Goal: Contribute content: Contribute content

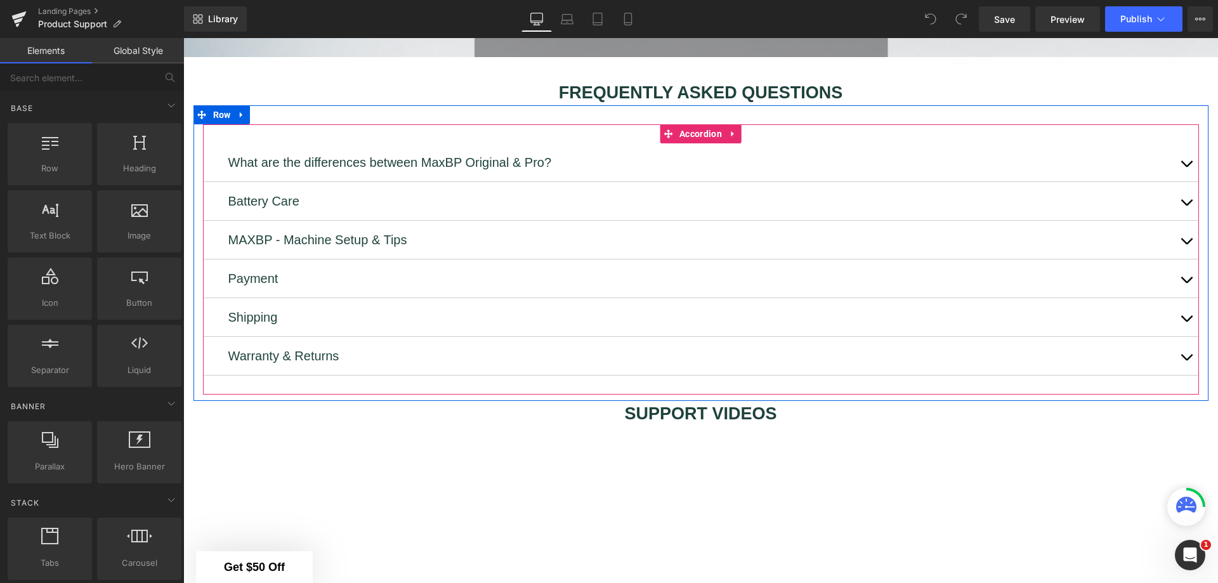
click at [1186, 244] on span "button" at bounding box center [1186, 244] width 0 height 0
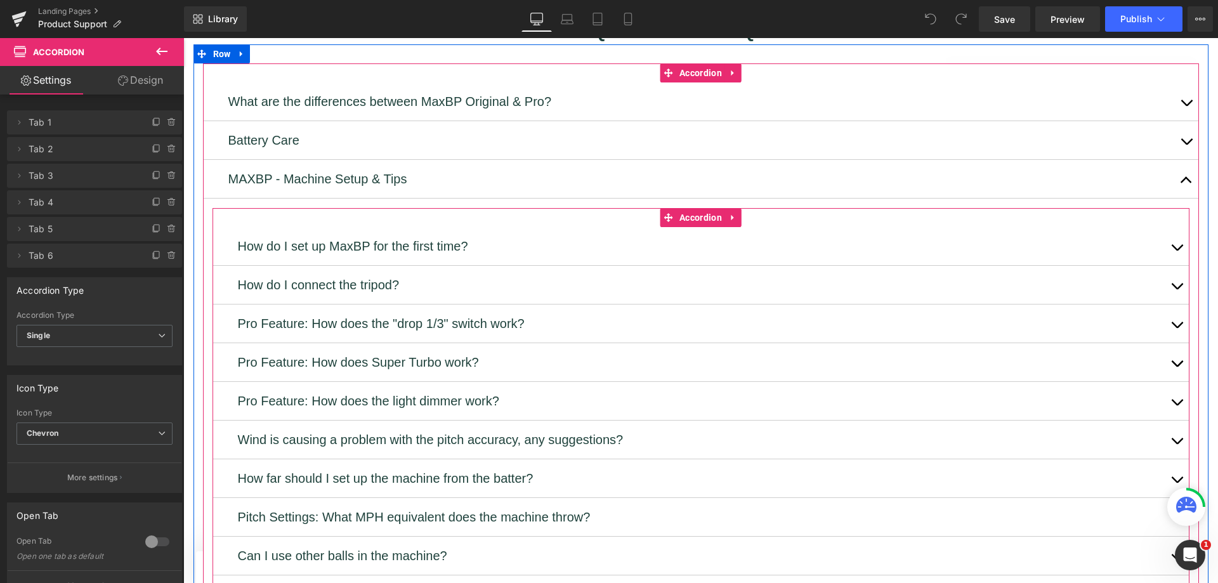
scroll to position [591, 0]
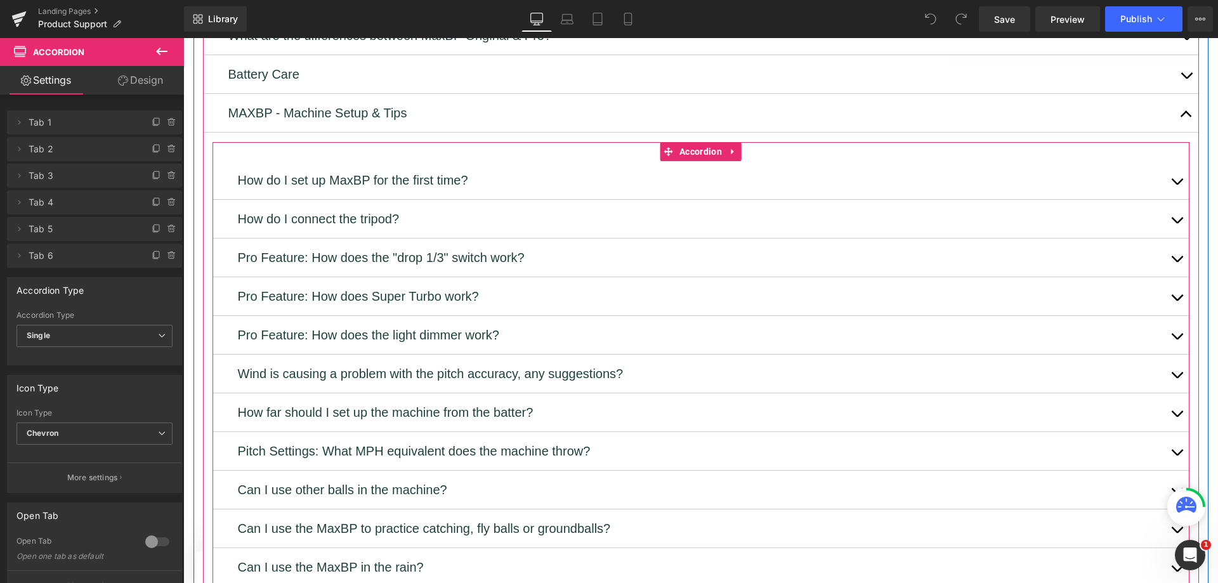
click at [699, 142] on span "Accordion" at bounding box center [700, 151] width 49 height 19
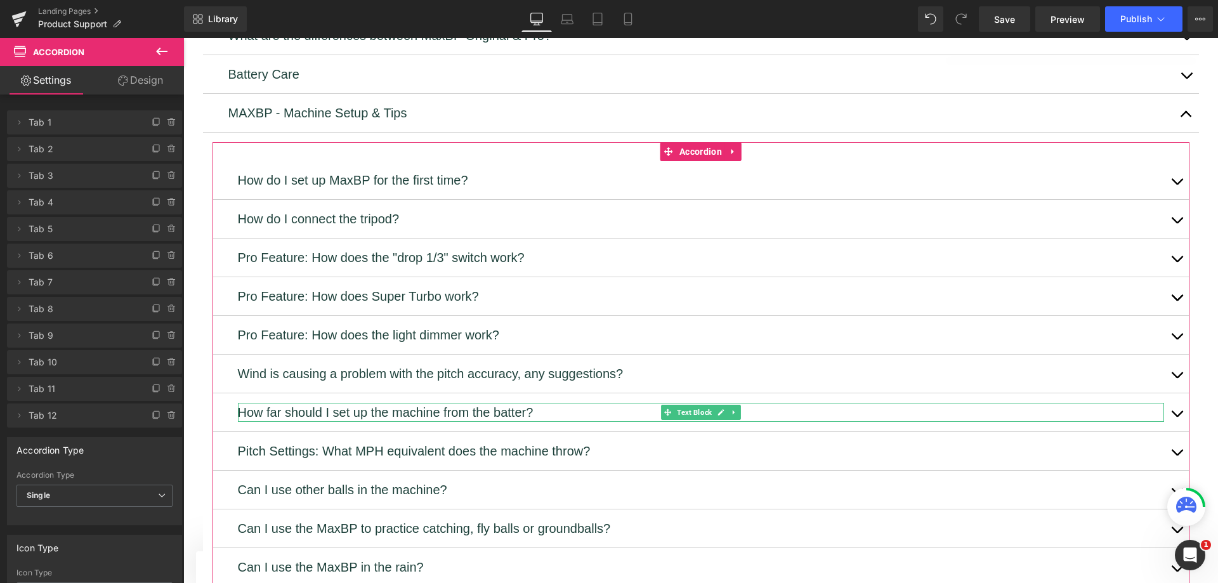
click at [23, 282] on icon at bounding box center [19, 282] width 10 height 10
click at [56, 282] on span "Tab 7" at bounding box center [82, 282] width 107 height 24
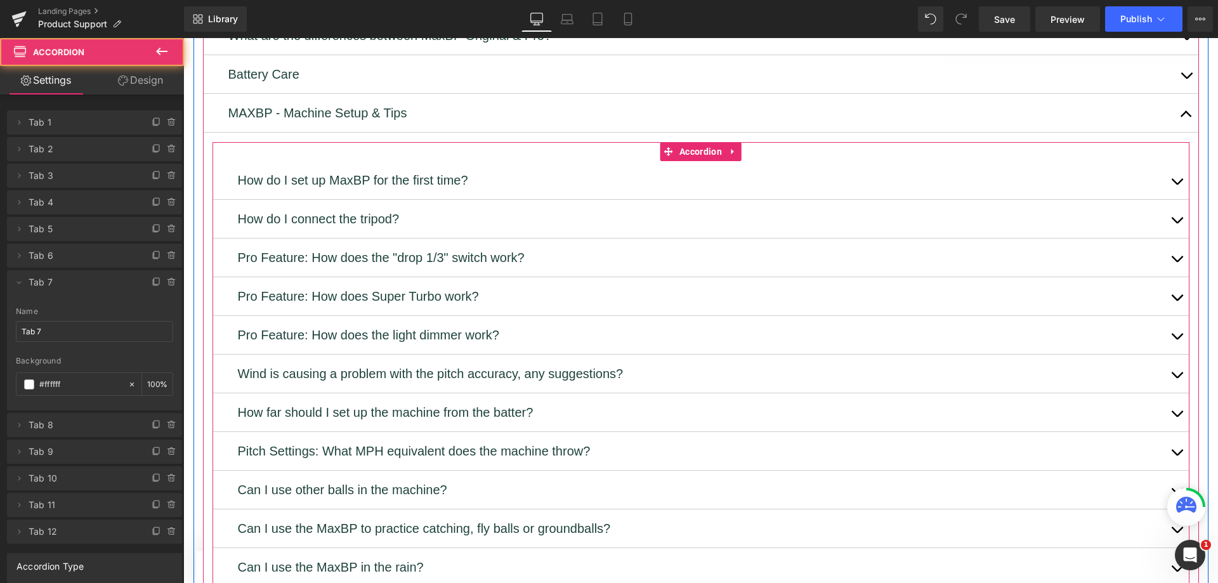
click at [1170, 393] on button "button" at bounding box center [1176, 412] width 25 height 38
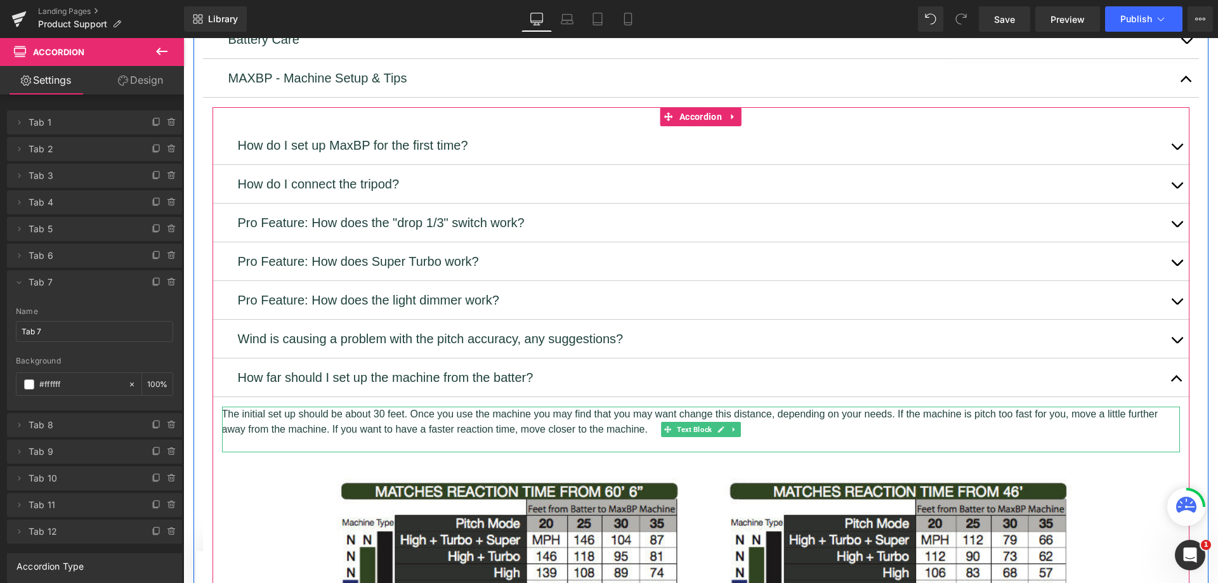
scroll to position [655, 0]
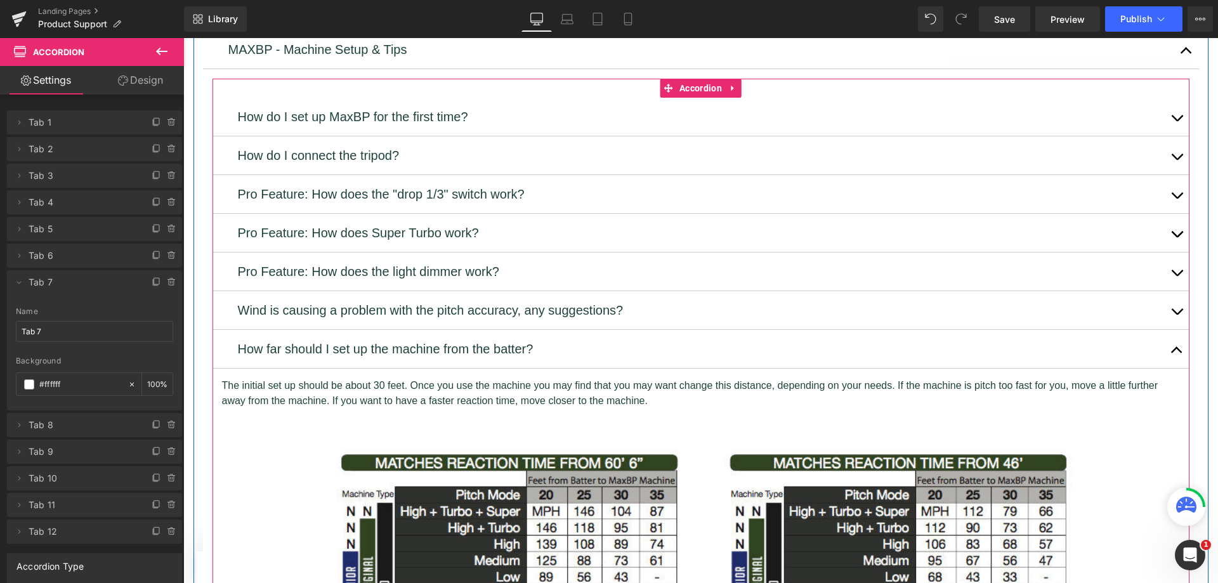
click at [518, 378] on p "The initial set up should be about 30 feet. Once you use the machine you may fi…" at bounding box center [701, 393] width 958 height 30
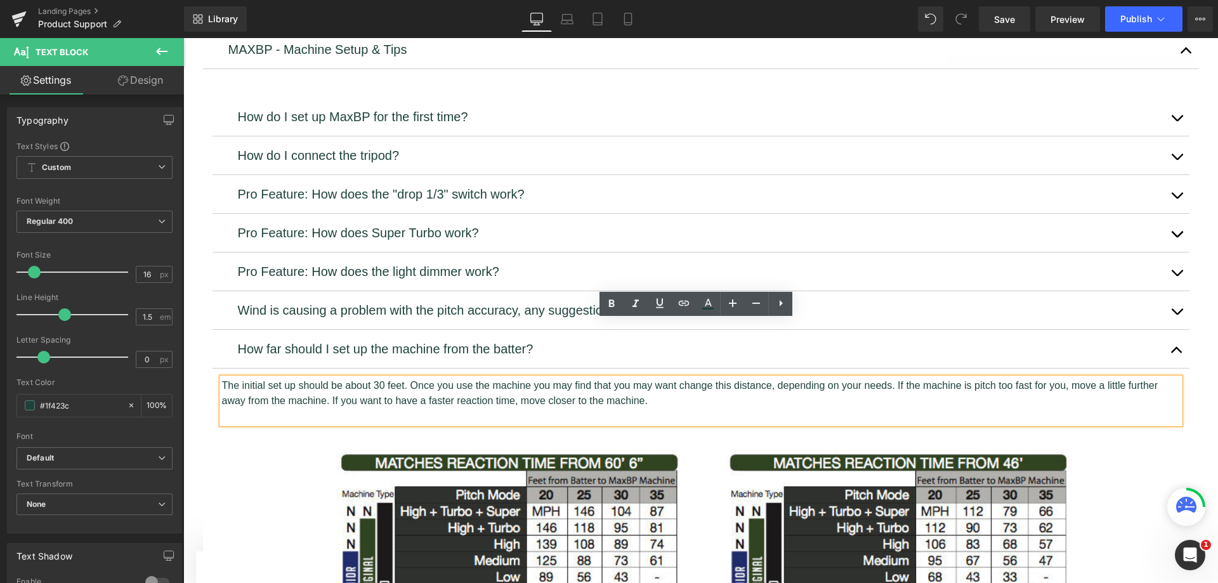
click at [592, 378] on p "The initial set up should be about 30 feet. Once you use the machine you may fi…" at bounding box center [701, 393] width 958 height 30
click at [656, 378] on p "The initial set up should be about 30 feet. Once you use the machine you may fi…" at bounding box center [701, 393] width 958 height 30
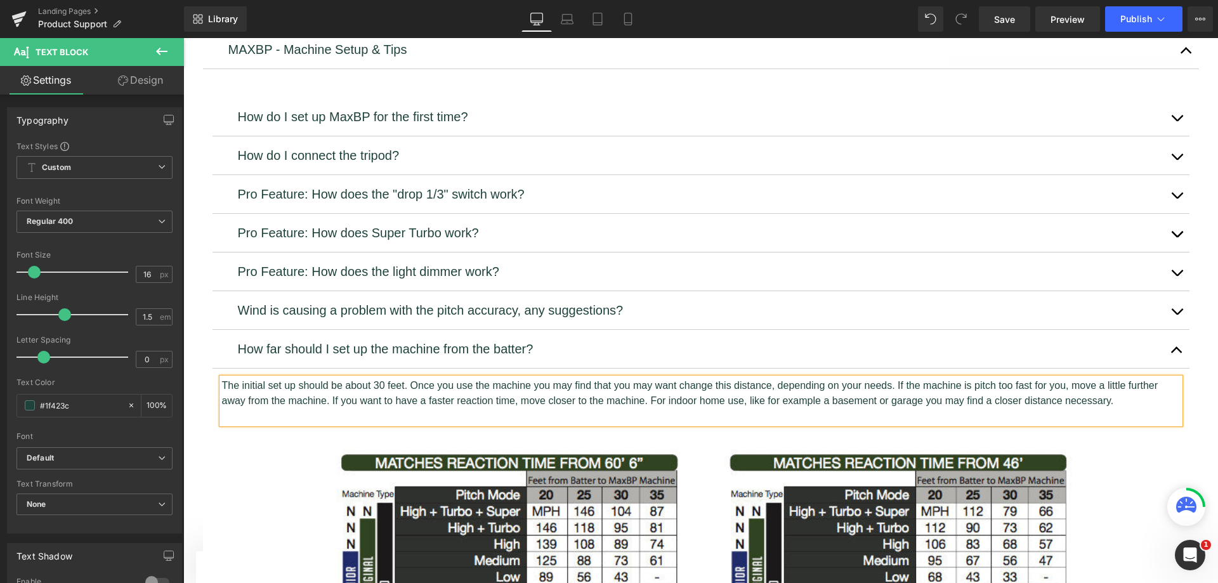
drag, startPoint x: 1129, startPoint y: 341, endPoint x: 644, endPoint y: 347, distance: 485.2
click at [644, 378] on p "The initial set up should be about 30 feet. Once you use the machine you may fi…" at bounding box center [701, 393] width 958 height 30
copy p "For indoor home use, like for example a basement or garage you may find a close…"
click at [1064, 378] on p "The initial set up should be about 30 feet. Once you use the machine you may fi…" at bounding box center [701, 393] width 958 height 30
drag, startPoint x: 1112, startPoint y: 342, endPoint x: 942, endPoint y: 346, distance: 170.6
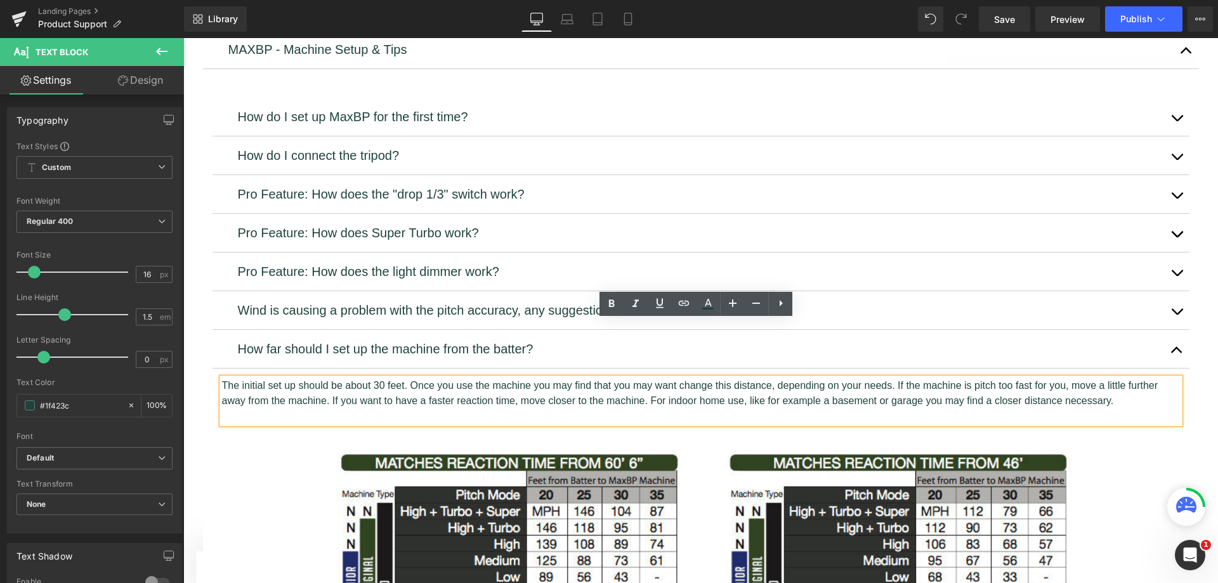
click at [942, 378] on p "The initial set up should be about 30 feet. Once you use the machine you may fi…" at bounding box center [701, 393] width 958 height 30
click at [1145, 378] on p "The initial set up should be about 30 feet. Once you use the machine you may fi…" at bounding box center [701, 393] width 958 height 30
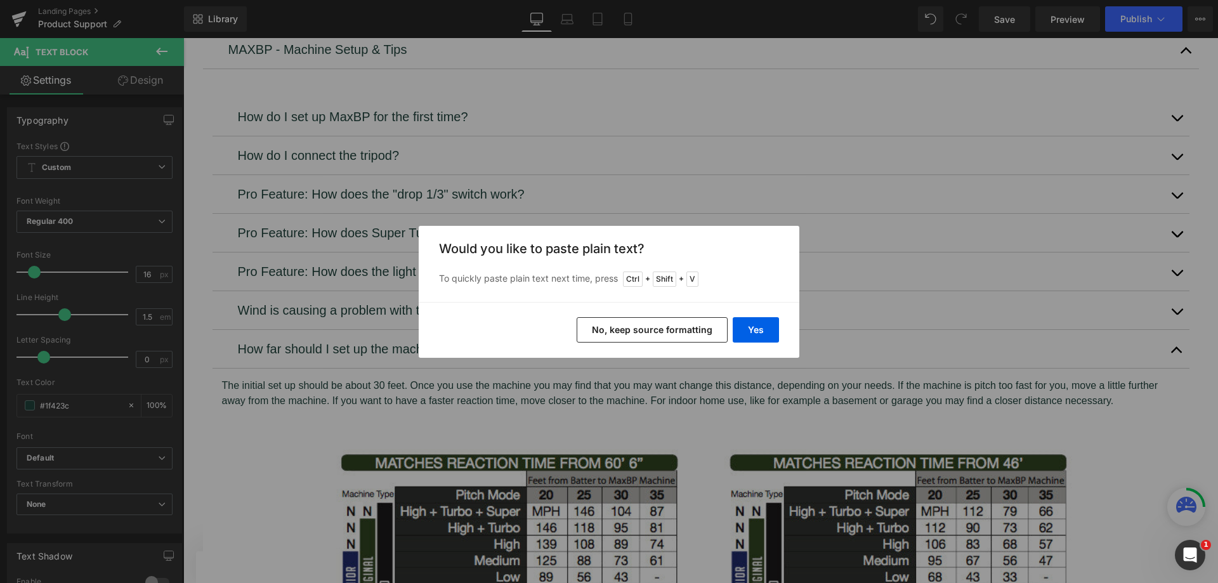
click at [768, 335] on button "Yes" at bounding box center [756, 329] width 46 height 25
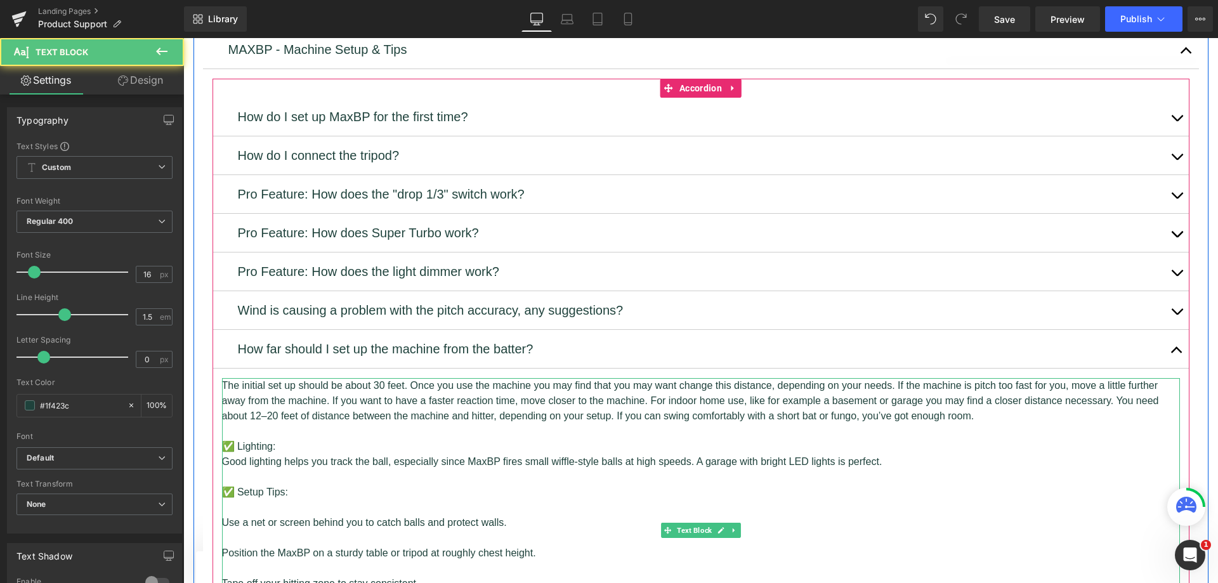
click at [372, 424] on p at bounding box center [701, 431] width 958 height 15
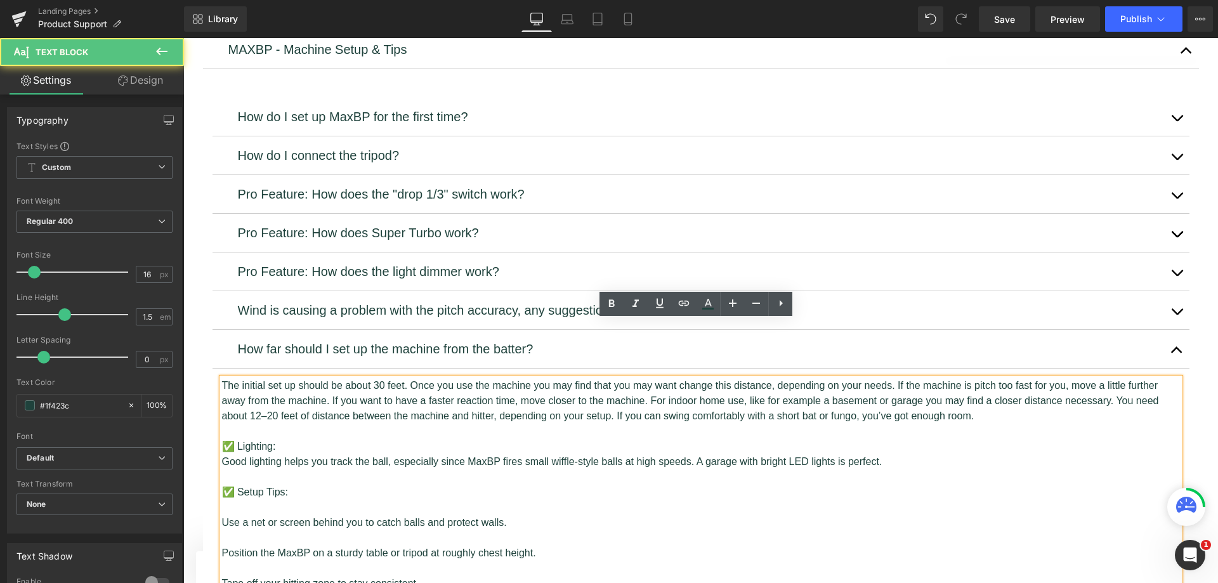
click at [500, 378] on p "The initial set up should be about 30 feet. Once you use the machine you may fi…" at bounding box center [701, 401] width 958 height 46
click at [647, 378] on p "The initial set up should be about 30 feet. Once you use the machine you may fi…" at bounding box center [701, 401] width 958 height 46
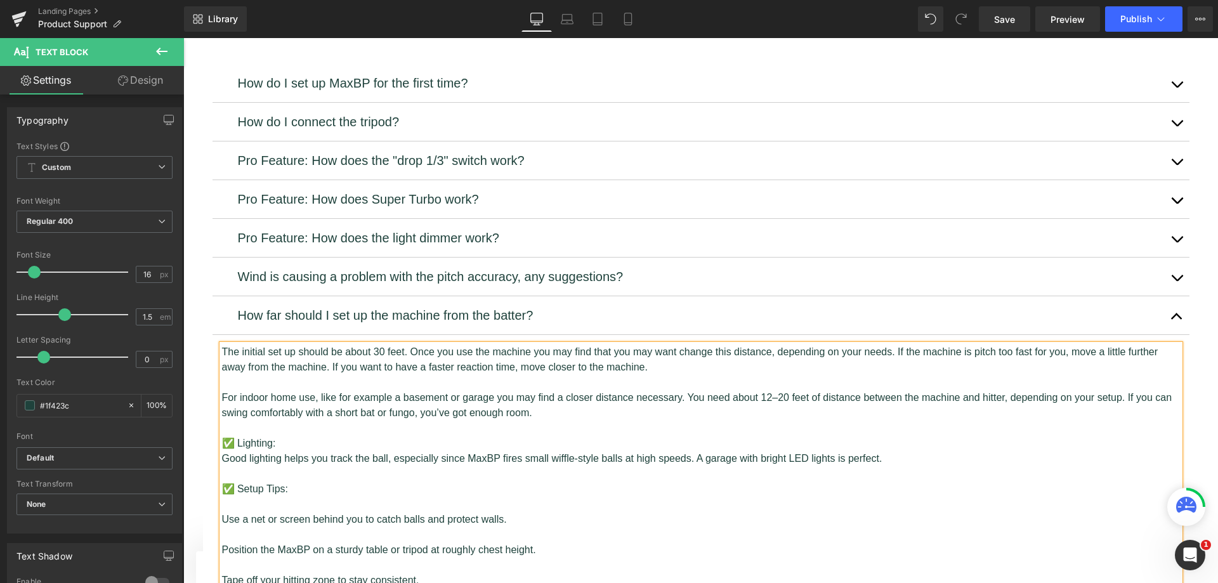
scroll to position [718, 0]
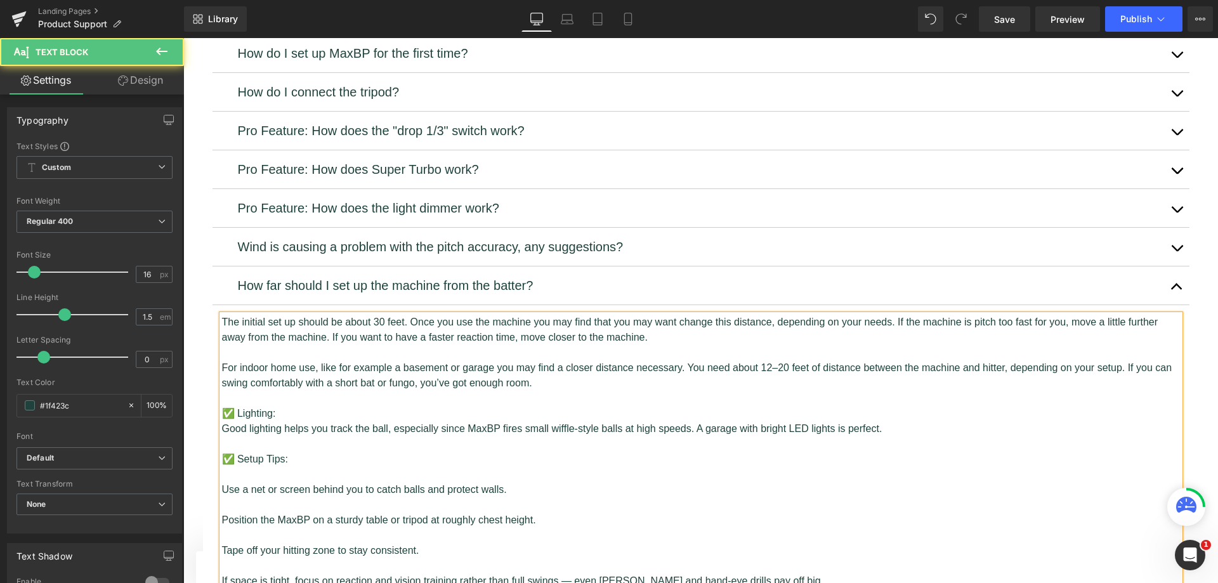
click at [774, 360] on p "For indoor home use, like for example a basement or garage you may find a close…" at bounding box center [701, 375] width 958 height 30
click at [1010, 406] on p "✅ Lighting:" at bounding box center [701, 413] width 958 height 15
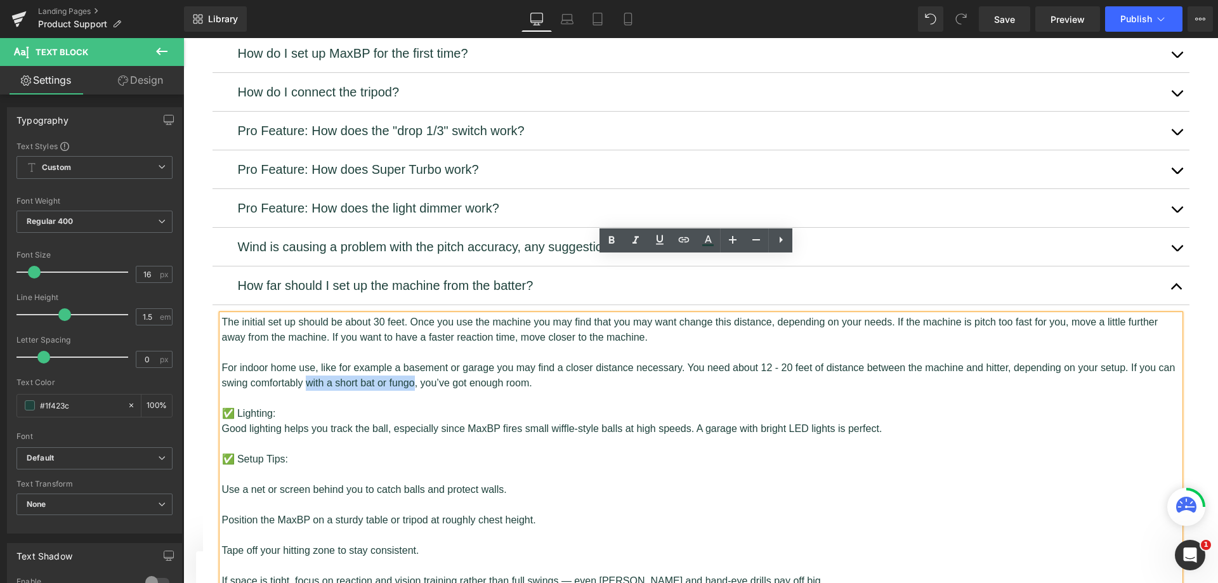
drag, startPoint x: 408, startPoint y: 326, endPoint x: 300, endPoint y: 333, distance: 108.0
click at [300, 360] on p "For indoor home use, like for example a basement or garage you may find a close…" at bounding box center [701, 375] width 958 height 30
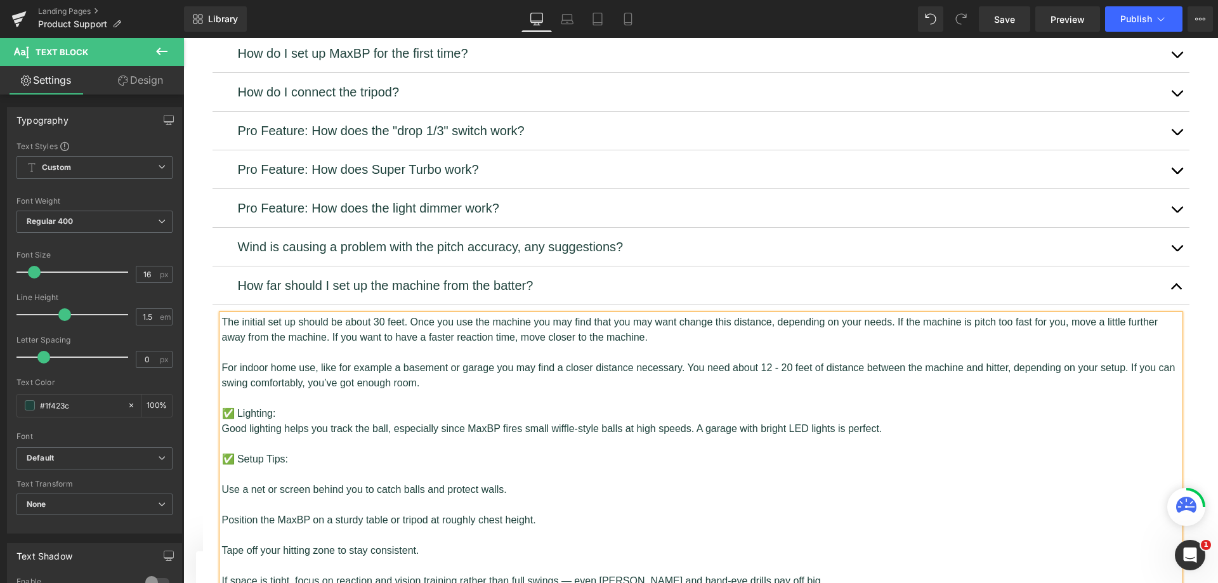
click at [440, 391] on p at bounding box center [701, 398] width 958 height 15
click at [470, 360] on p "For indoor home use, like for example a basement or garage you may find a close…" at bounding box center [701, 375] width 958 height 30
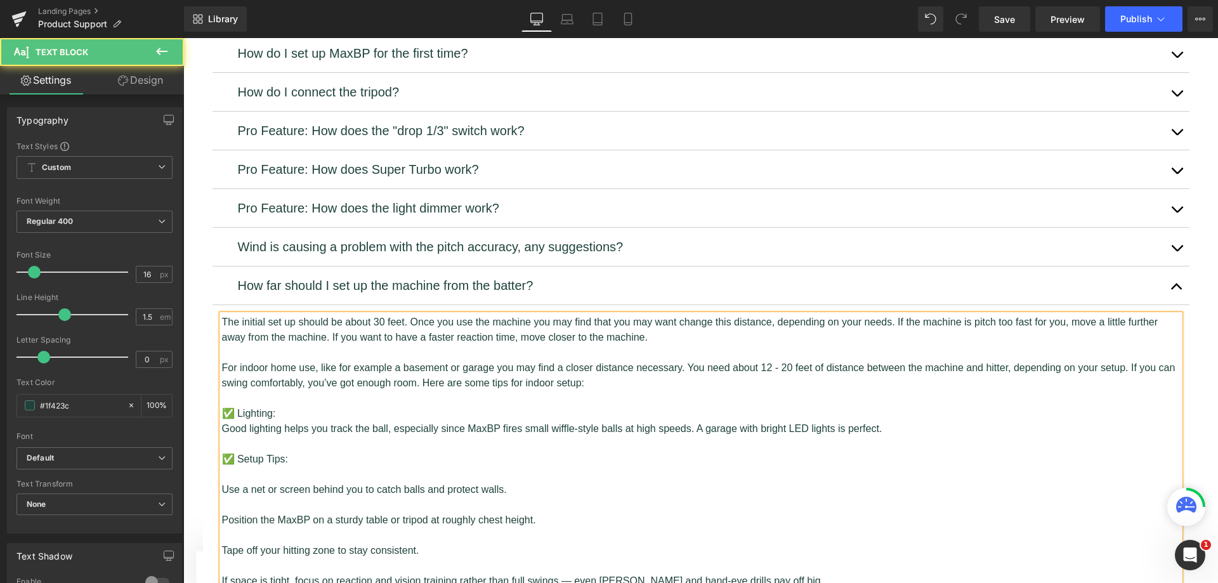
click at [234, 406] on p "✅ Lighting:" at bounding box center [701, 413] width 958 height 15
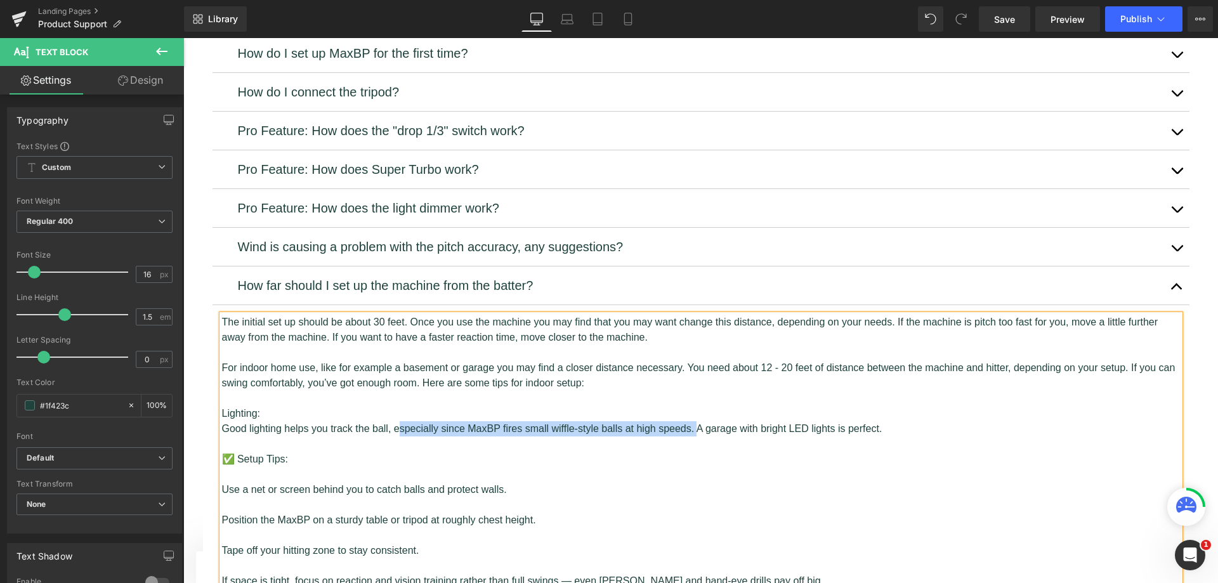
drag, startPoint x: 691, startPoint y: 370, endPoint x: 394, endPoint y: 369, distance: 296.8
click at [394, 421] on p "Good lighting helps you track the ball, especially since MaxBP fires small wiff…" at bounding box center [701, 428] width 958 height 15
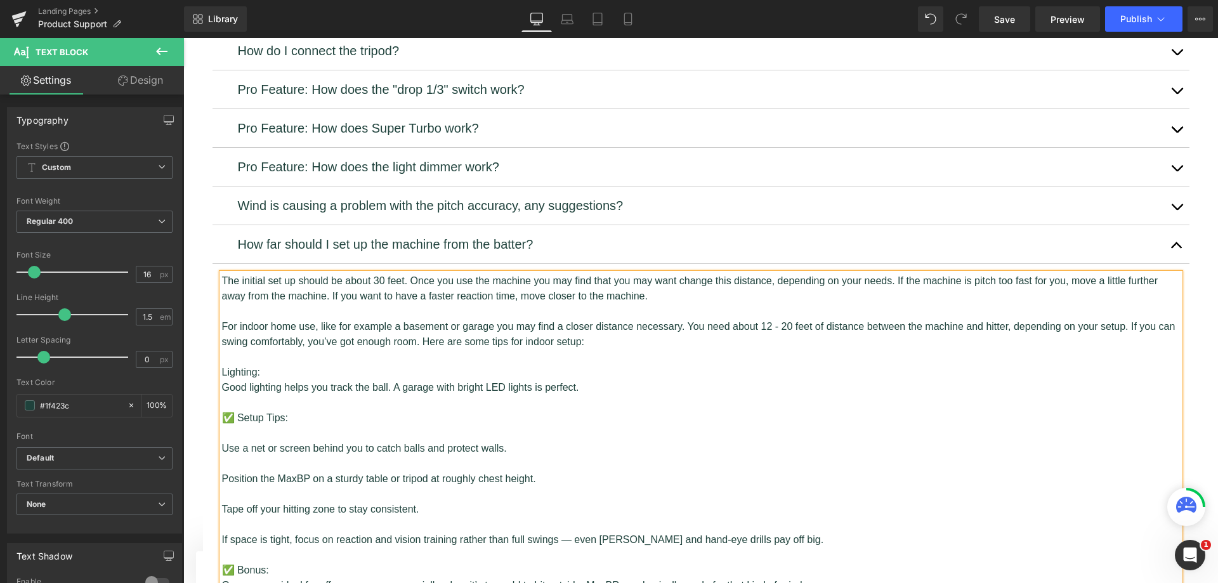
scroll to position [781, 0]
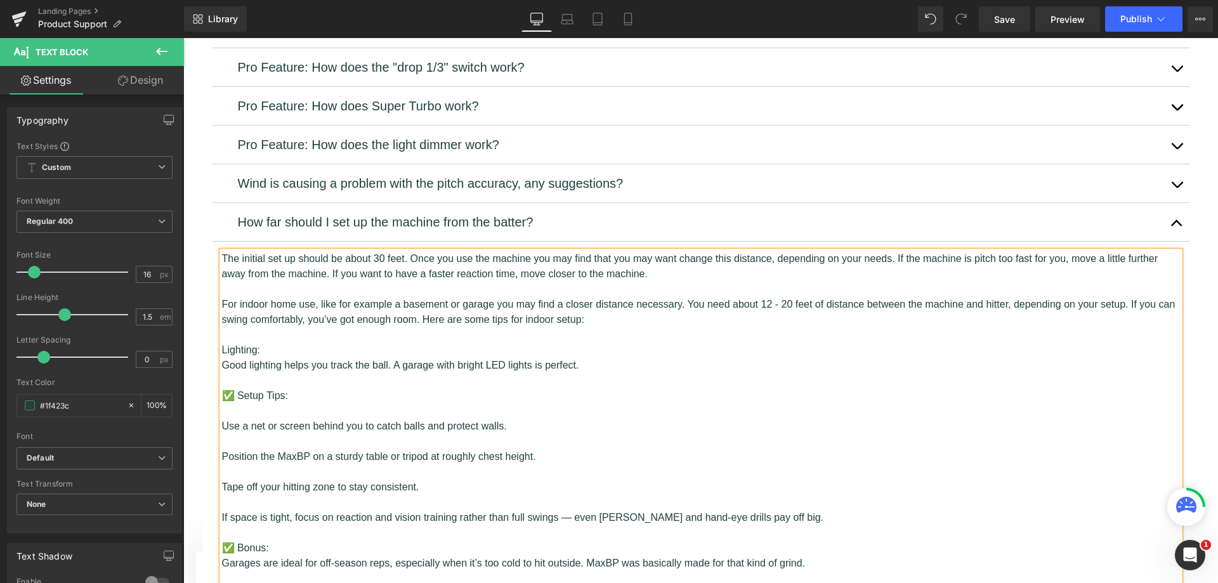
click at [233, 388] on p "✅ Setup Tips:" at bounding box center [701, 395] width 958 height 15
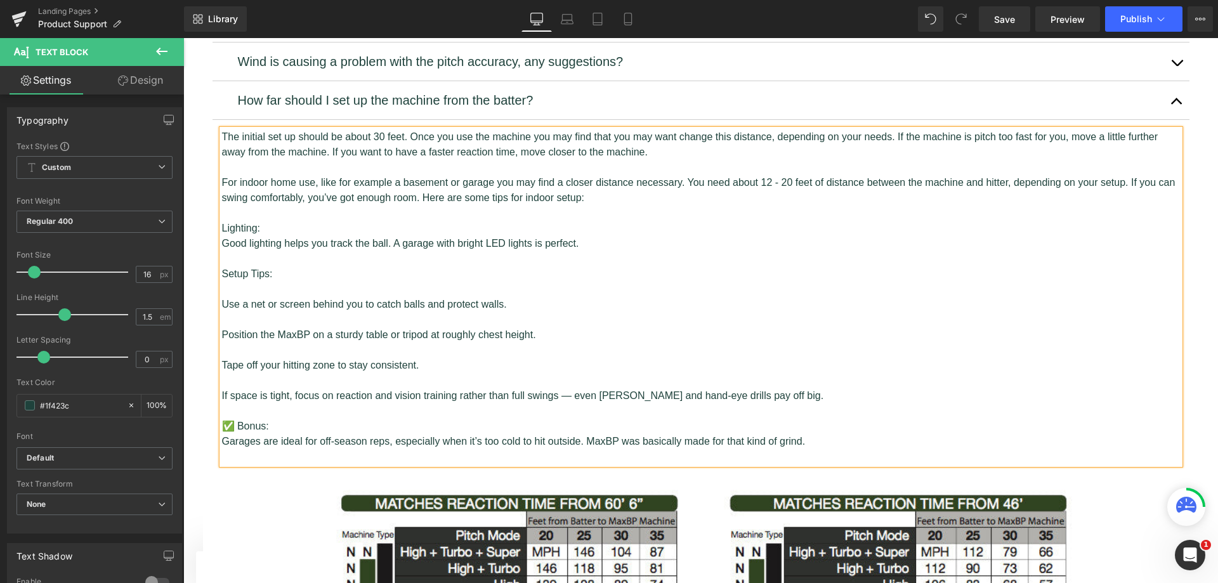
scroll to position [908, 0]
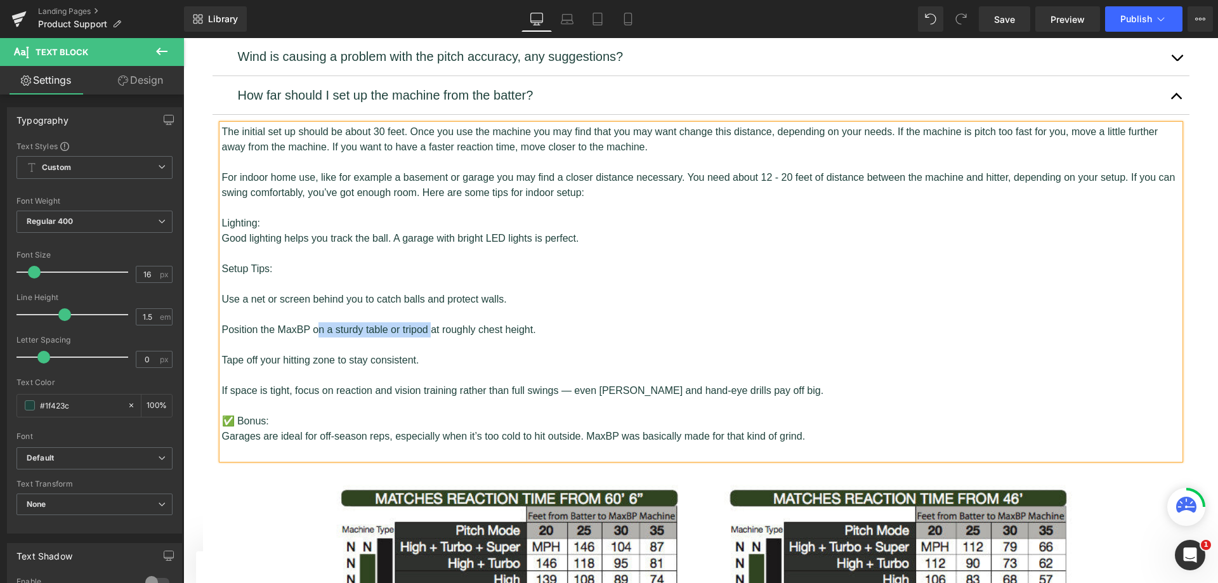
drag, startPoint x: 429, startPoint y: 273, endPoint x: 313, endPoint y: 271, distance: 116.1
click at [313, 322] on p "Position the MaxBP on a sturdy table or tripod at roughly chest height." at bounding box center [701, 329] width 958 height 15
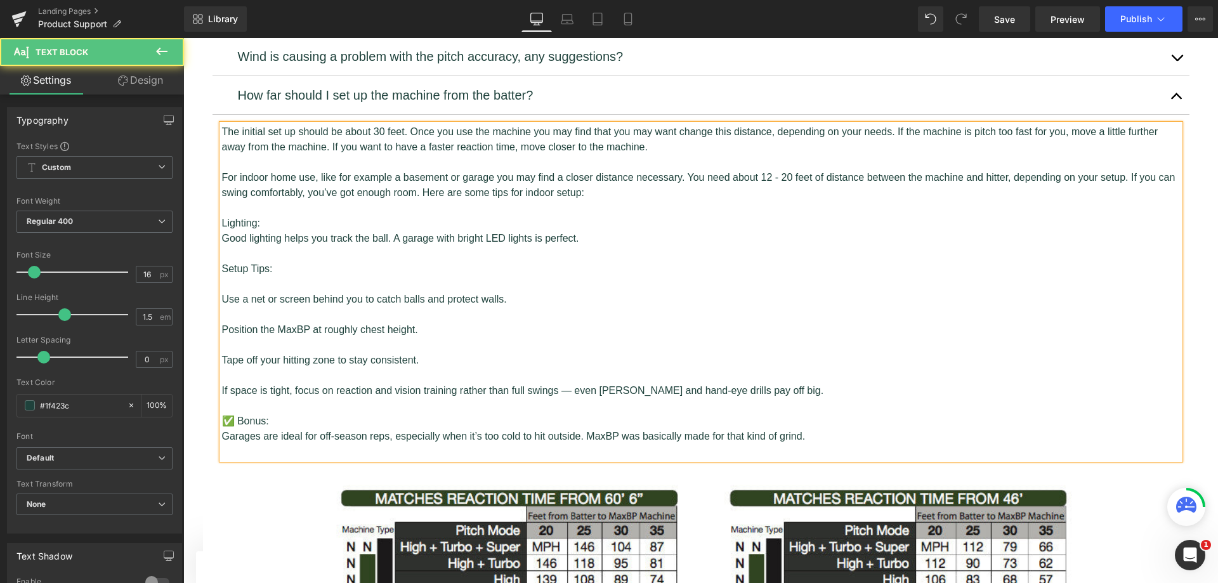
click at [424, 322] on p "Position the MaxBP at roughly chest height." at bounding box center [701, 329] width 958 height 15
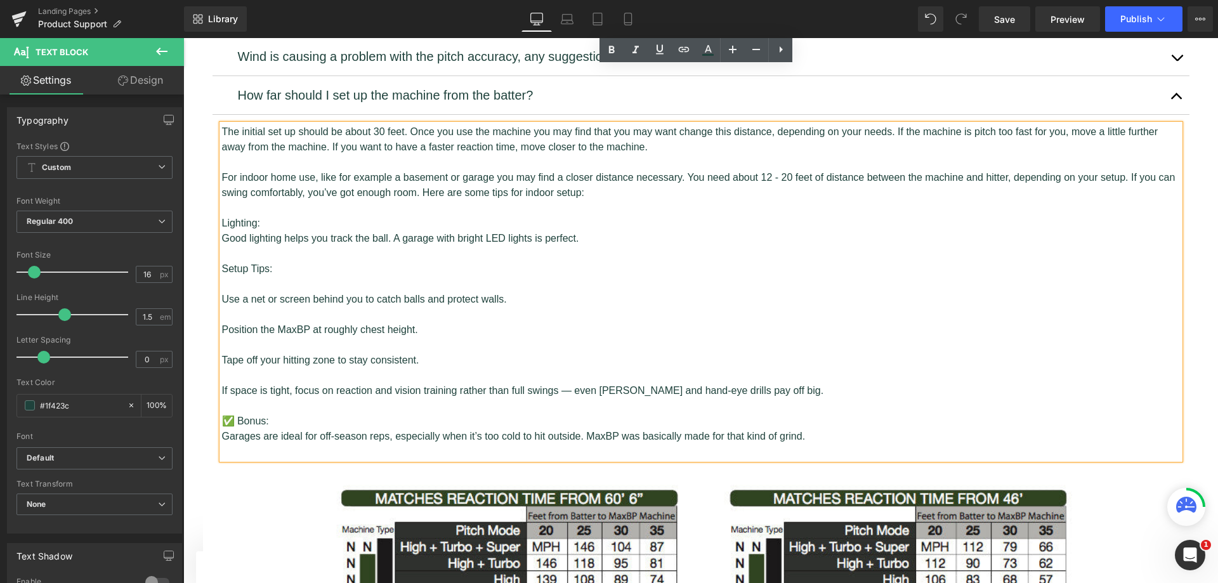
click at [564, 383] on p "If space is tight, focus on reaction and vision training rather than full swing…" at bounding box center [701, 390] width 958 height 15
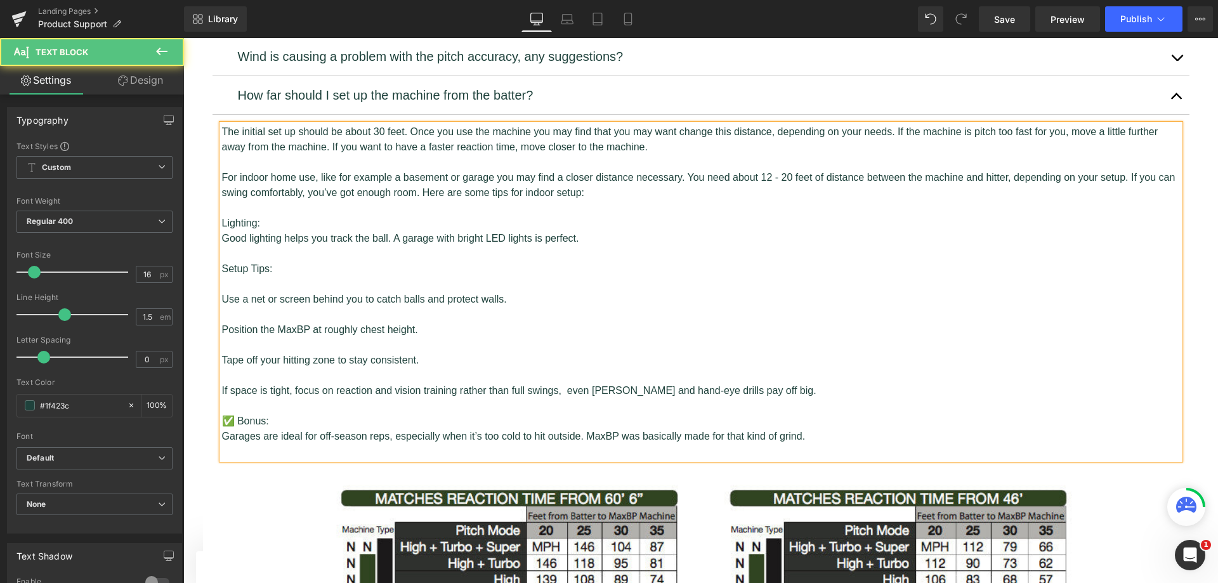
click at [267, 383] on p "If space is tight, focus on reaction and vision training rather than full swing…" at bounding box center [701, 390] width 958 height 15
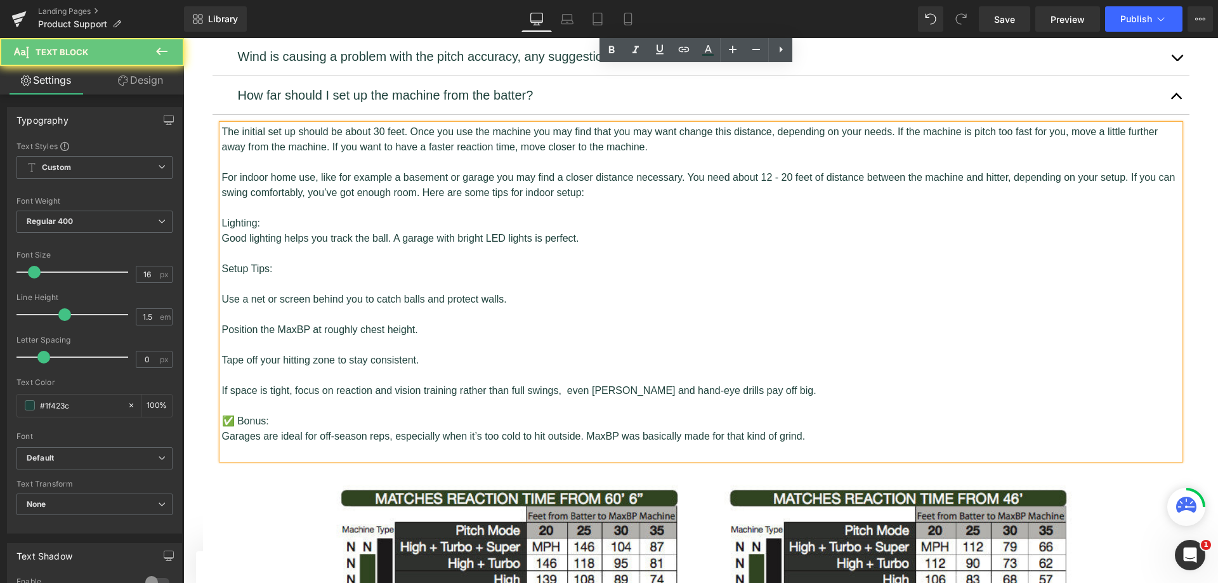
click at [266, 383] on p "If space is tight, focus on reaction and vision training rather than full swing…" at bounding box center [701, 390] width 958 height 15
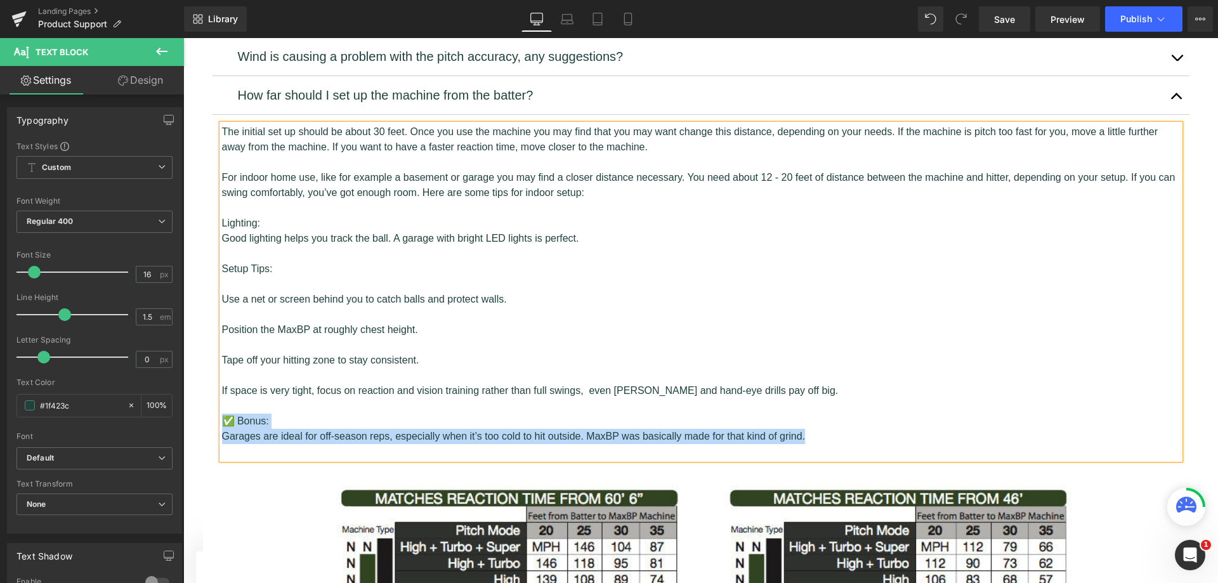
drag, startPoint x: 838, startPoint y: 383, endPoint x: 218, endPoint y: 362, distance: 621.3
click at [222, 362] on div "The initial set up should be about 30 feet. Once you use the machine you may fi…" at bounding box center [701, 291] width 958 height 335
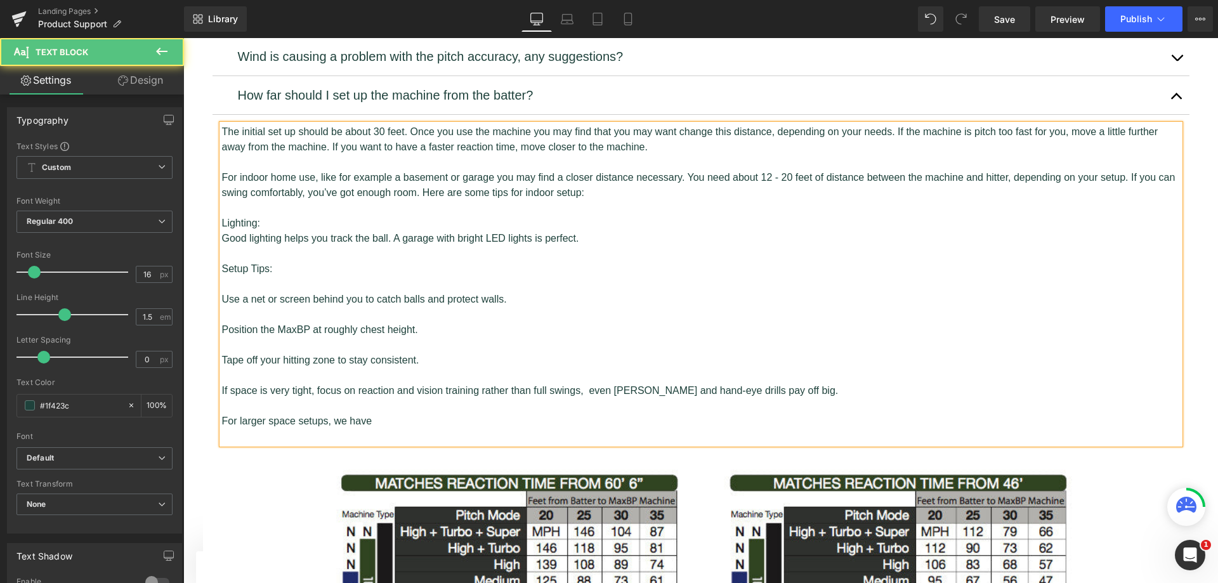
click at [291, 277] on p at bounding box center [701, 284] width 958 height 15
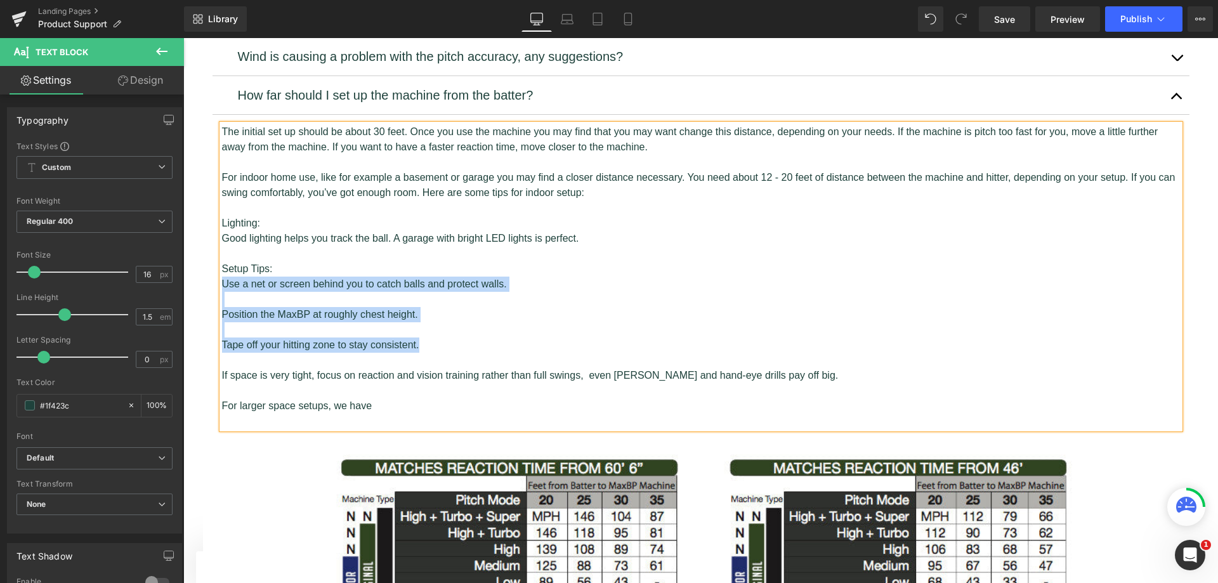
drag, startPoint x: 419, startPoint y: 282, endPoint x: 218, endPoint y: 227, distance: 209.1
click at [222, 227] on div "The initial set up should be about 30 feet. Once you use the machine you may fi…" at bounding box center [701, 276] width 958 height 304
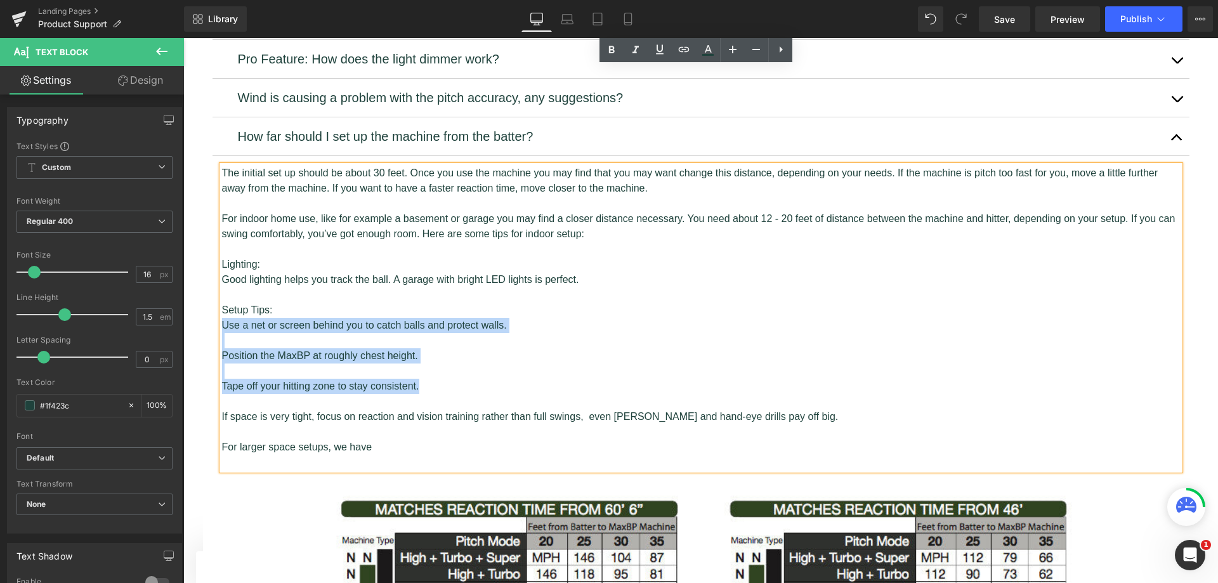
scroll to position [845, 0]
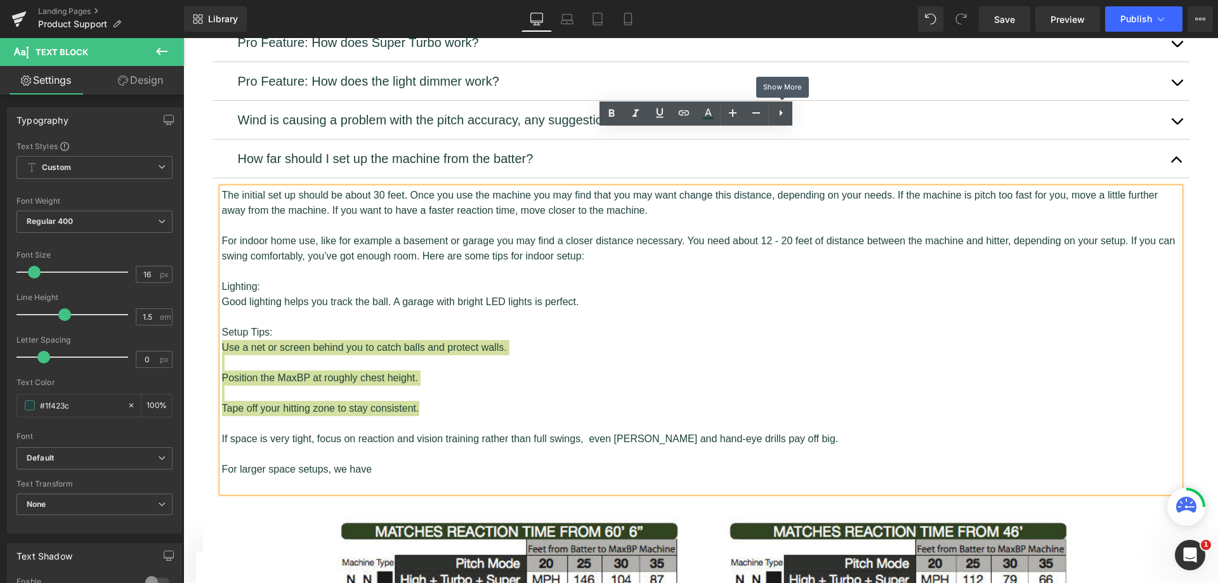
click at [785, 108] on icon at bounding box center [780, 112] width 15 height 15
click at [776, 113] on icon at bounding box center [780, 112] width 15 height 15
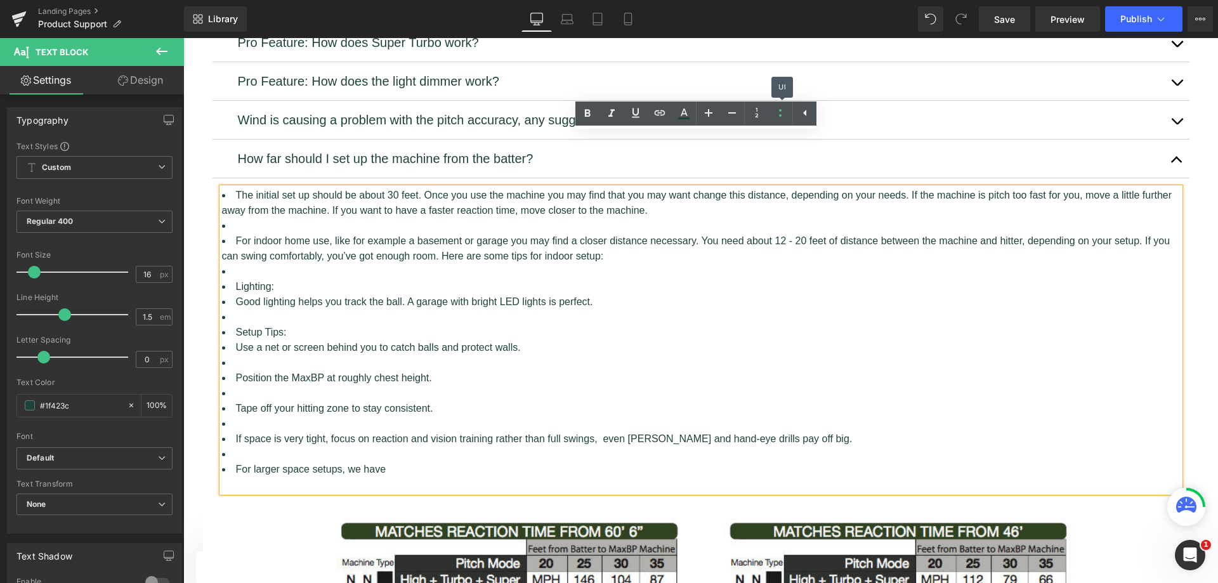
click at [776, 113] on icon at bounding box center [780, 112] width 15 height 15
click at [435, 369] on p "The initial set up should be about 30 feet. Once you use the machine you may fi…" at bounding box center [701, 332] width 958 height 289
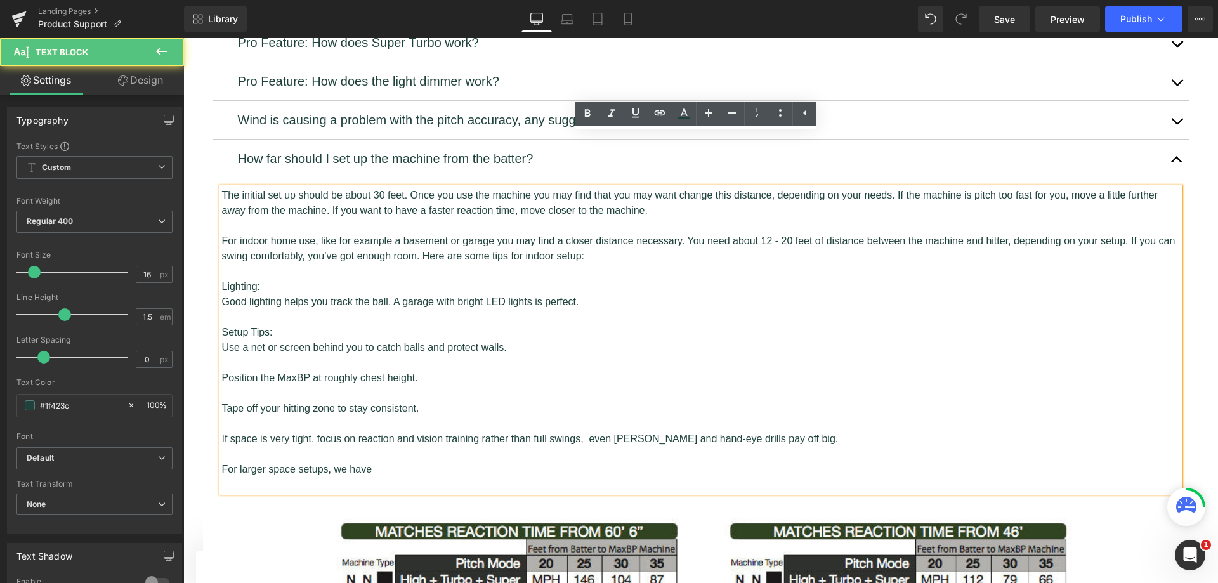
click at [222, 342] on span "Use a net or screen behind you to catch balls and protect walls." at bounding box center [364, 347] width 285 height 11
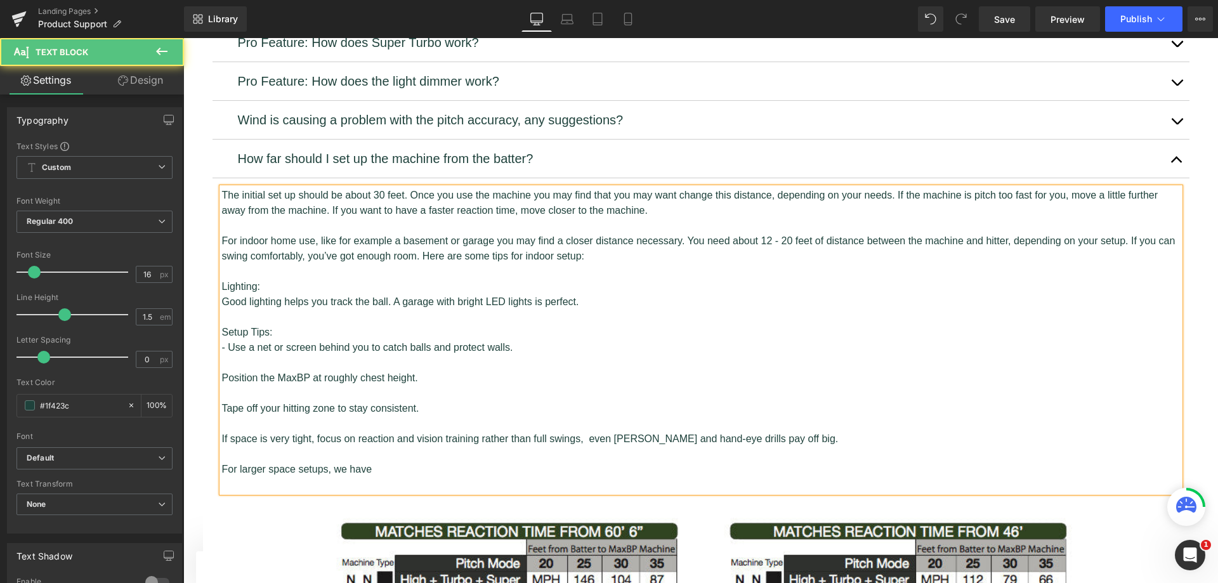
click at [222, 372] on span "Position the MaxBP at roughly chest height." at bounding box center [320, 377] width 196 height 11
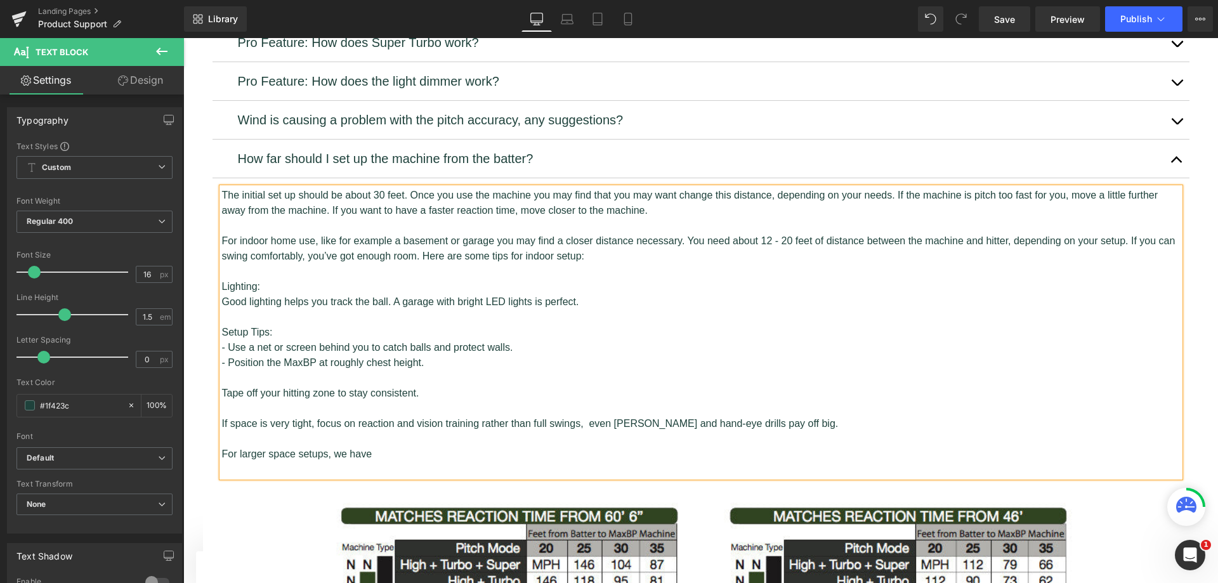
click at [222, 388] on span "Tape off your hitting zone to stay consistent." at bounding box center [320, 393] width 197 height 11
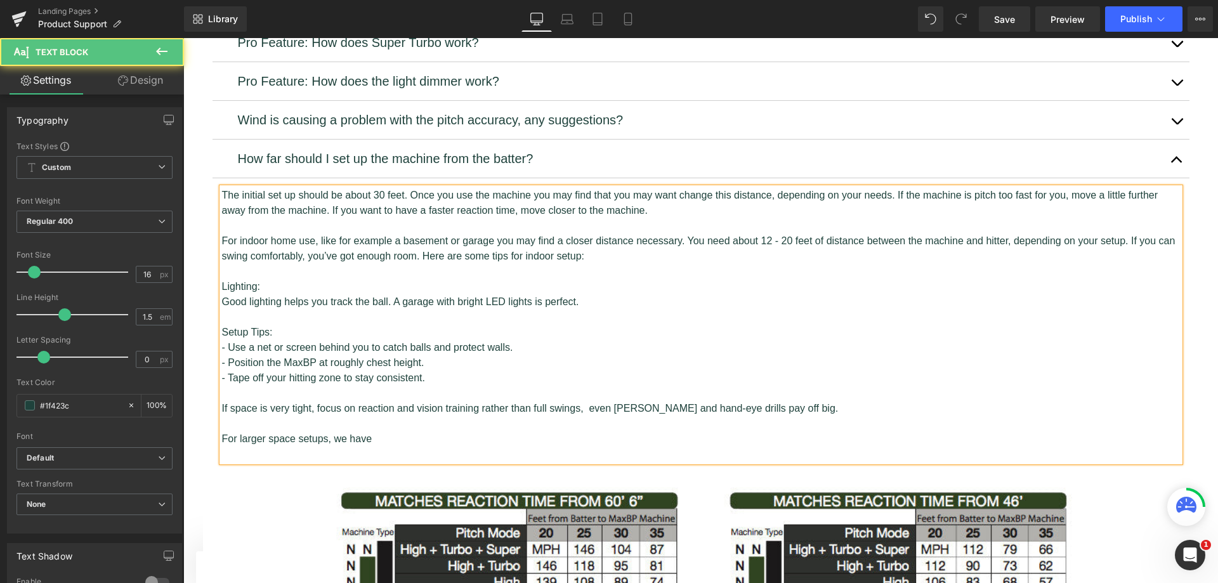
click at [222, 403] on span "If space is very tight, focus on reaction and vision training rather than full …" at bounding box center [530, 408] width 616 height 11
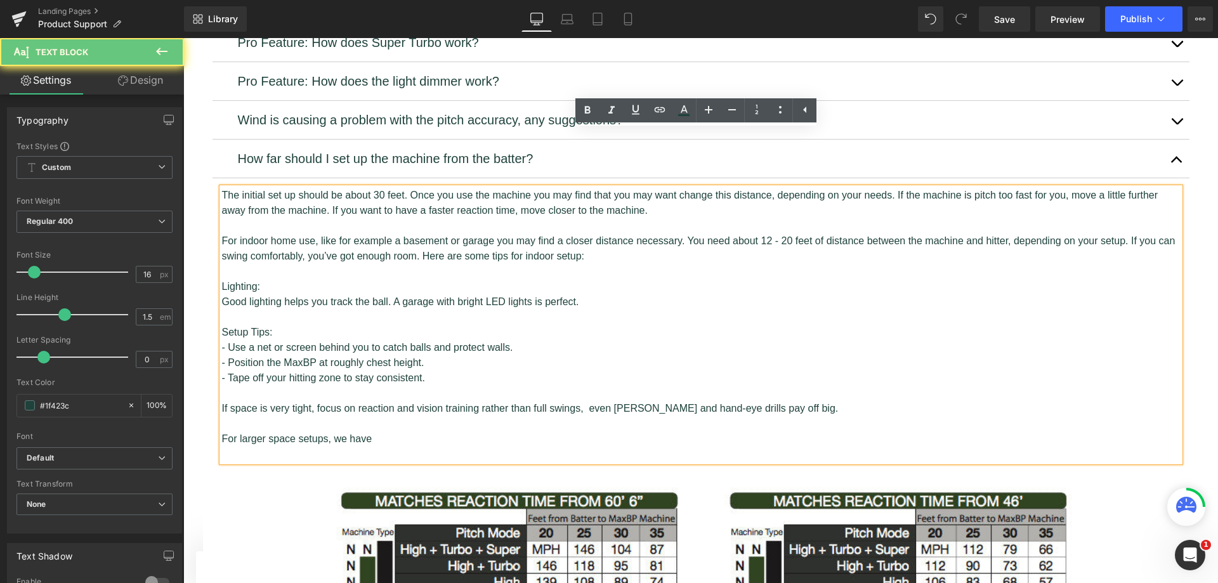
click at [222, 403] on span "If space is very tight, focus on reaction and vision training rather than full …" at bounding box center [530, 408] width 616 height 11
drag, startPoint x: 420, startPoint y: 384, endPoint x: 331, endPoint y: 388, distance: 88.9
click at [331, 388] on p "The initial set up should be about 30 feet. Once you use the machine you may fi…" at bounding box center [701, 317] width 958 height 259
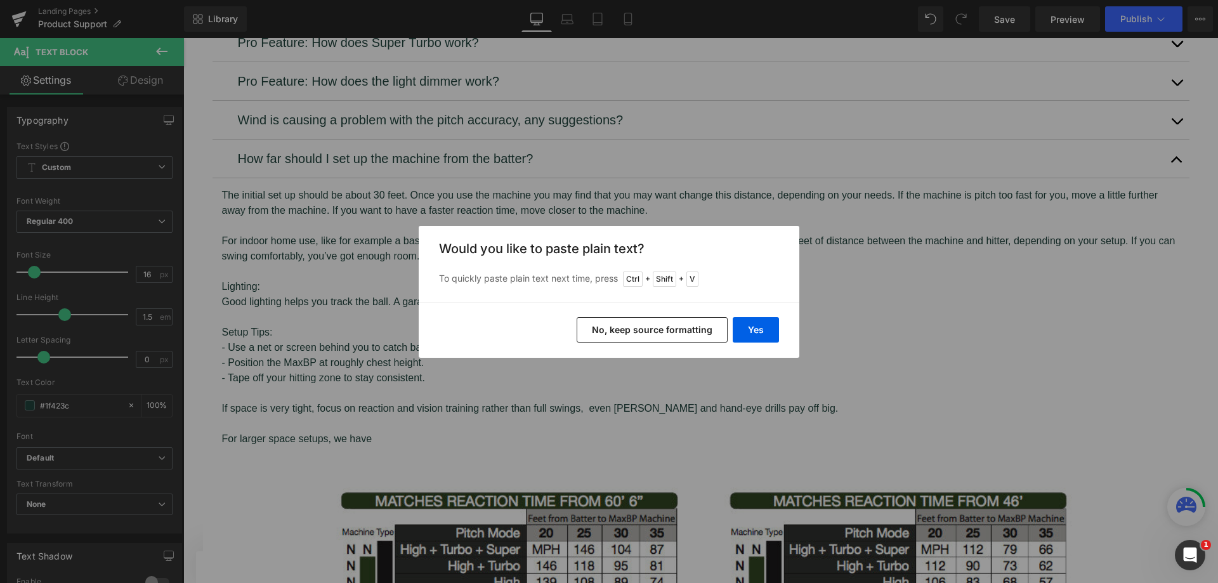
click at [755, 327] on button "Yes" at bounding box center [756, 329] width 46 height 25
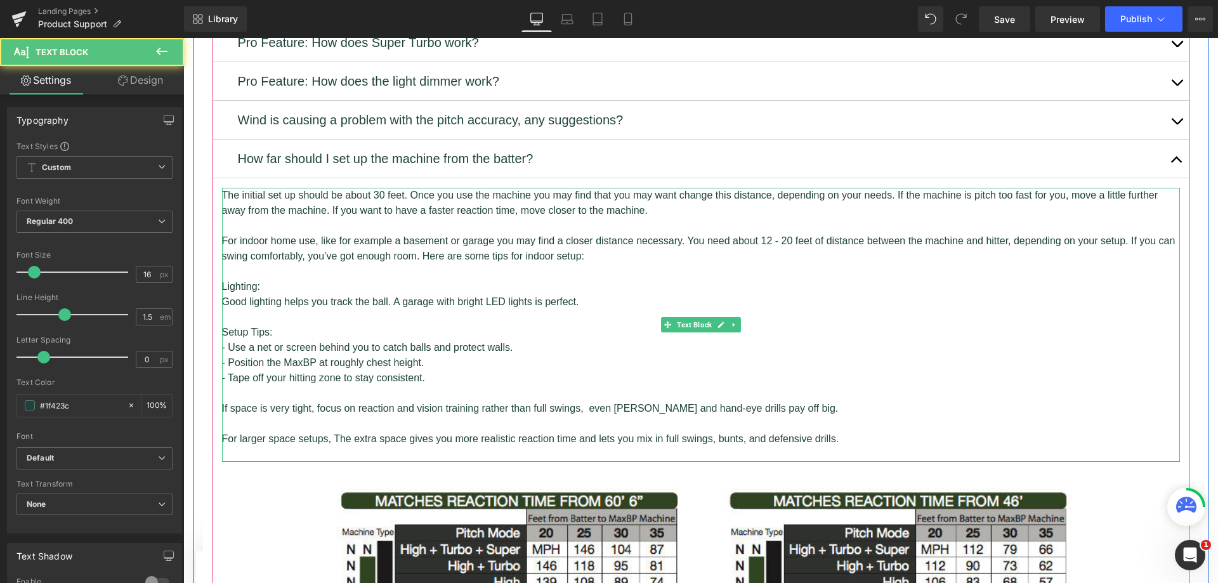
click at [334, 433] on span "For larger space setups, The extra space gives you more realistic reaction time…" at bounding box center [530, 438] width 617 height 11
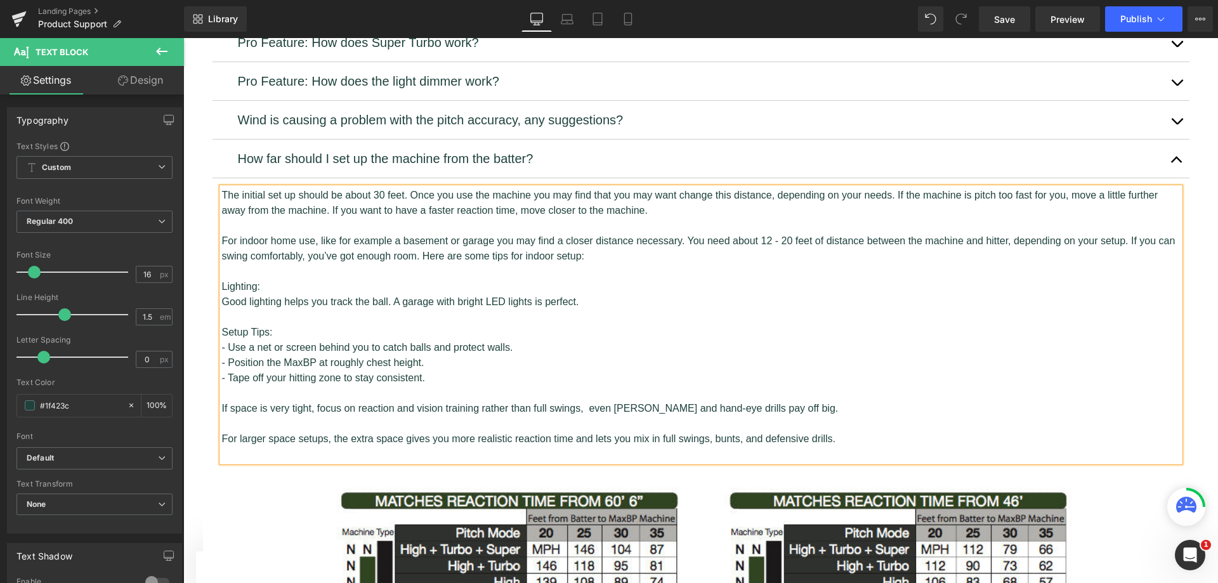
click at [850, 379] on p "The initial set up should be about 30 feet. Once you use the machine you may fi…" at bounding box center [701, 317] width 958 height 259
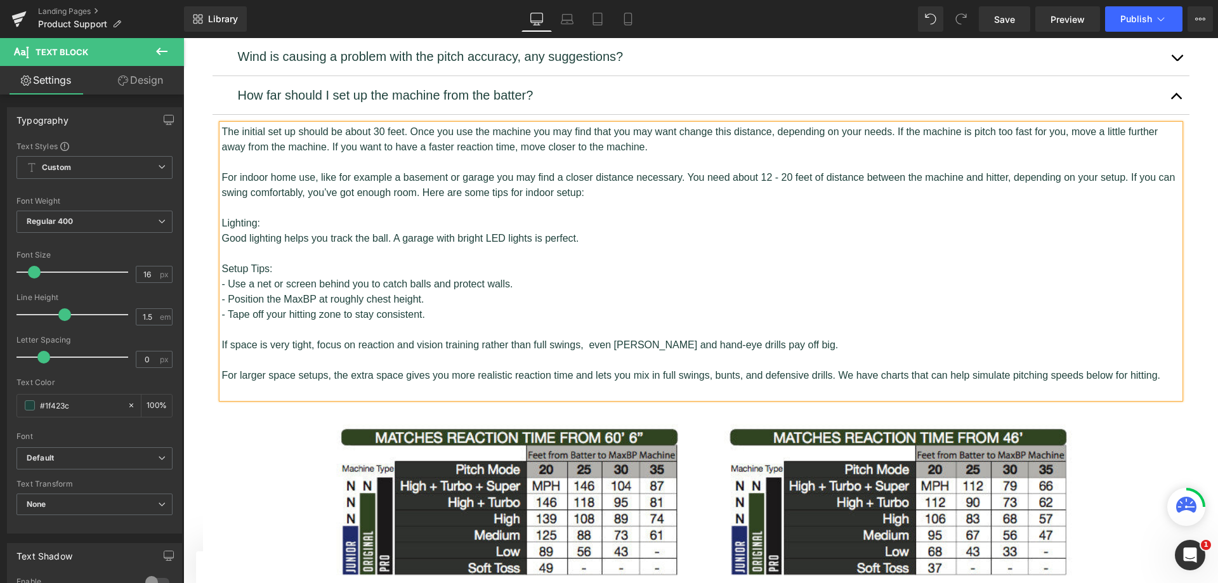
click at [1163, 320] on p "The initial set up should be about 30 feet. Once you use the machine you may fi…" at bounding box center [701, 253] width 958 height 259
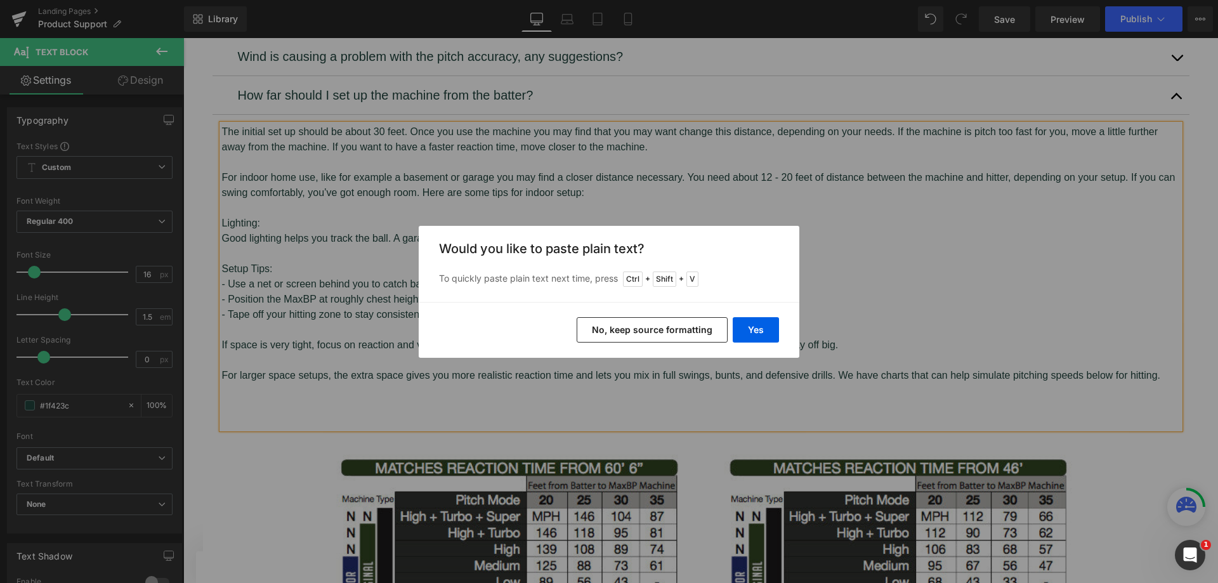
click at [755, 322] on button "Yes" at bounding box center [756, 329] width 46 height 25
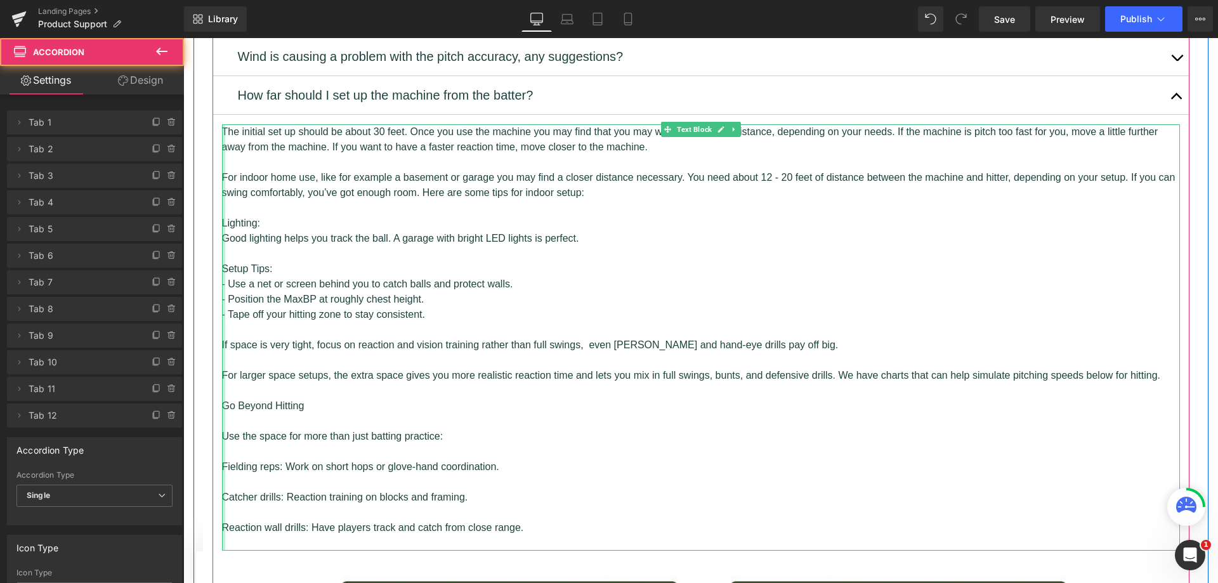
click at [222, 348] on div at bounding box center [223, 337] width 3 height 426
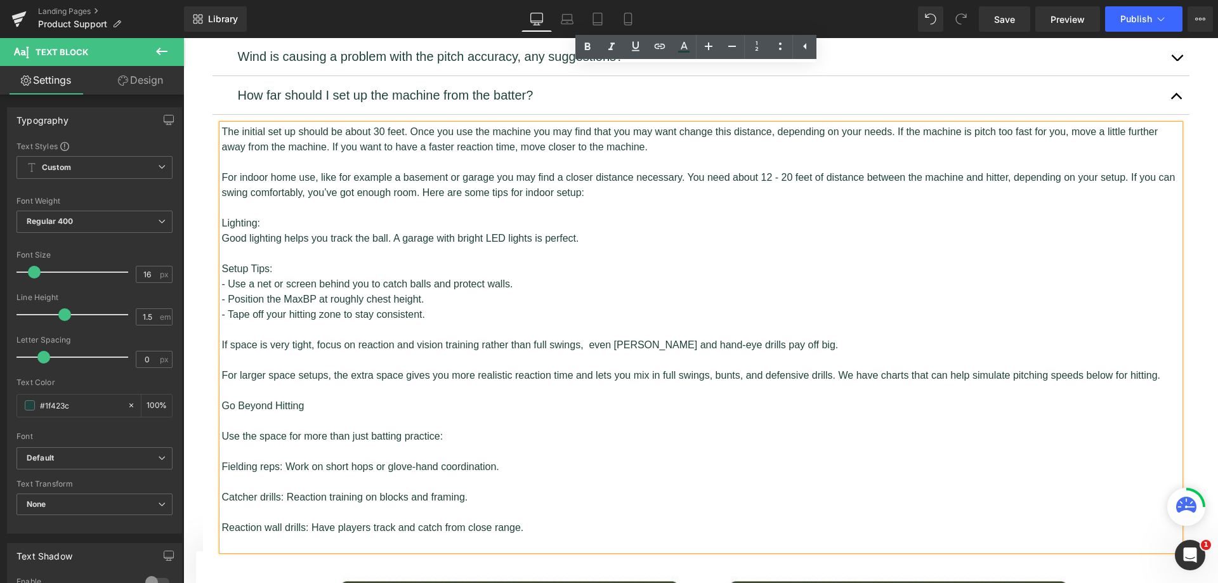
click at [222, 400] on span "Go Beyond Hitting" at bounding box center [263, 405] width 82 height 11
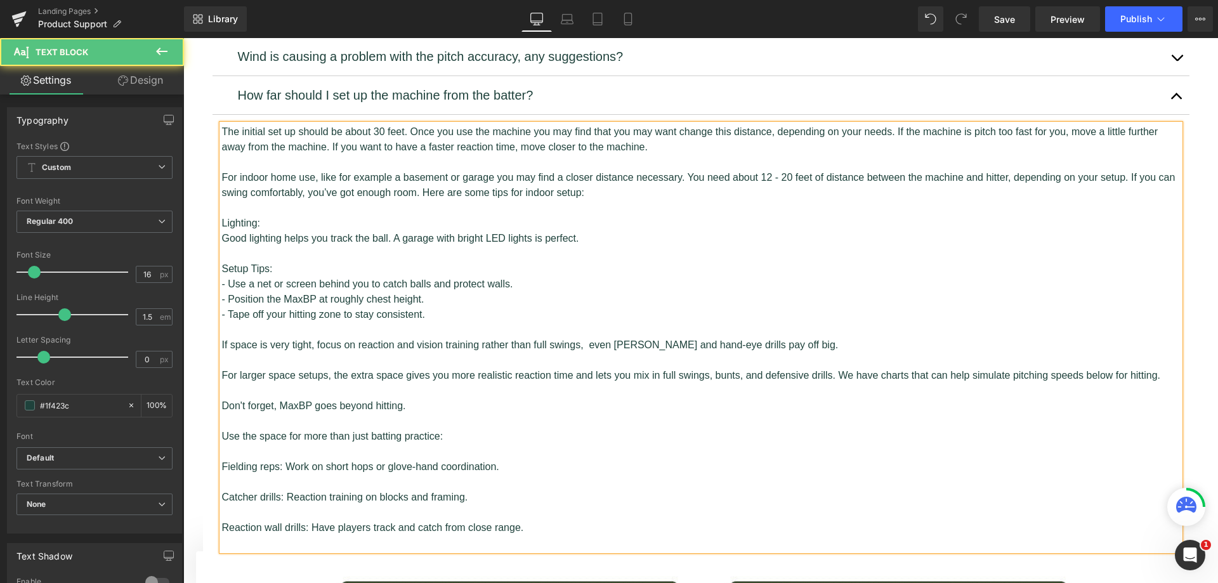
click at [222, 431] on span "Use the space for more than just batting practice:" at bounding box center [332, 436] width 221 height 11
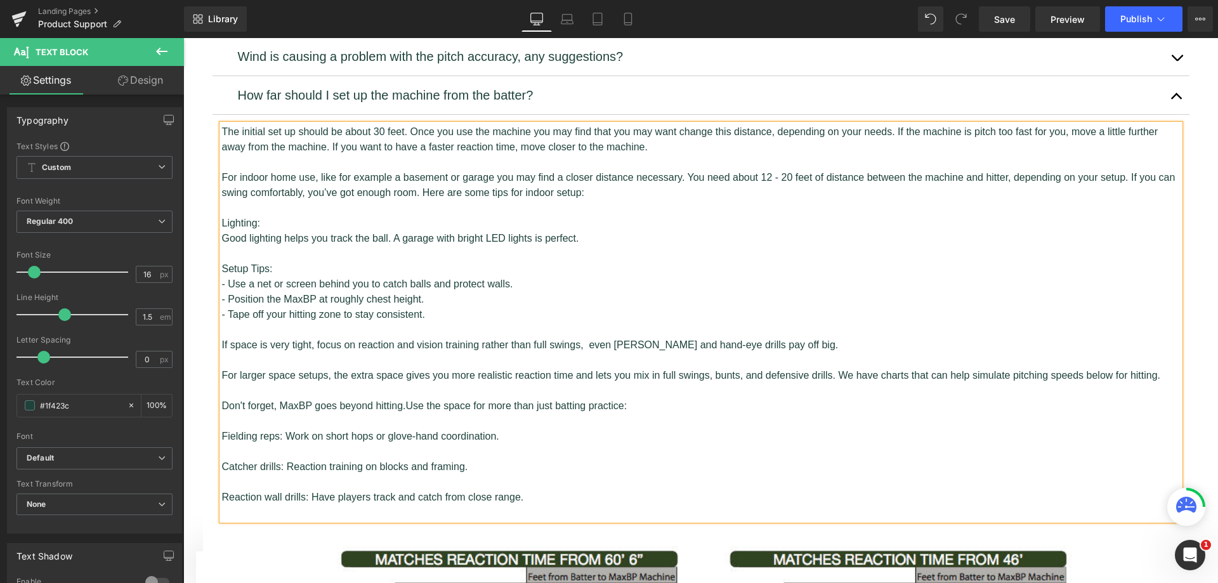
click at [222, 378] on div "The initial set up should be about 30 feet. Once you use the machine you may fi…" at bounding box center [701, 322] width 958 height 396
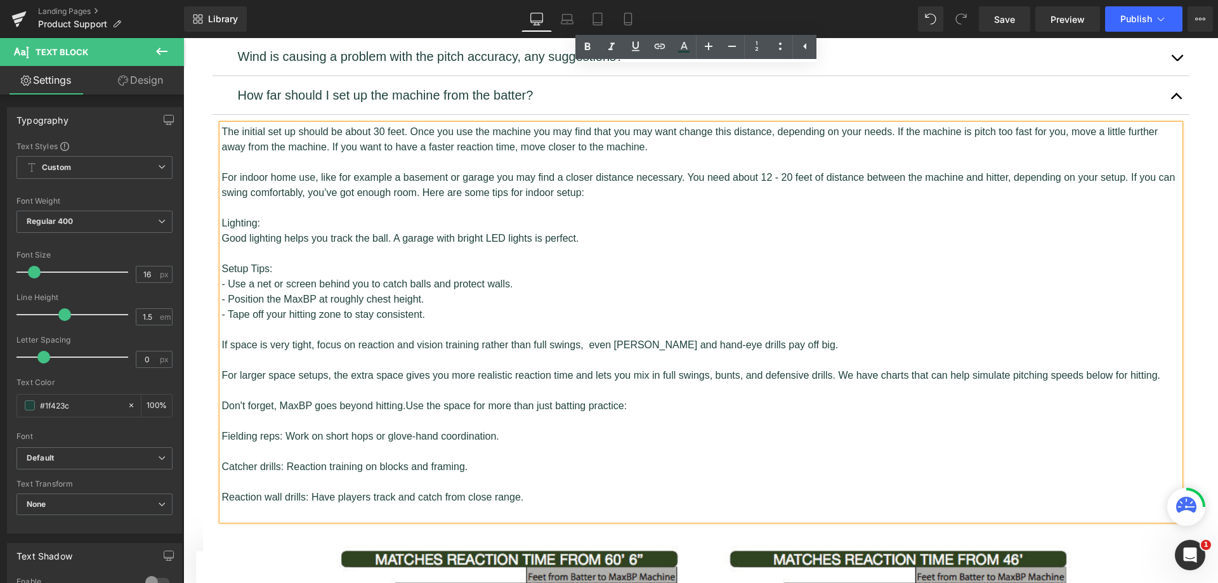
click at [222, 431] on span "Fielding reps: Work on short hops or glove-hand coordination." at bounding box center [360, 436] width 277 height 11
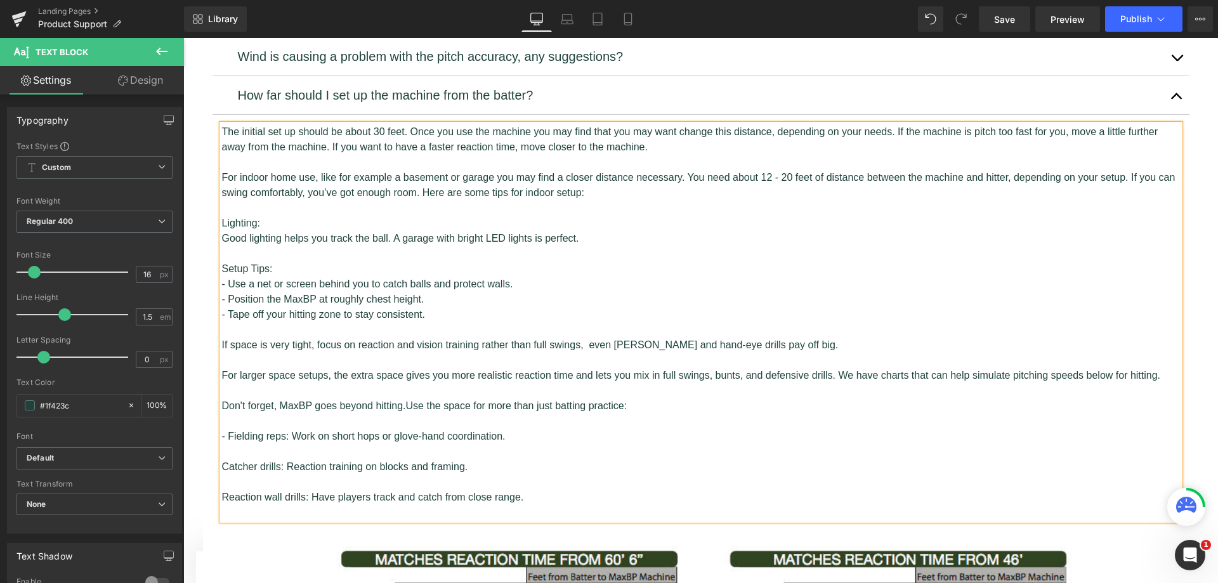
click at [222, 461] on span "Catcher drills: Reaction training on blocks and framing." at bounding box center [345, 466] width 246 height 11
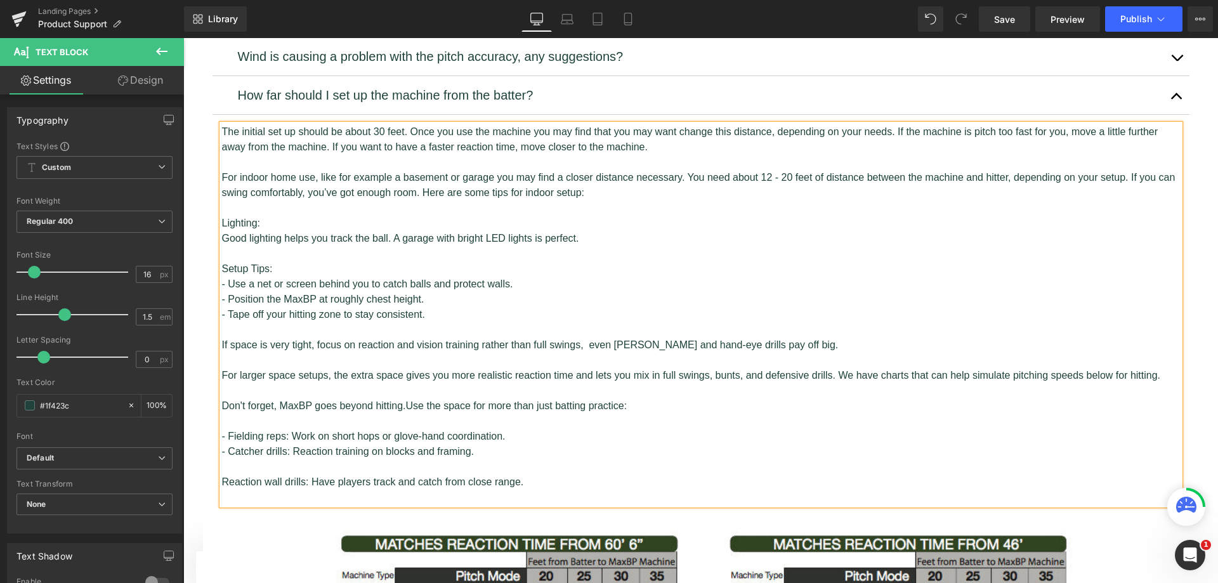
click at [222, 476] on span "Reaction wall drills: Have players track and catch from close range." at bounding box center [373, 481] width 302 height 11
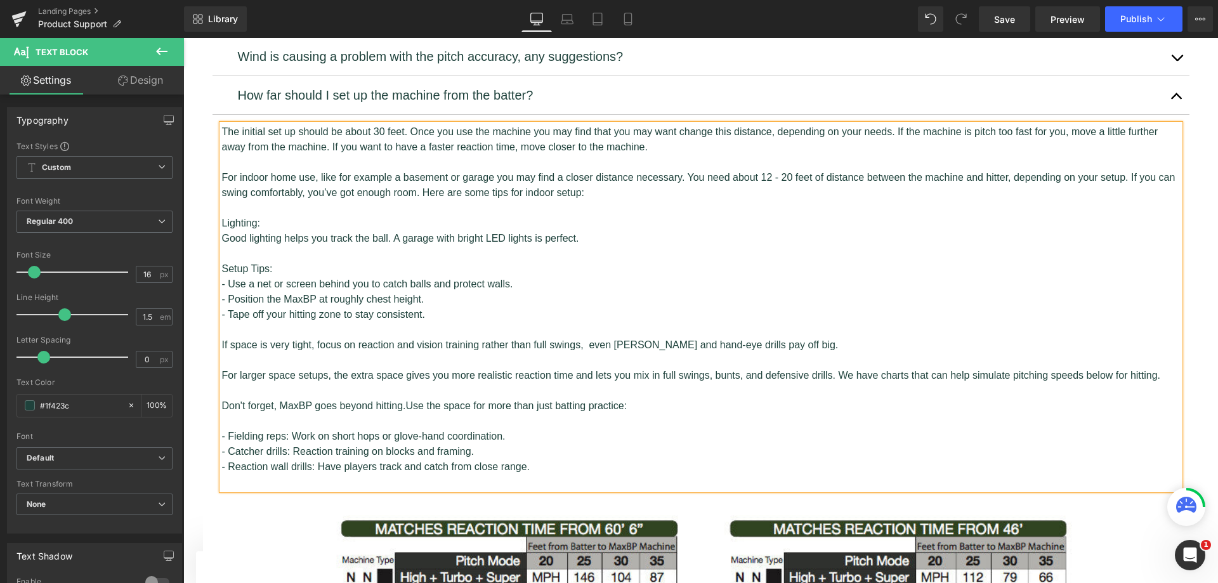
click at [1025, 19] on link "Save" at bounding box center [1004, 18] width 51 height 25
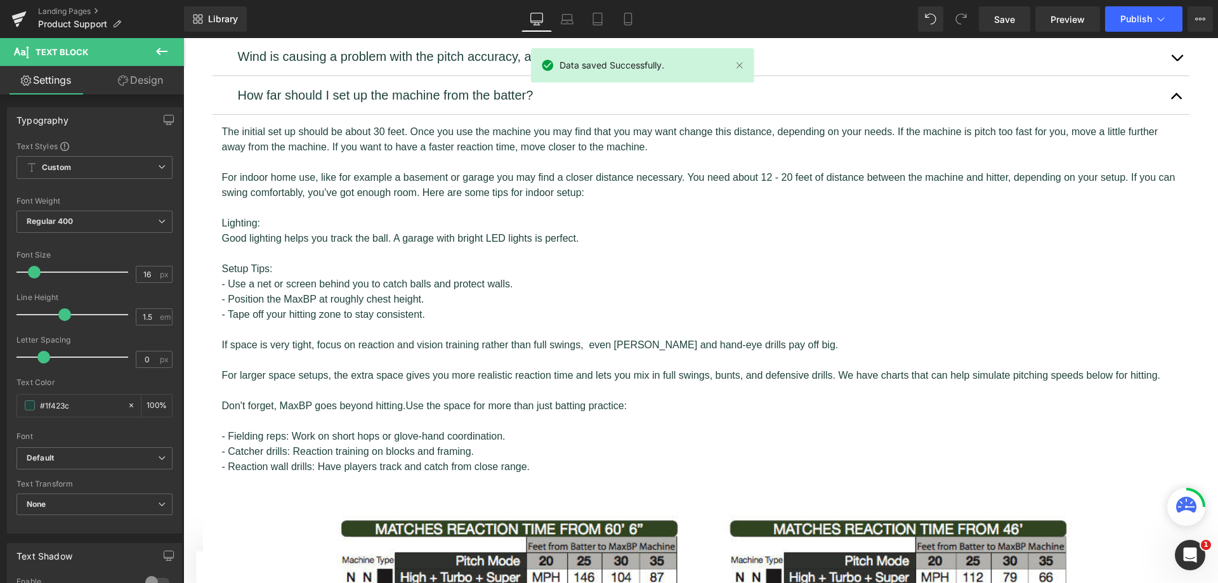
click at [1131, 19] on span "Publish" at bounding box center [1136, 19] width 32 height 10
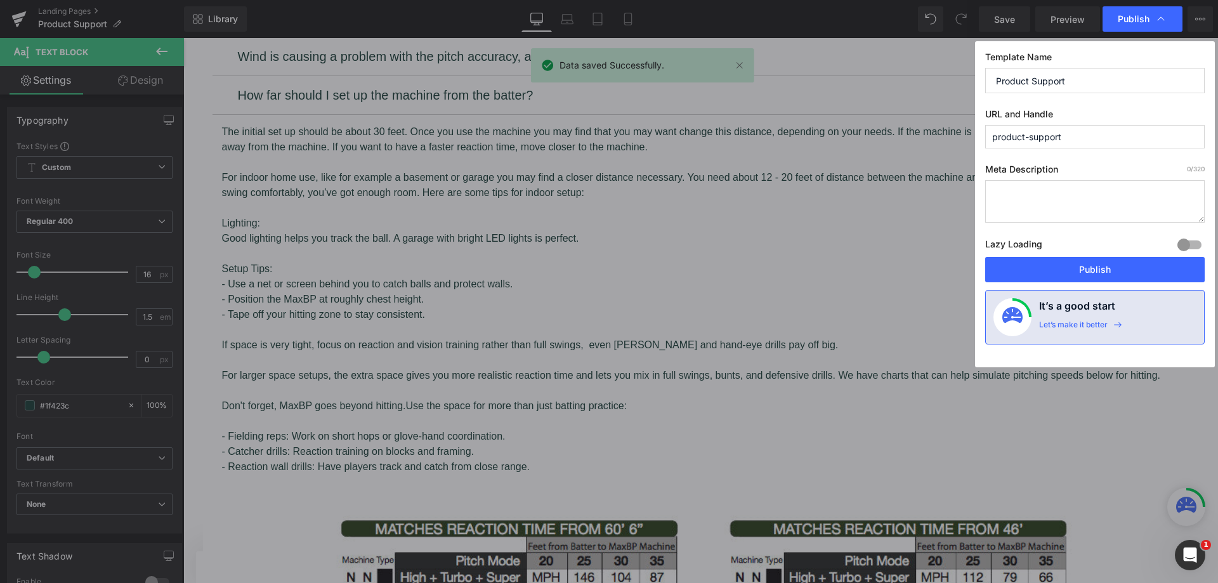
click at [1133, 270] on button "Publish" at bounding box center [1094, 269] width 219 height 25
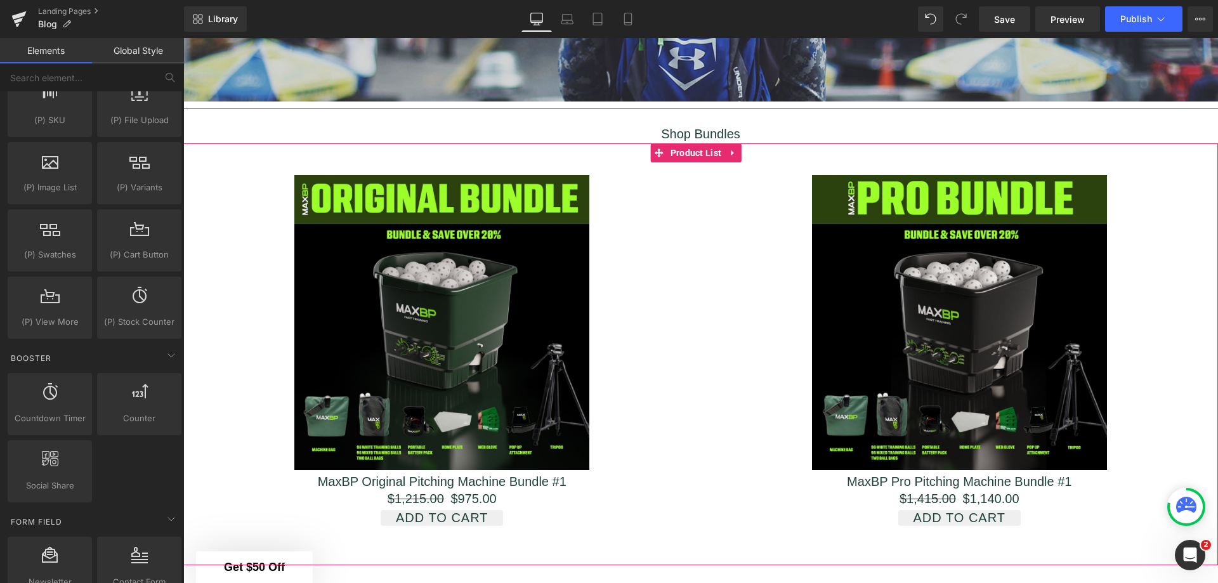
scroll to position [1593, 1025]
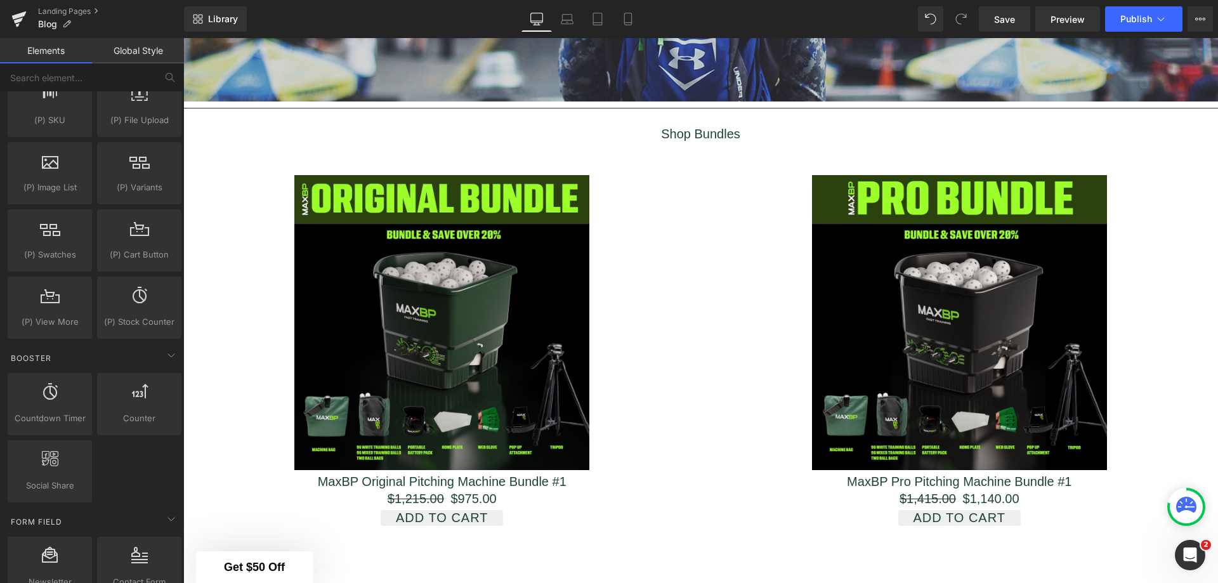
click at [1187, 559] on icon "Open Intercom Messenger" at bounding box center [1190, 555] width 21 height 21
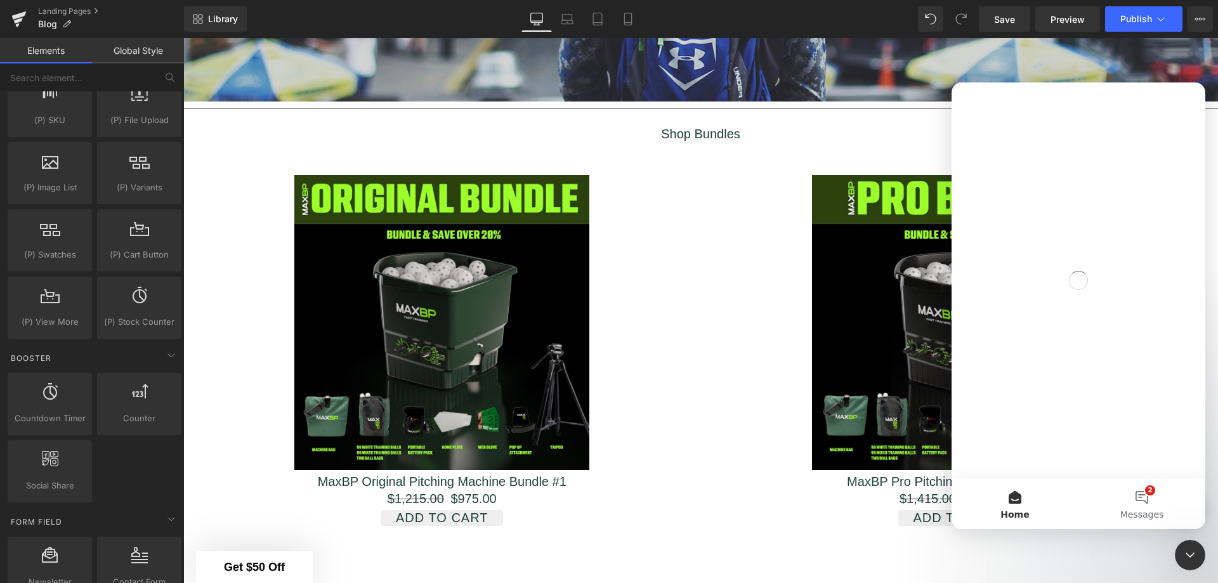
scroll to position [0, 0]
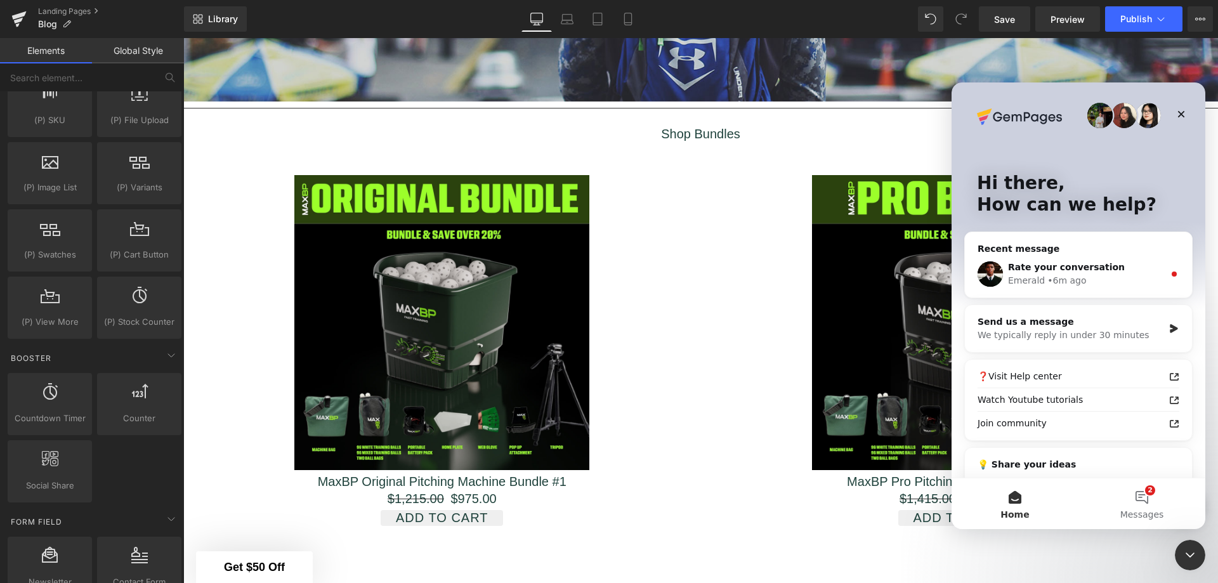
click at [1122, 278] on div "Emerald • 6m ago" at bounding box center [1086, 280] width 156 height 13
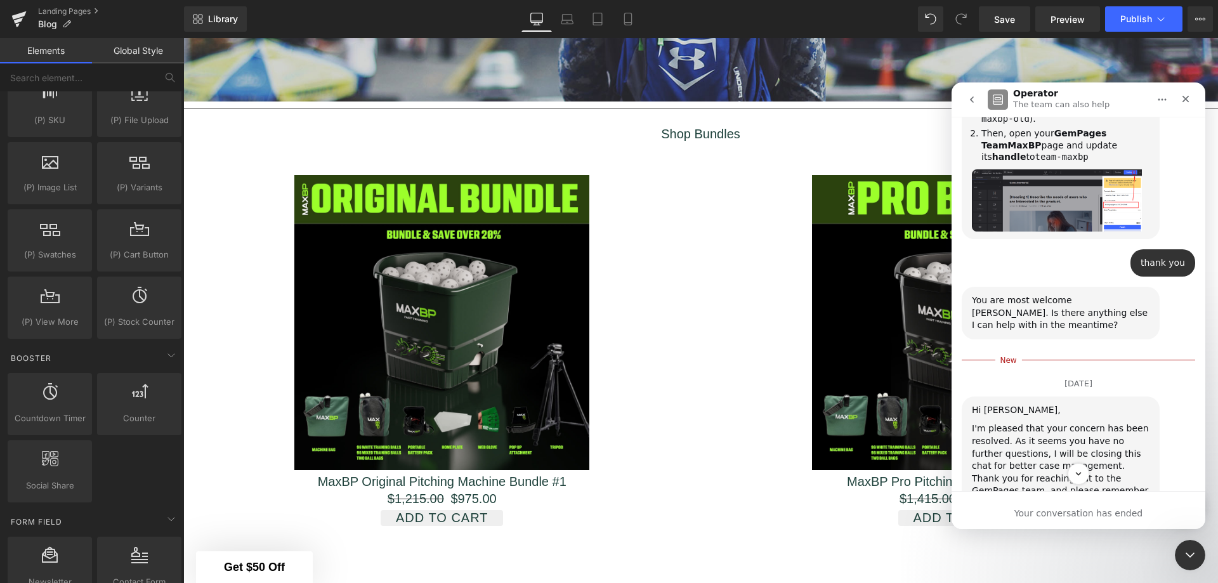
scroll to position [1020, 0]
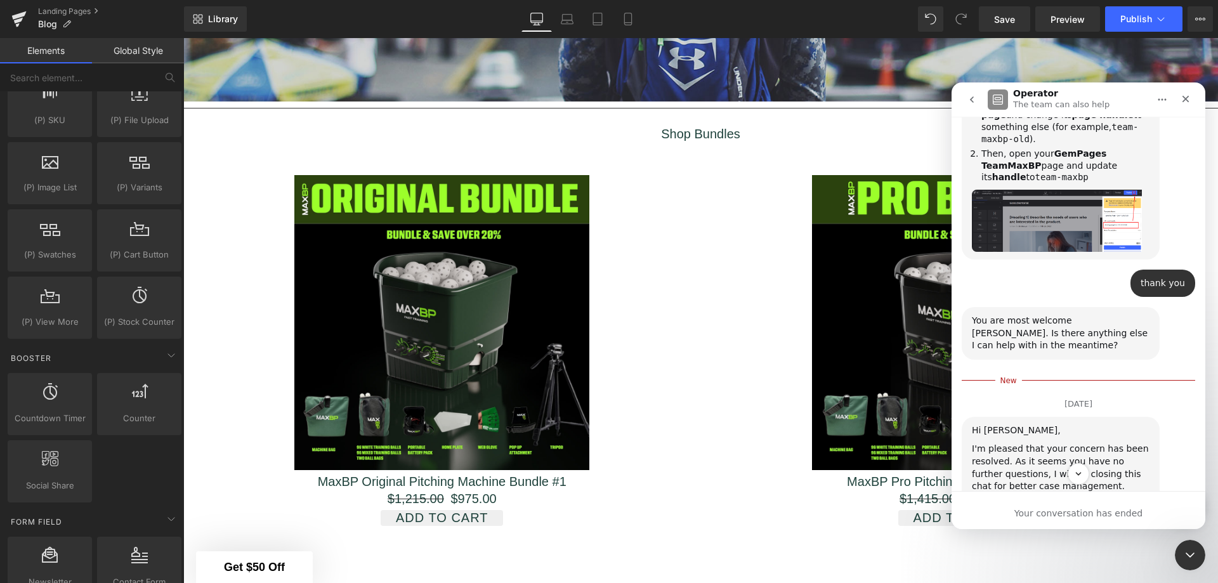
click at [1187, 100] on icon "Close" at bounding box center [1185, 99] width 7 height 7
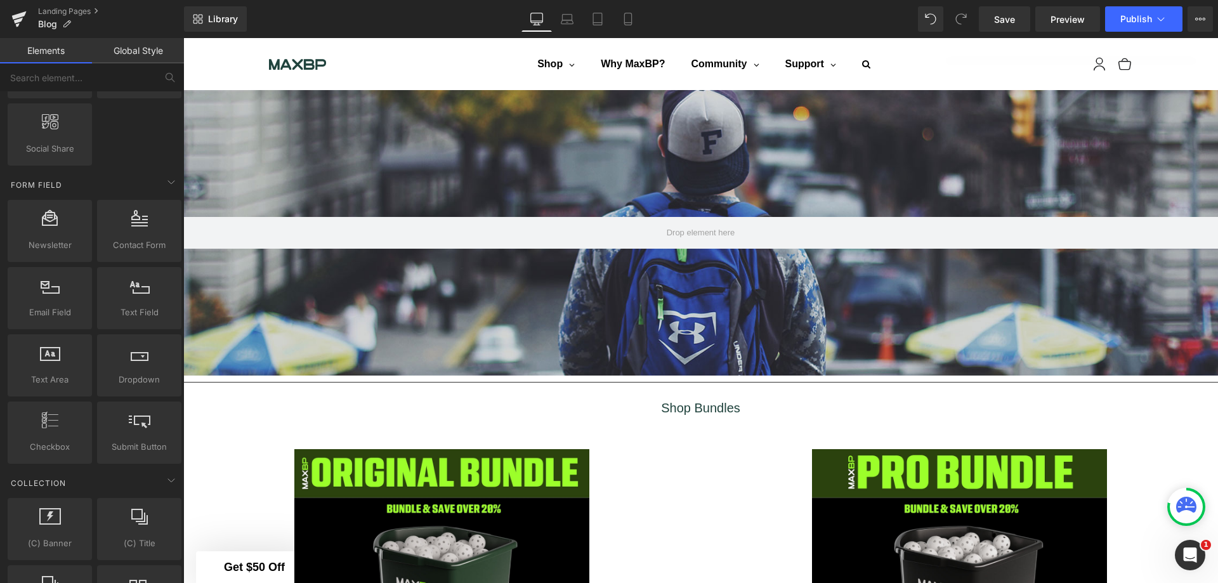
scroll to position [1839, 0]
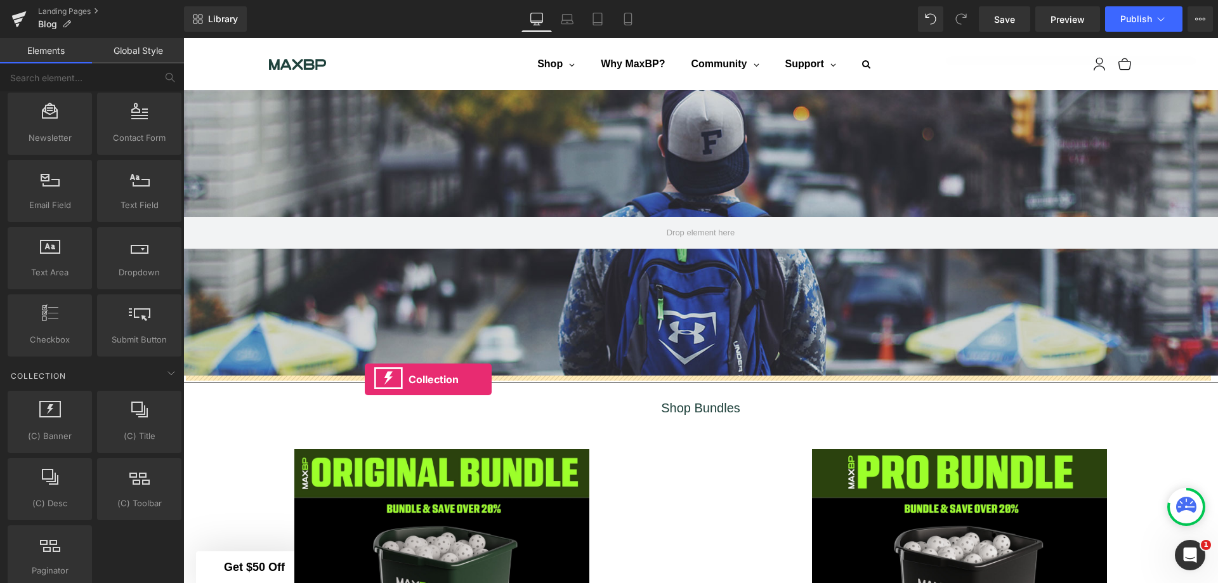
drag, startPoint x: 243, startPoint y: 468, endPoint x: 365, endPoint y: 379, distance: 150.7
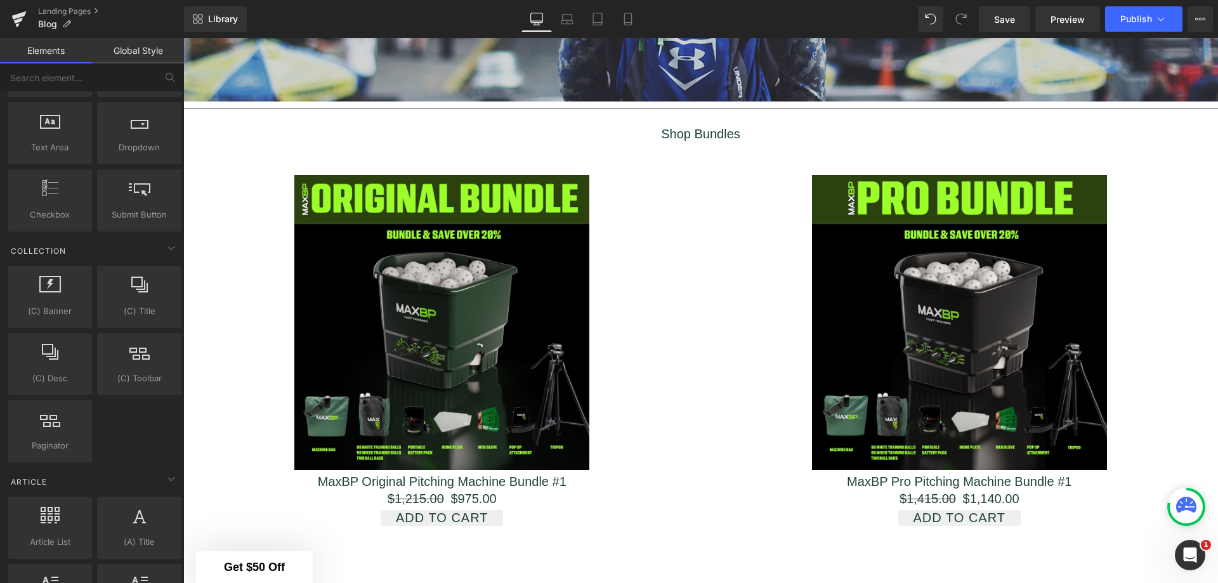
scroll to position [1966, 0]
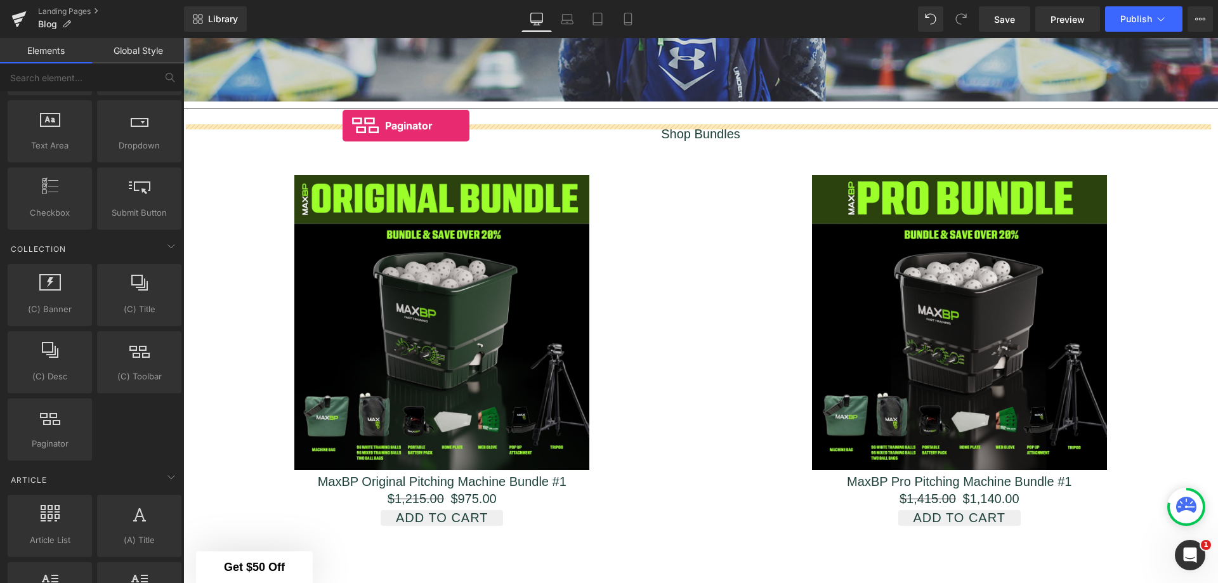
drag, startPoint x: 244, startPoint y: 464, endPoint x: 342, endPoint y: 122, distance: 355.1
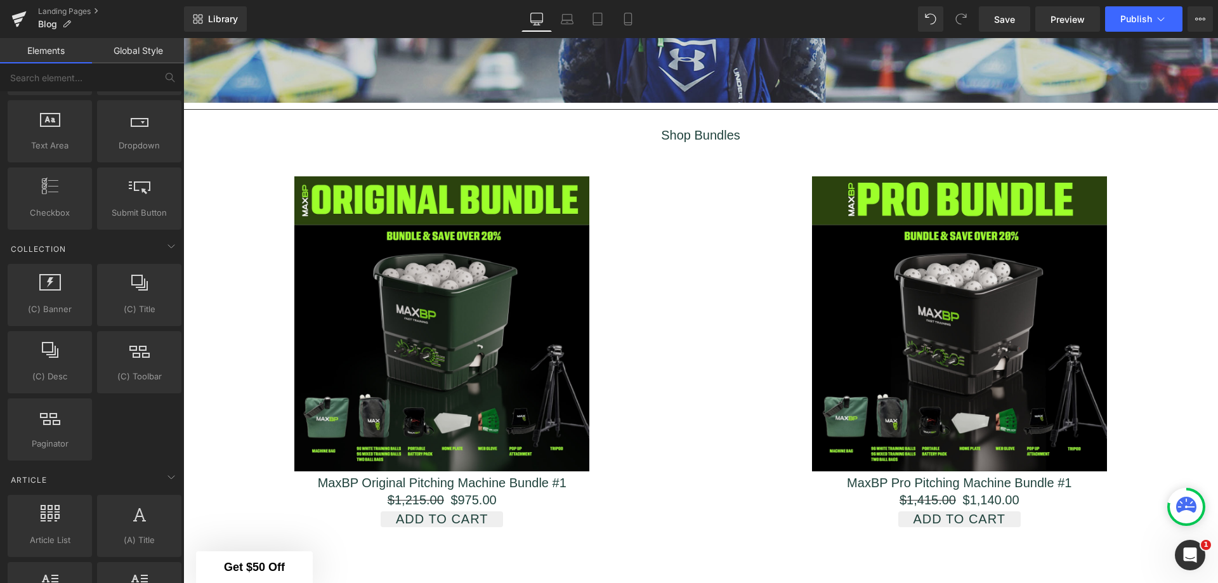
scroll to position [0, 0]
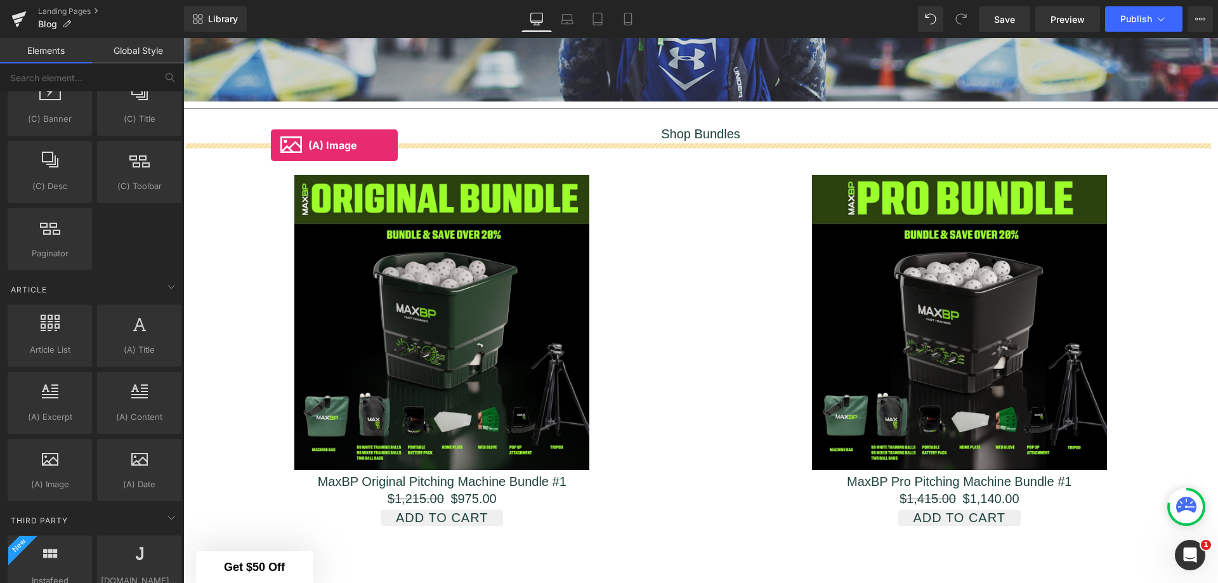
drag, startPoint x: 228, startPoint y: 526, endPoint x: 271, endPoint y: 145, distance: 383.5
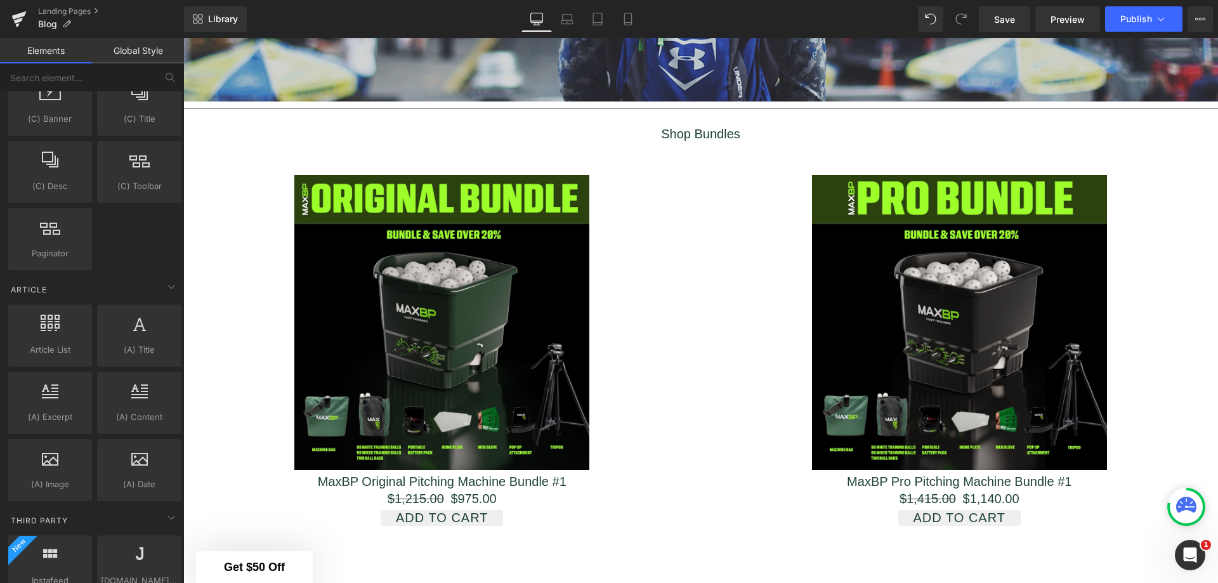
scroll to position [1593, 1025]
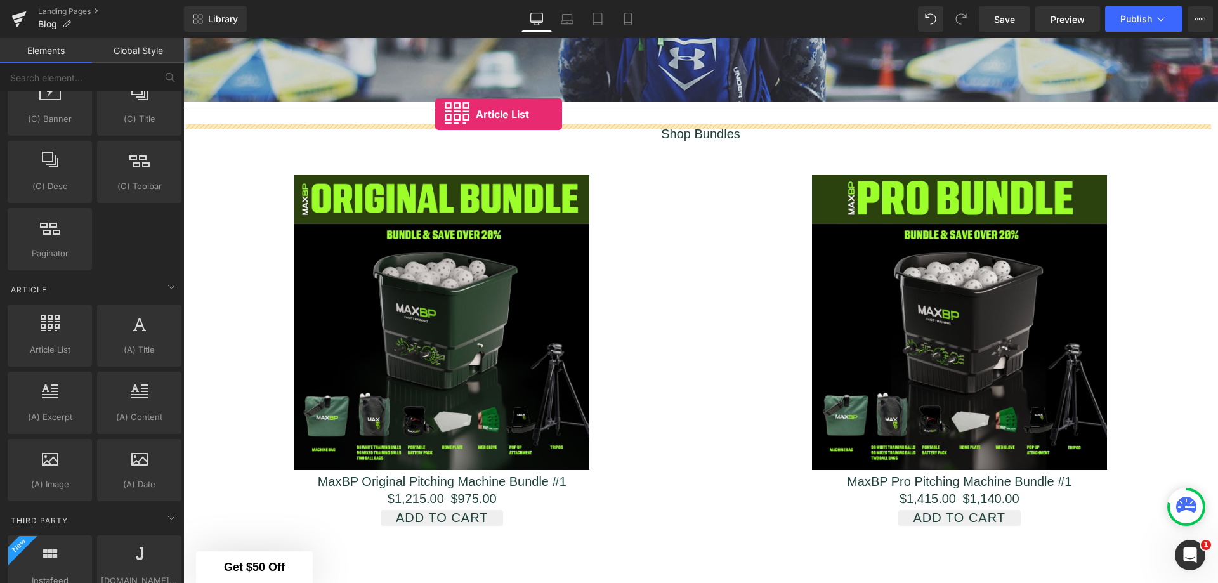
drag, startPoint x: 237, startPoint y: 394, endPoint x: 435, endPoint y: 114, distance: 343.5
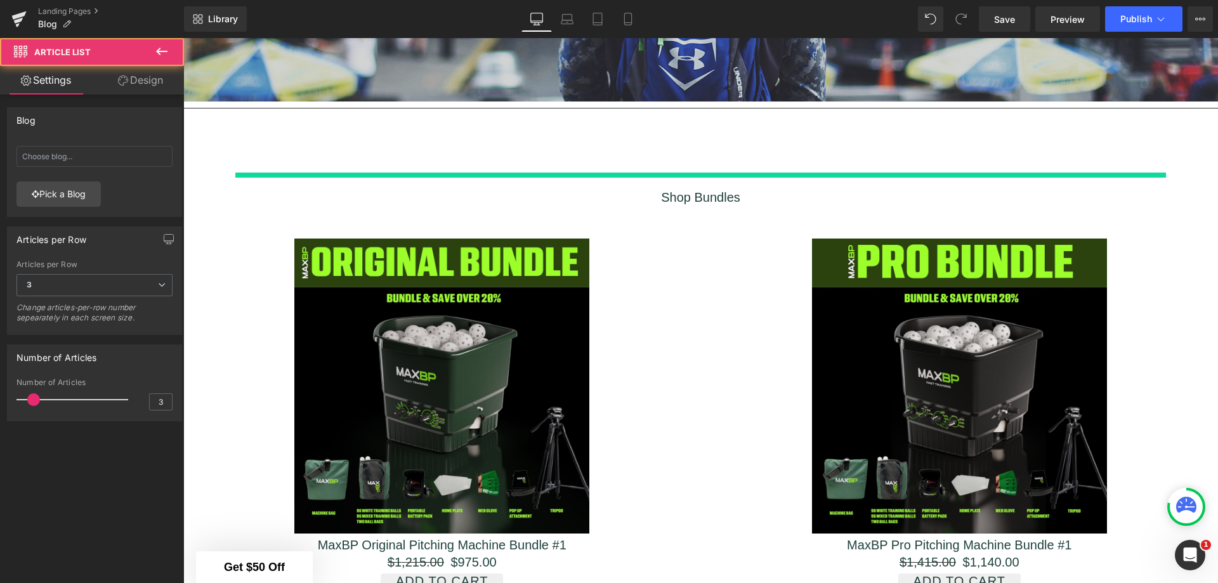
scroll to position [1676, 1025]
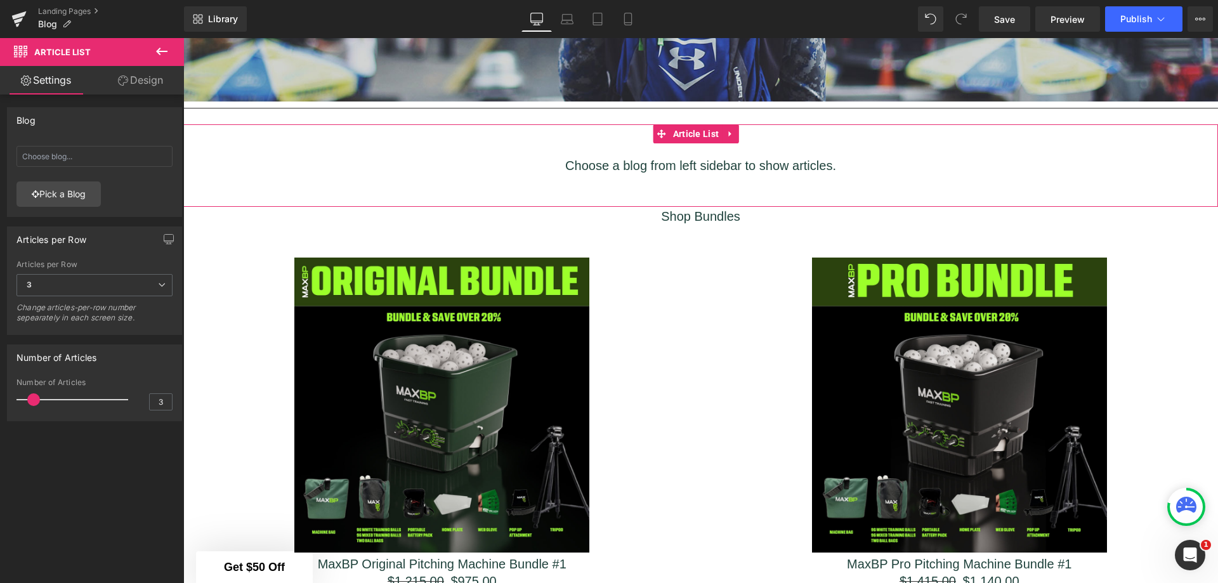
click at [75, 195] on link "Pick a Blog" at bounding box center [58, 193] width 84 height 25
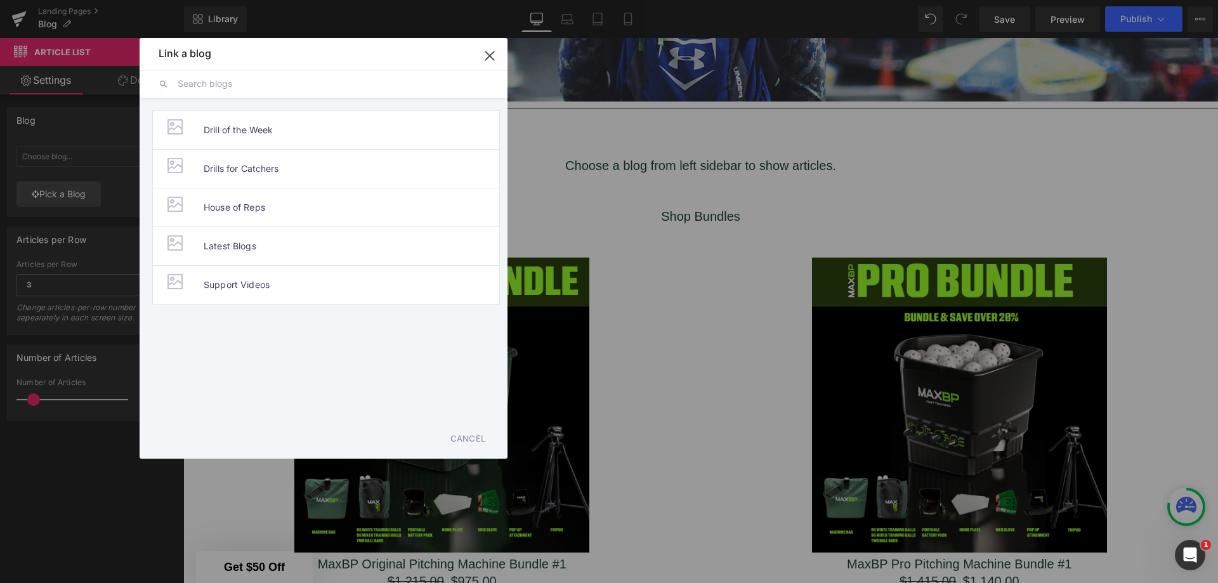
click at [202, 244] on li "Latest Blogs" at bounding box center [326, 245] width 348 height 39
type input "Latest Blogs"
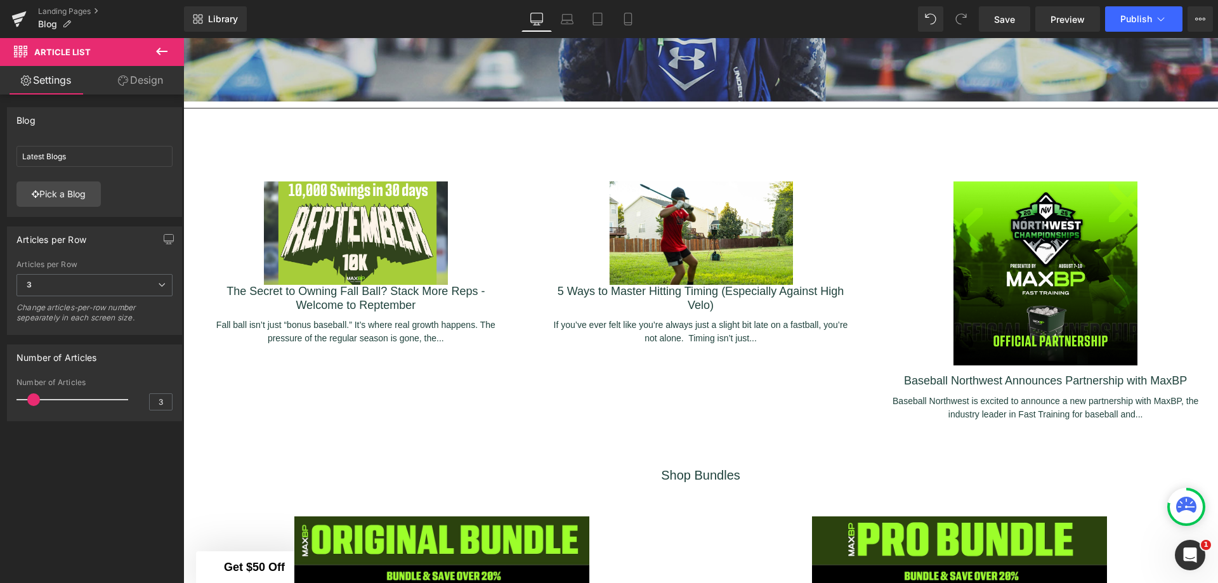
scroll to position [1932, 1025]
click at [162, 51] on icon at bounding box center [161, 52] width 11 height 8
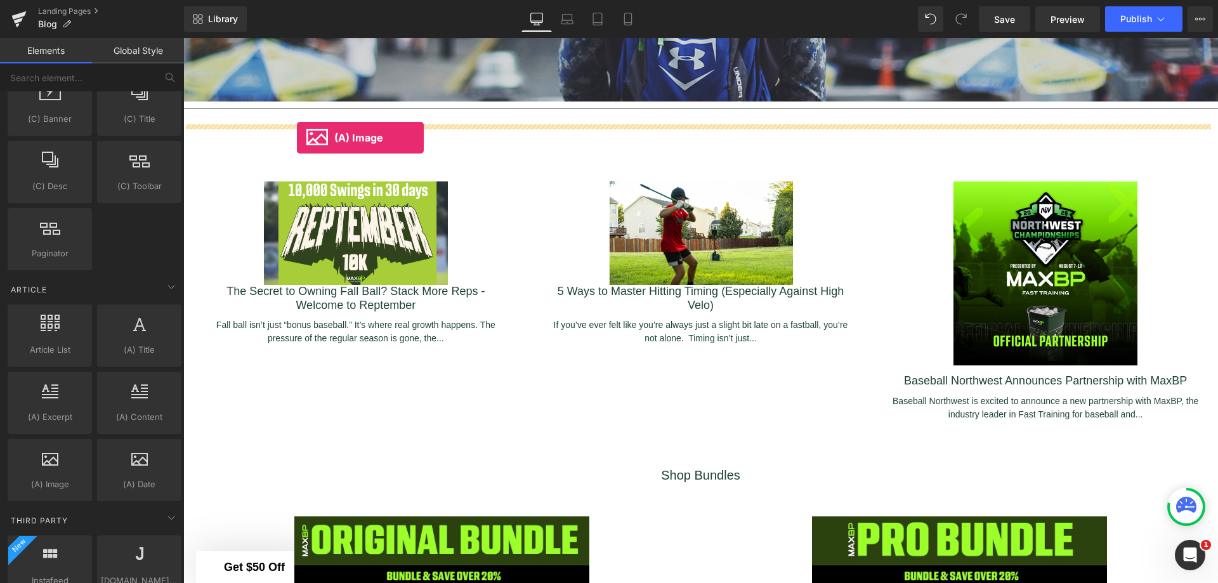
drag, startPoint x: 249, startPoint y: 512, endPoint x: 297, endPoint y: 138, distance: 377.2
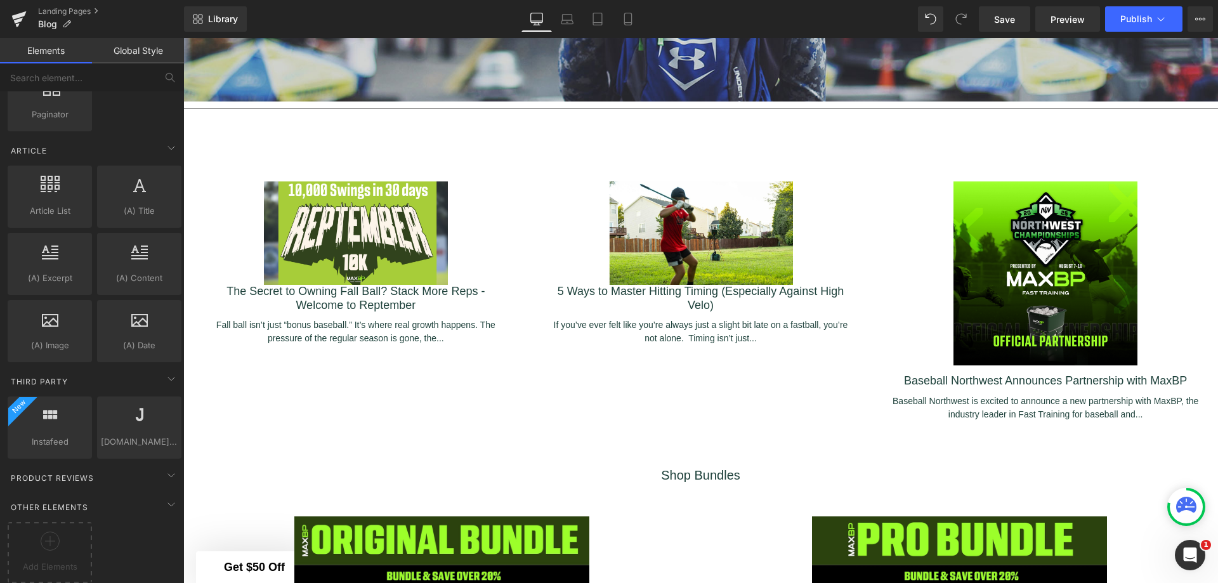
scroll to position [2306, 0]
click at [66, 538] on div at bounding box center [50, 544] width 78 height 29
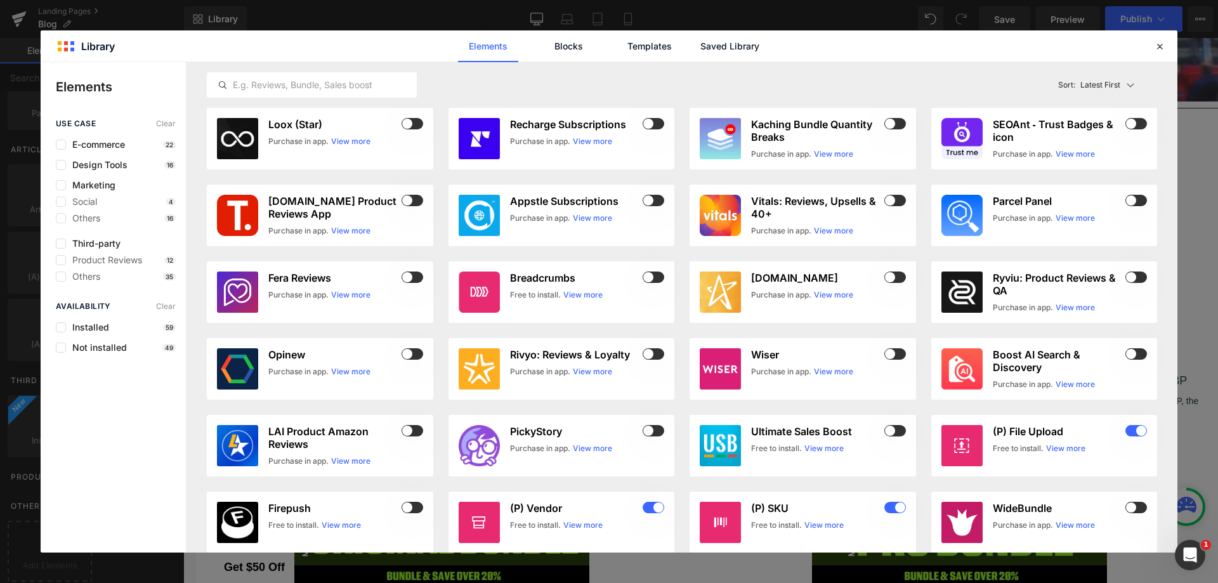
click at [564, 53] on link "Blocks" at bounding box center [568, 46] width 60 height 32
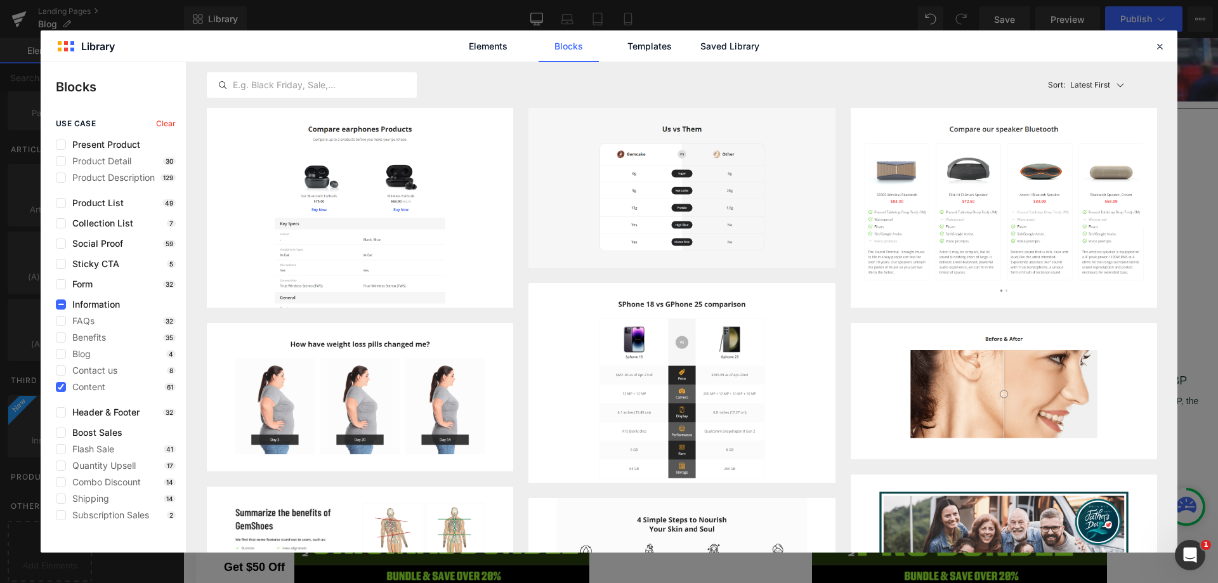
click at [634, 48] on link "Templates" at bounding box center [649, 46] width 60 height 32
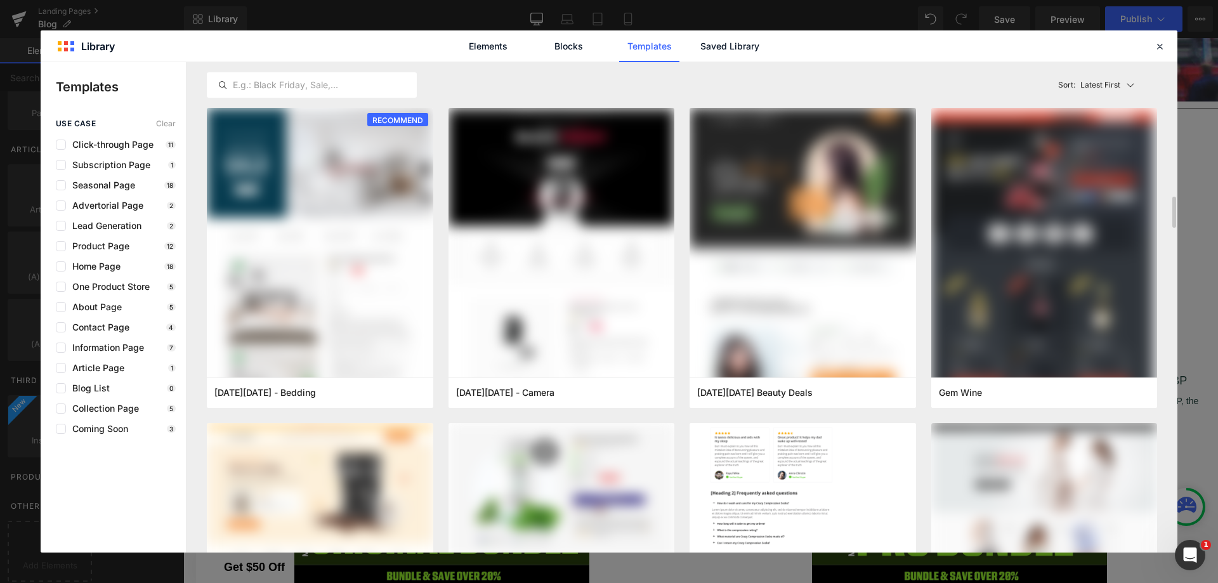
scroll to position [127, 0]
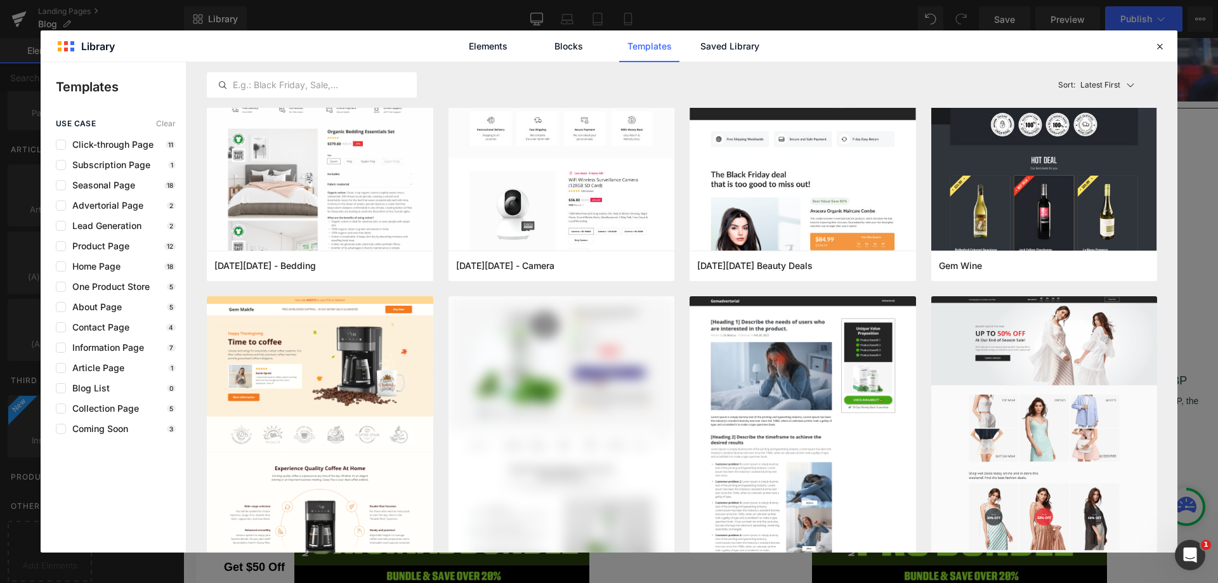
click at [87, 388] on span "Blog List" at bounding box center [88, 388] width 44 height 10
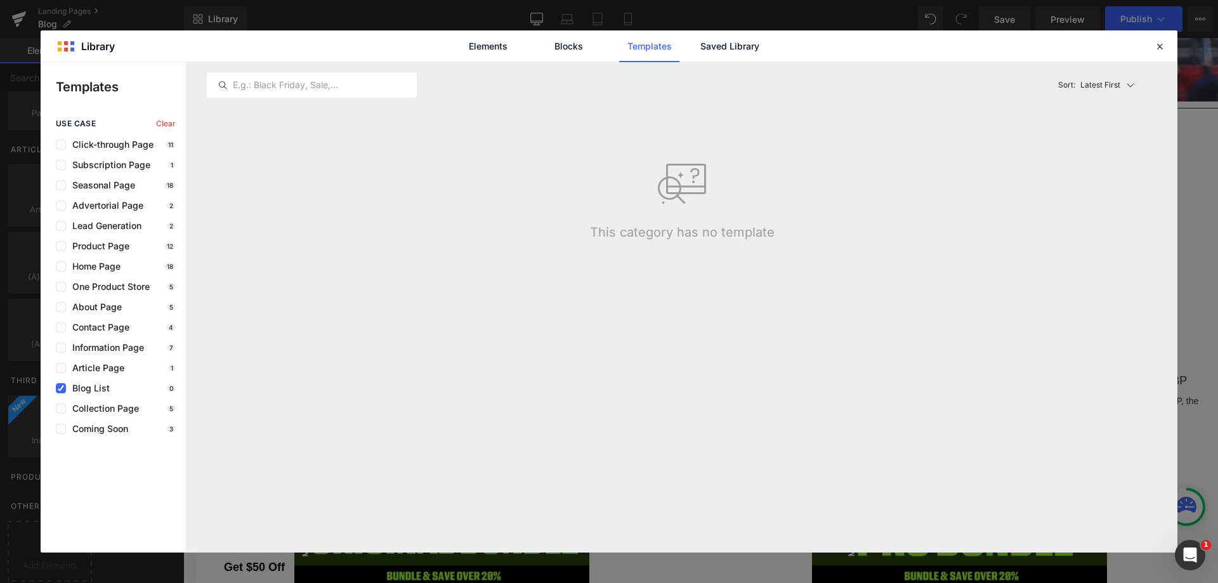
scroll to position [0, 0]
click at [87, 388] on span "Blog List" at bounding box center [88, 388] width 44 height 10
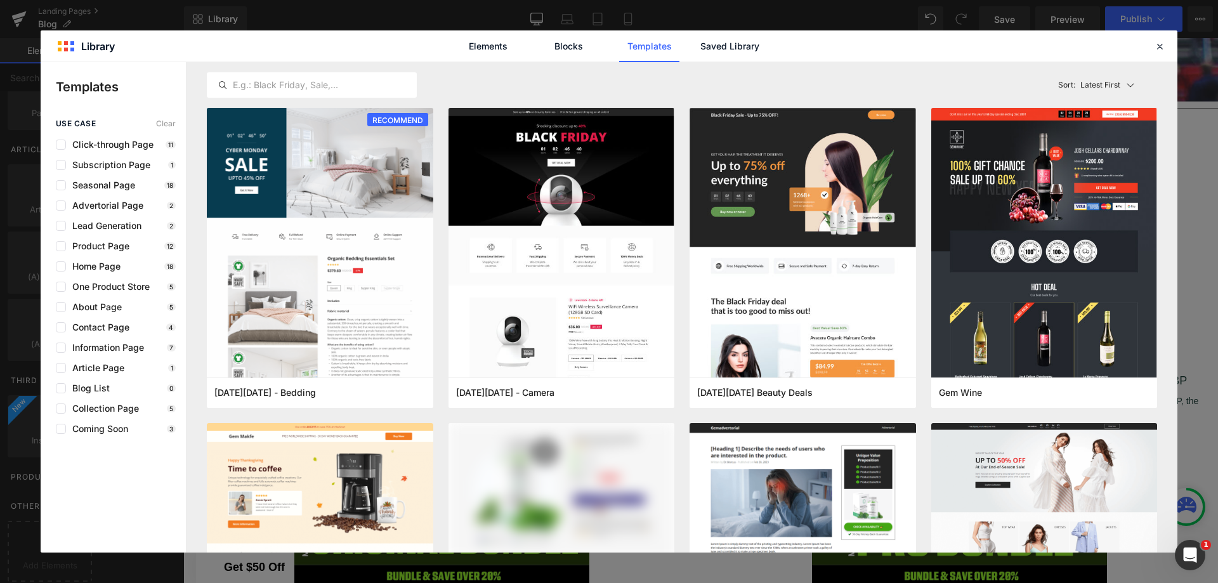
click at [571, 53] on link "Blocks" at bounding box center [568, 46] width 60 height 32
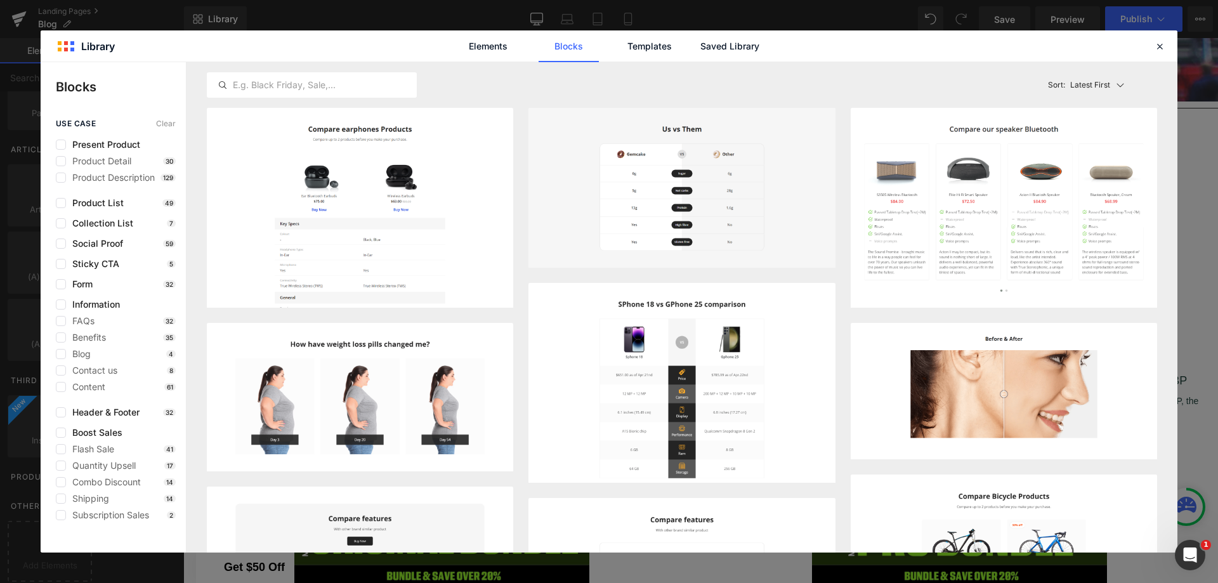
click at [91, 354] on div "Blog 4" at bounding box center [116, 354] width 120 height 10
click at [81, 355] on span "Blog" at bounding box center [78, 354] width 25 height 10
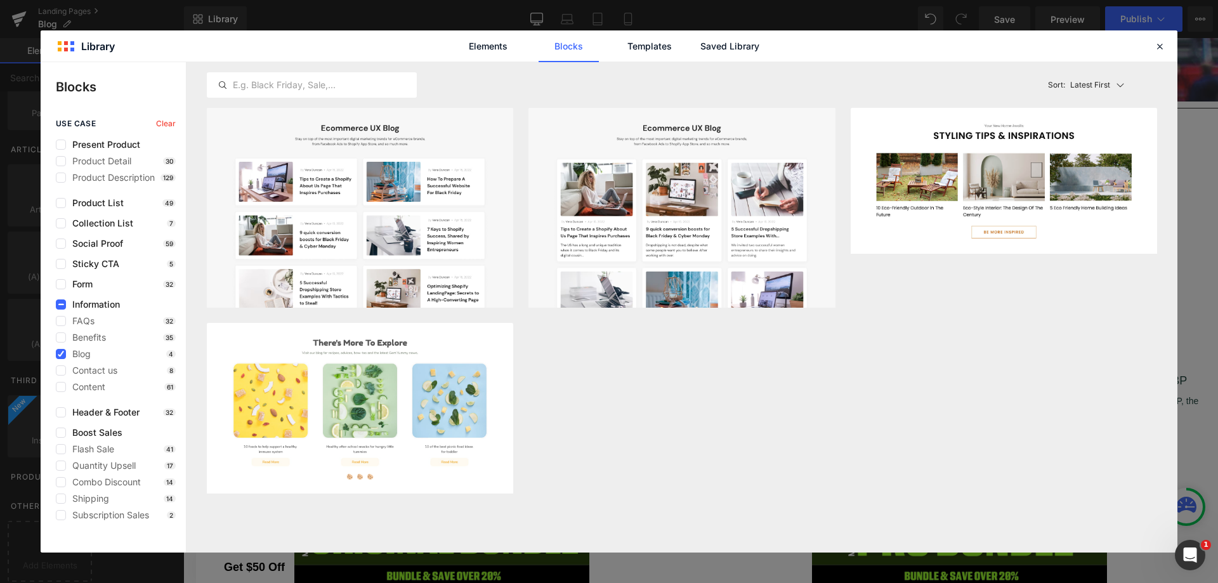
click at [80, 355] on span "Blog" at bounding box center [78, 354] width 25 height 10
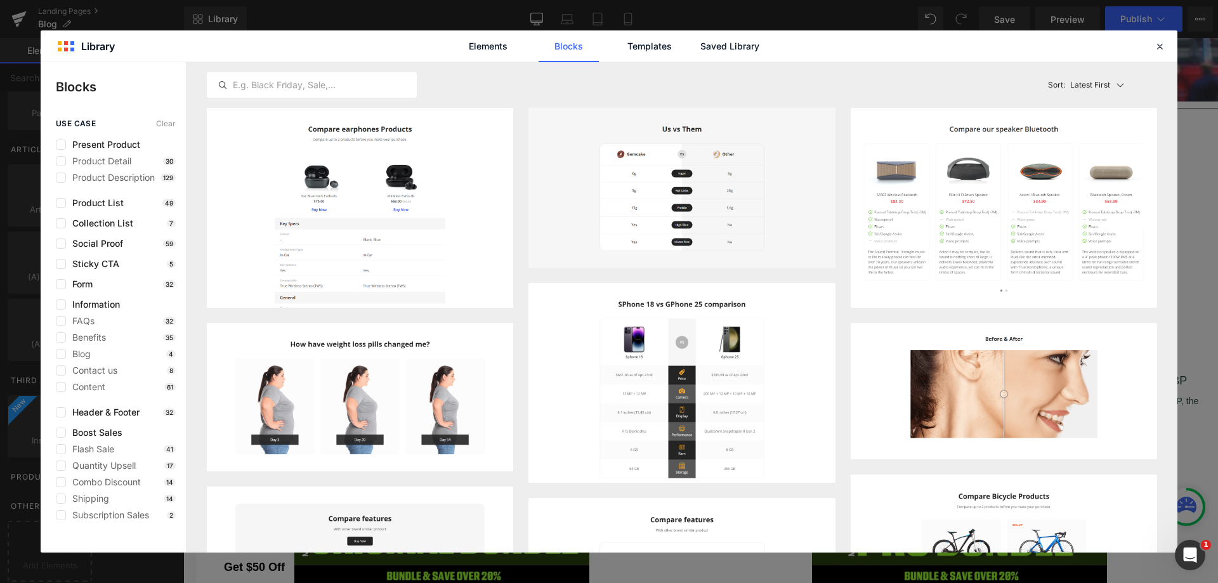
click at [502, 53] on link "Elements" at bounding box center [488, 46] width 60 height 32
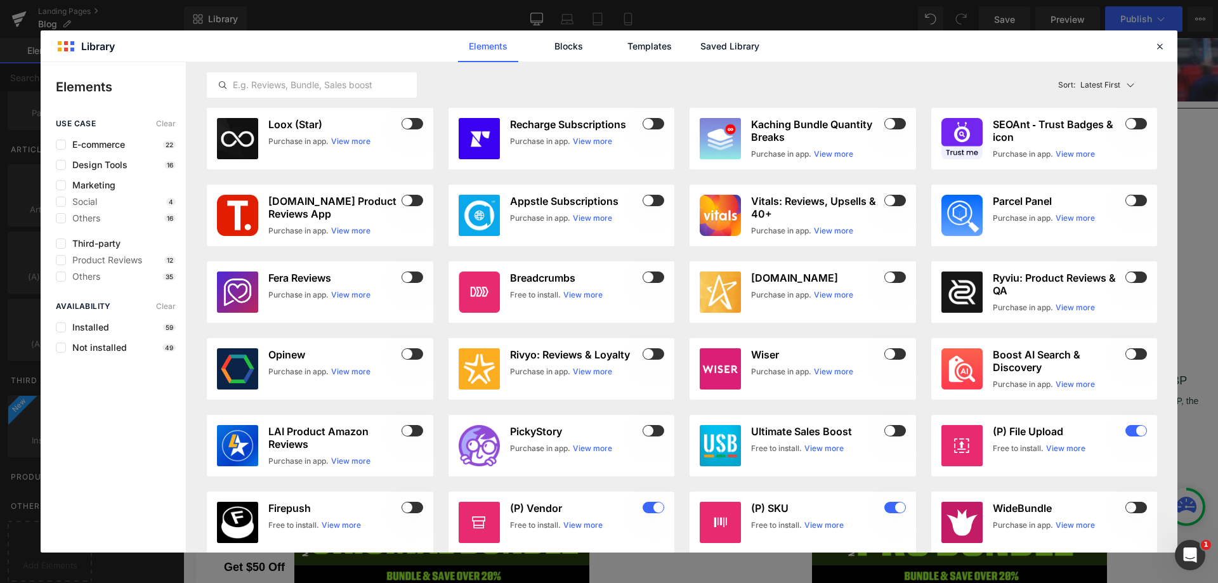
click at [105, 245] on span "Third-party" at bounding box center [93, 243] width 55 height 10
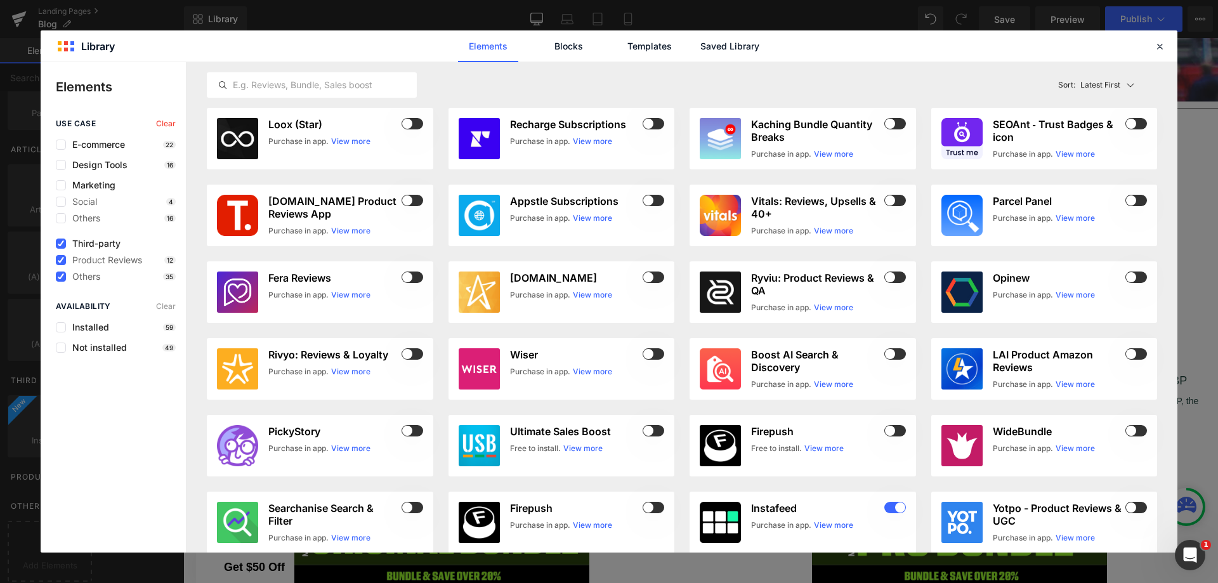
click at [105, 245] on span "Third-party" at bounding box center [93, 243] width 55 height 10
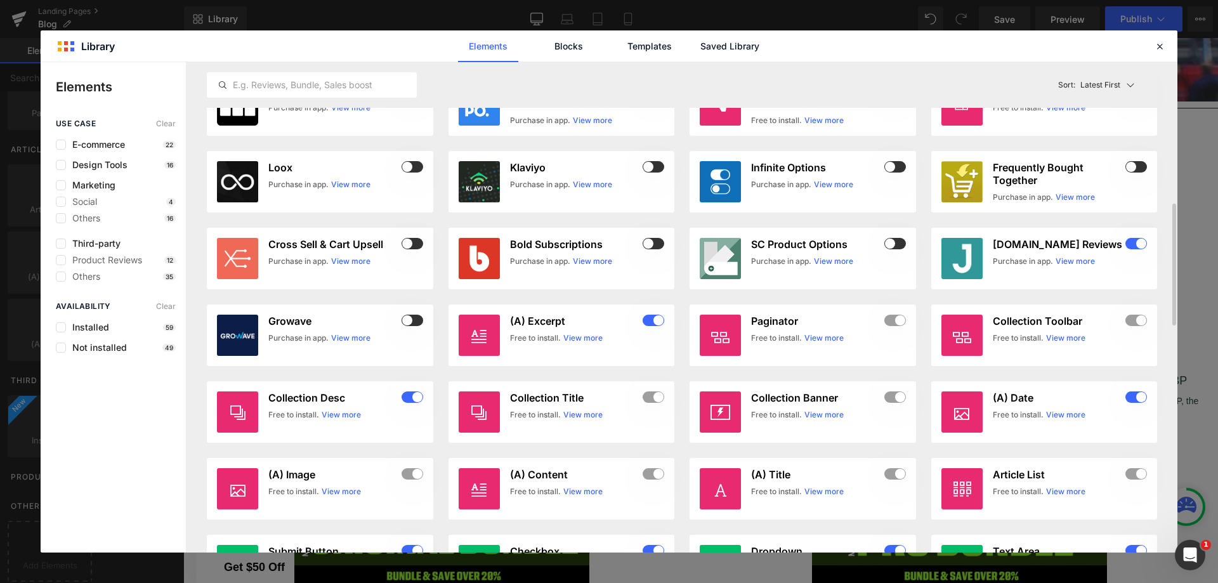
scroll to position [634, 0]
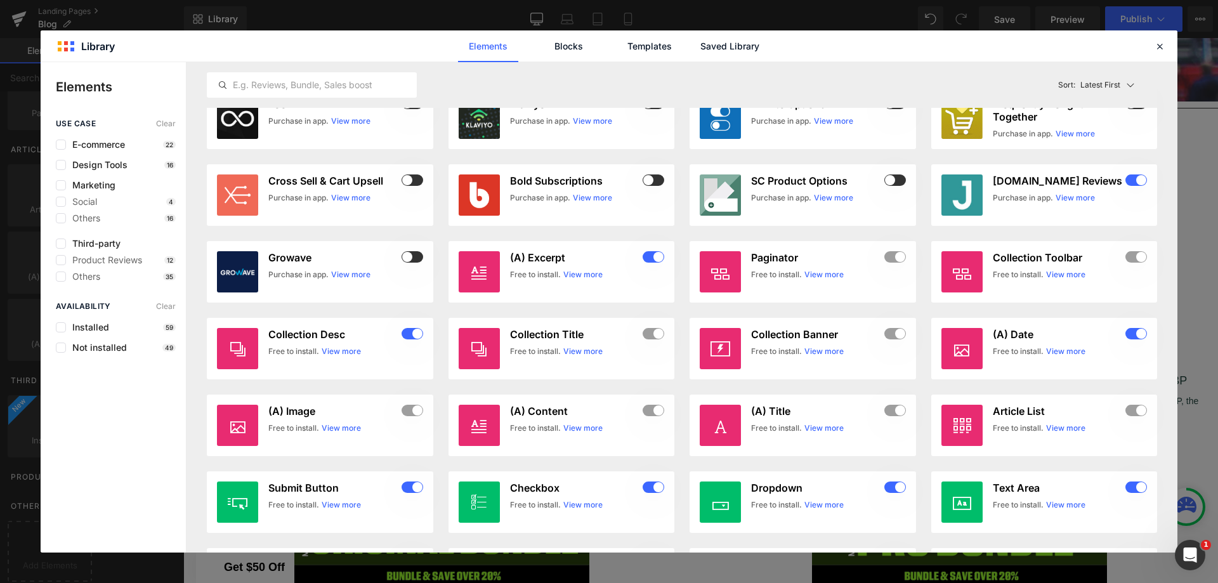
click at [739, 427] on div at bounding box center [720, 425] width 41 height 41
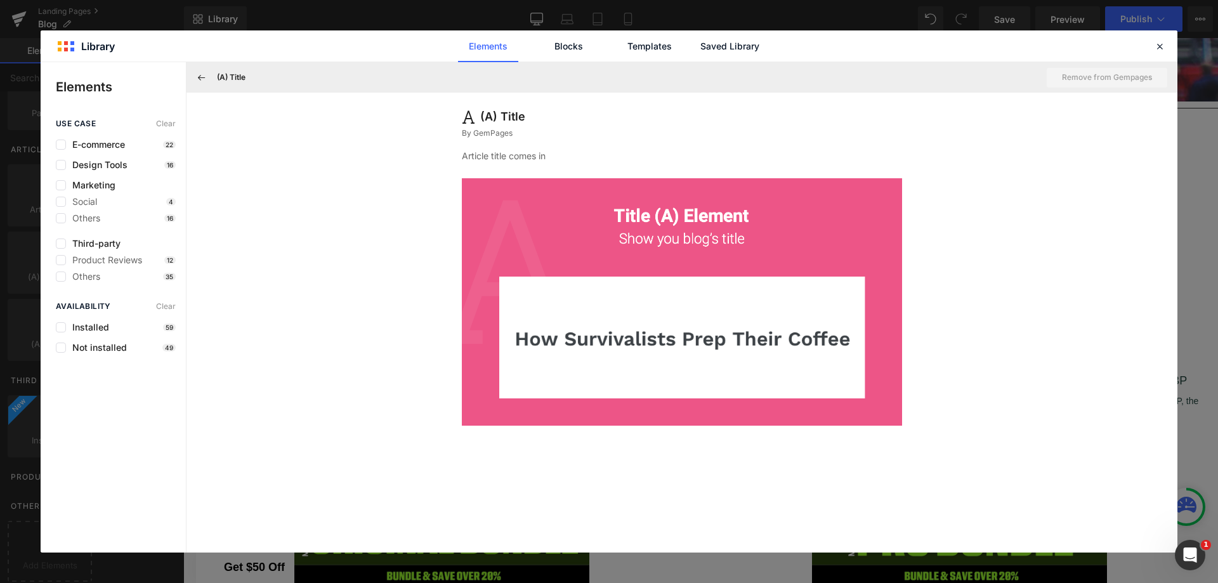
click at [566, 51] on link "Blocks" at bounding box center [568, 46] width 60 height 32
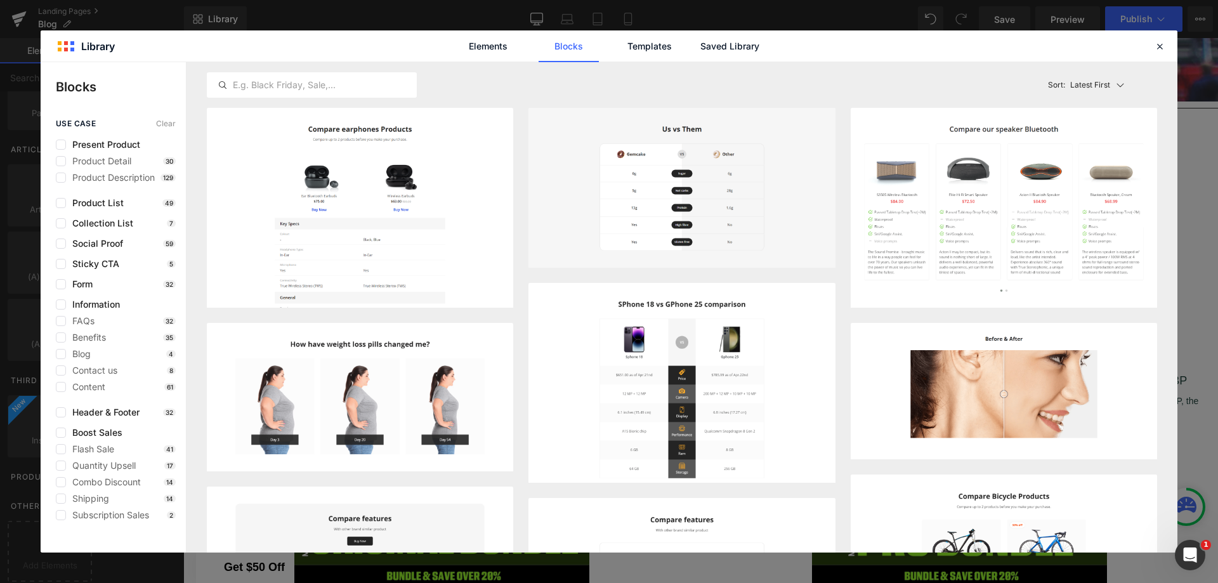
click at [500, 47] on link "Elements" at bounding box center [488, 46] width 60 height 32
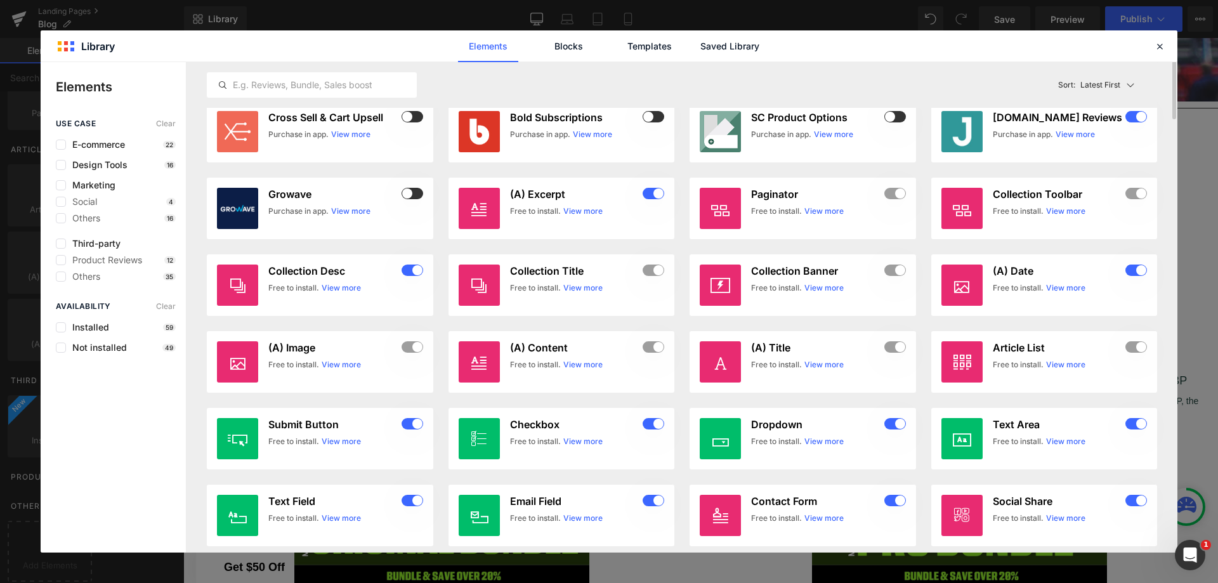
scroll to position [888, 0]
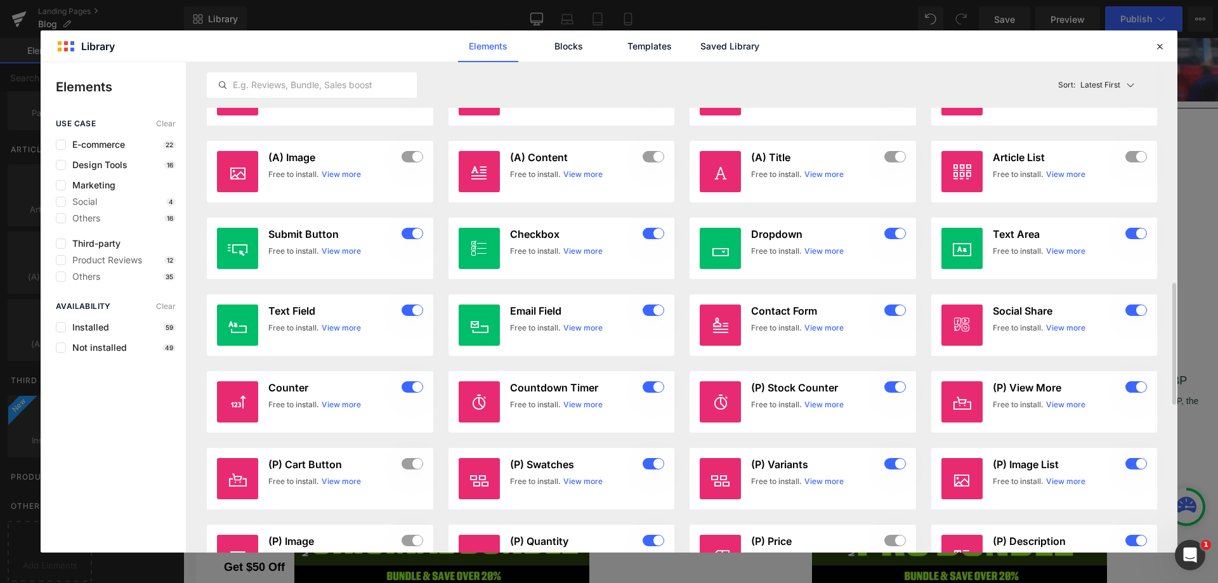
click at [349, 84] on input "text" at bounding box center [311, 84] width 209 height 15
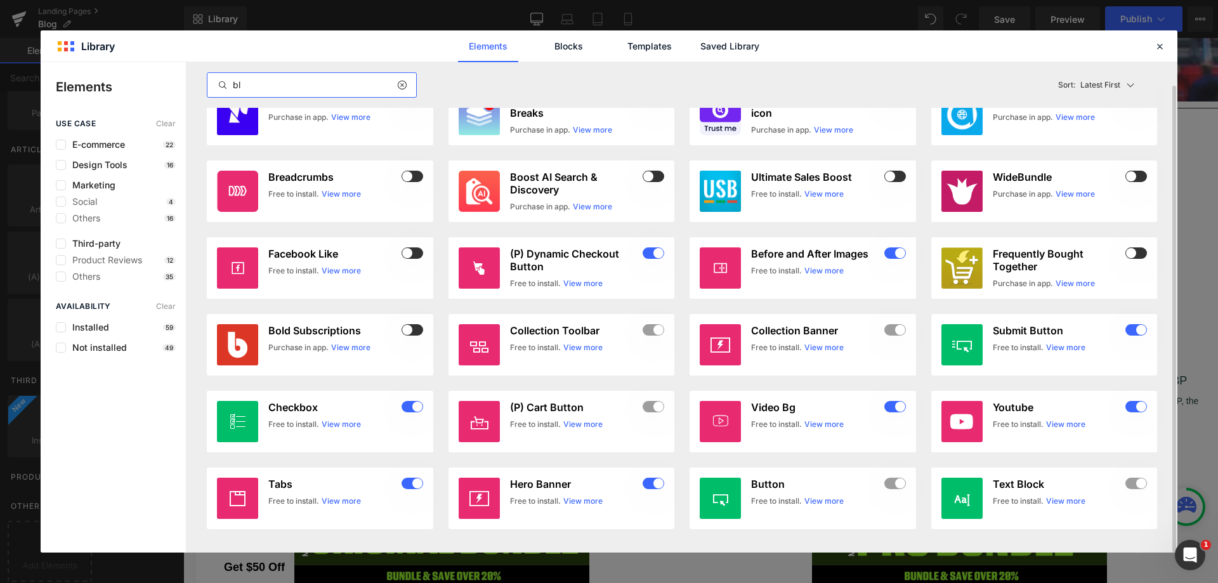
scroll to position [0, 0]
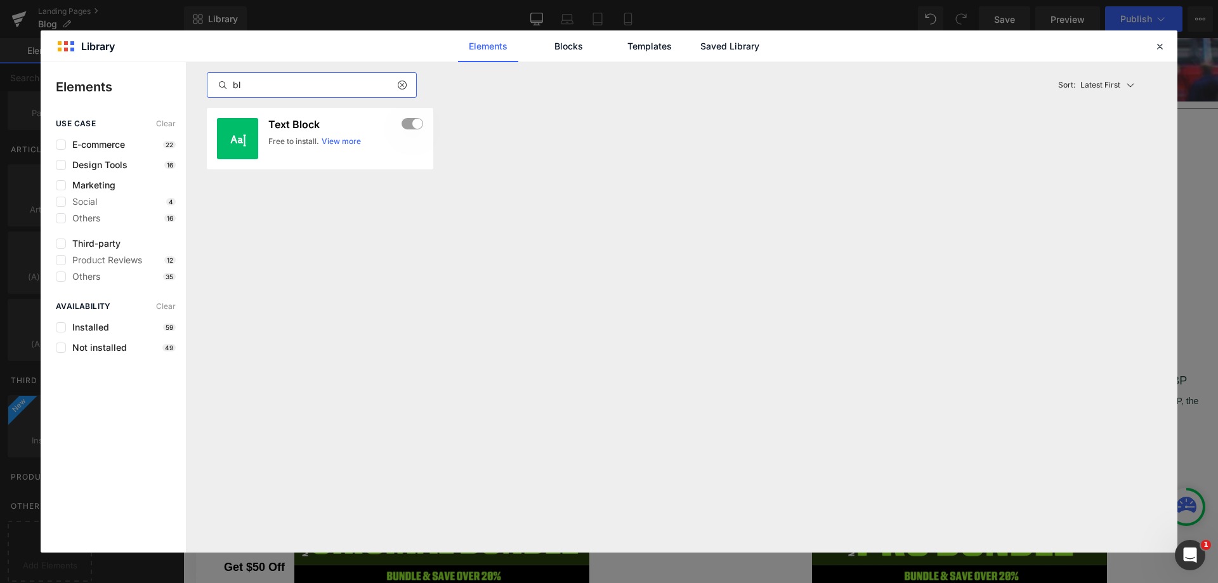
type input "b"
type input "a"
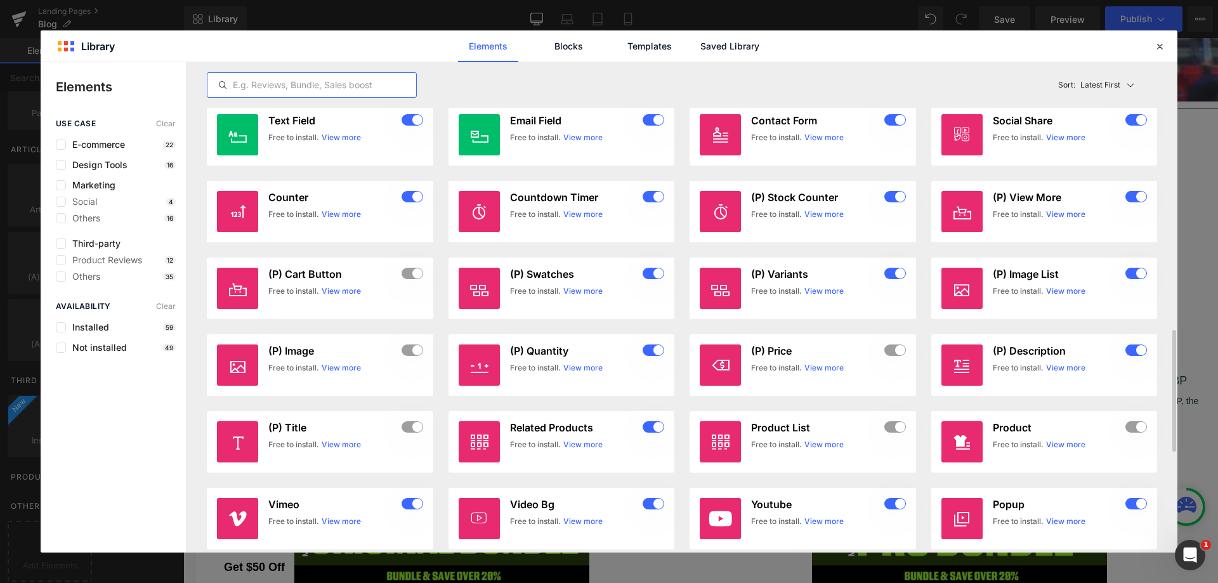
scroll to position [1482, 0]
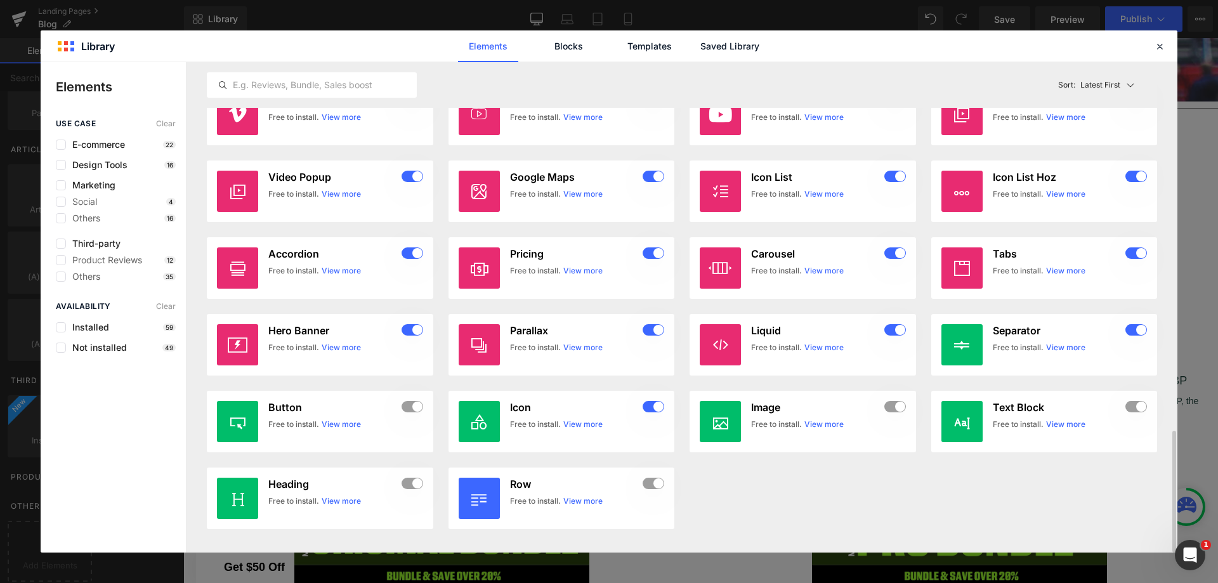
click at [1157, 49] on icon at bounding box center [1159, 46] width 11 height 11
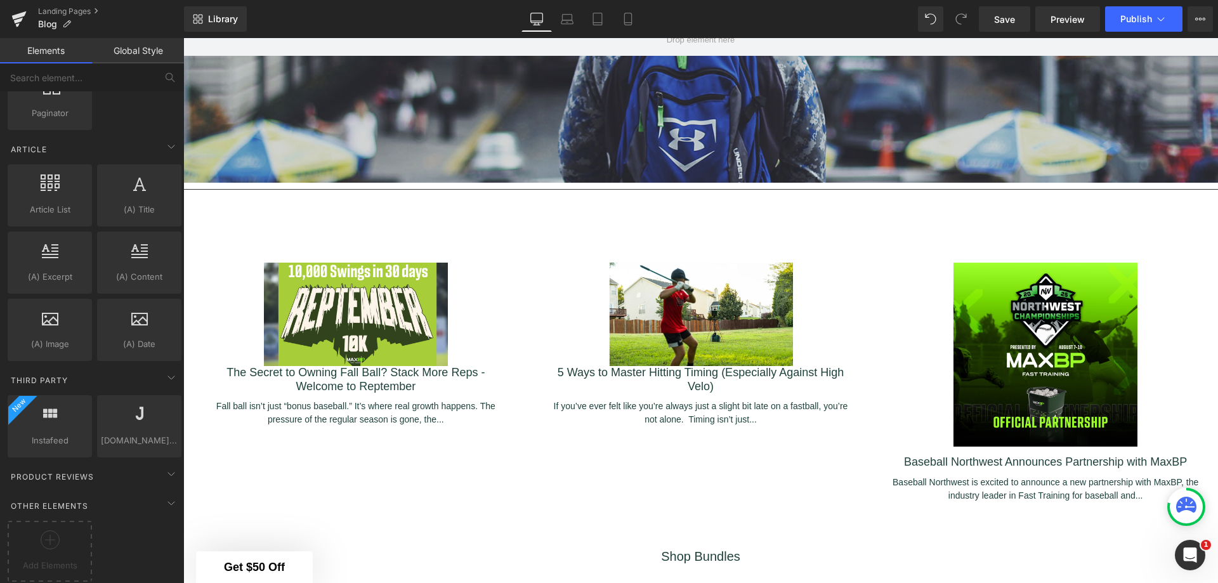
scroll to position [0, 0]
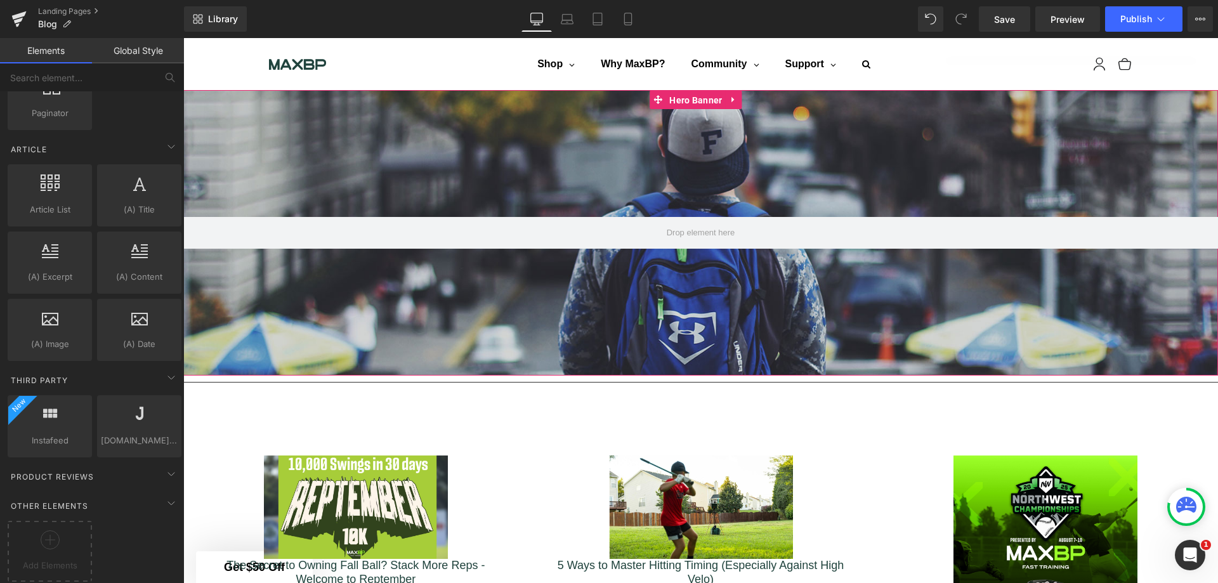
click at [693, 100] on span "Hero Banner" at bounding box center [695, 100] width 59 height 19
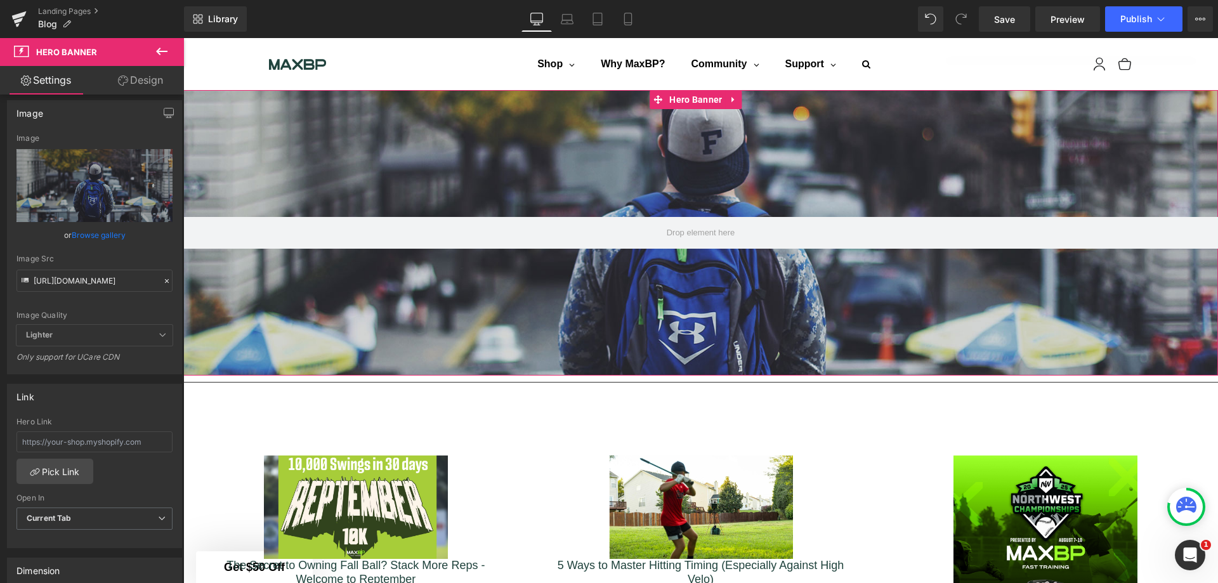
scroll to position [127, 0]
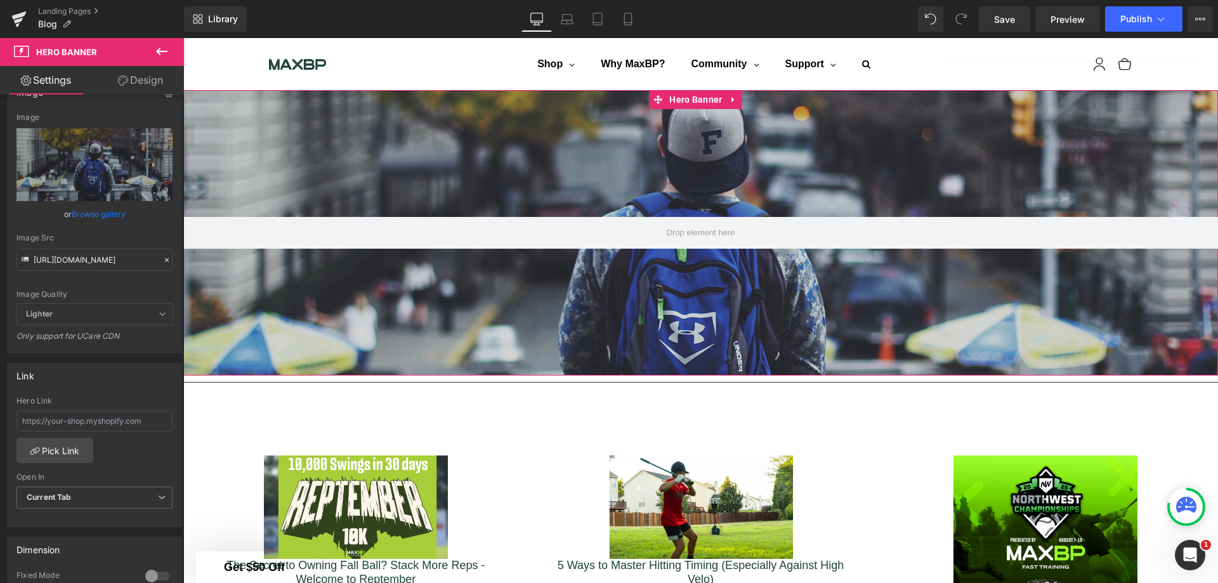
click at [82, 450] on link "Pick Link" at bounding box center [54, 450] width 77 height 25
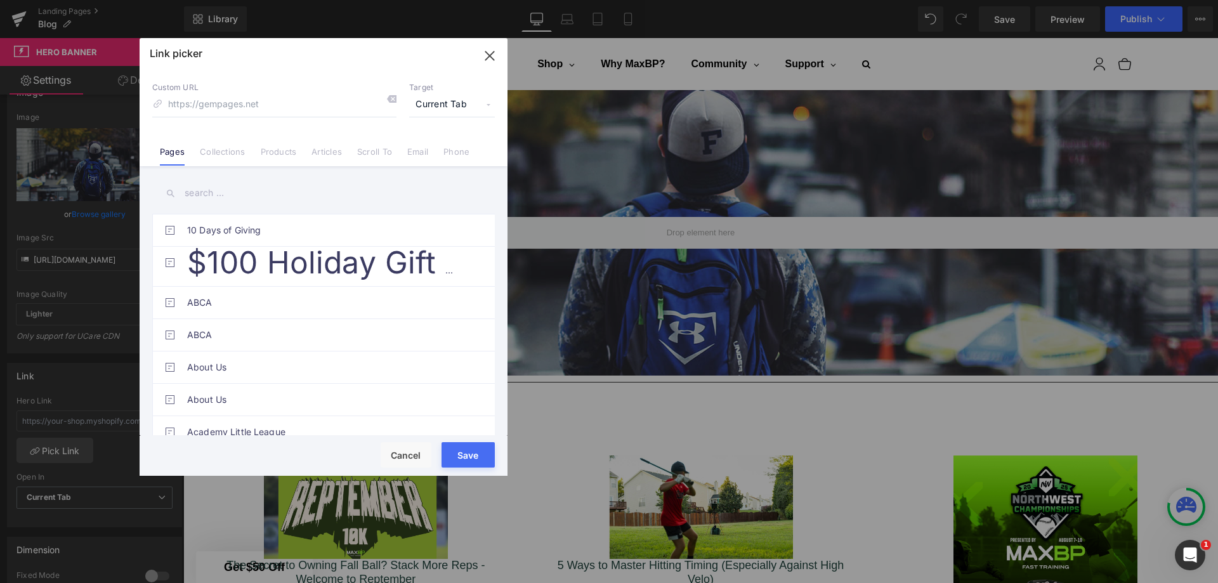
click at [207, 147] on link "Collections" at bounding box center [222, 156] width 45 height 19
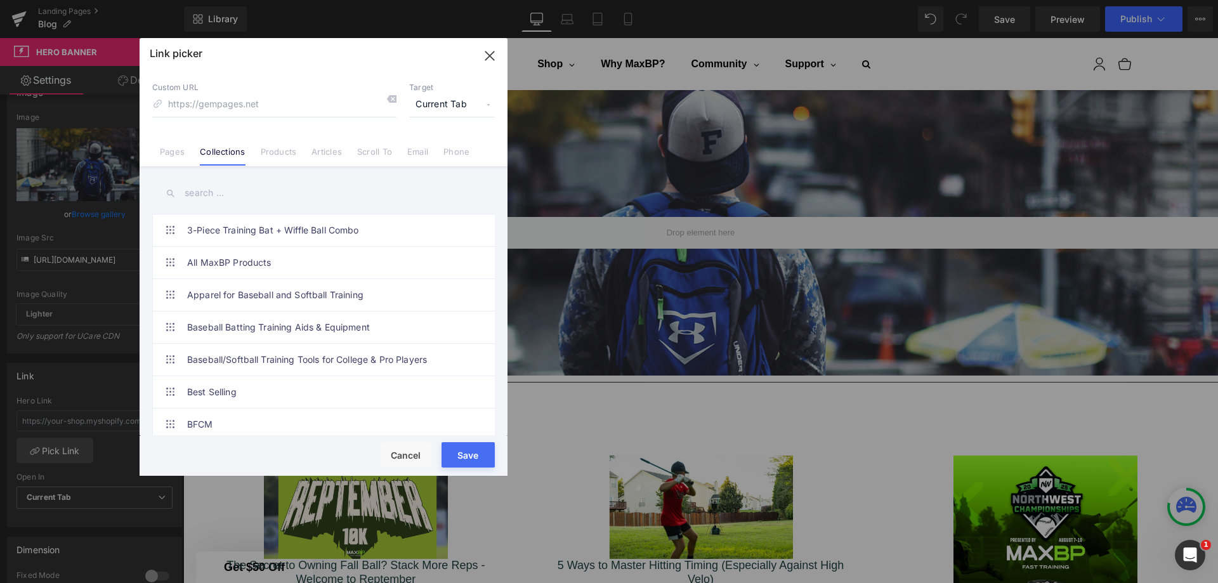
click at [178, 155] on link "Pages" at bounding box center [172, 156] width 25 height 19
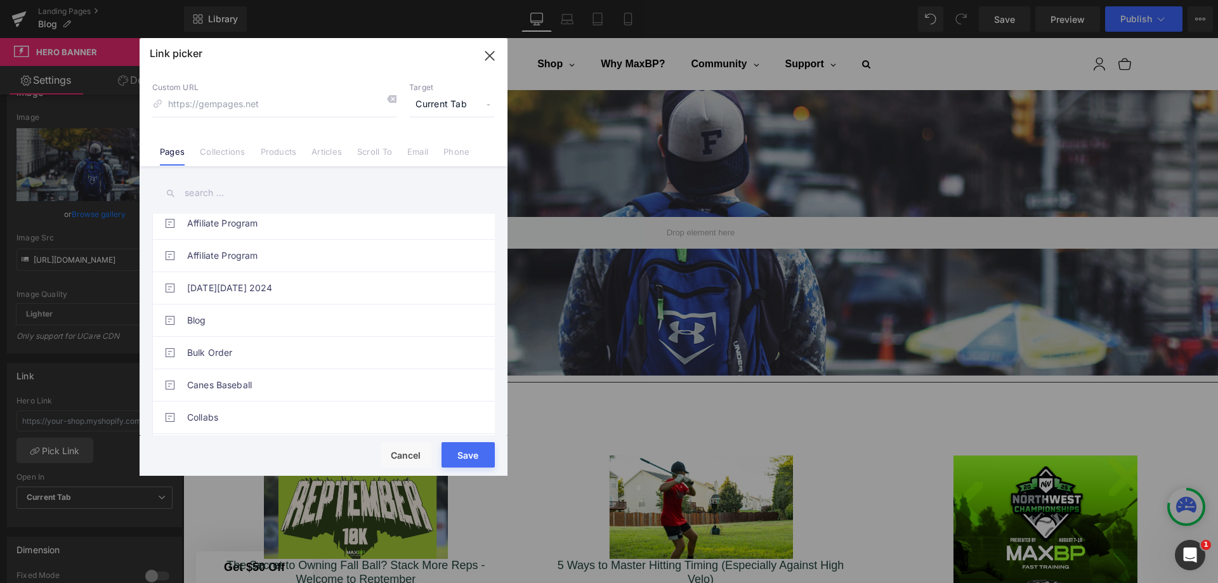
scroll to position [317, 0]
click at [313, 308] on link "Blog" at bounding box center [326, 309] width 279 height 32
type input "/pages/blog"
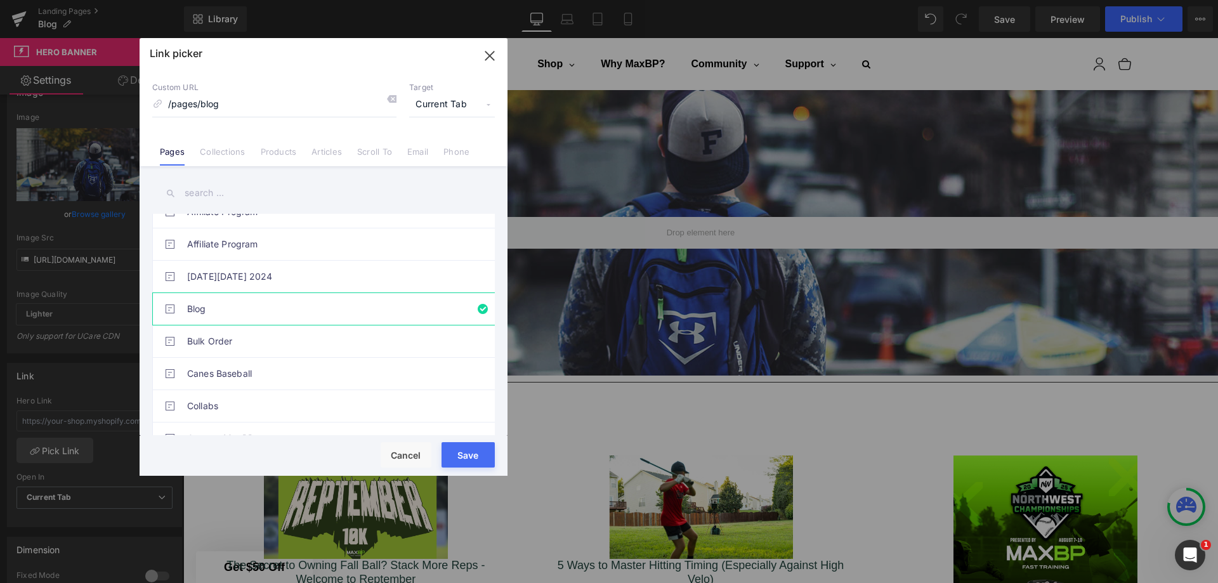
click at [486, 450] on button "Save" at bounding box center [467, 454] width 53 height 25
type input "/pages/blog"
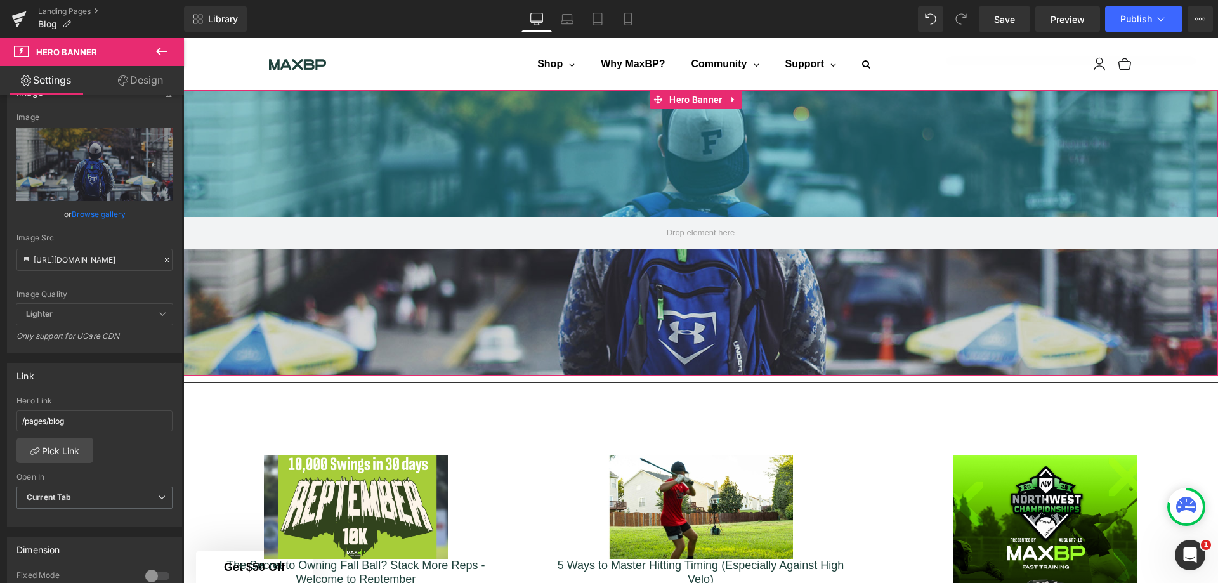
click at [561, 185] on div "200px" at bounding box center [700, 153] width 1034 height 127
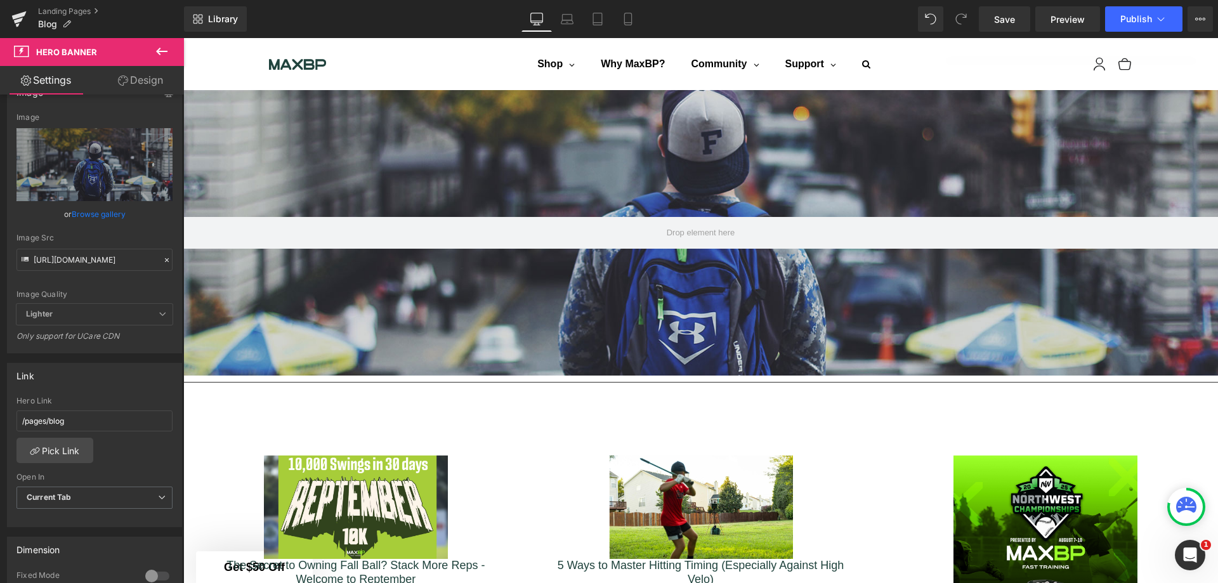
click at [164, 49] on icon at bounding box center [161, 51] width 15 height 15
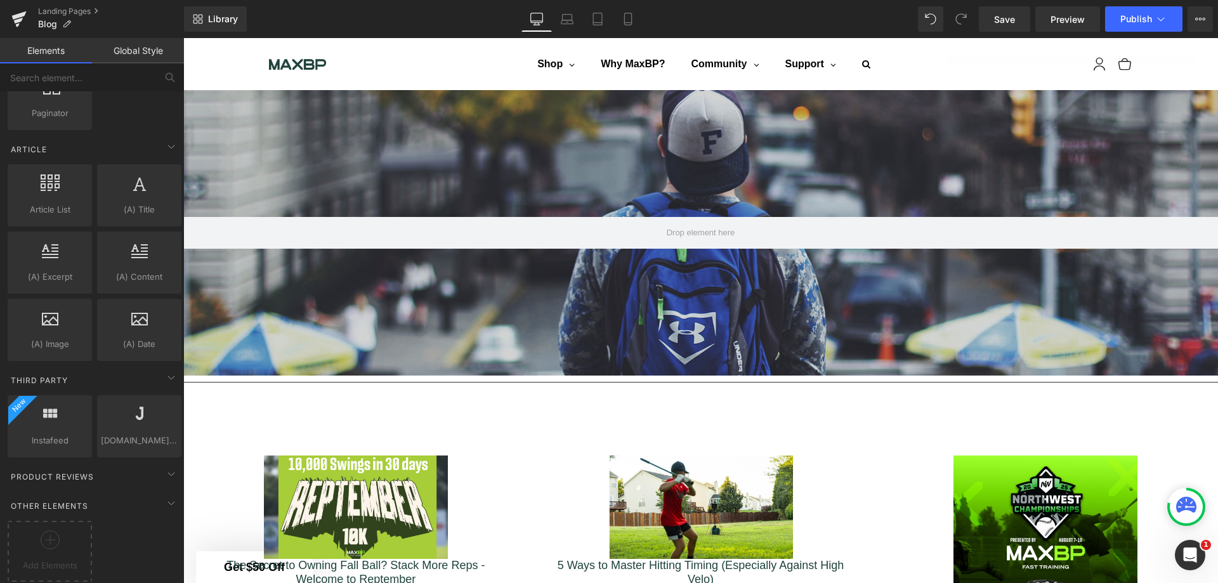
scroll to position [2243, 0]
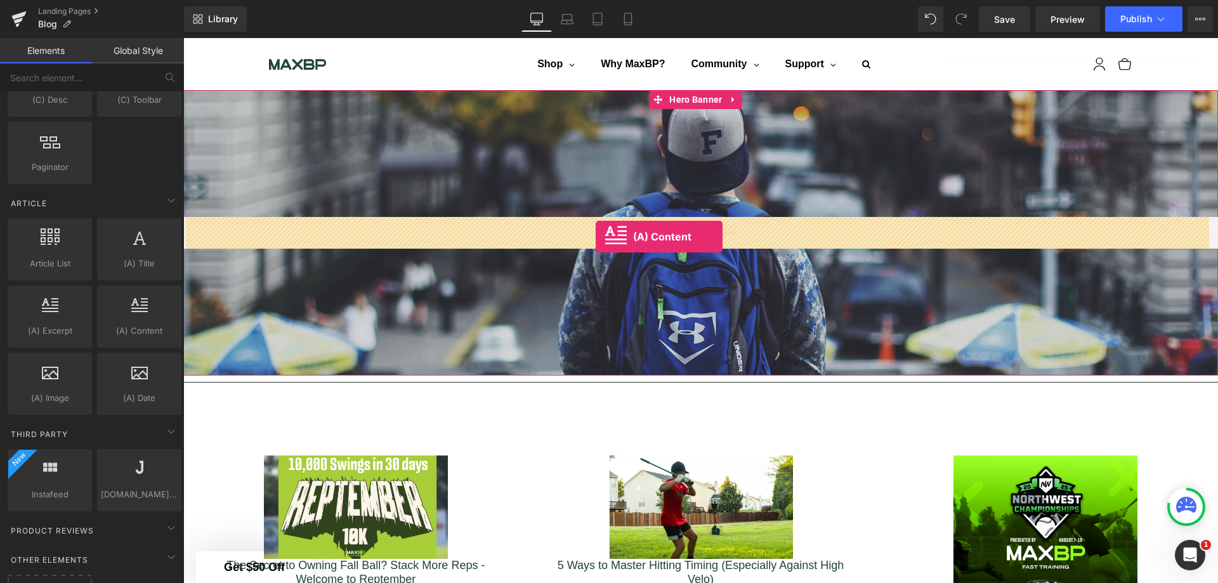
drag, startPoint x: 310, startPoint y: 367, endPoint x: 596, endPoint y: 237, distance: 314.5
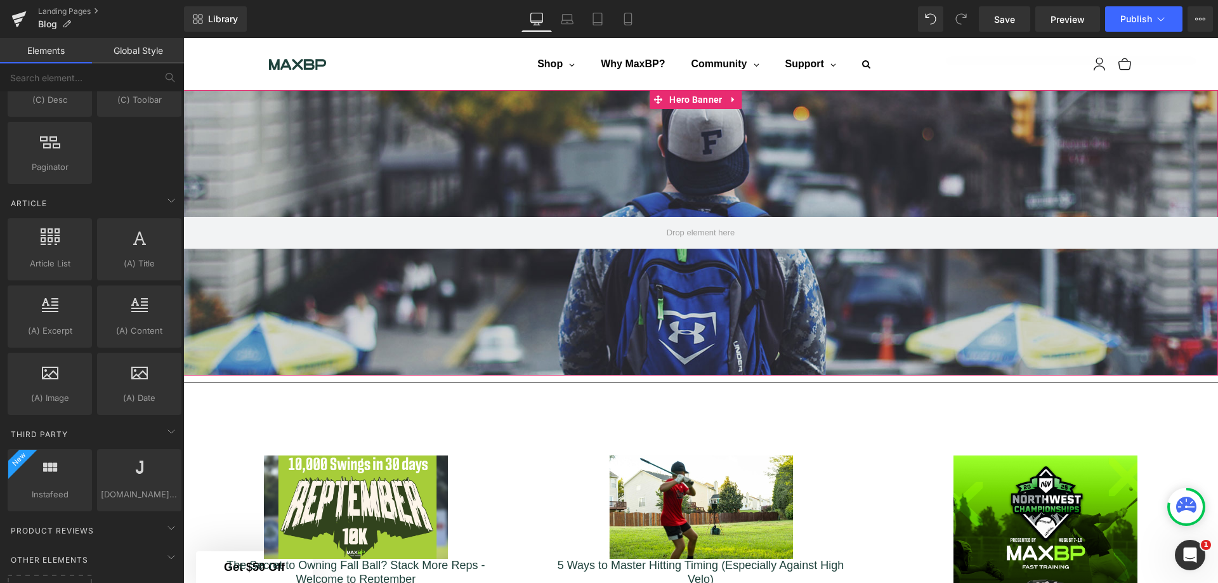
scroll to position [1932, 1025]
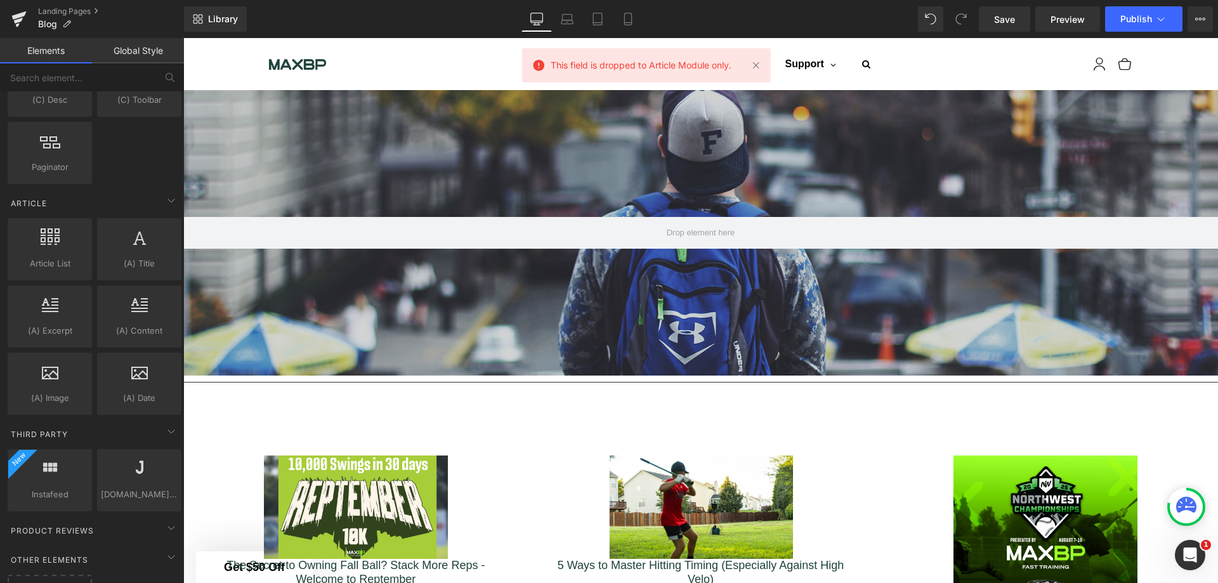
click at [657, 68] on span "This field is dropped to Article Module only." at bounding box center [641, 65] width 181 height 14
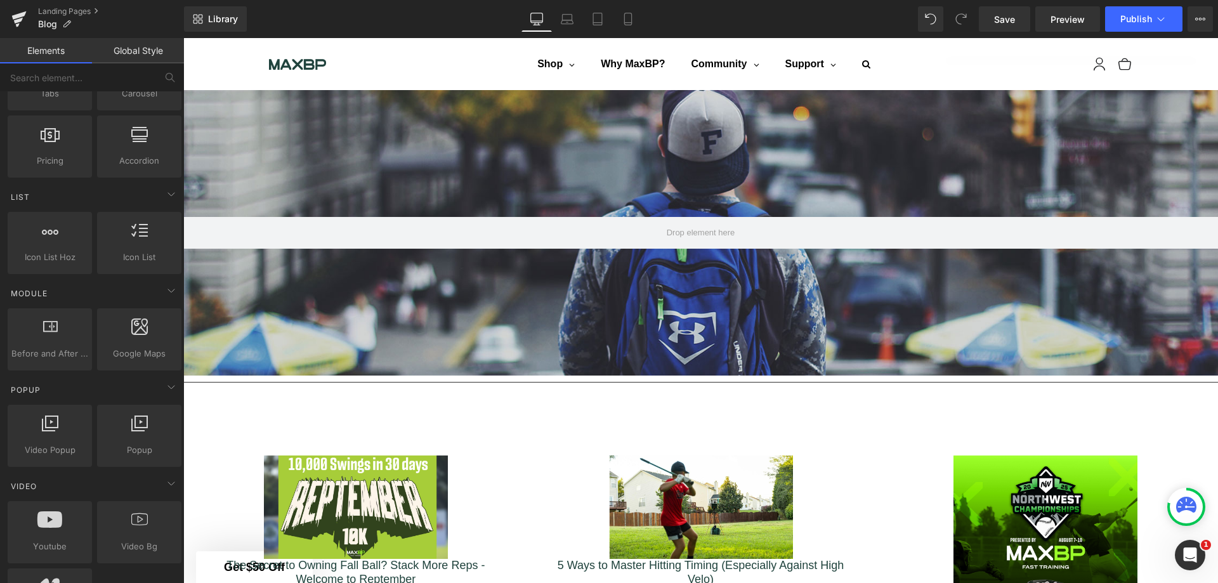
scroll to position [467, 0]
click at [167, 296] on icon at bounding box center [171, 292] width 15 height 15
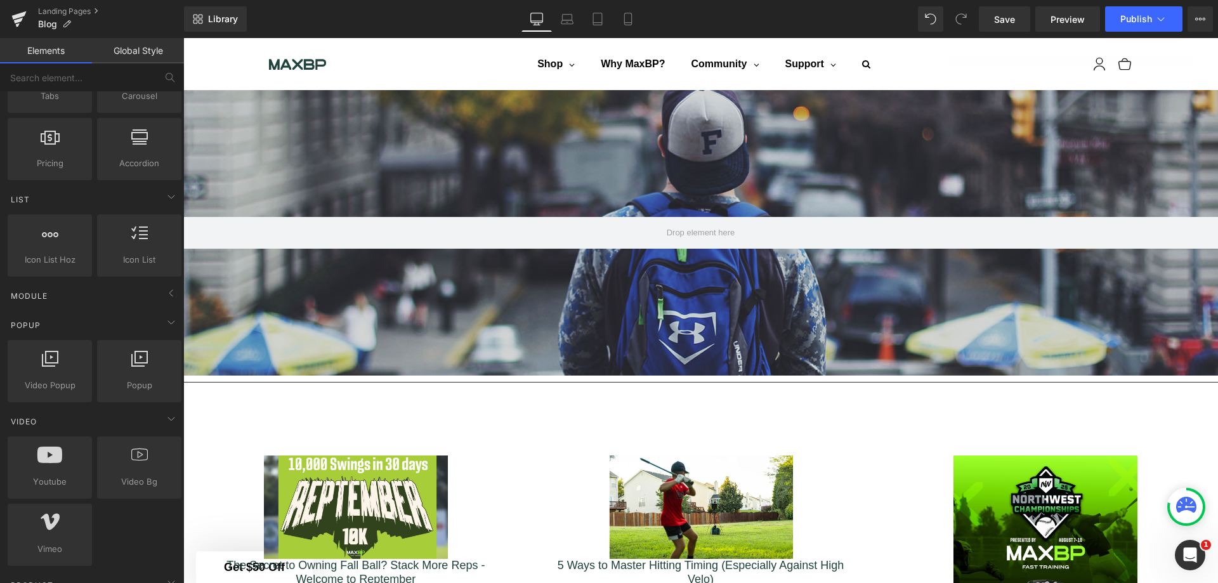
click at [167, 296] on icon at bounding box center [171, 292] width 15 height 15
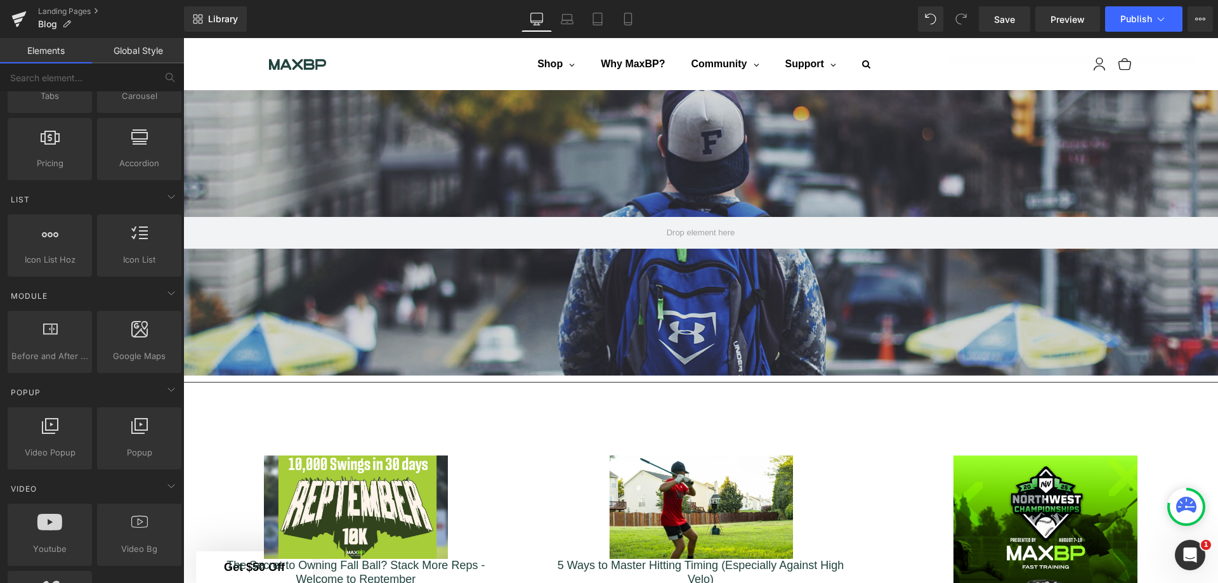
click at [27, 296] on span "Module" at bounding box center [29, 296] width 39 height 12
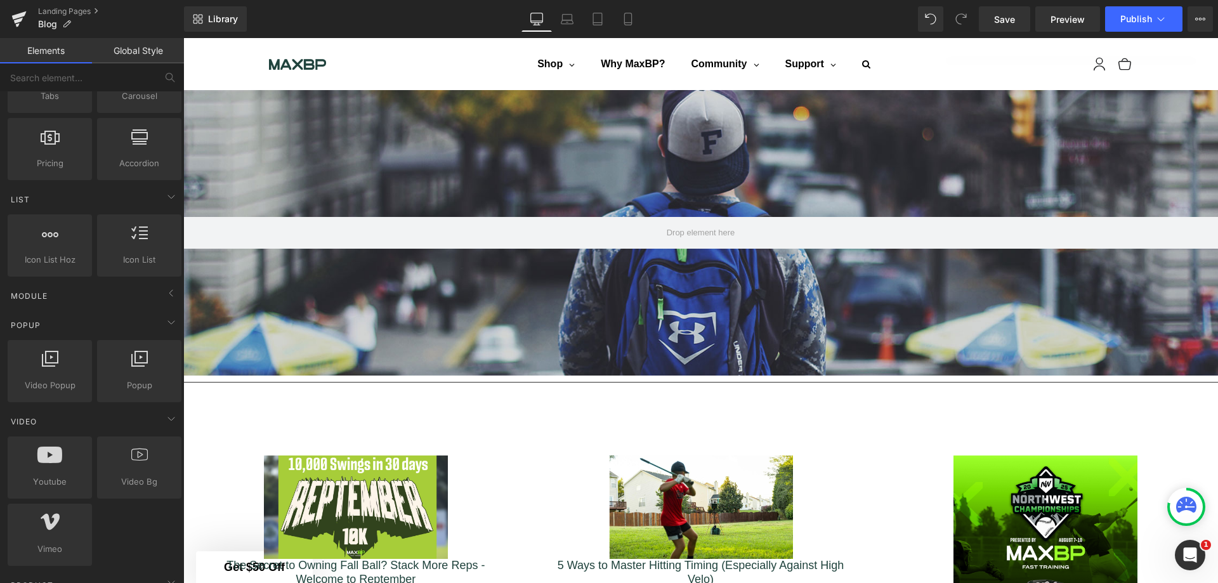
click at [27, 296] on span "Module" at bounding box center [29, 296] width 39 height 12
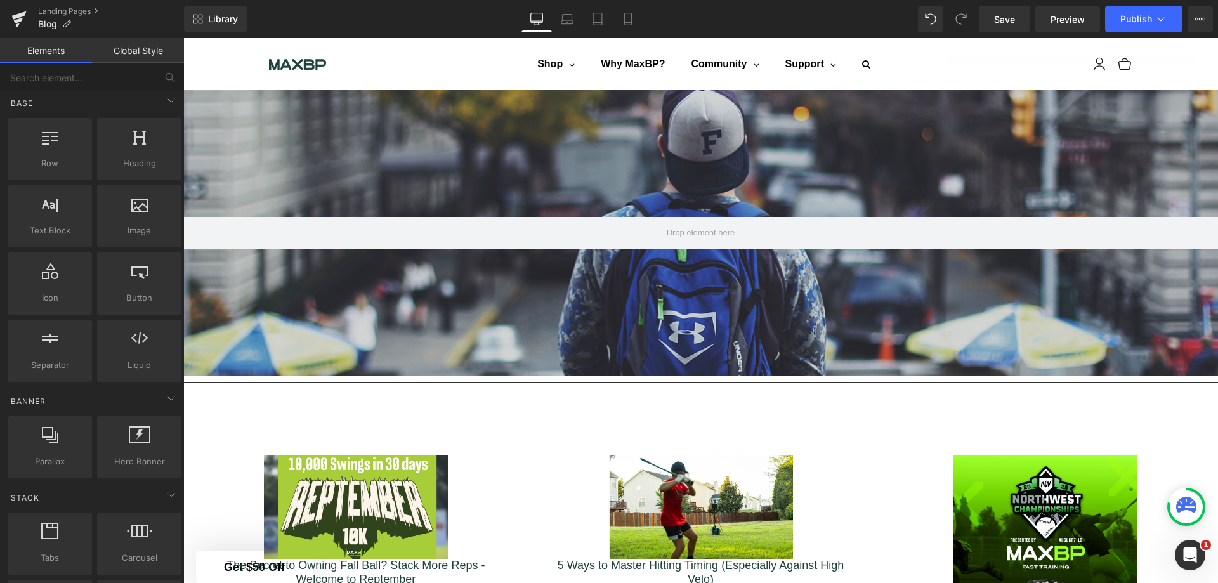
scroll to position [0, 0]
click at [112, 82] on input "text" at bounding box center [78, 77] width 156 height 28
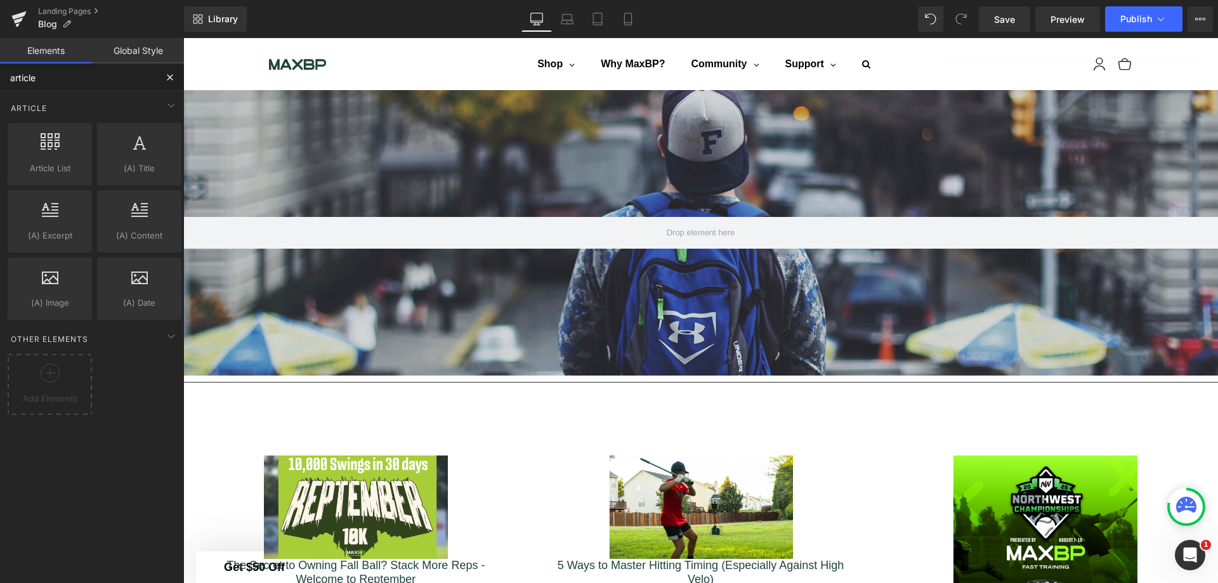
click at [30, 387] on div at bounding box center [50, 377] width 78 height 29
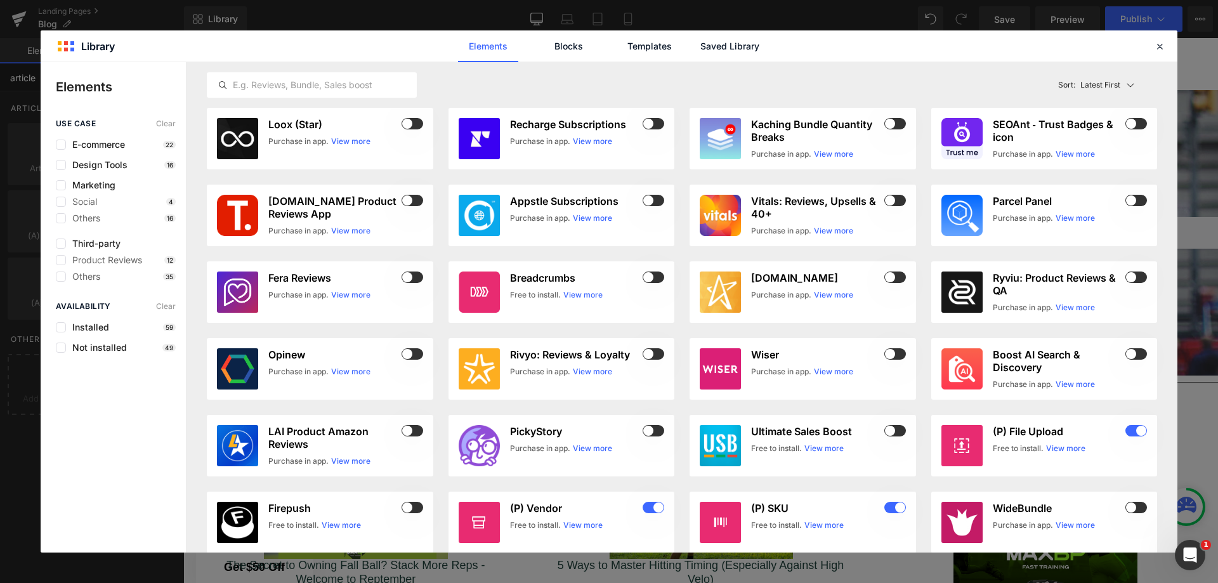
type input "article"
click at [89, 349] on span "Not installed" at bounding box center [96, 347] width 61 height 10
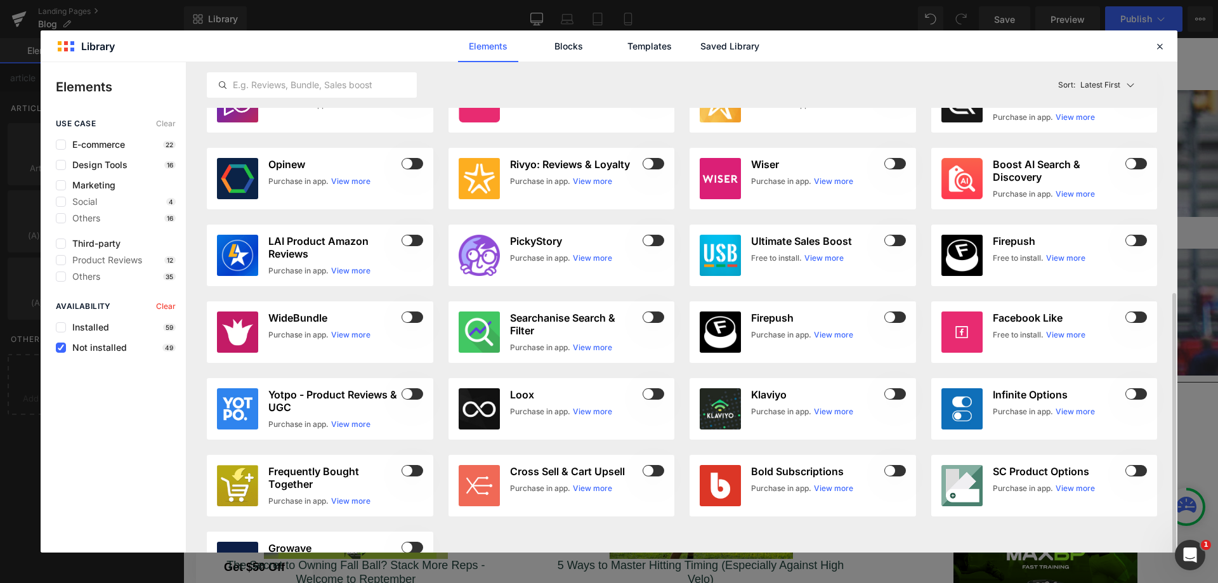
scroll to position [254, 0]
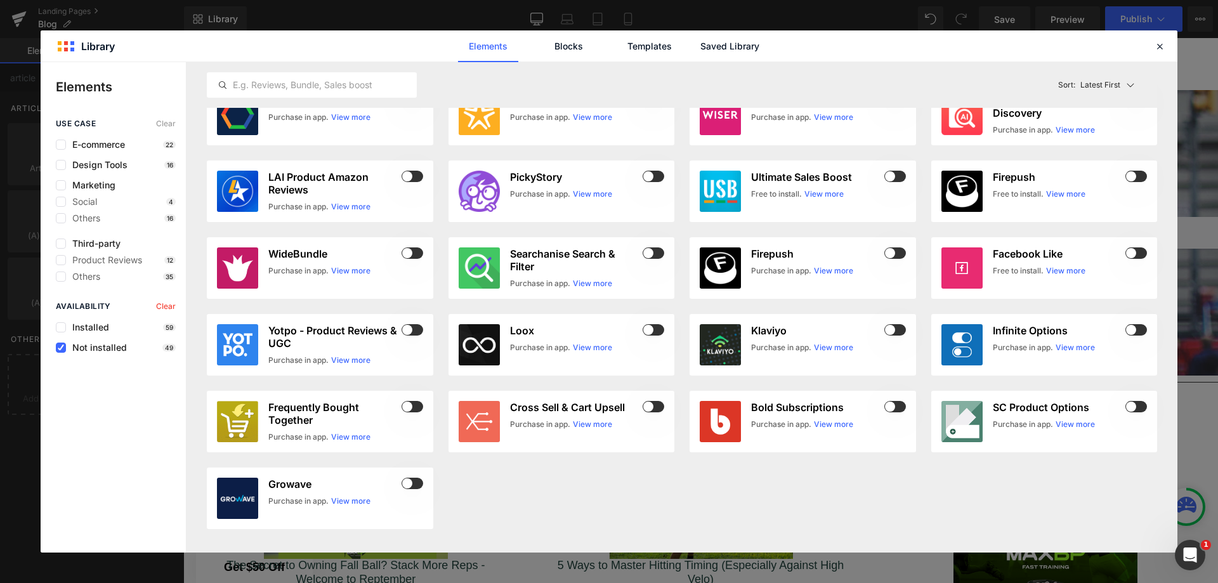
click at [118, 200] on div "Social 4" at bounding box center [116, 202] width 120 height 10
click at [91, 200] on span "Social" at bounding box center [81, 202] width 31 height 10
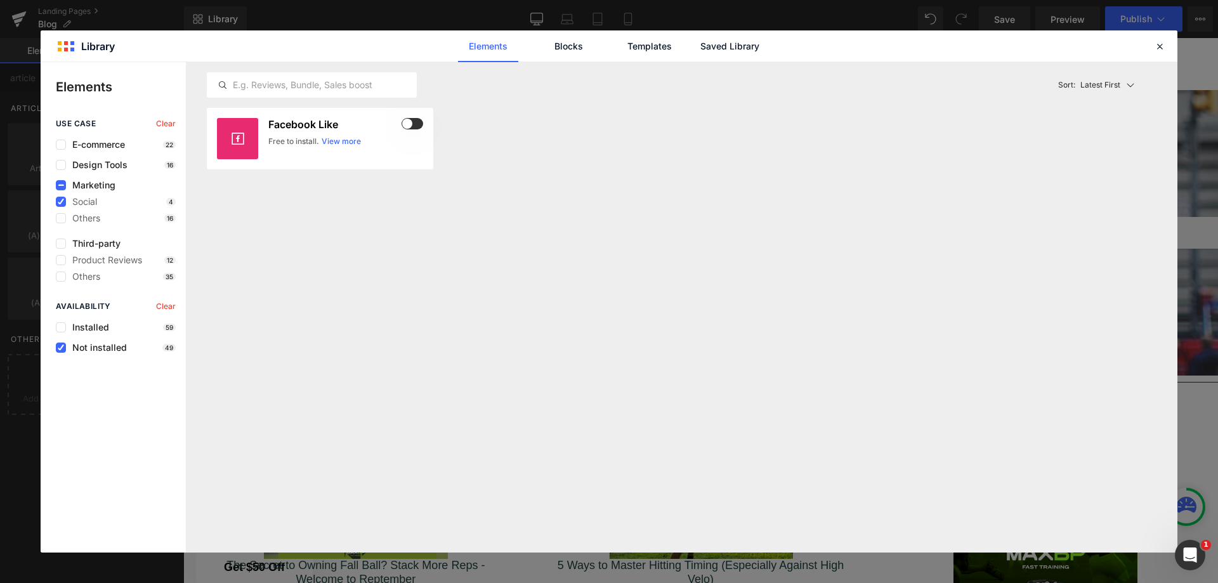
click at [58, 348] on icon at bounding box center [61, 348] width 6 height 0
click at [61, 348] on input "checkbox" at bounding box center [61, 348] width 0 height 0
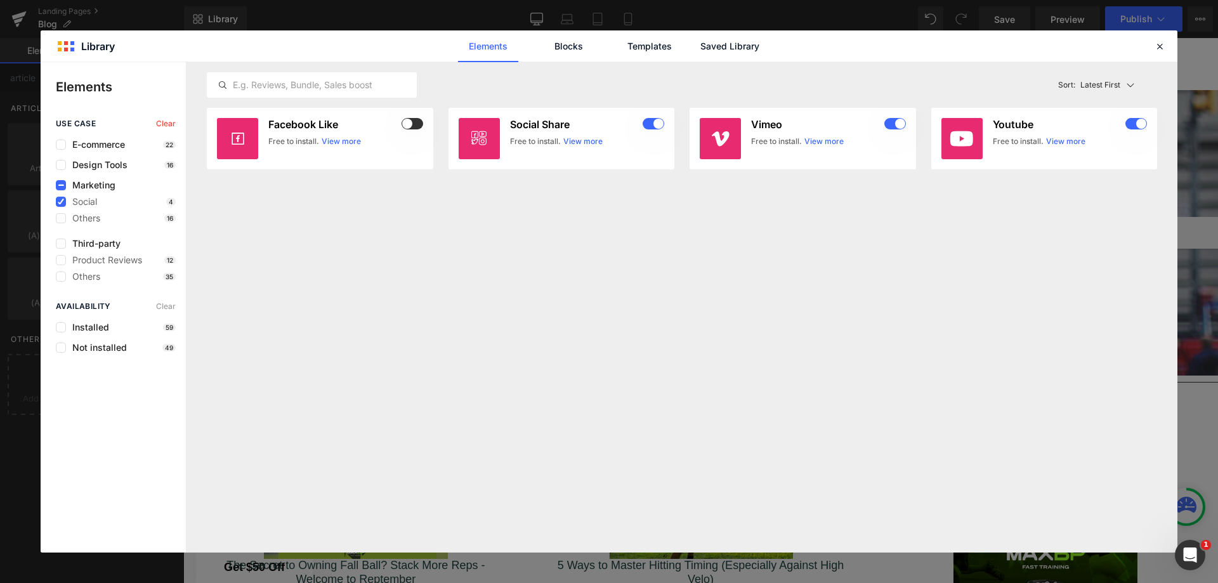
click at [577, 53] on link "Blocks" at bounding box center [568, 46] width 60 height 32
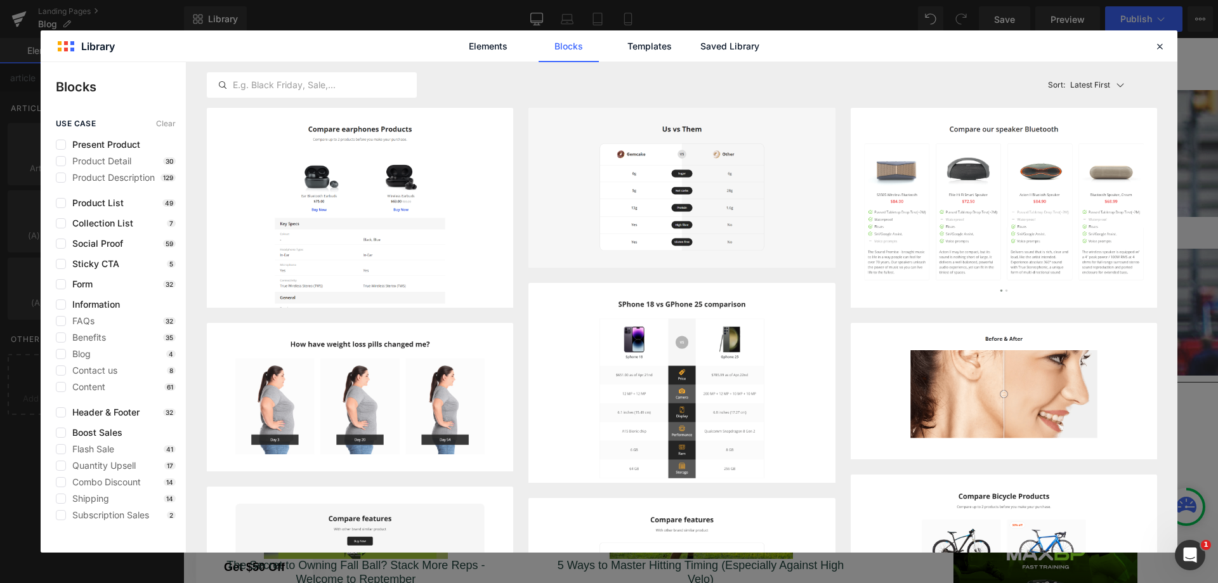
click at [63, 389] on label at bounding box center [61, 387] width 10 height 10
click at [61, 387] on input "checkbox" at bounding box center [61, 387] width 0 height 0
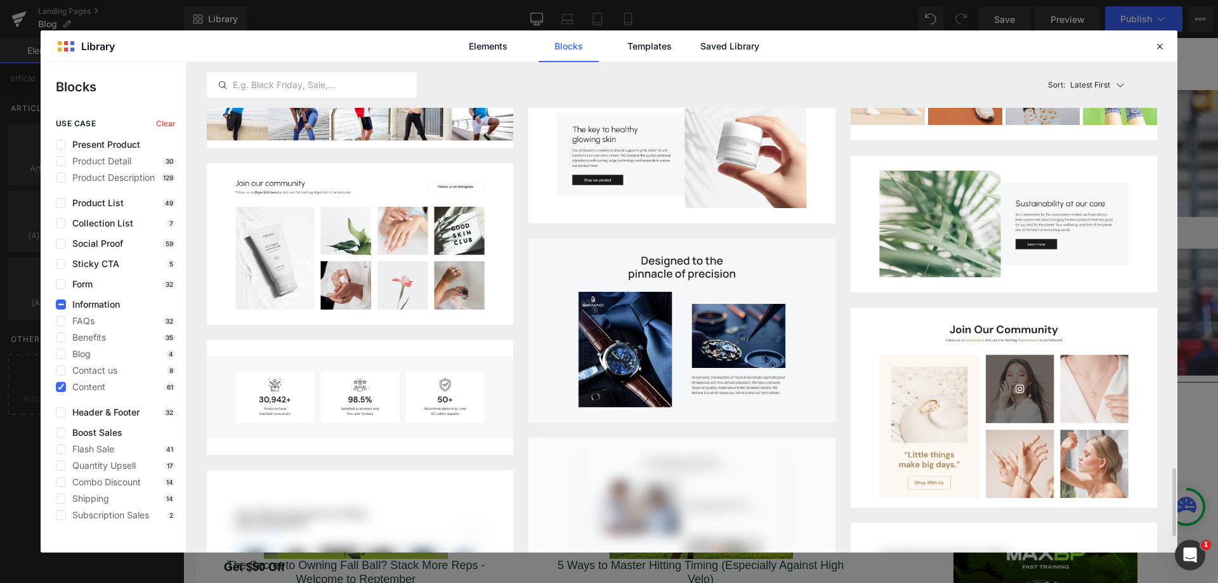
scroll to position [2474, 0]
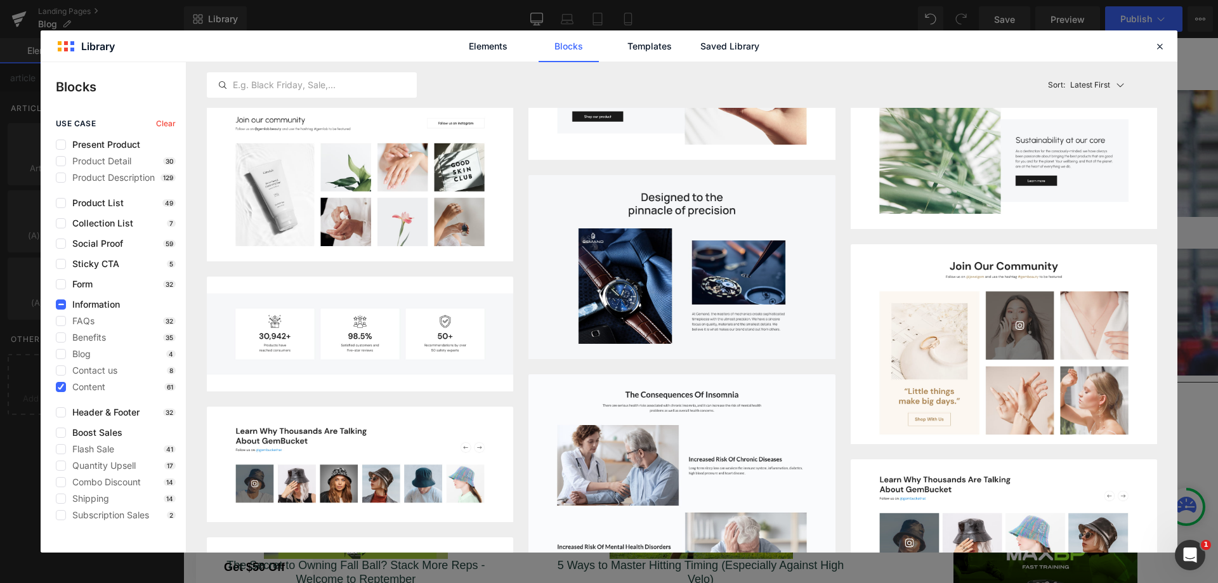
click at [455, 252] on button "Add to page" at bounding box center [451, 246] width 103 height 20
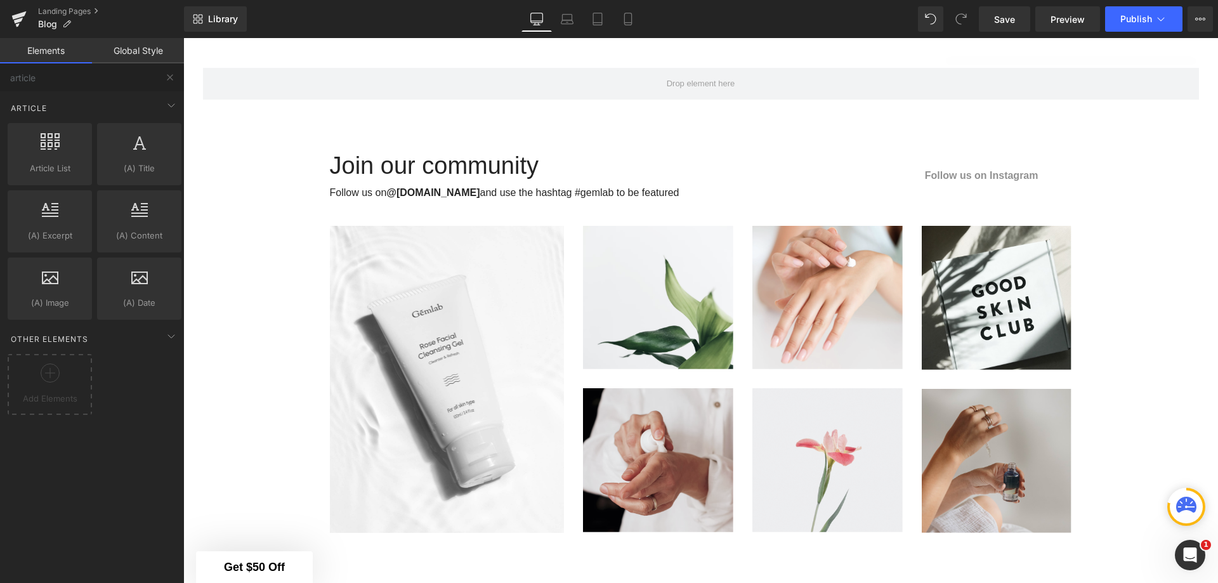
scroll to position [2405, 1025]
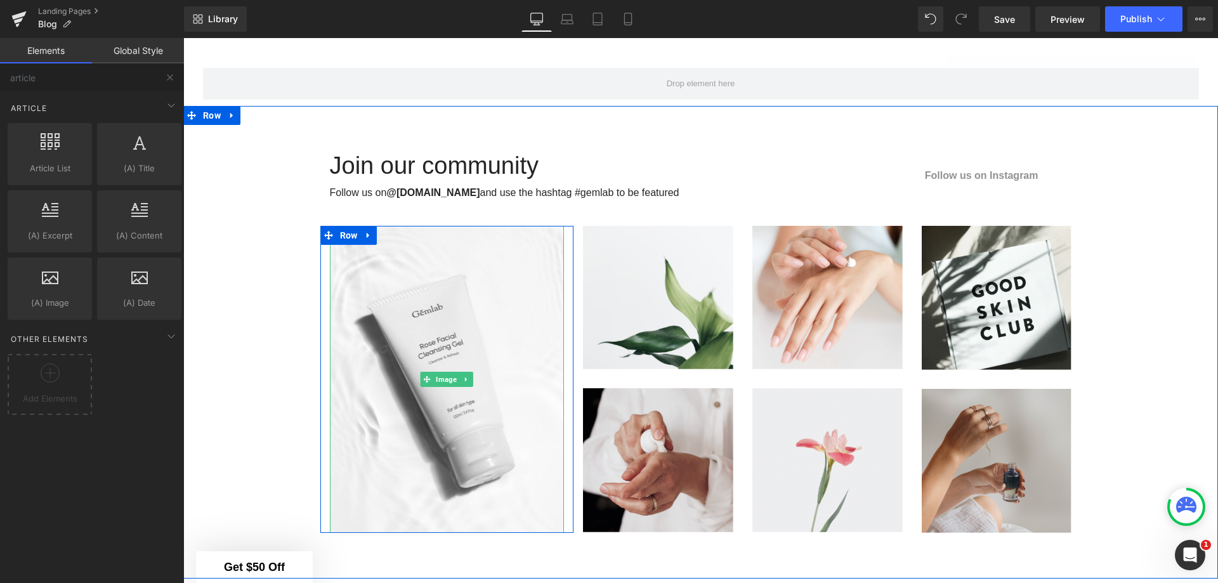
click at [469, 287] on img at bounding box center [447, 379] width 235 height 307
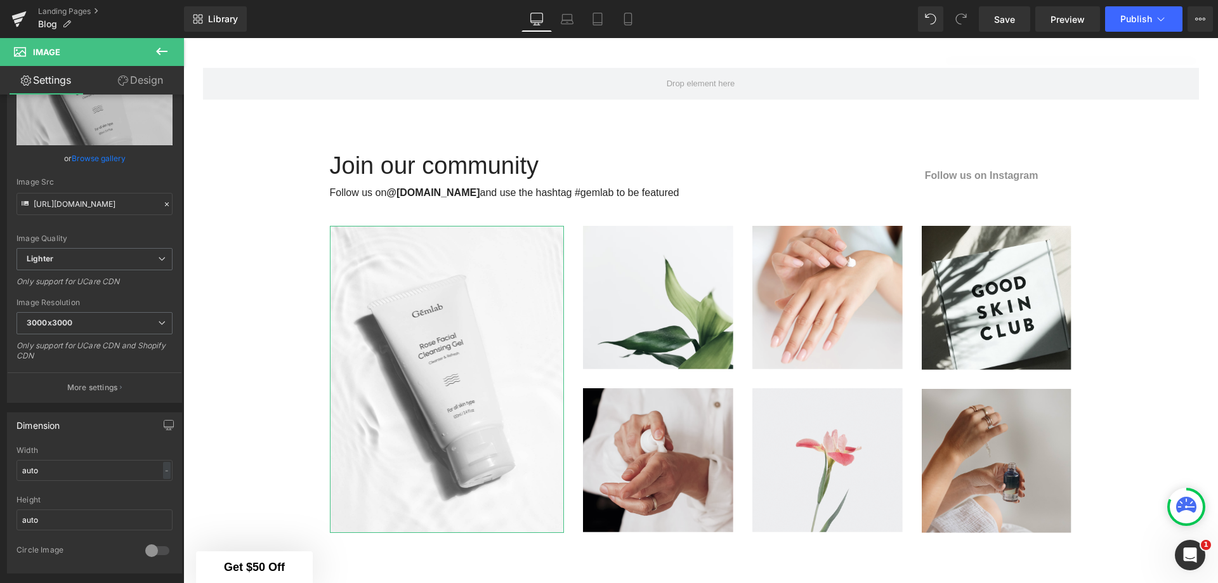
scroll to position [127, 0]
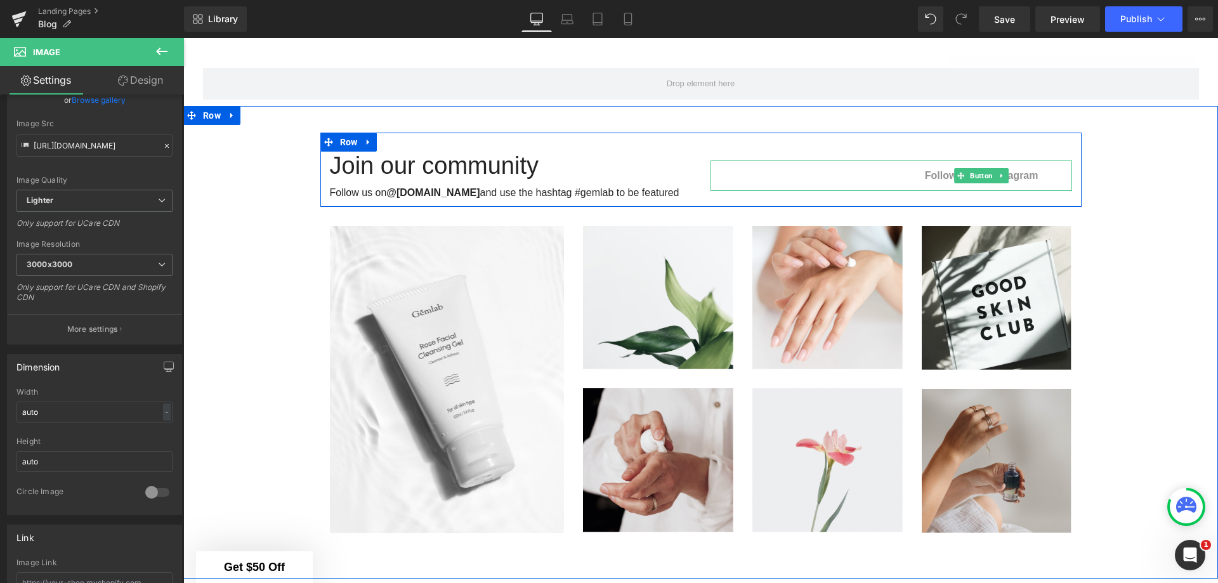
click at [939, 170] on div "Follow us on Instagram" at bounding box center [891, 175] width 362 height 30
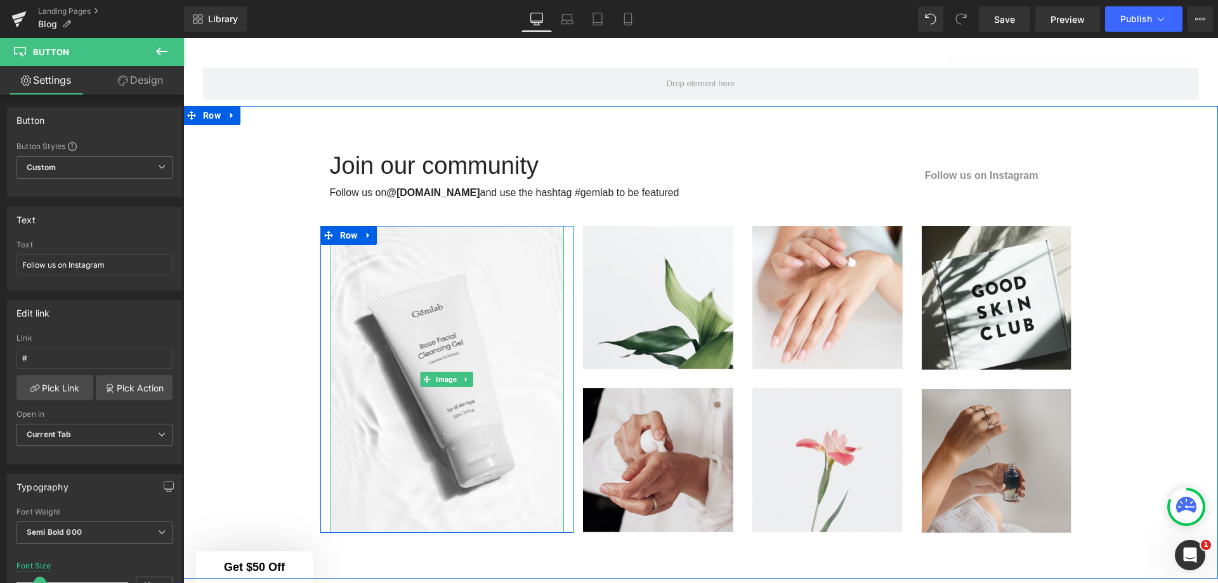
click at [469, 295] on img at bounding box center [447, 379] width 235 height 307
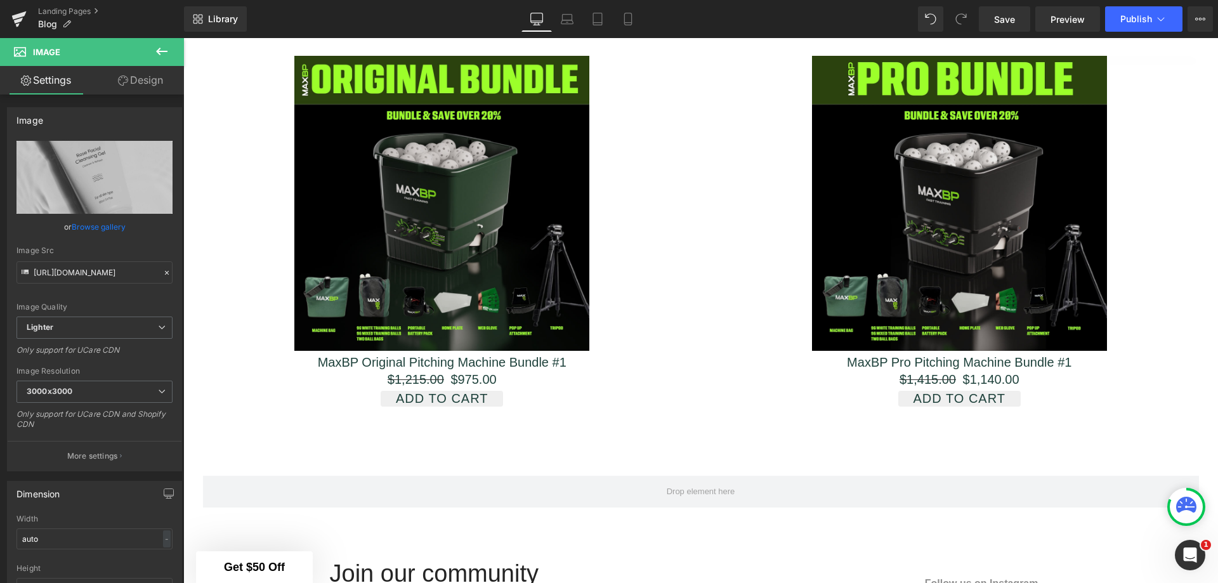
scroll to position [1099, 0]
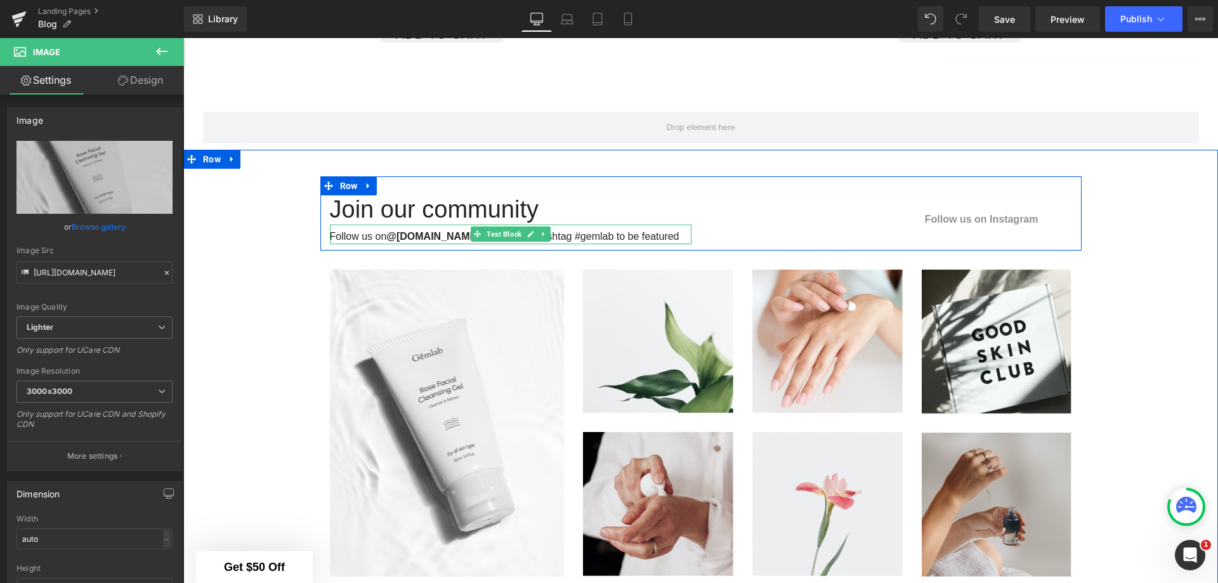
click at [457, 231] on strong "@gemlab.beauty" at bounding box center [432, 236] width 93 height 11
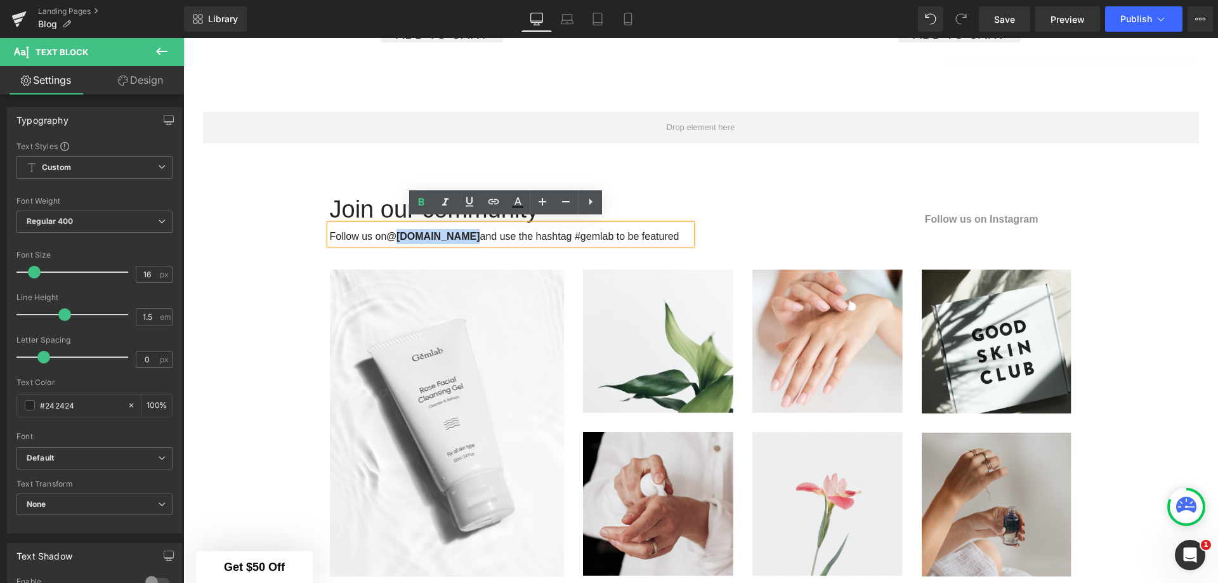
drag, startPoint x: 465, startPoint y: 230, endPoint x: 397, endPoint y: 230, distance: 67.9
click at [397, 231] on strong "@gemlab.beauty" at bounding box center [432, 236] width 93 height 11
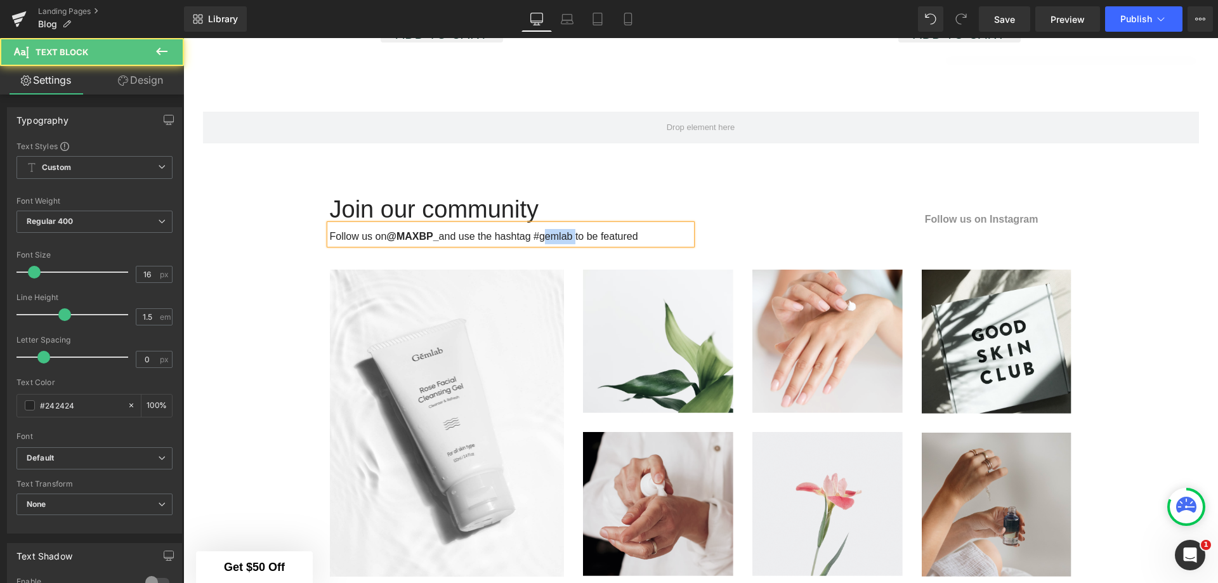
drag, startPoint x: 571, startPoint y: 231, endPoint x: 538, endPoint y: 229, distance: 33.7
click at [538, 229] on div "Follow us on @MAXBP_ and use the hashtag #gemlab to be featured" at bounding box center [511, 235] width 362 height 20
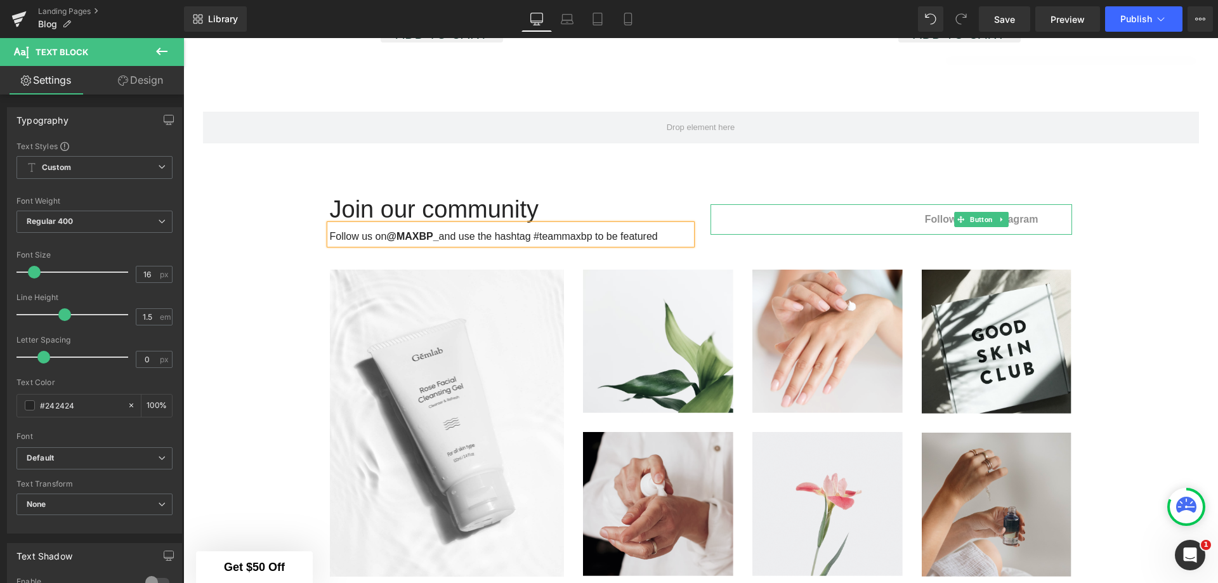
click at [1027, 212] on div "Follow us on Instagram" at bounding box center [891, 219] width 362 height 30
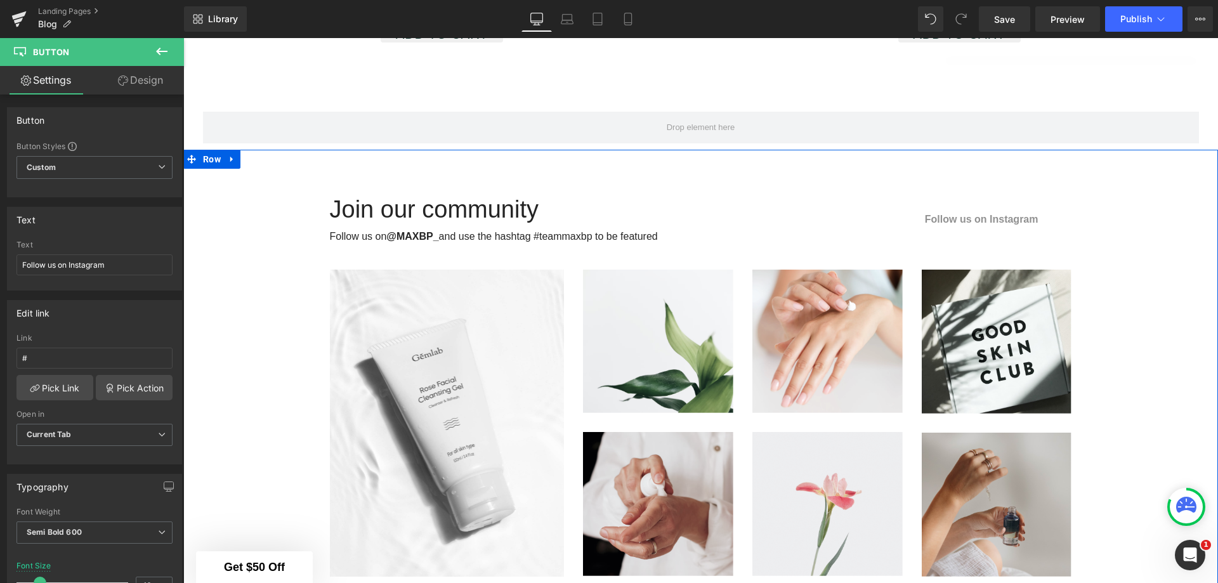
click at [1133, 285] on div "Join our community Heading Follow us on @MAXBP_ and use the hashtag #teammaxbp …" at bounding box center [700, 379] width 1034 height 407
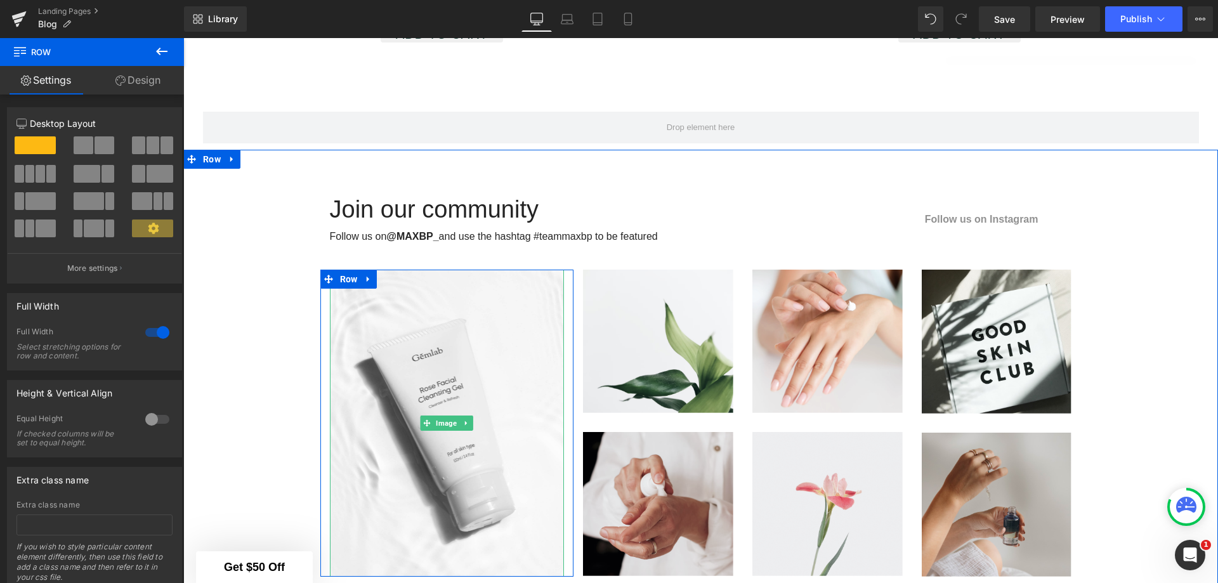
click at [451, 417] on span "Image" at bounding box center [447, 422] width 26 height 15
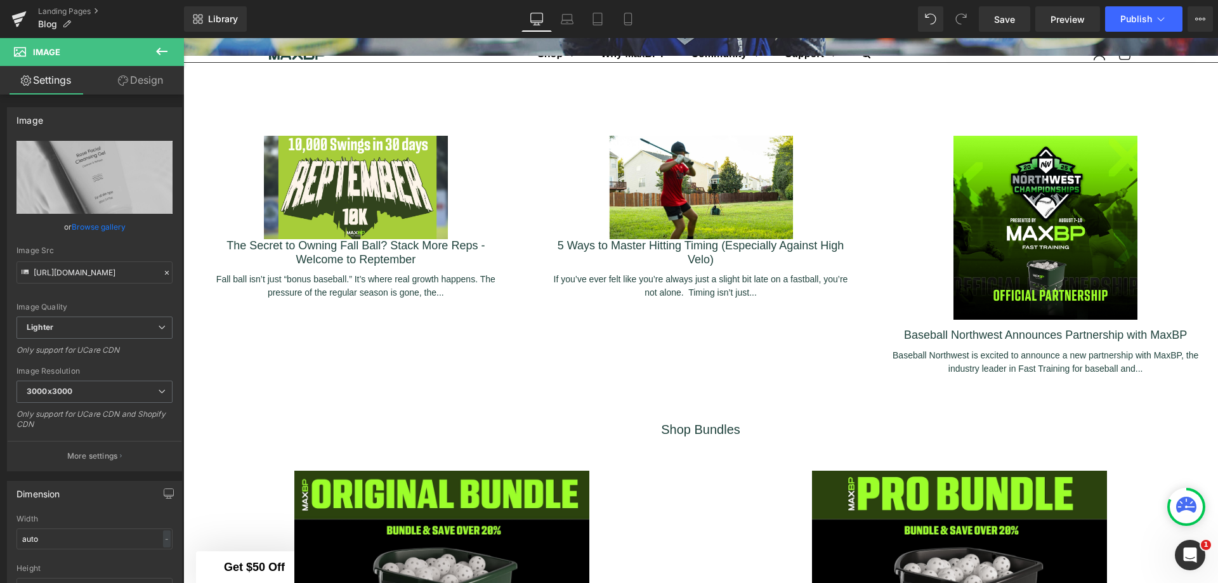
scroll to position [147, 0]
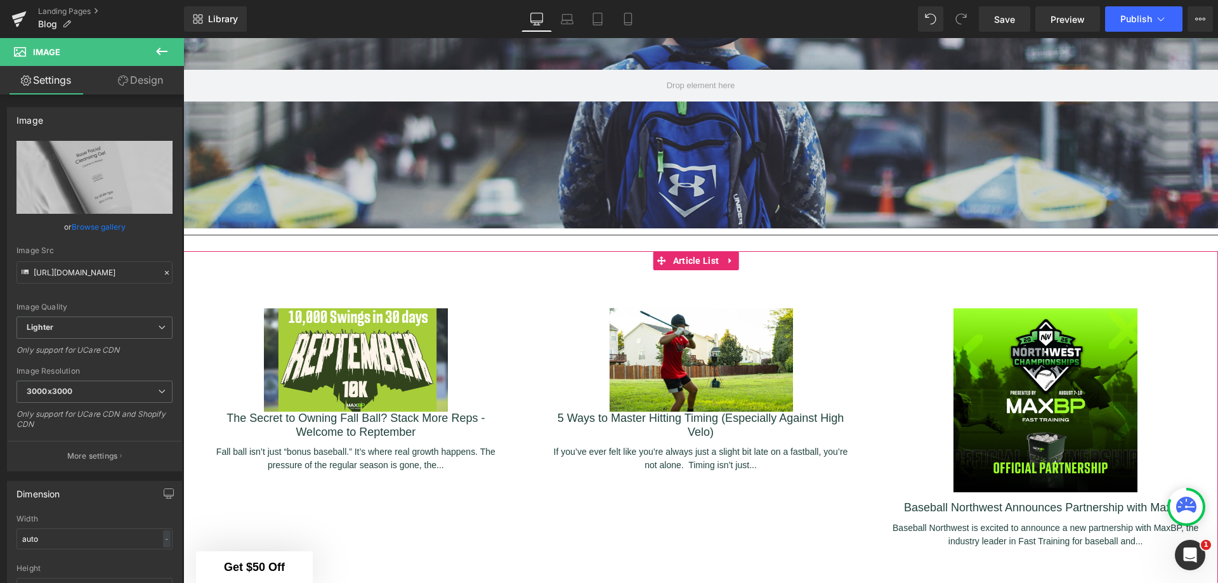
click at [639, 272] on div "(A) Image The Secret to Owning Fall Ball? Stack More Reps - Welcome to Reptembe…" at bounding box center [700, 421] width 1034 height 303
click at [700, 256] on span "Article List" at bounding box center [696, 260] width 53 height 19
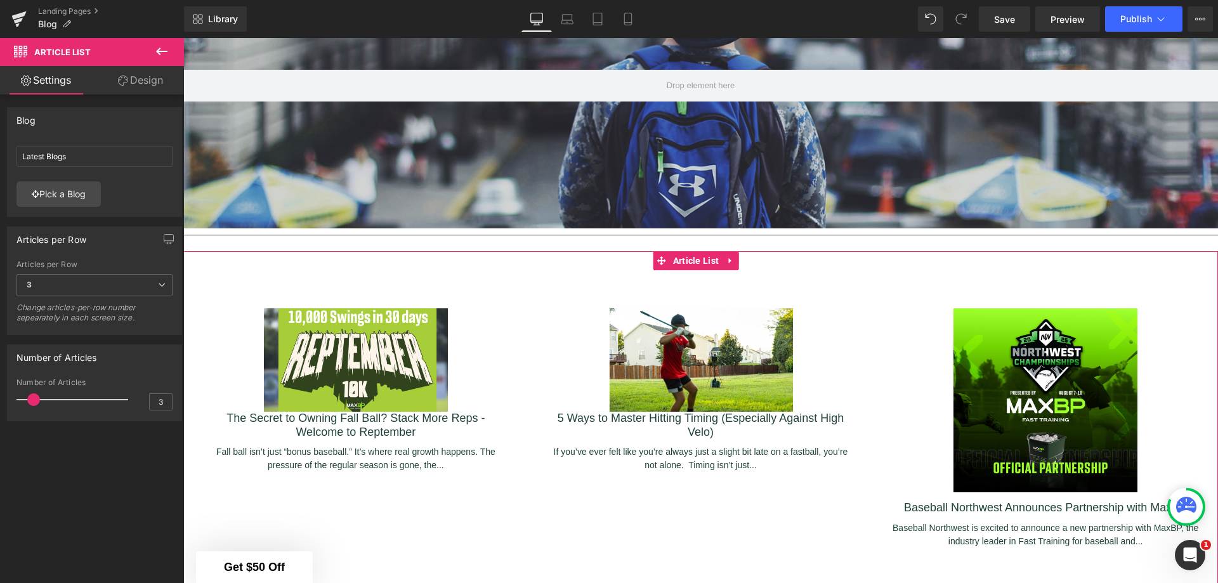
click at [153, 75] on link "Design" at bounding box center [141, 80] width 92 height 29
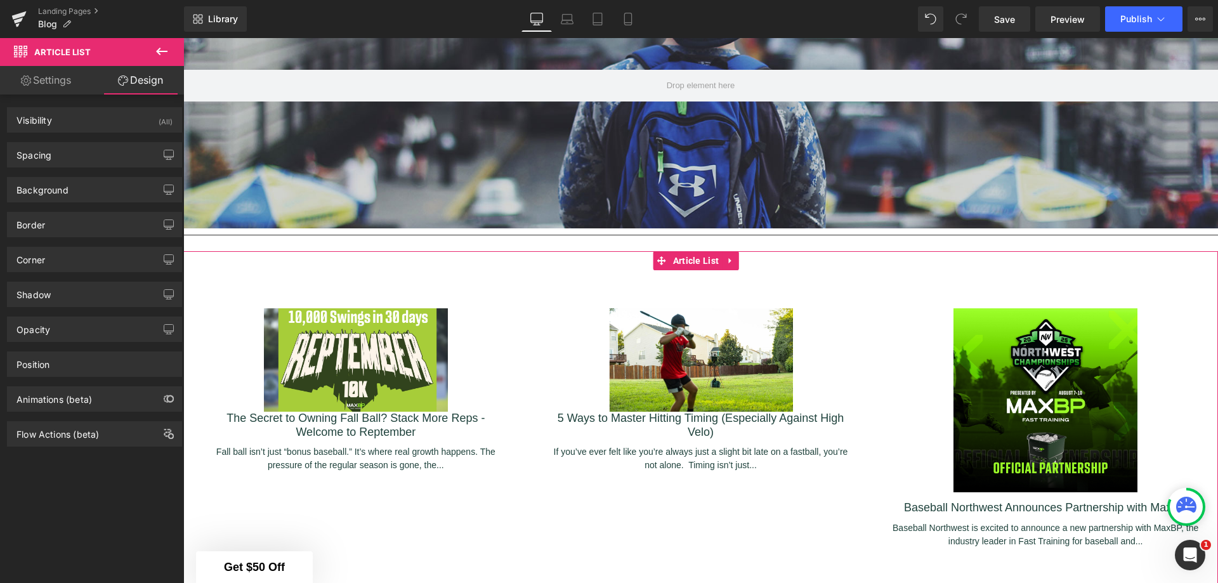
type input "#1f423c"
type input "100"
click at [169, 225] on button "button" at bounding box center [169, 224] width 20 height 24
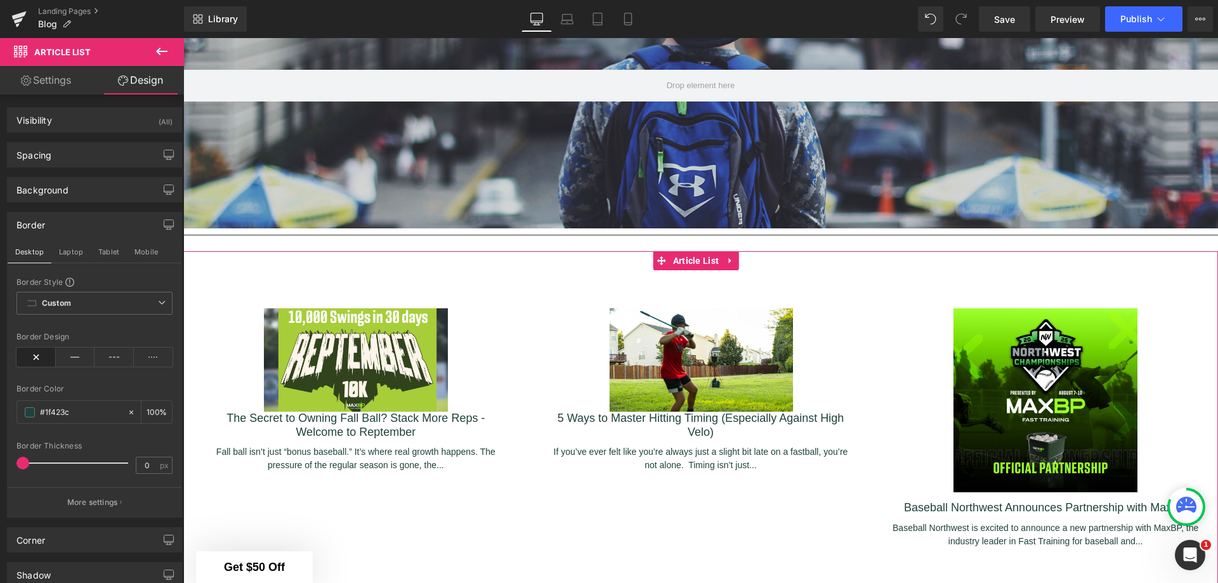
click at [133, 303] on span "Custom Setup Global Style" at bounding box center [94, 303] width 156 height 23
drag, startPoint x: 20, startPoint y: 462, endPoint x: 47, endPoint y: 462, distance: 26.6
click at [47, 462] on span at bounding box center [51, 463] width 13 height 13
type input "0"
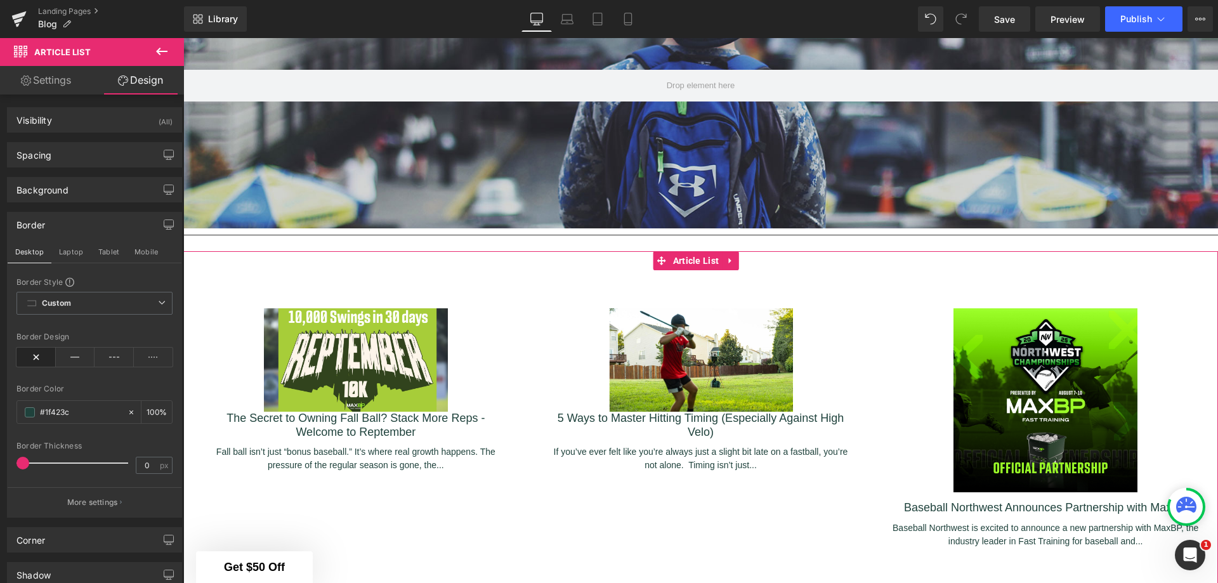
drag, startPoint x: 47, startPoint y: 462, endPoint x: 10, endPoint y: 462, distance: 36.8
click at [10, 462] on div "Border Style Custom Custom Setup Global Style Custom Setup Global Style none Bo…" at bounding box center [95, 397] width 174 height 240
click at [61, 77] on link "Settings" at bounding box center [46, 80] width 92 height 29
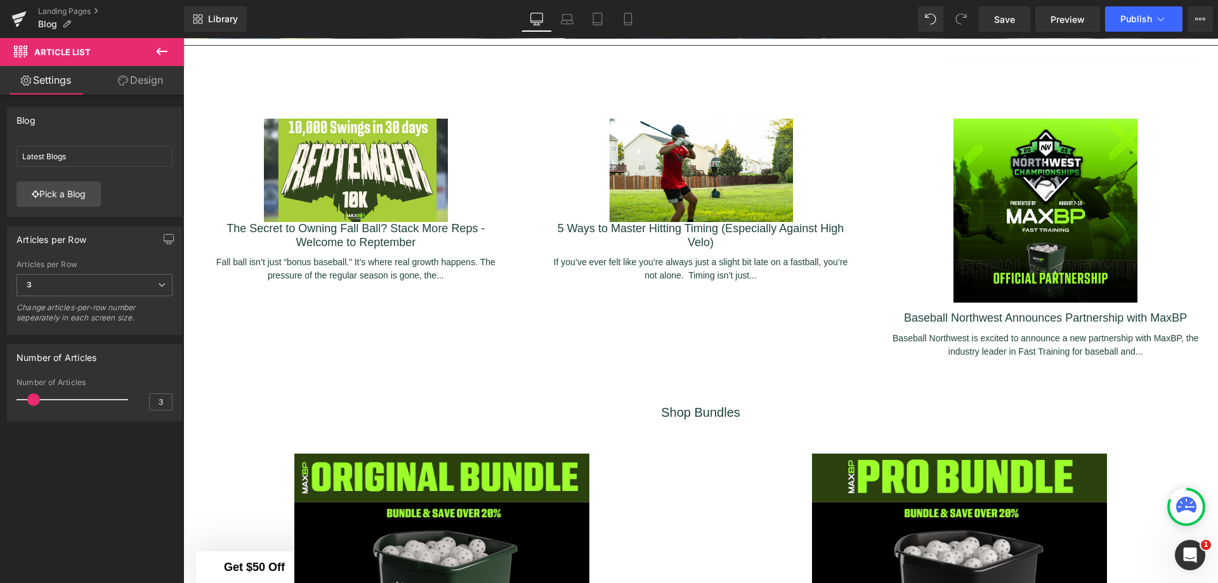
scroll to position [337, 0]
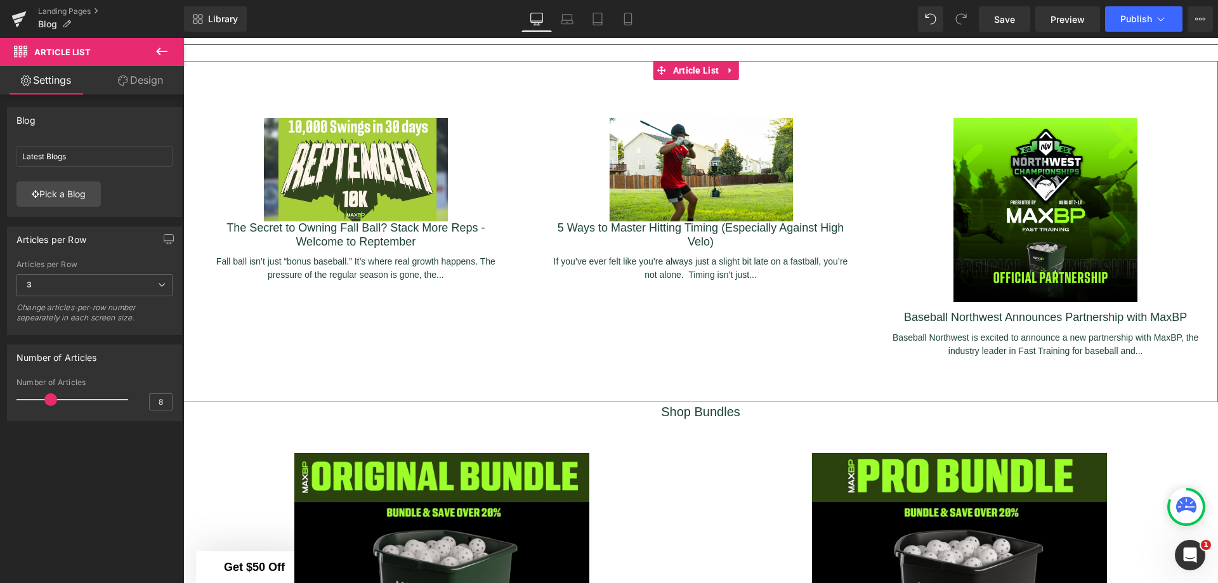
type input "9"
drag, startPoint x: 34, startPoint y: 400, endPoint x: 68, endPoint y: 400, distance: 34.2
click at [68, 400] on span at bounding box center [67, 399] width 13 height 13
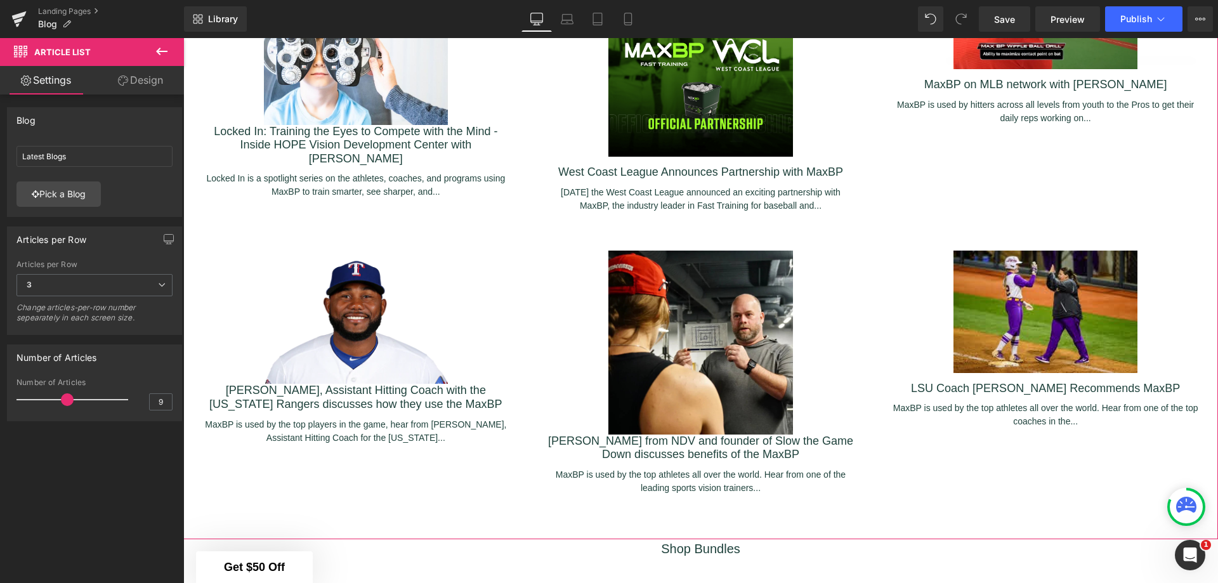
scroll to position [781, 0]
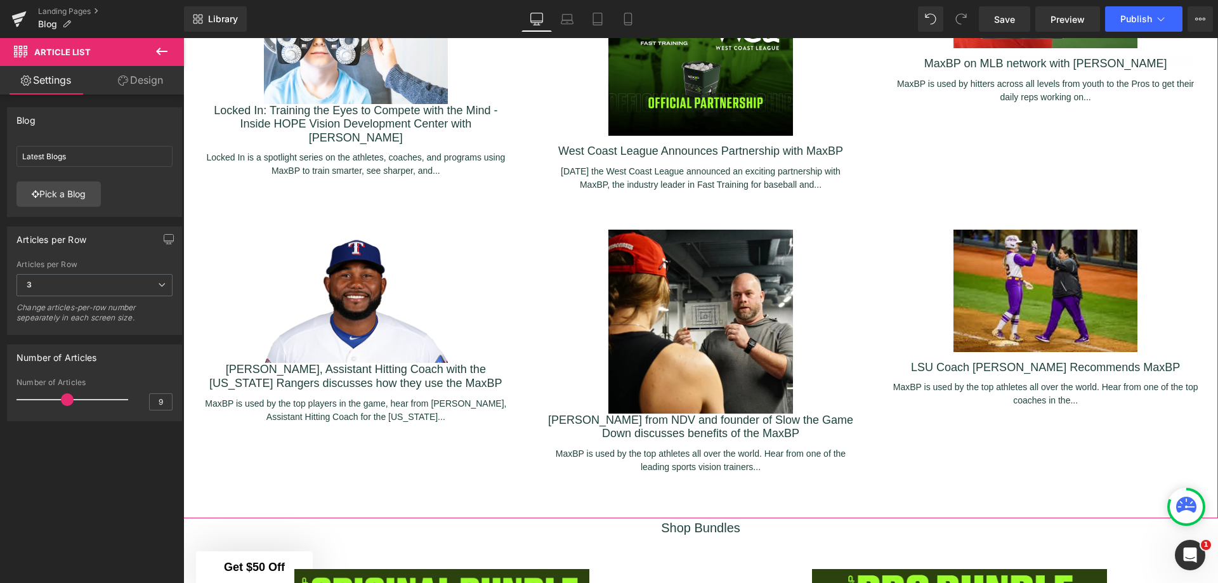
click at [140, 77] on link "Design" at bounding box center [141, 80] width 92 height 29
type input "100"
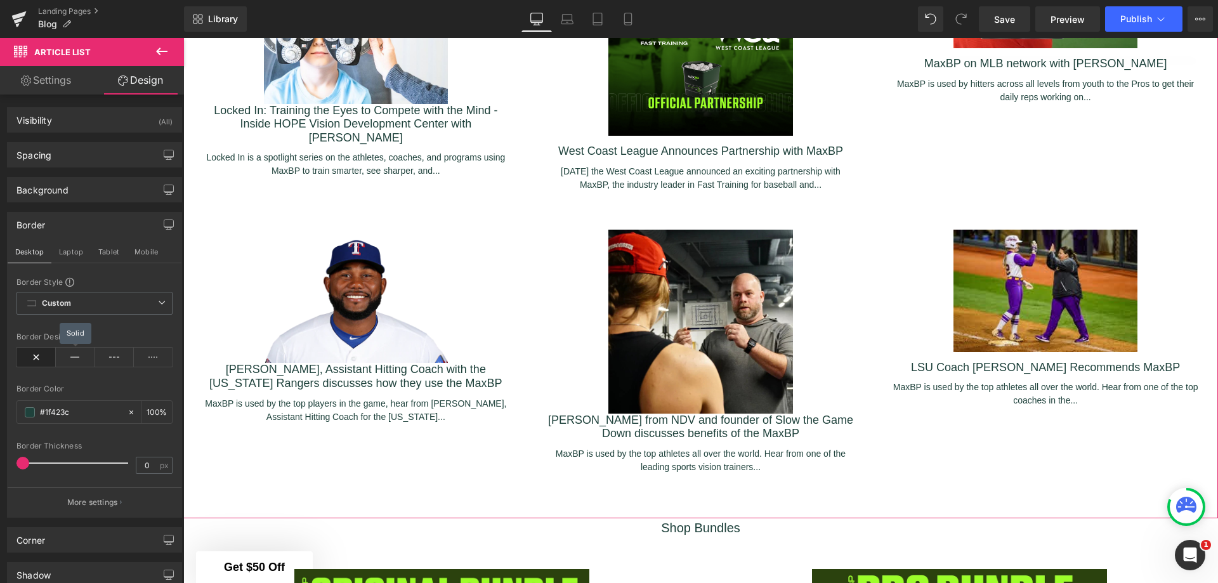
click at [72, 356] on icon at bounding box center [75, 357] width 39 height 19
click at [37, 356] on icon at bounding box center [35, 357] width 39 height 19
click at [162, 145] on button "button" at bounding box center [169, 155] width 20 height 24
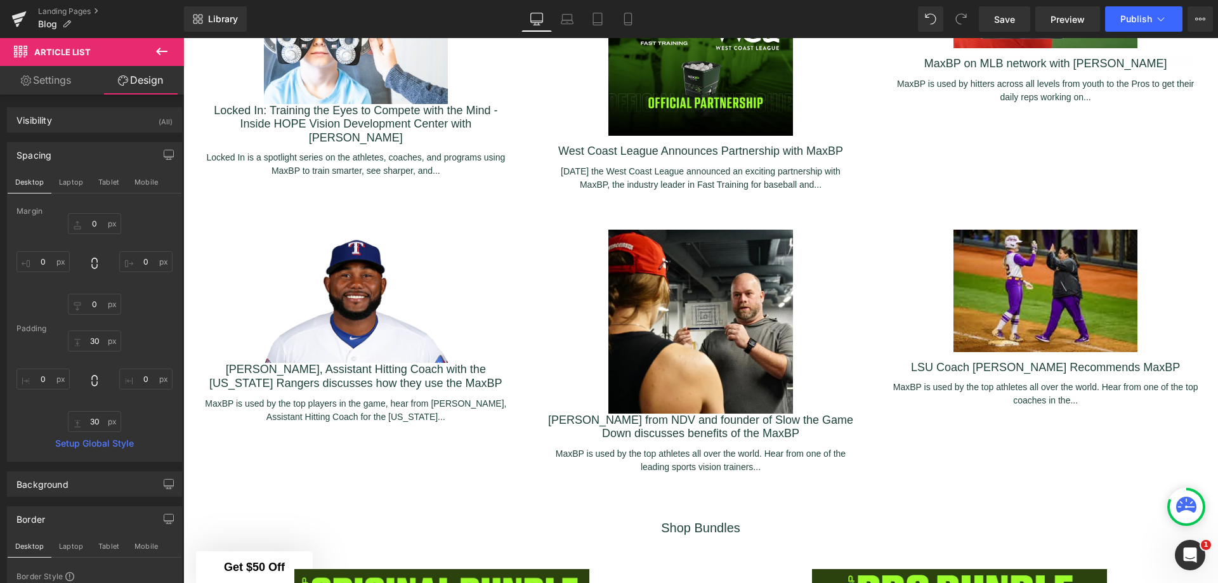
click at [1016, 16] on link "Save" at bounding box center [1004, 18] width 51 height 25
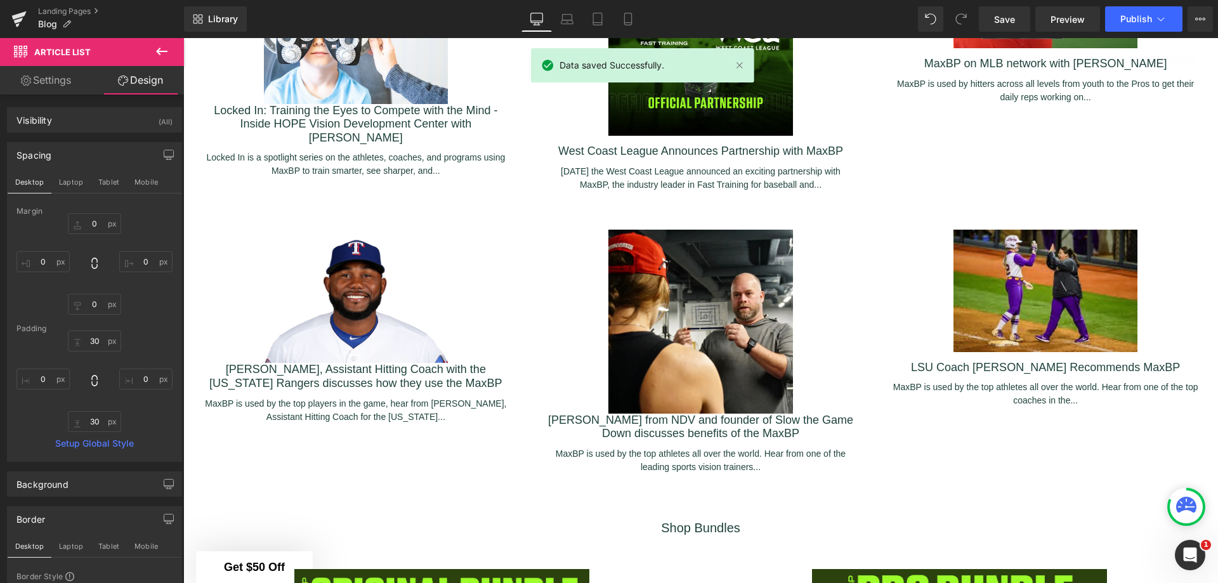
click at [1042, 19] on link "Preview" at bounding box center [1067, 18] width 65 height 25
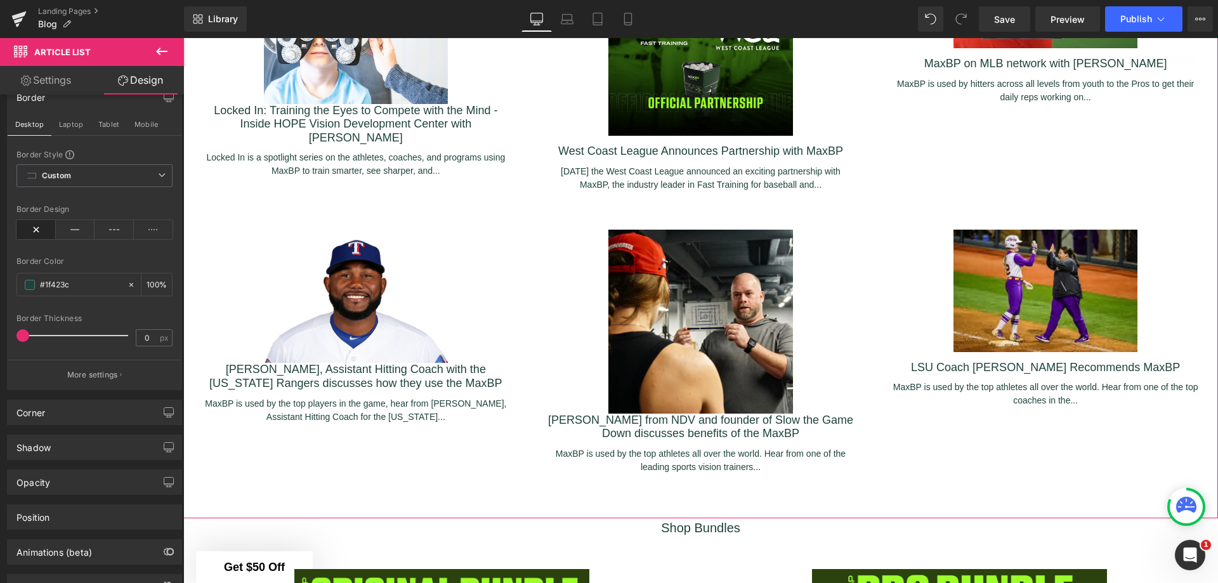
scroll to position [474, 0]
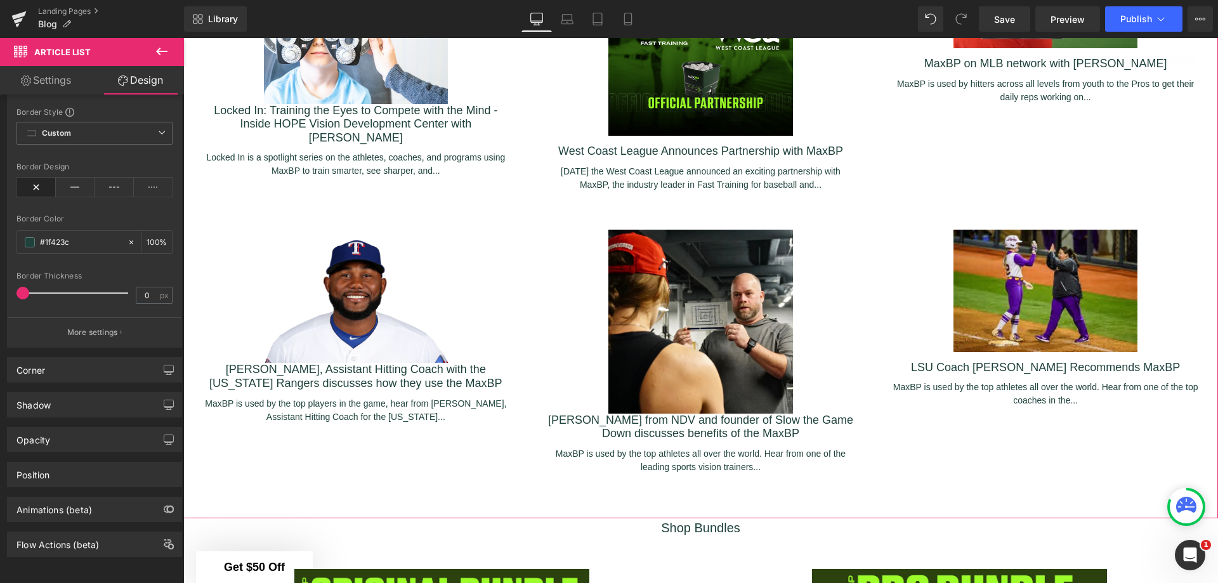
click at [147, 462] on div "Position" at bounding box center [95, 474] width 174 height 24
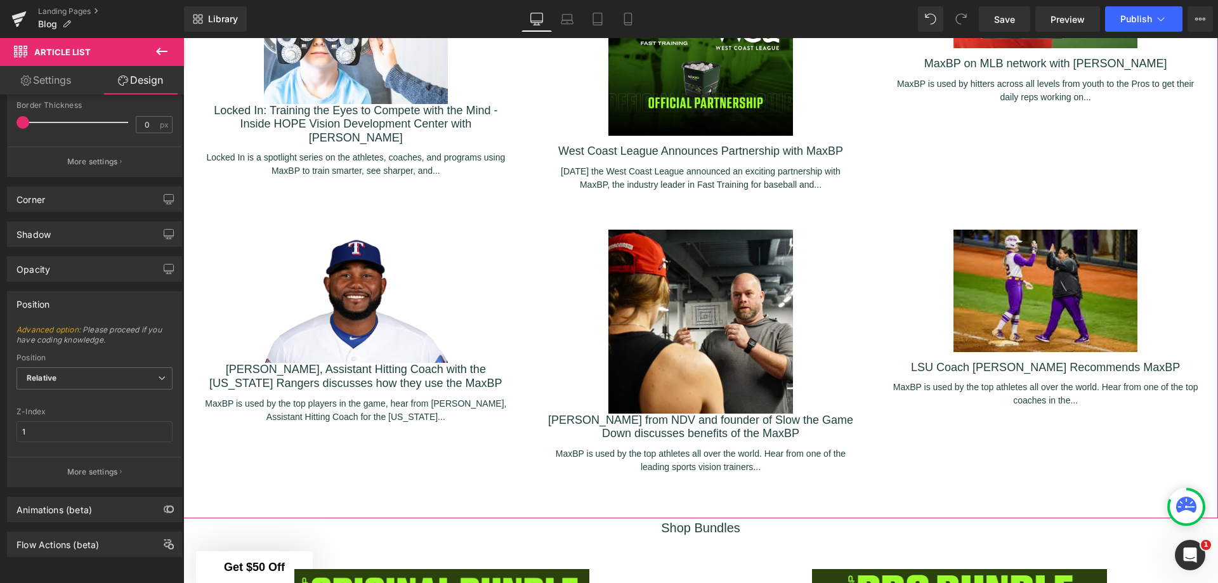
scroll to position [644, 0]
click at [164, 229] on icon "button" at bounding box center [169, 234] width 10 height 10
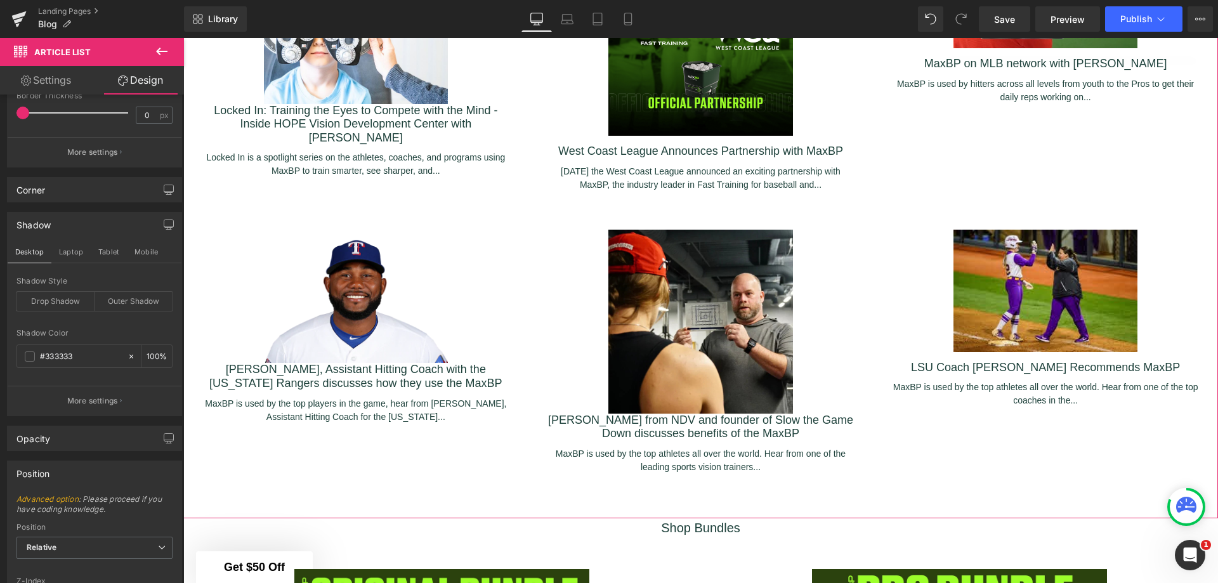
click at [164, 221] on icon "button" at bounding box center [169, 224] width 10 height 10
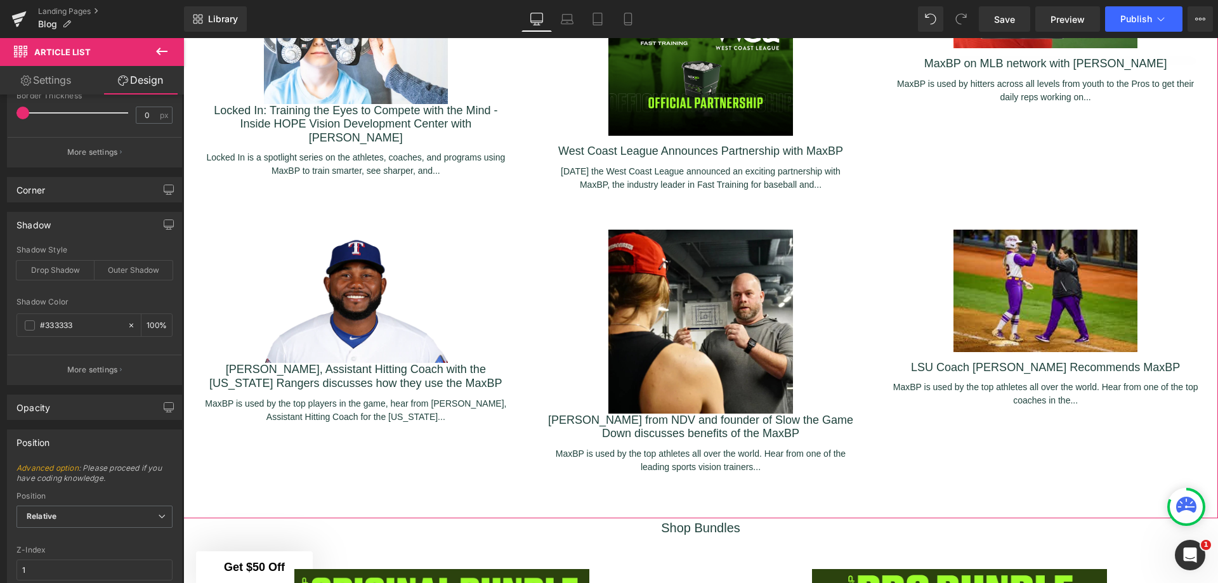
click at [164, 193] on icon "button" at bounding box center [169, 189] width 10 height 8
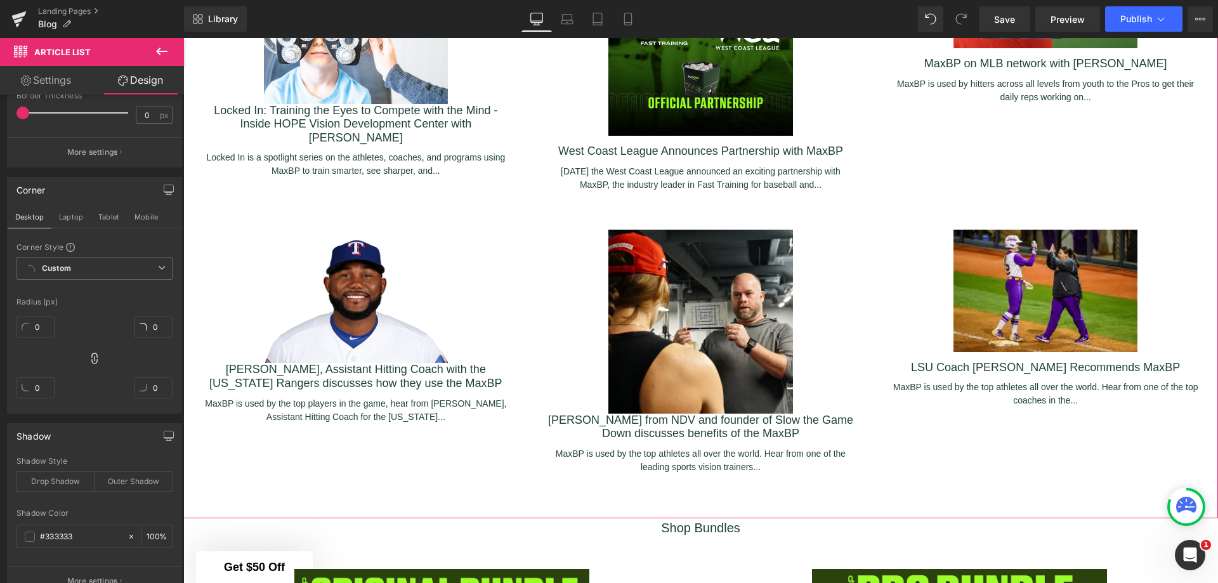
click at [164, 193] on icon "button" at bounding box center [169, 189] width 10 height 8
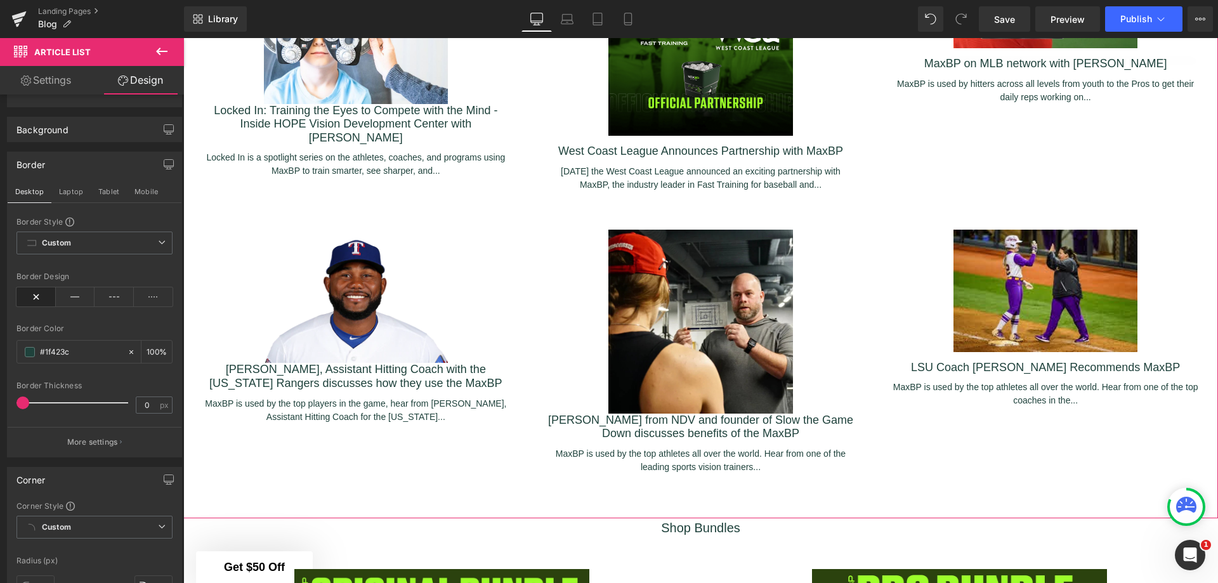
scroll to position [327, 0]
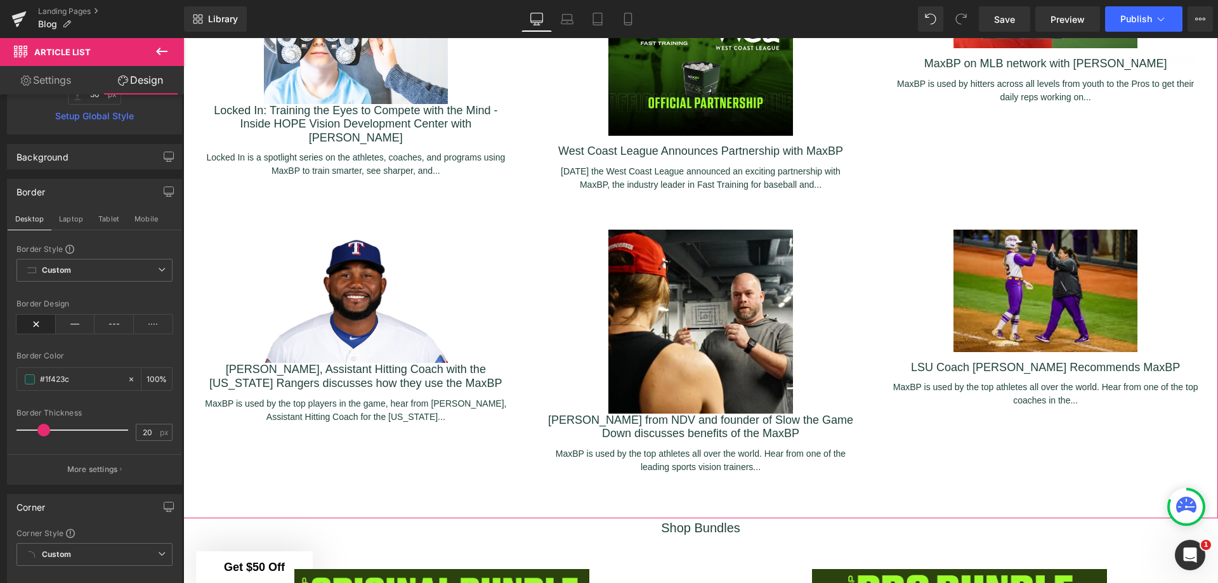
drag, startPoint x: 25, startPoint y: 428, endPoint x: 45, endPoint y: 430, distance: 19.8
click at [45, 430] on span at bounding box center [43, 430] width 13 height 13
type input "0"
drag, startPoint x: 45, startPoint y: 430, endPoint x: 9, endPoint y: 430, distance: 36.2
click at [9, 430] on div "Border Style Custom Custom Setup Global Style Custom Setup Global Style none Bo…" at bounding box center [95, 364] width 174 height 240
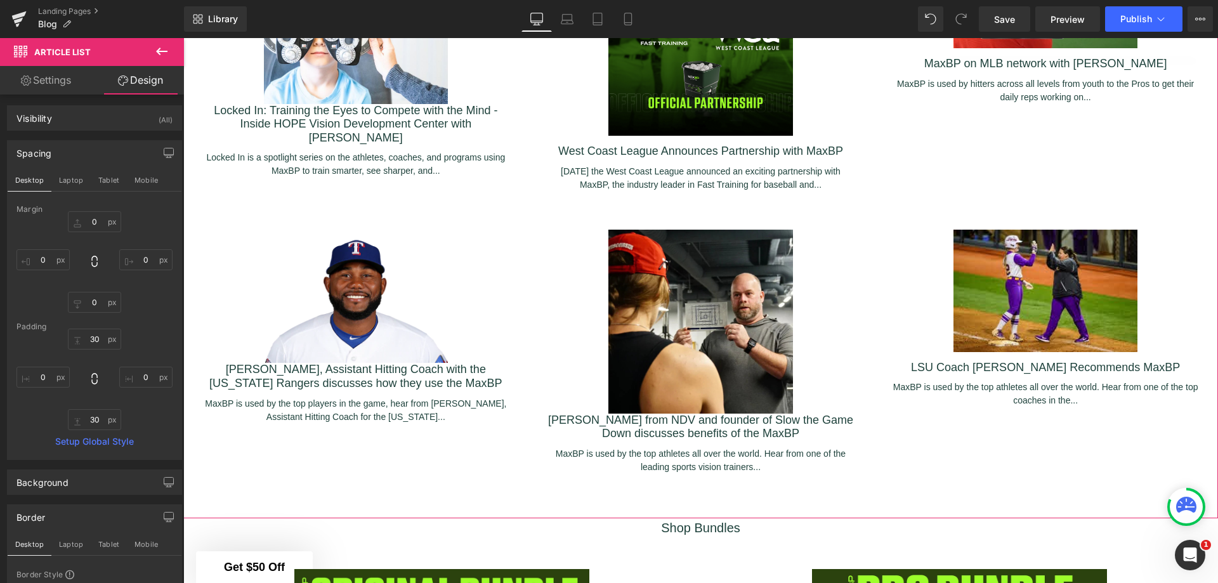
scroll to position [0, 0]
click at [71, 181] on button "Laptop" at bounding box center [70, 182] width 39 height 22
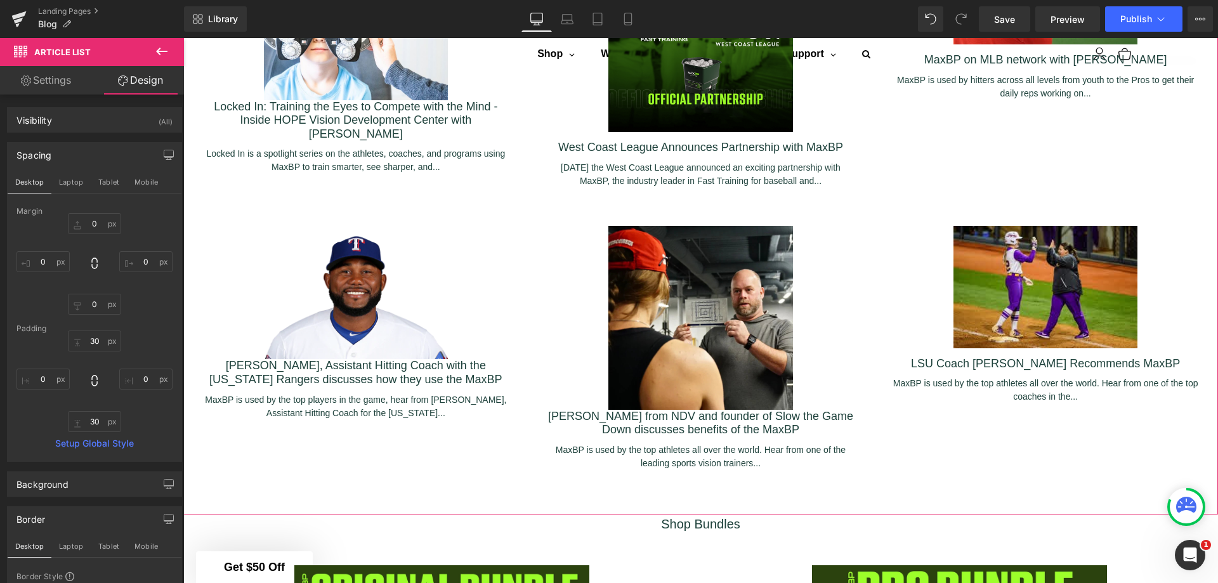
type input "0"
type input "30"
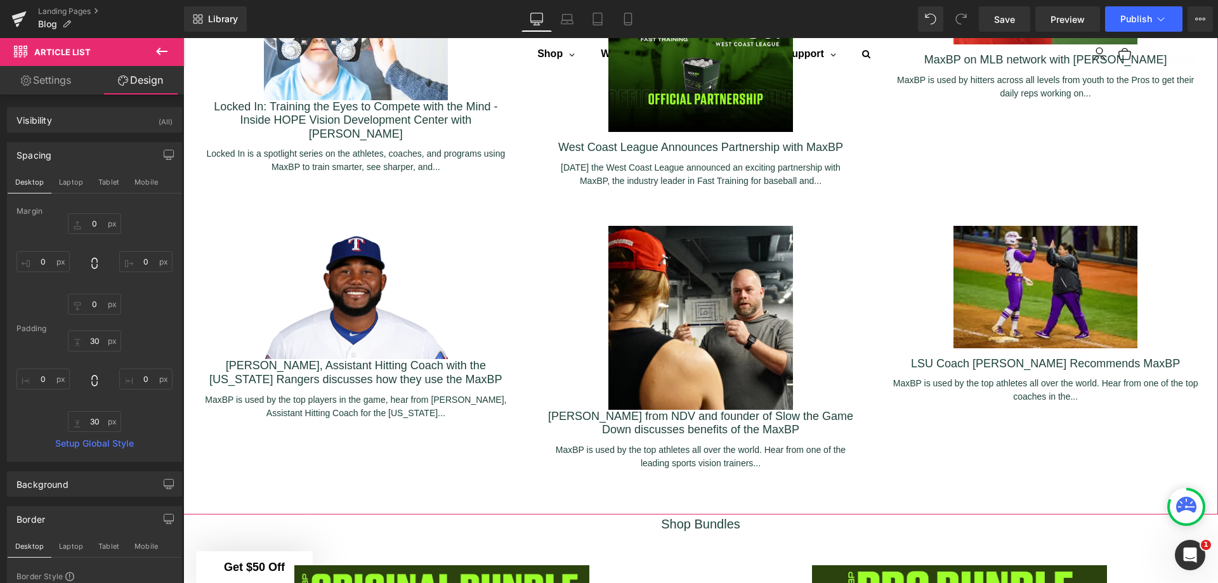
type input "0"
type input "30"
type input "0"
type input "100"
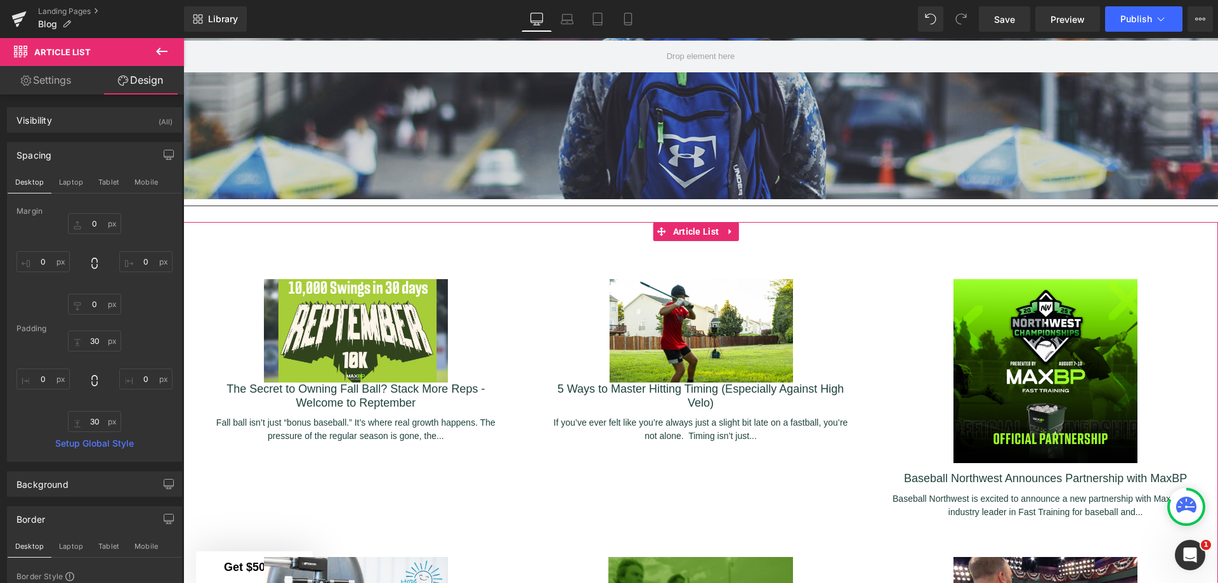
scroll to position [2734, 628]
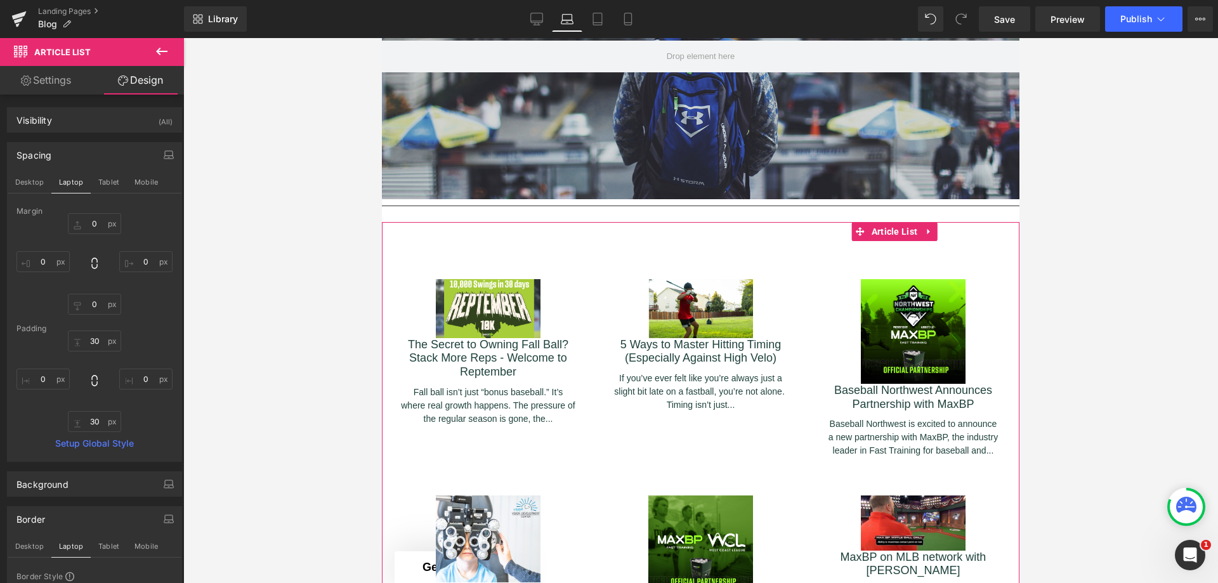
click at [22, 187] on button "Desktop" at bounding box center [30, 182] width 44 height 22
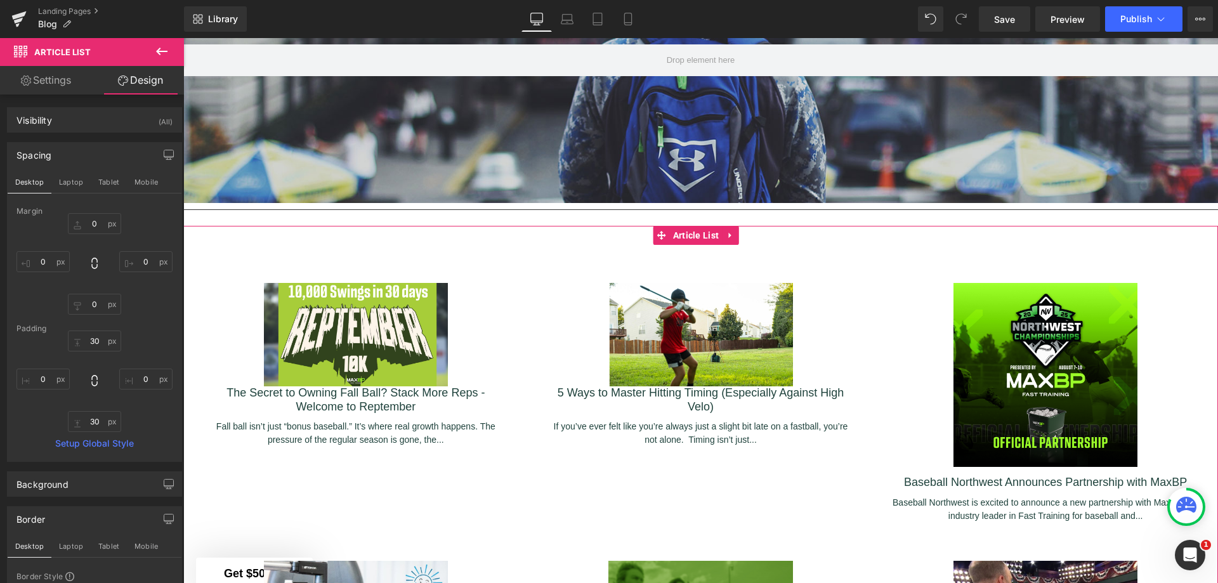
type input "0"
type input "30"
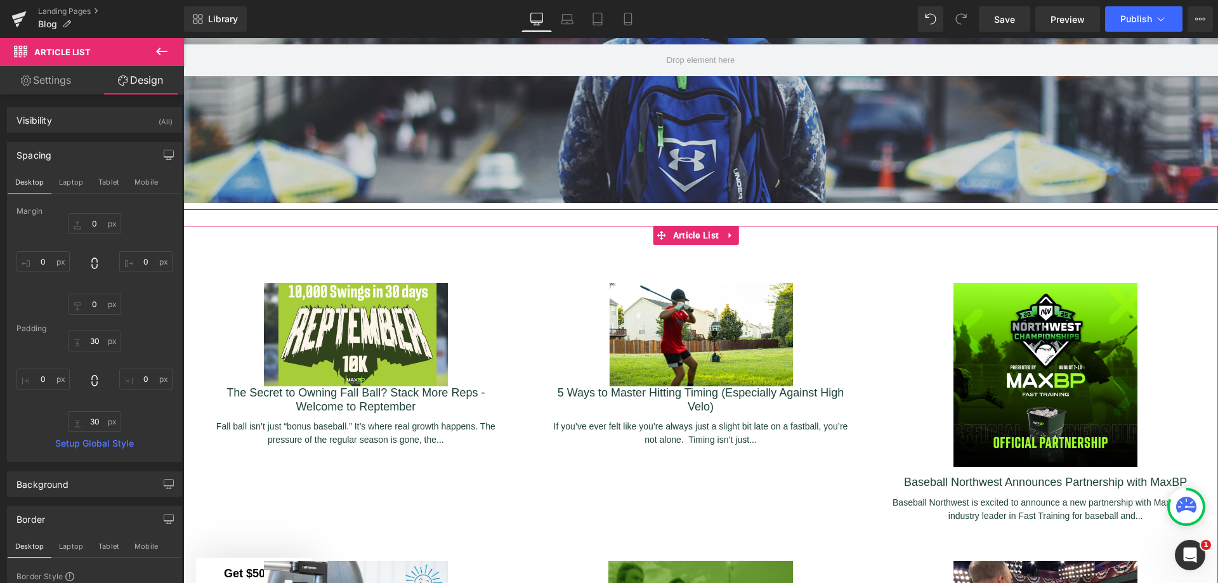
type input "0"
type input "30"
type input "0"
type input "100"
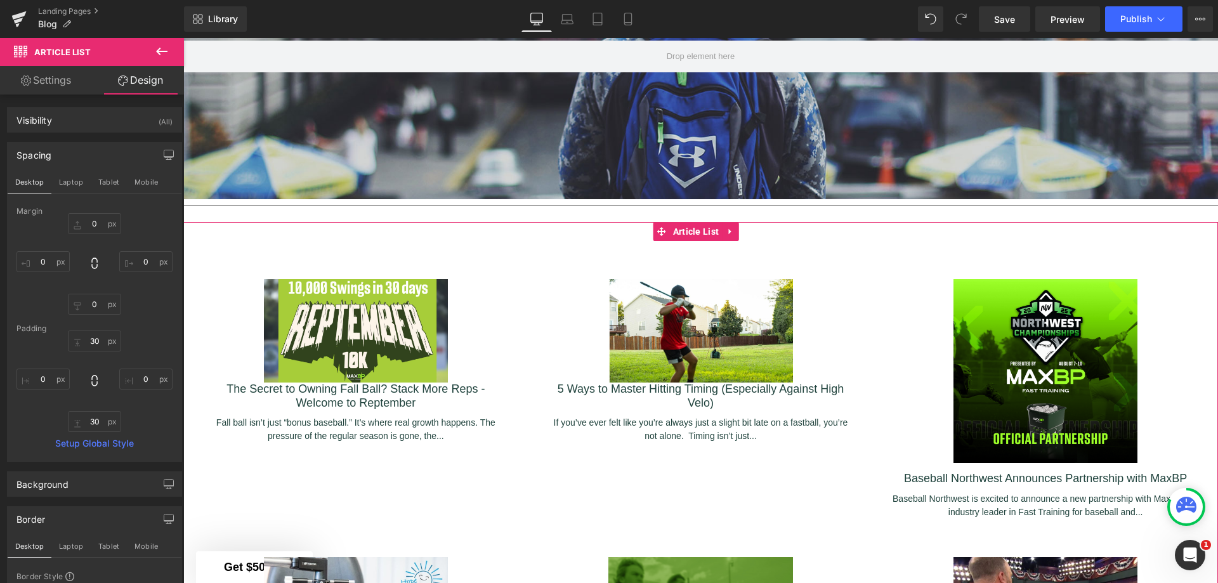
scroll to position [2961, 1025]
click at [20, 263] on input "0" at bounding box center [42, 261] width 53 height 21
click at [48, 263] on input "0" at bounding box center [42, 261] width 53 height 21
click at [159, 121] on div "(All)" at bounding box center [166, 118] width 14 height 21
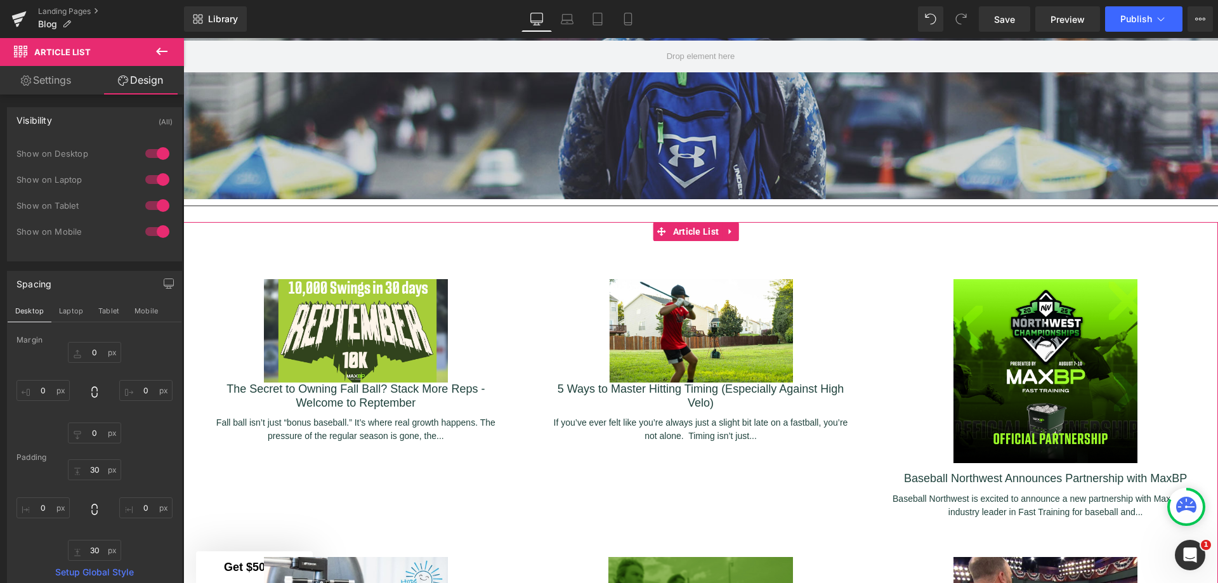
click at [159, 121] on div "(All)" at bounding box center [166, 118] width 14 height 21
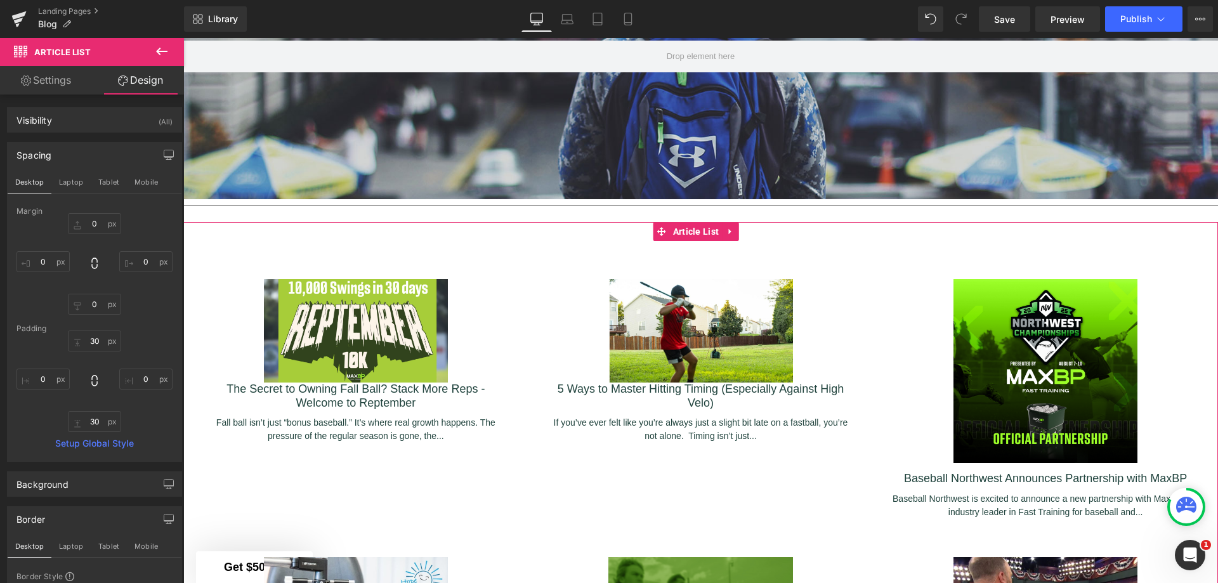
click at [58, 86] on link "Settings" at bounding box center [46, 80] width 92 height 29
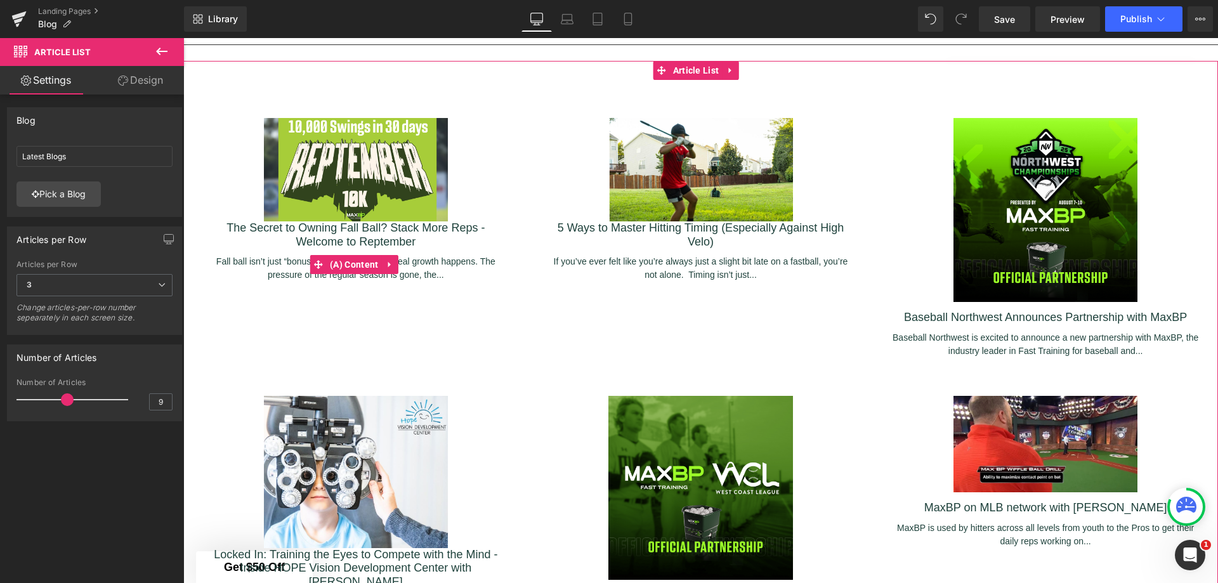
click at [363, 260] on span "(A) Content" at bounding box center [354, 264] width 55 height 19
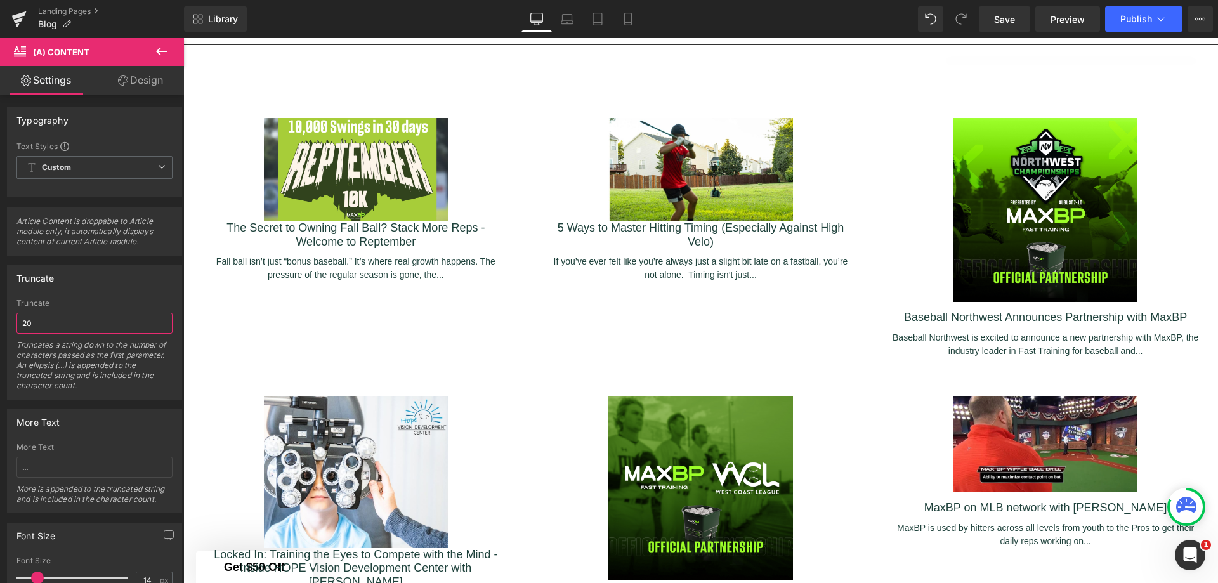
drag, startPoint x: 58, startPoint y: 316, endPoint x: 0, endPoint y: 320, distance: 58.4
click at [0, 320] on div "Truncate 20 Truncate 20 Truncates a string down to the number of characters pas…" at bounding box center [95, 328] width 190 height 144
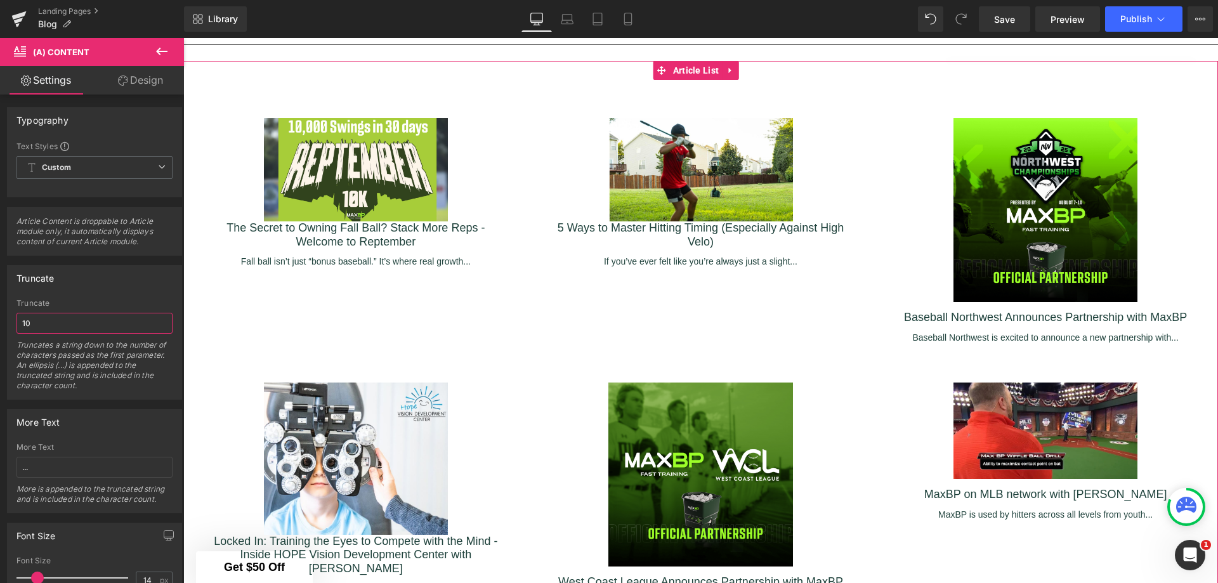
scroll to position [2921, 1025]
type input "1"
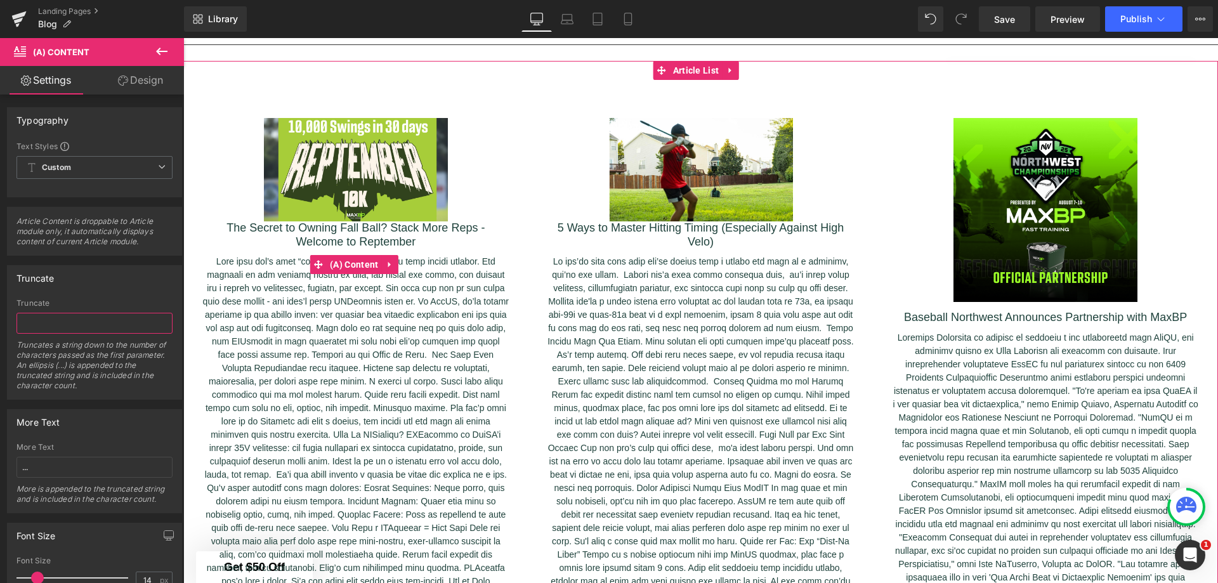
scroll to position [4173, 1025]
type input "15"
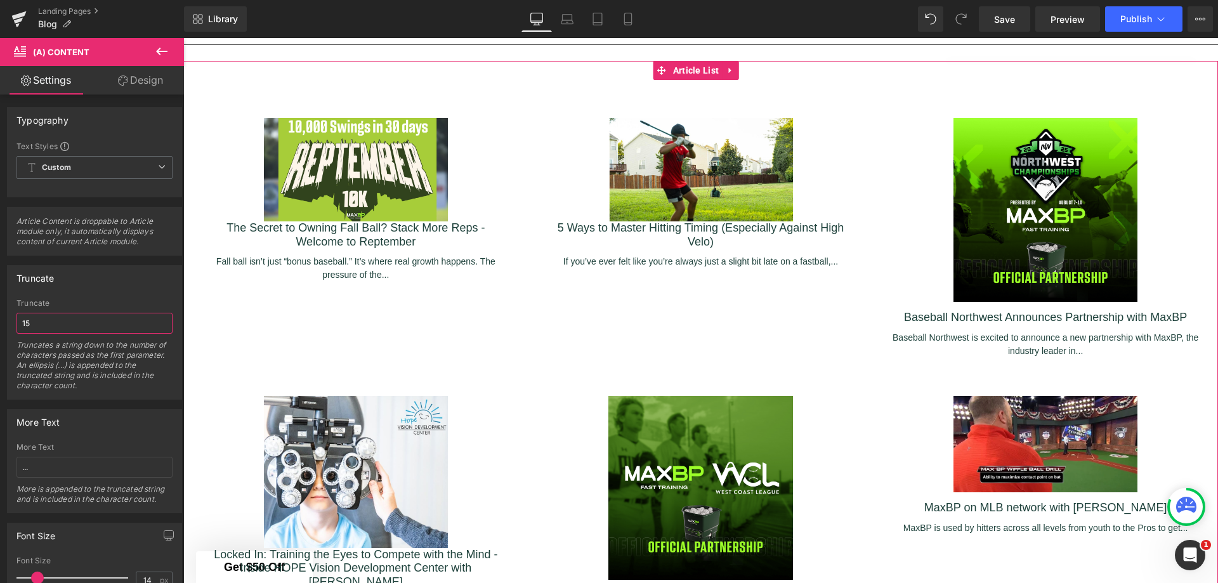
scroll to position [2947, 1025]
click at [303, 229] on link "The Secret to Owning Fall Ball? Stack More Reps - Welcome to Reptember" at bounding box center [355, 234] width 307 height 27
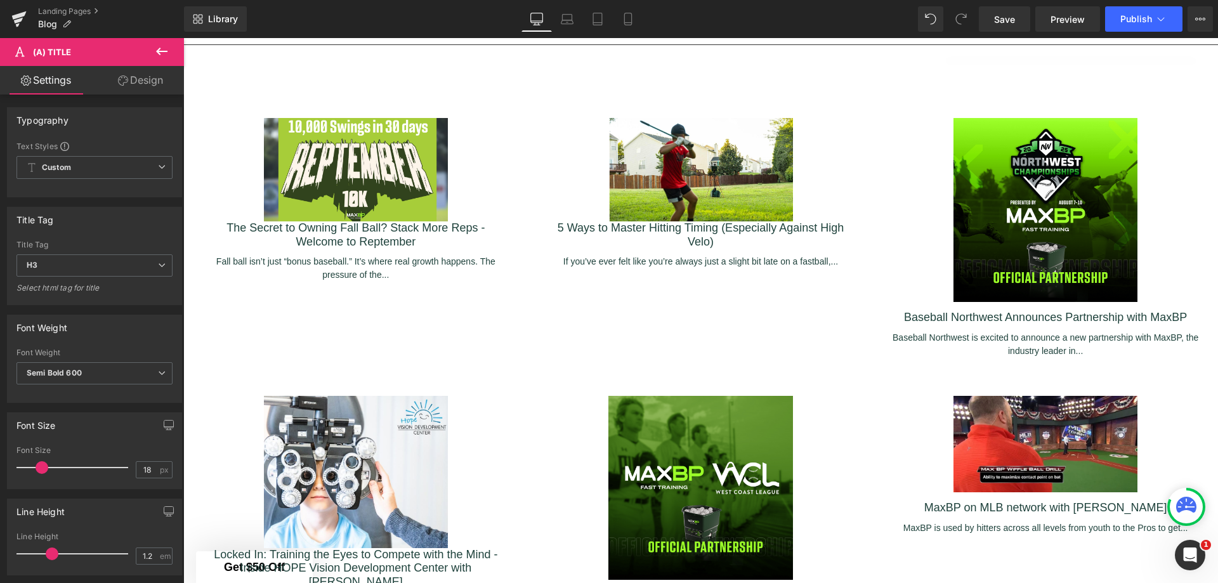
click at [138, 268] on span "H3" at bounding box center [94, 265] width 156 height 22
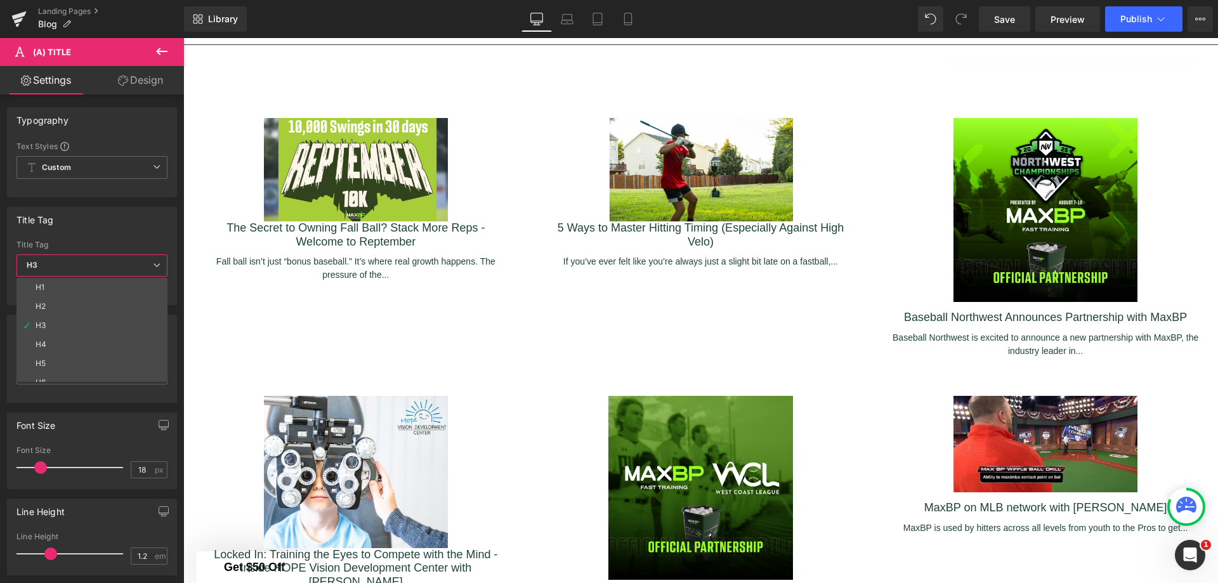
click at [91, 343] on li "H4" at bounding box center [94, 344] width 157 height 19
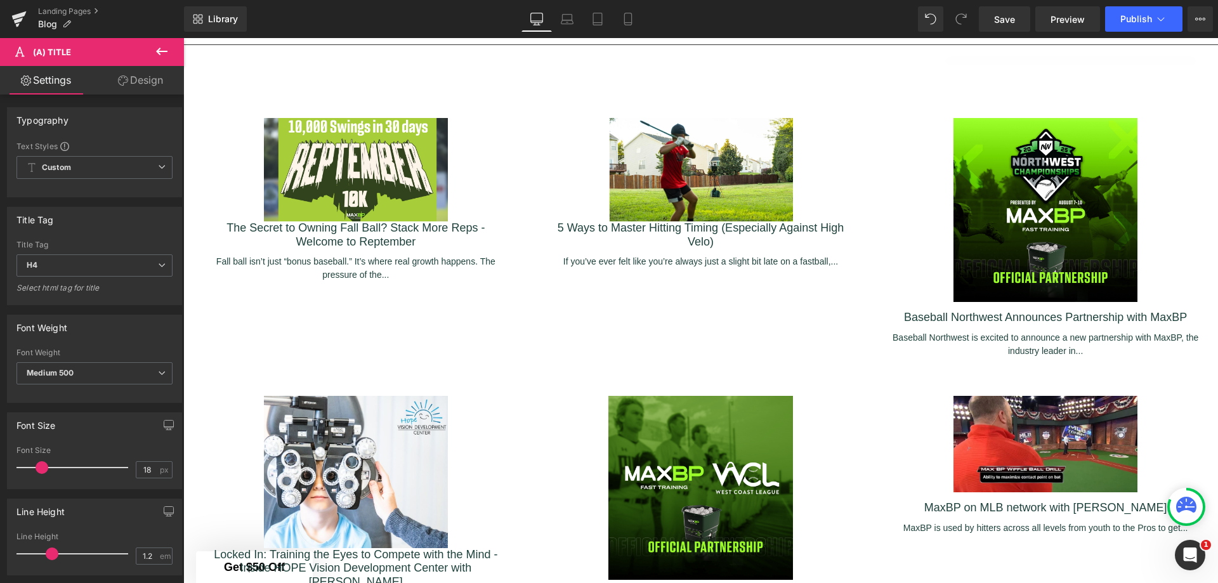
scroll to position [2942, 1025]
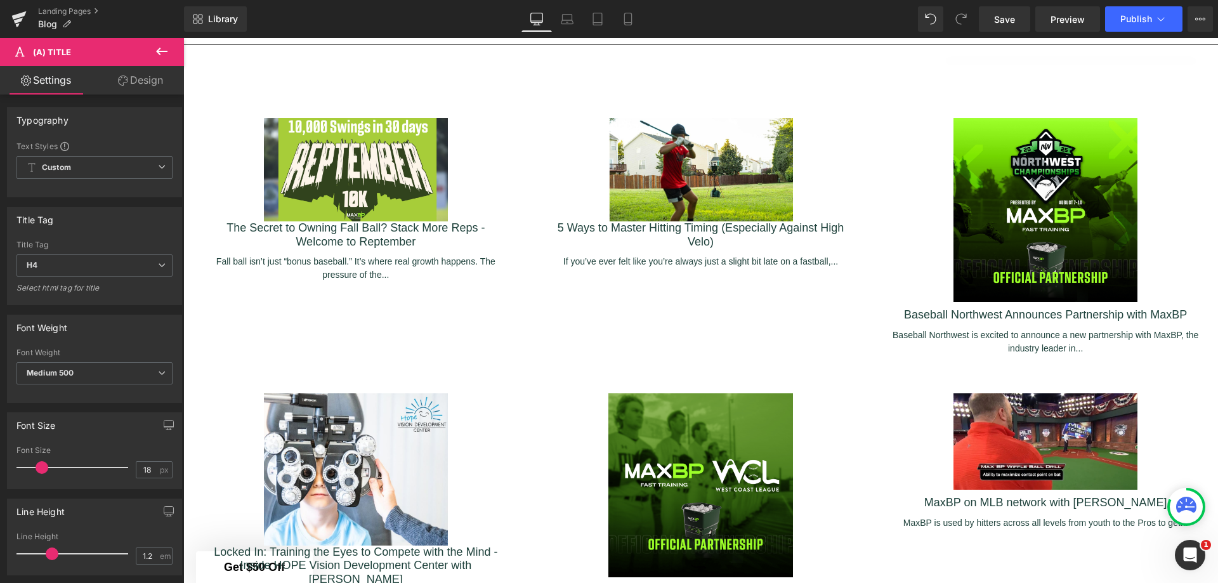
click at [101, 260] on span "H4" at bounding box center [94, 265] width 156 height 22
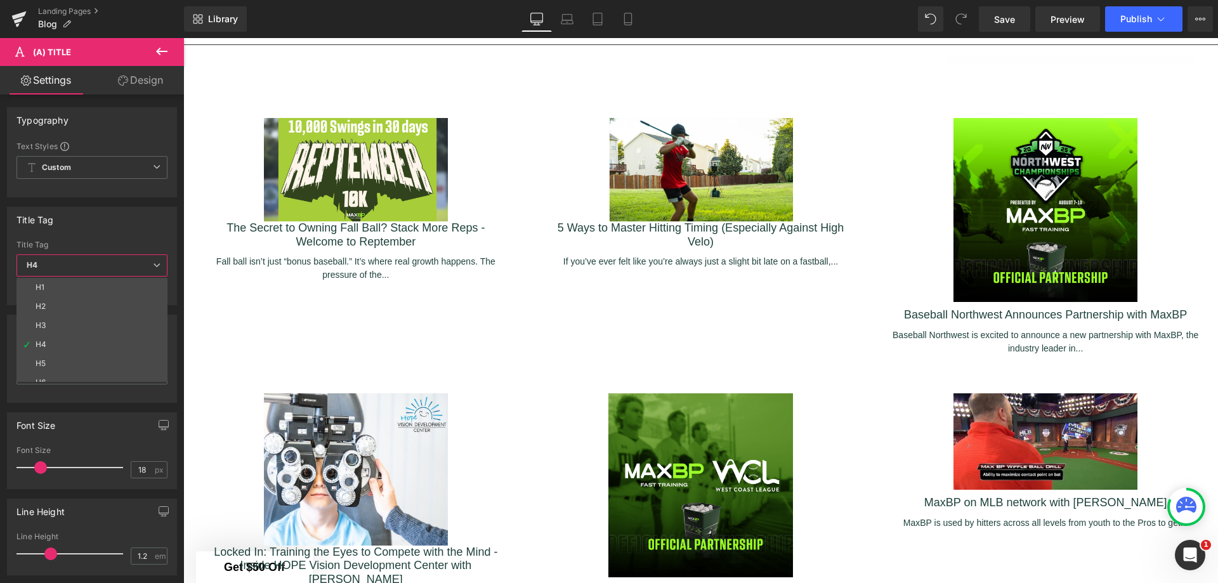
click at [82, 285] on li "H1" at bounding box center [94, 287] width 157 height 19
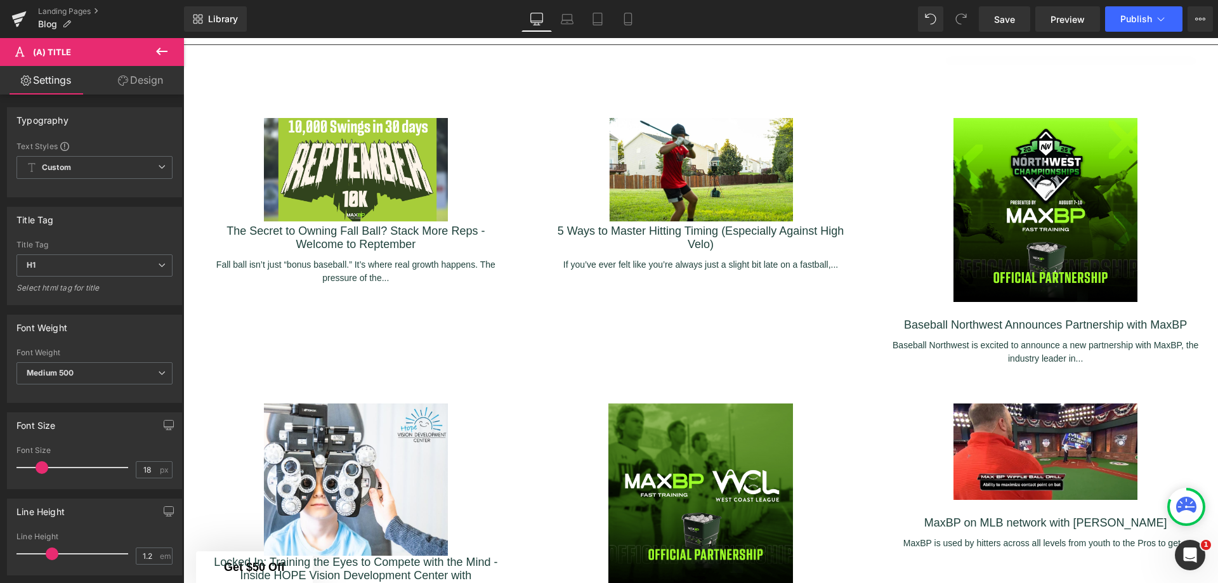
scroll to position [2966, 1025]
click at [86, 265] on span "H1" at bounding box center [94, 265] width 156 height 22
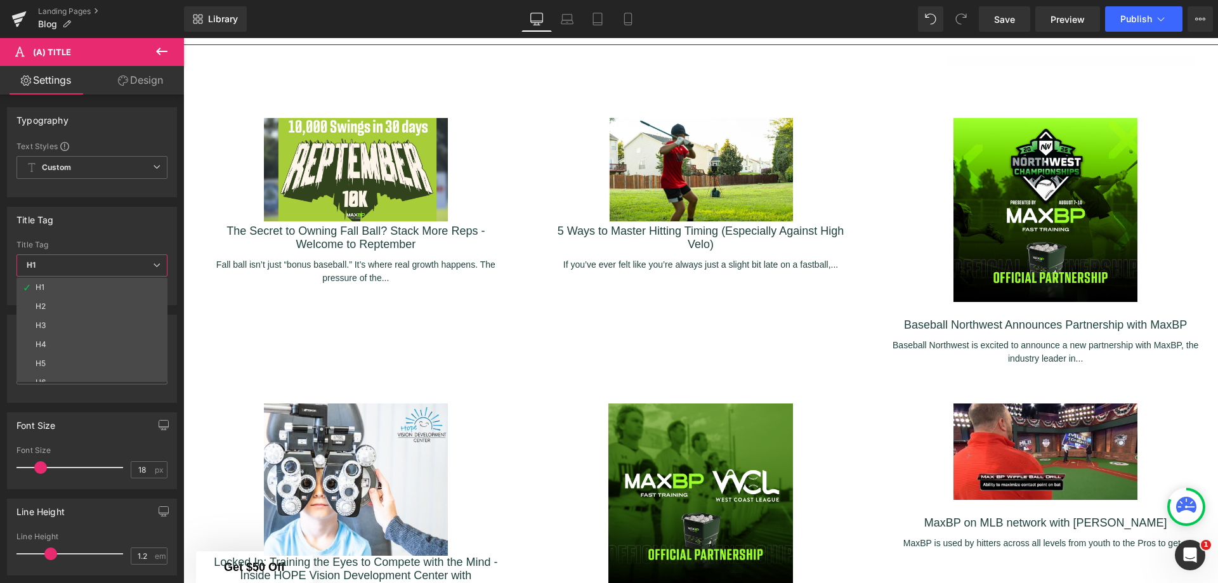
click at [67, 362] on li "H5" at bounding box center [94, 363] width 157 height 19
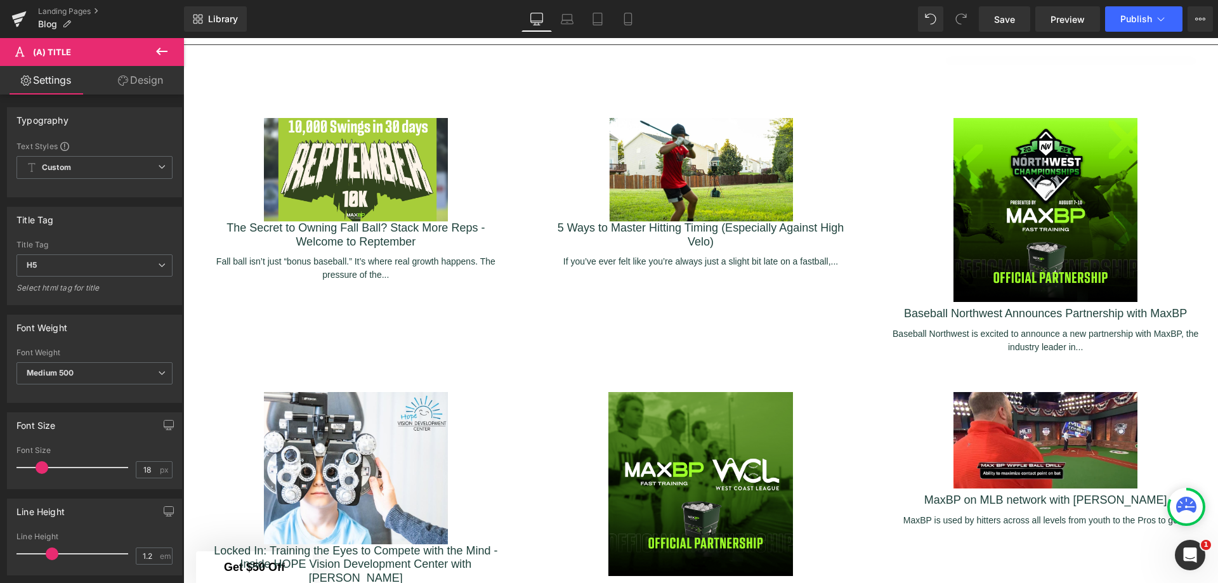
scroll to position [2940, 1025]
click at [79, 262] on span "H5" at bounding box center [94, 265] width 156 height 22
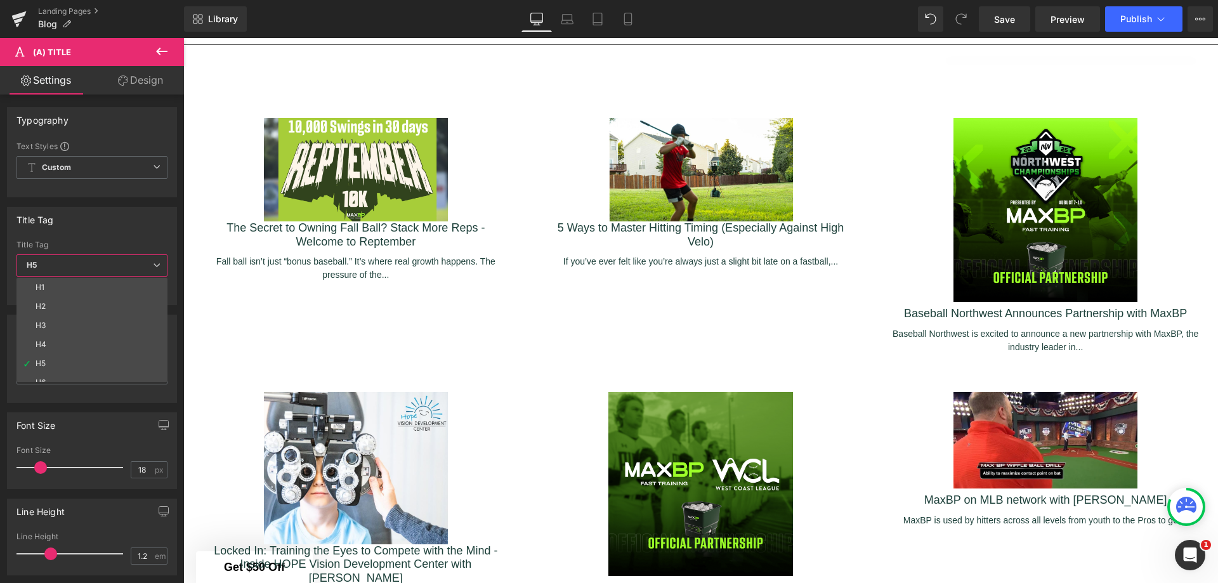
click at [70, 290] on li "H1" at bounding box center [94, 287] width 157 height 19
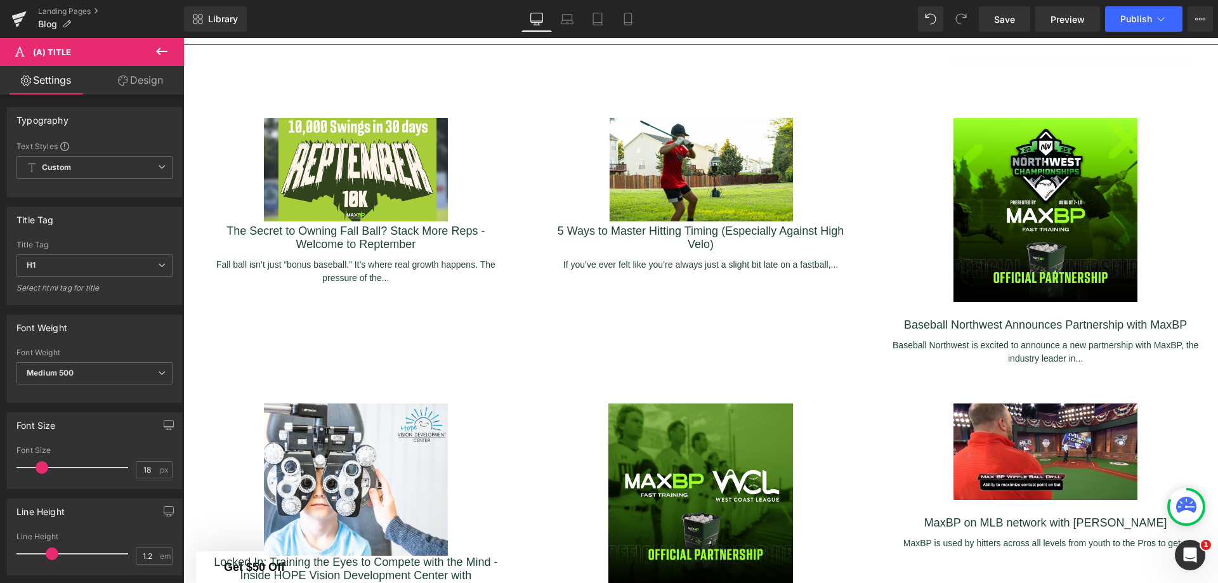
scroll to position [6, 6]
click at [148, 373] on span "Medium 500" at bounding box center [94, 373] width 156 height 22
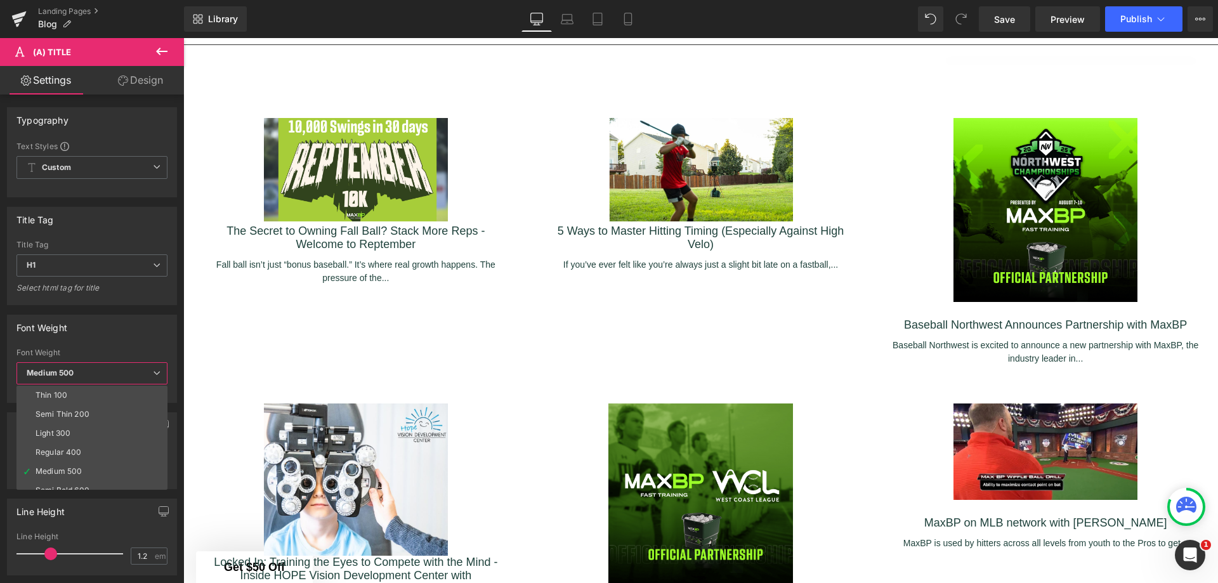
scroll to position [63, 0]
click at [88, 429] on div "Semi Bold 600" at bounding box center [63, 426] width 54 height 9
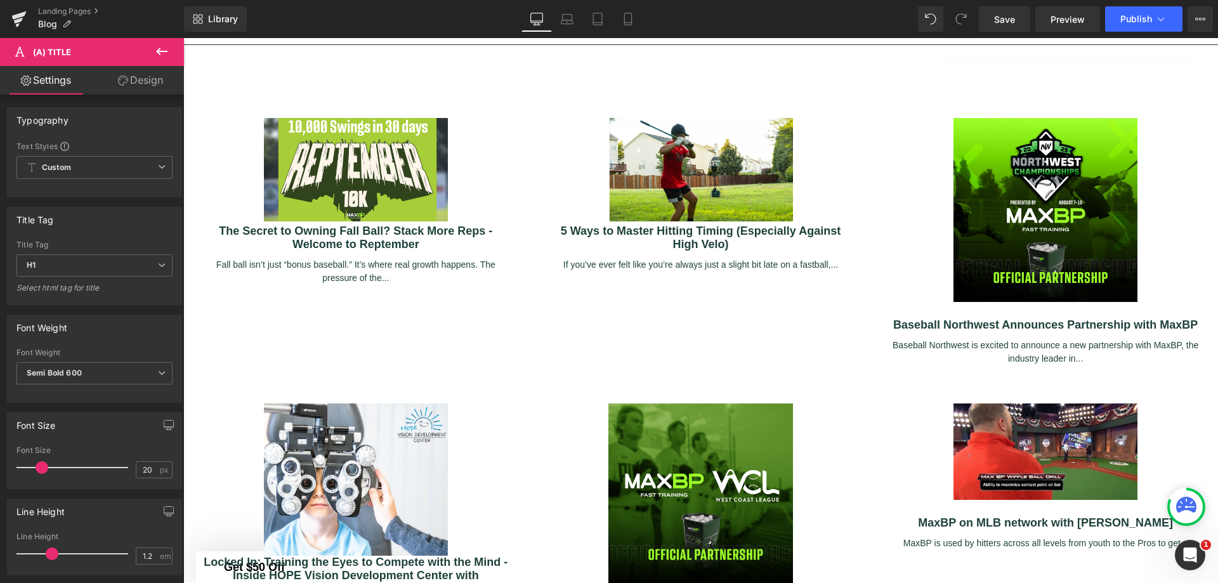
type input "21"
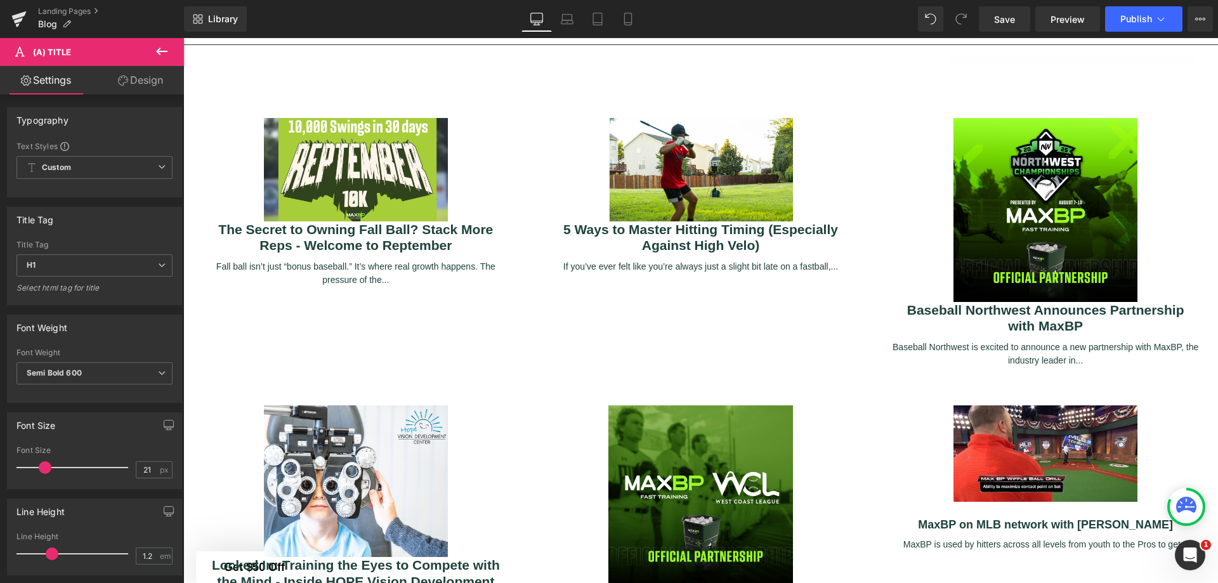
scroll to position [6, 6]
click at [47, 467] on span at bounding box center [45, 467] width 13 height 13
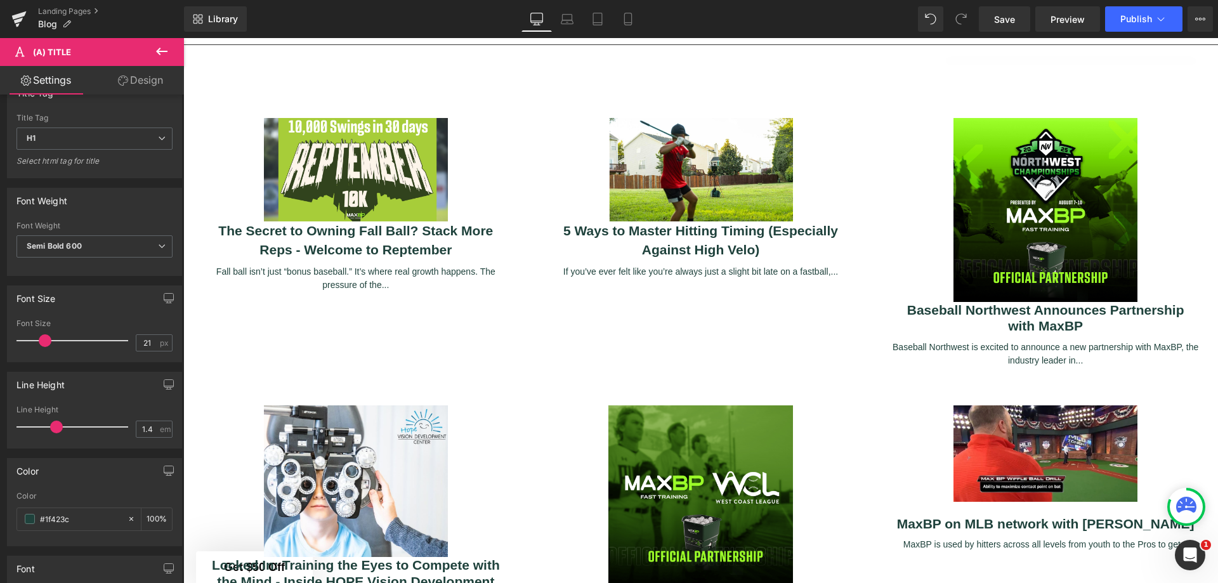
type input "1.3"
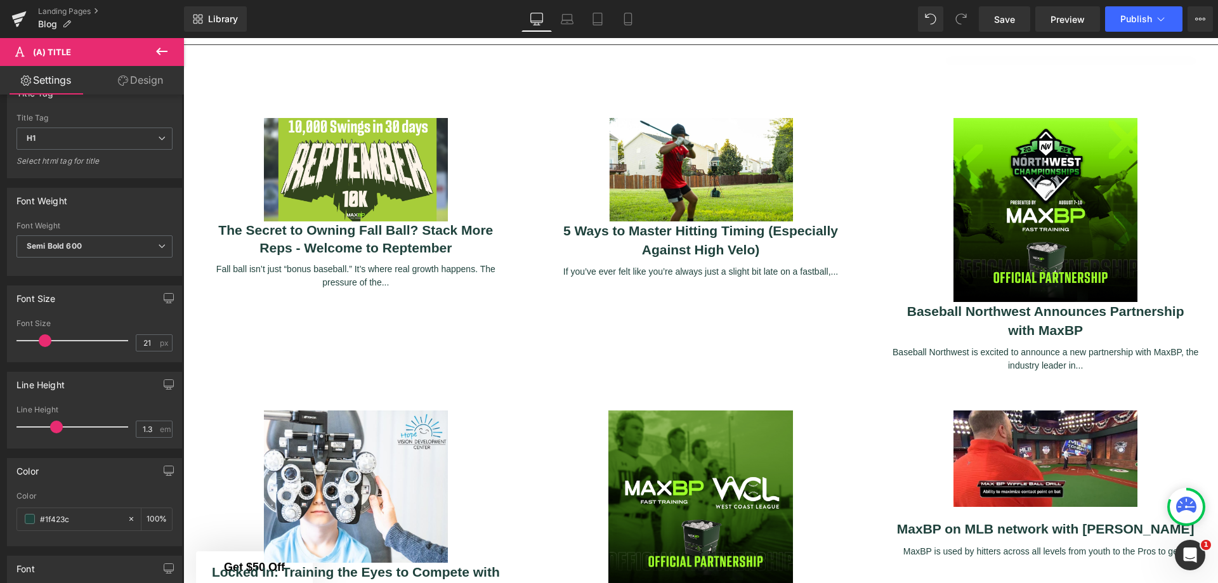
click at [53, 427] on span at bounding box center [56, 426] width 13 height 13
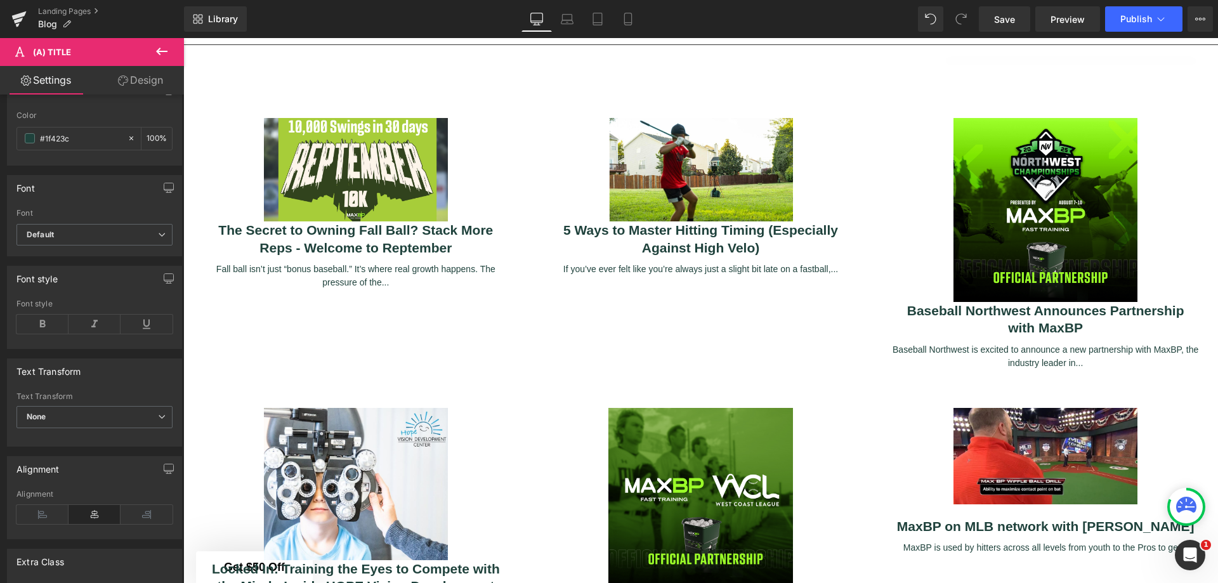
click at [126, 410] on span "None" at bounding box center [94, 417] width 156 height 22
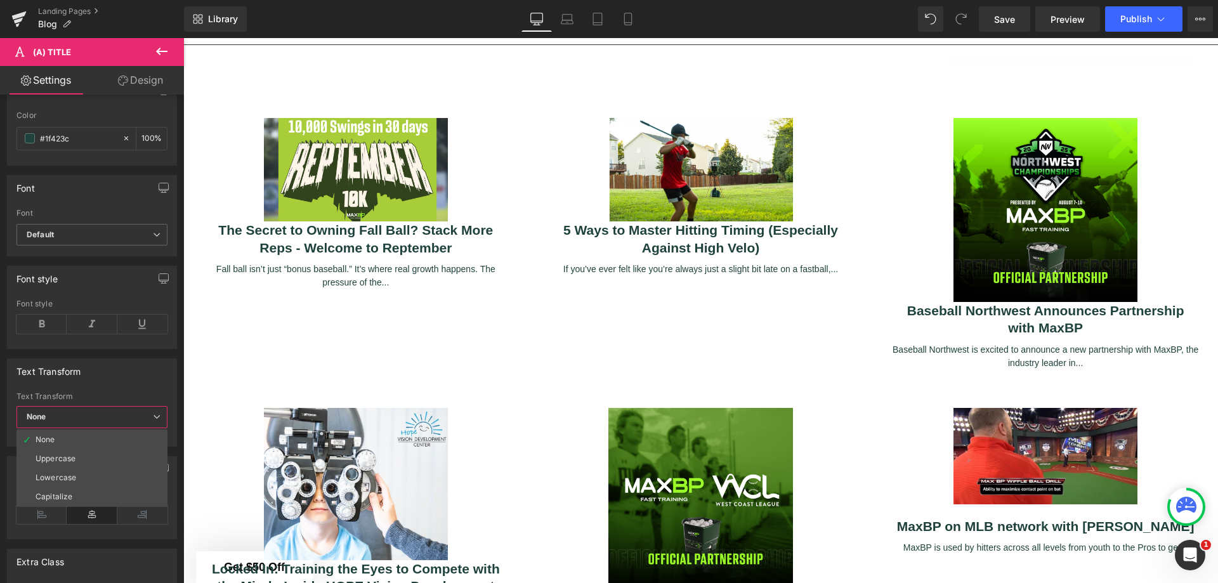
click at [126, 410] on span "None" at bounding box center [91, 417] width 151 height 22
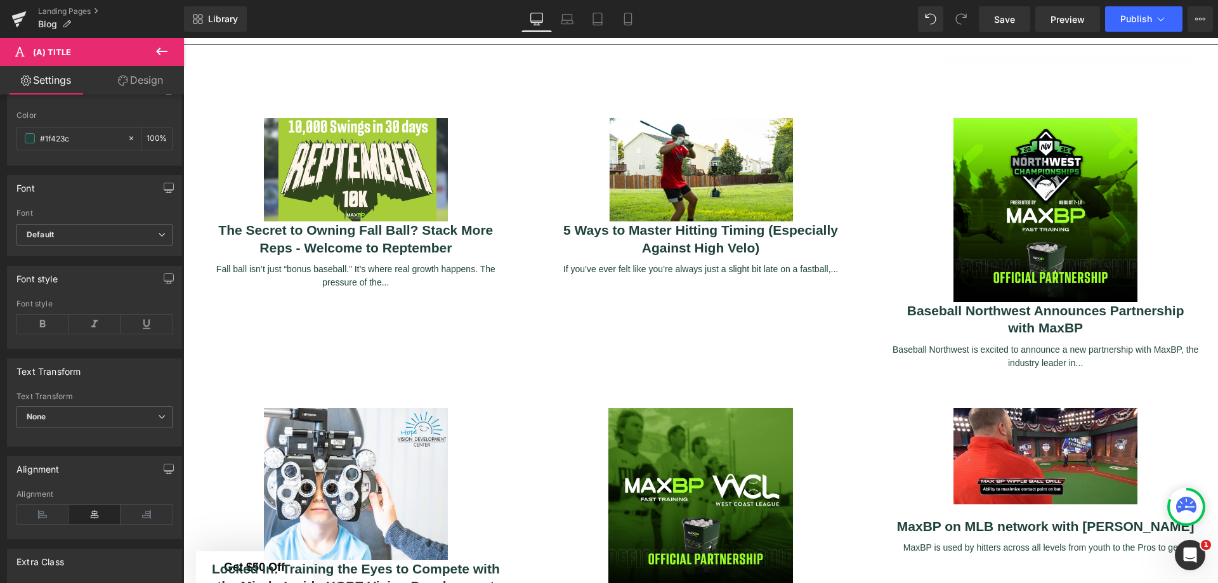
click at [49, 516] on icon at bounding box center [42, 514] width 52 height 19
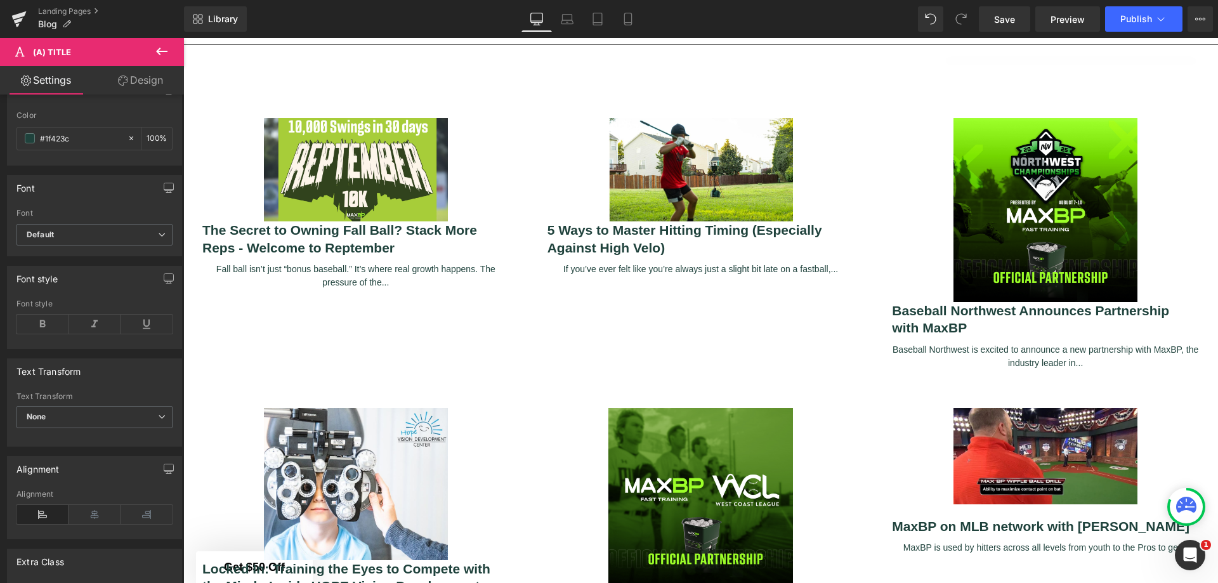
click at [82, 512] on icon at bounding box center [94, 514] width 52 height 19
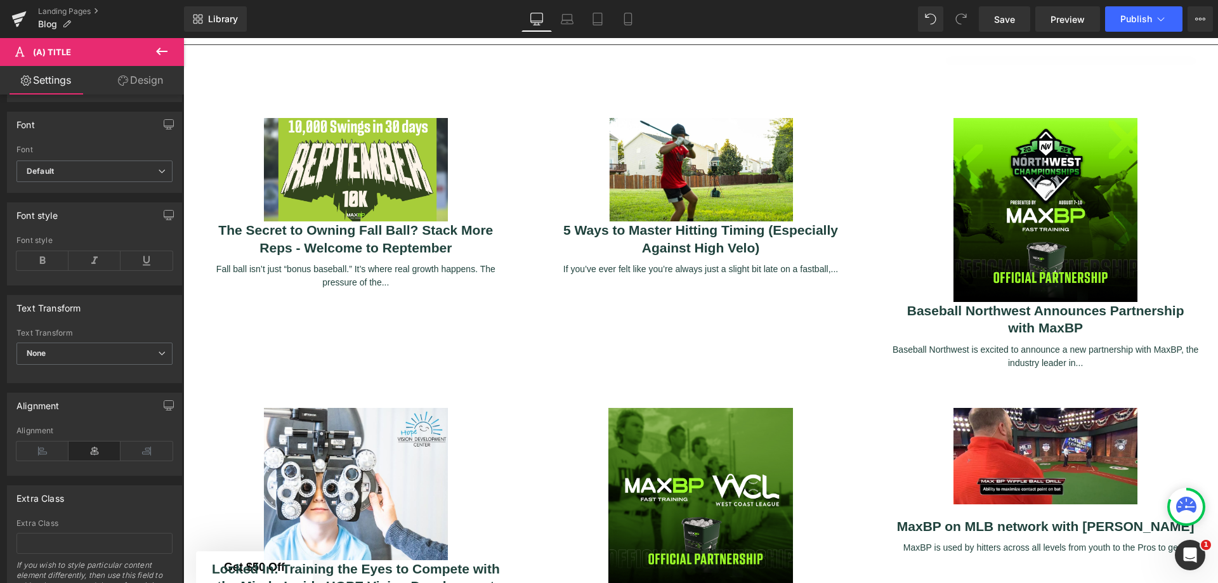
click at [39, 452] on icon at bounding box center [42, 450] width 52 height 19
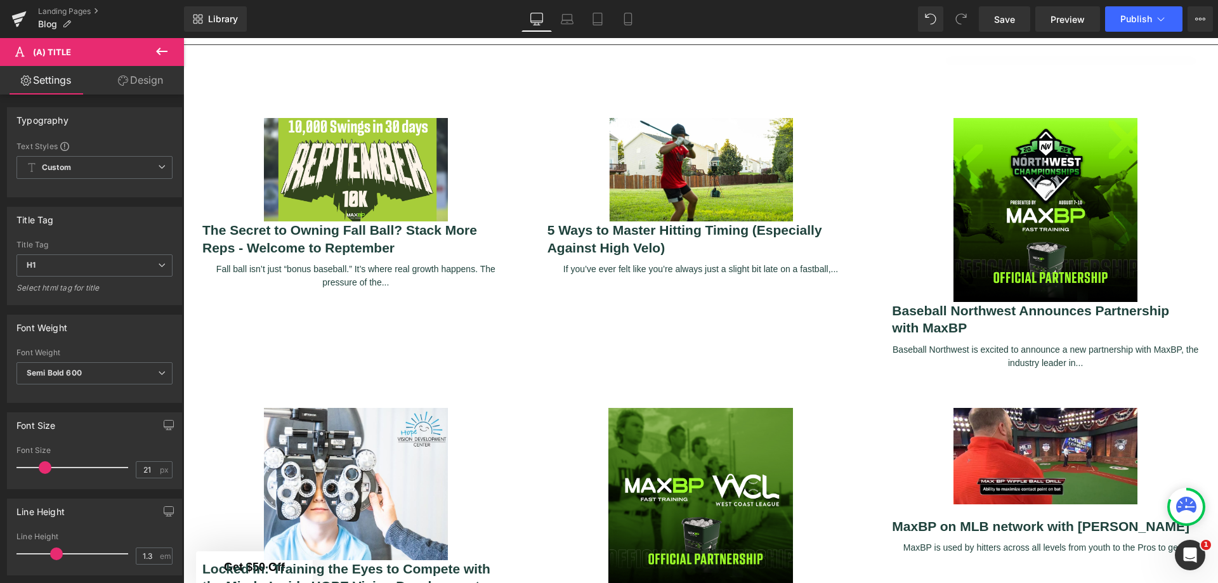
click at [139, 79] on link "Design" at bounding box center [141, 80] width 92 height 29
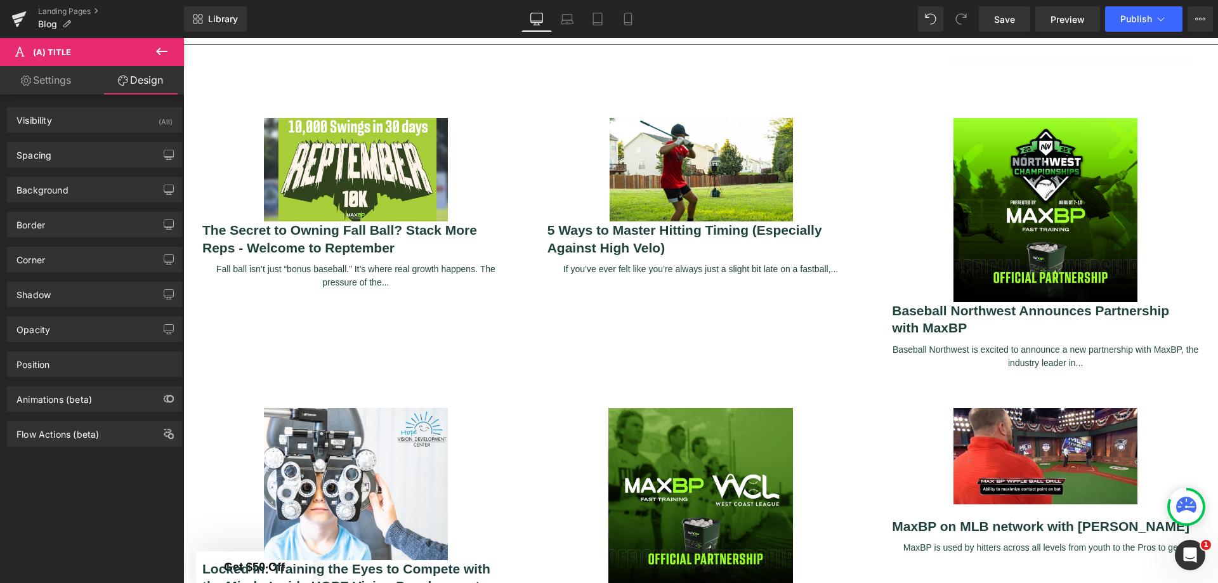
type input "0"
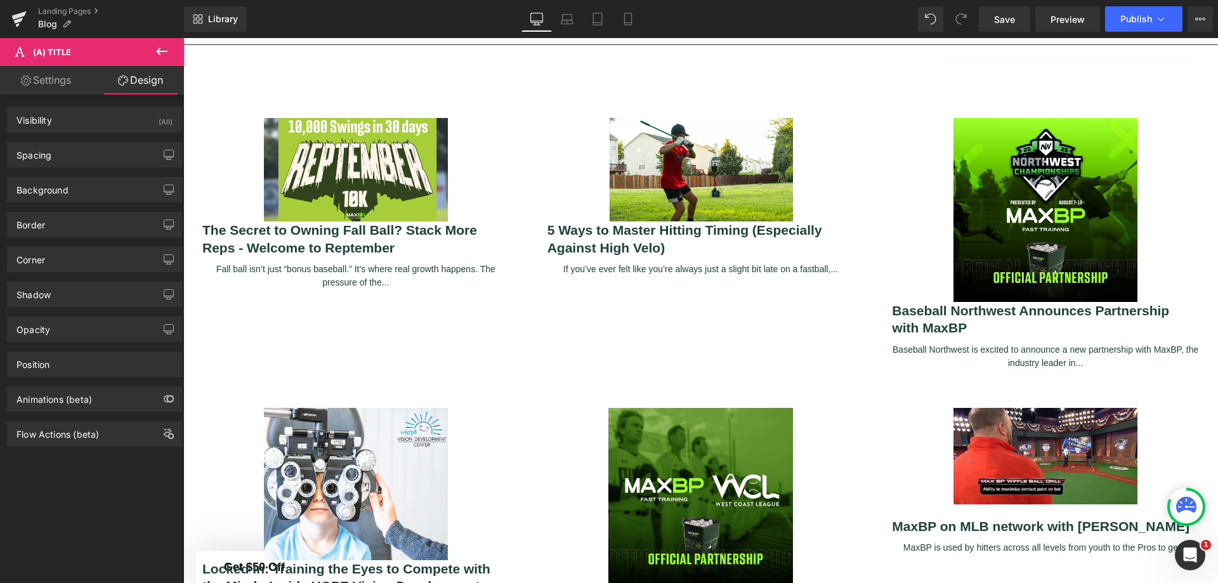
type input "0"
click at [168, 157] on icon "button" at bounding box center [169, 154] width 10 height 8
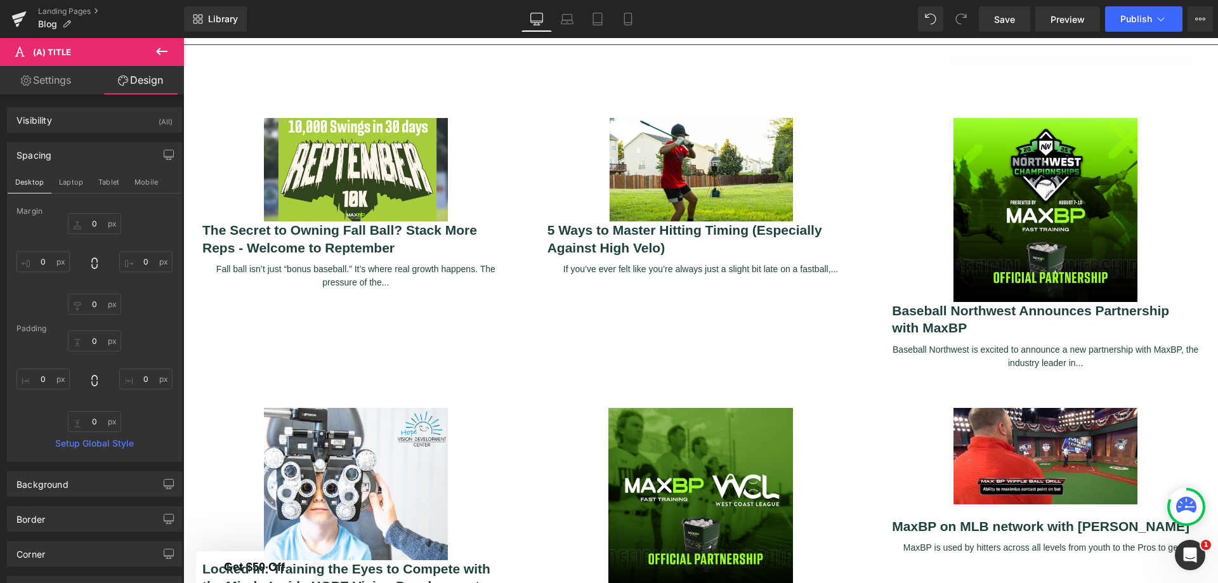
click at [168, 157] on icon "button" at bounding box center [169, 154] width 10 height 8
click at [164, 155] on icon "button" at bounding box center [169, 155] width 10 height 10
click at [171, 485] on button "button" at bounding box center [169, 484] width 20 height 24
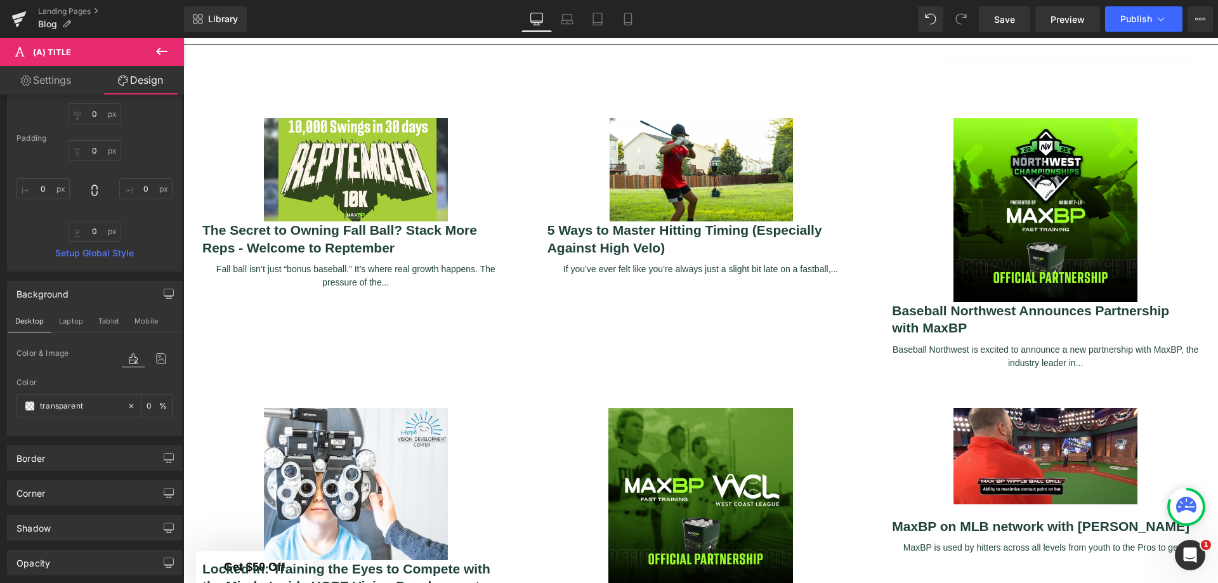
click at [994, 23] on span "Save" at bounding box center [1004, 19] width 21 height 13
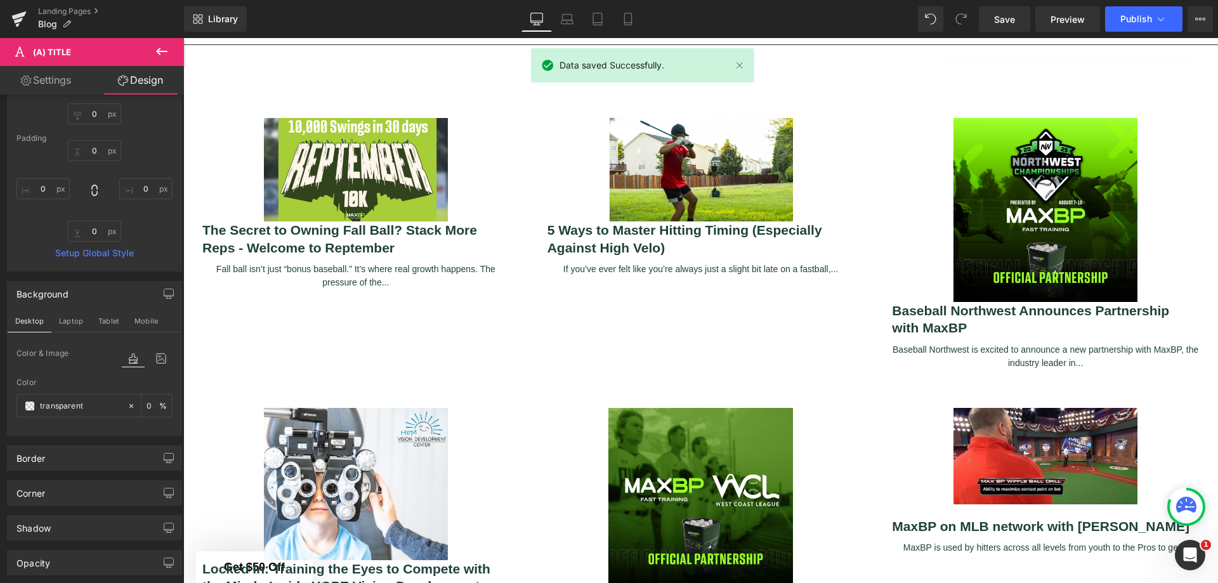
click at [1055, 18] on span "Preview" at bounding box center [1067, 19] width 34 height 13
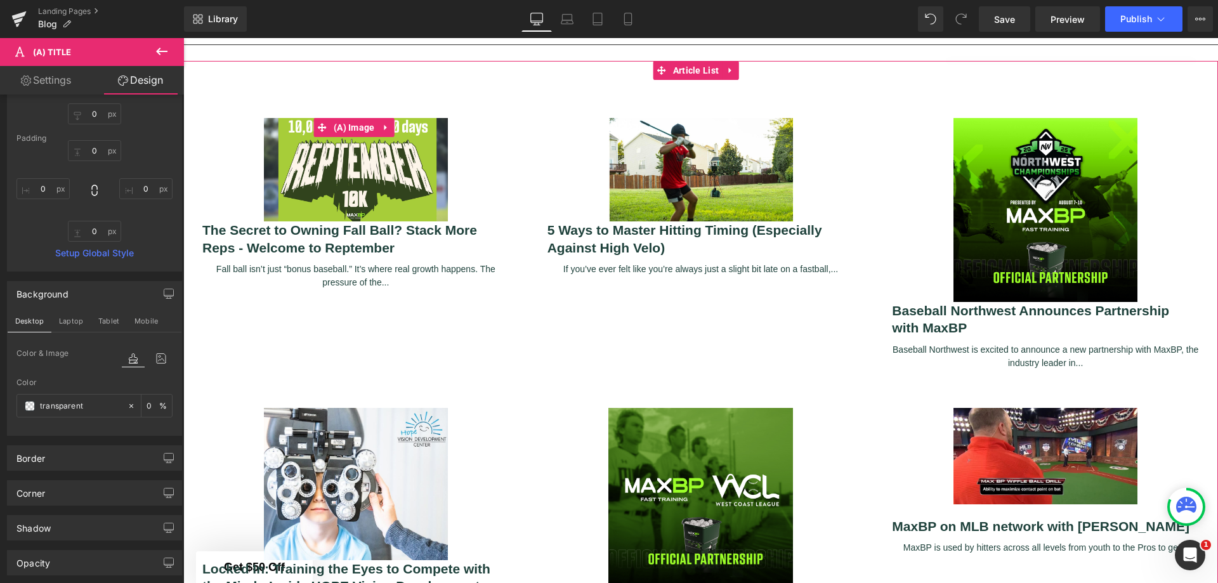
click at [337, 166] on img at bounding box center [356, 169] width 184 height 103
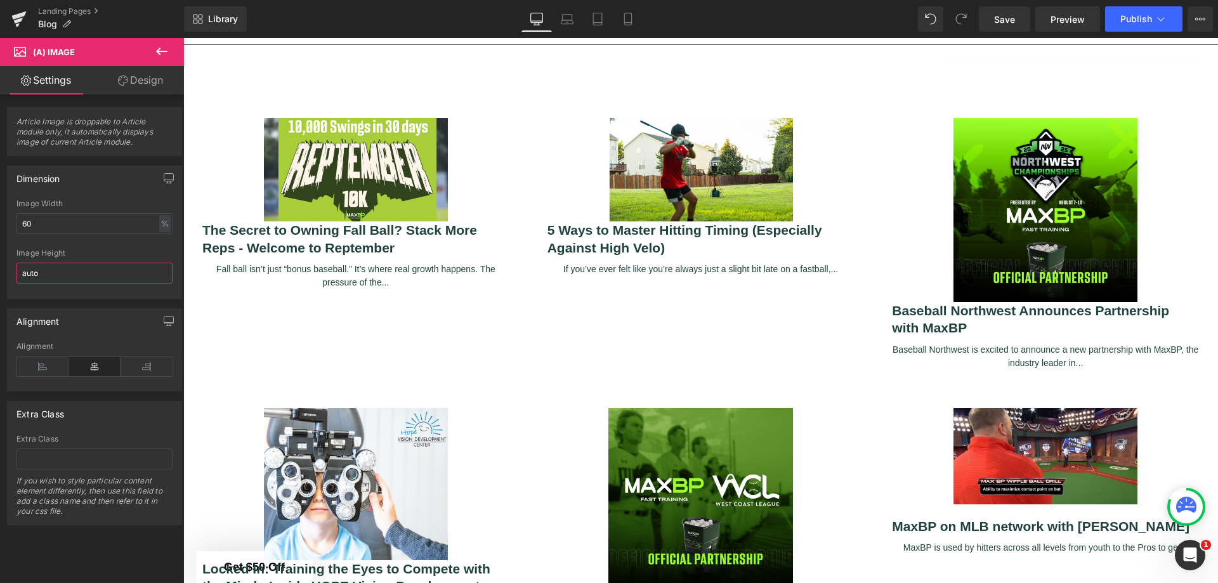
drag, startPoint x: 108, startPoint y: 275, endPoint x: 13, endPoint y: 275, distance: 95.8
click at [13, 275] on div "60% Image Width 60 % % px auto Image Height auto" at bounding box center [95, 248] width 174 height 99
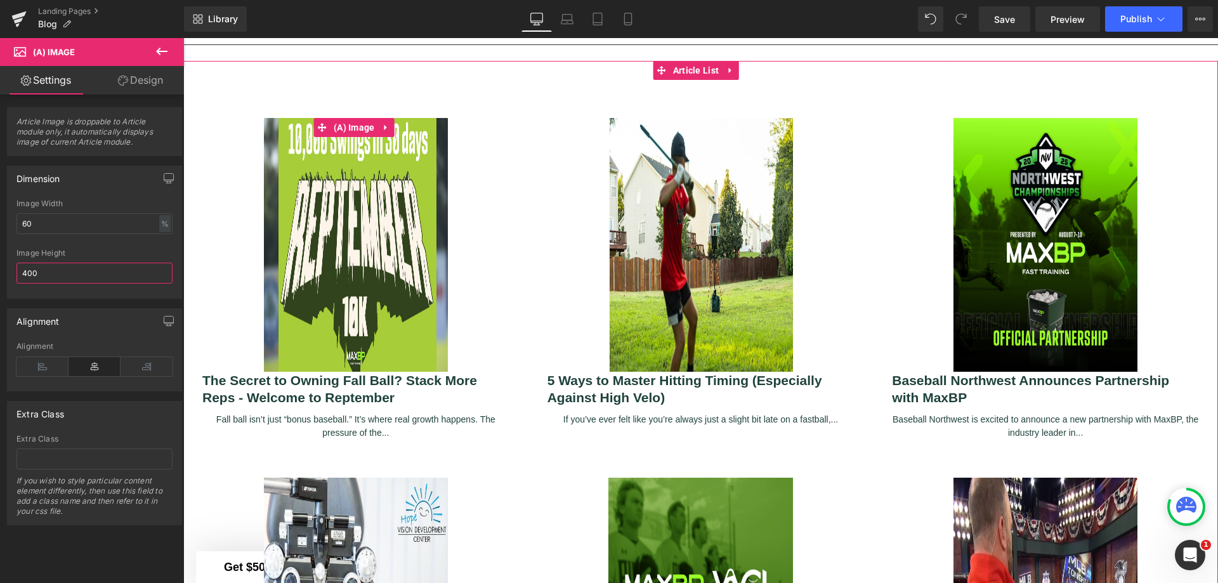
scroll to position [3242, 1025]
type input "4"
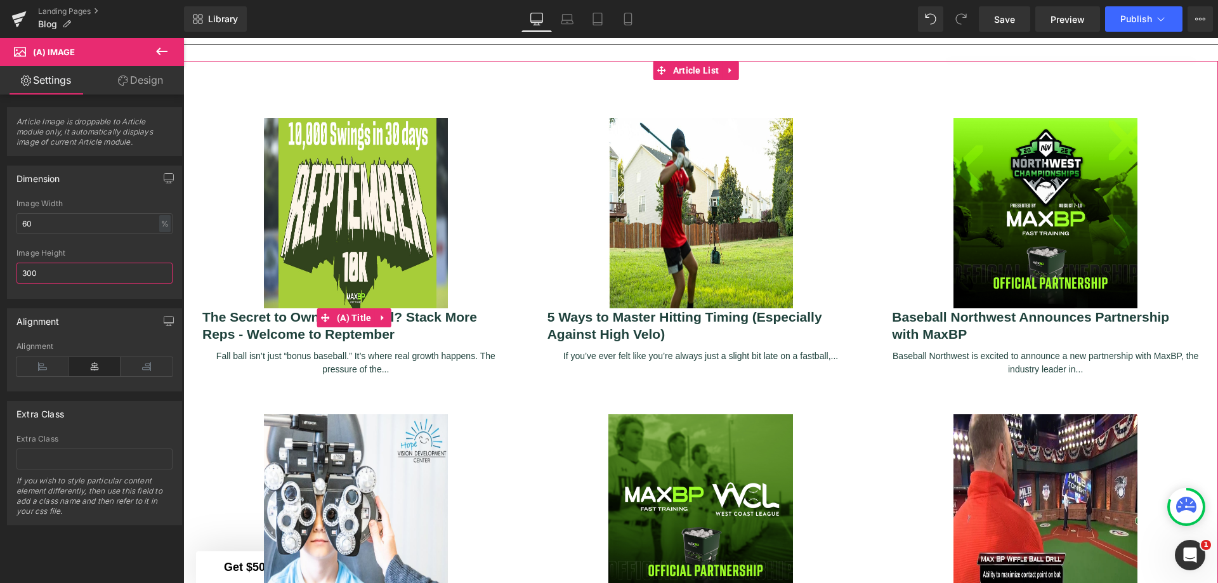
scroll to position [6, 6]
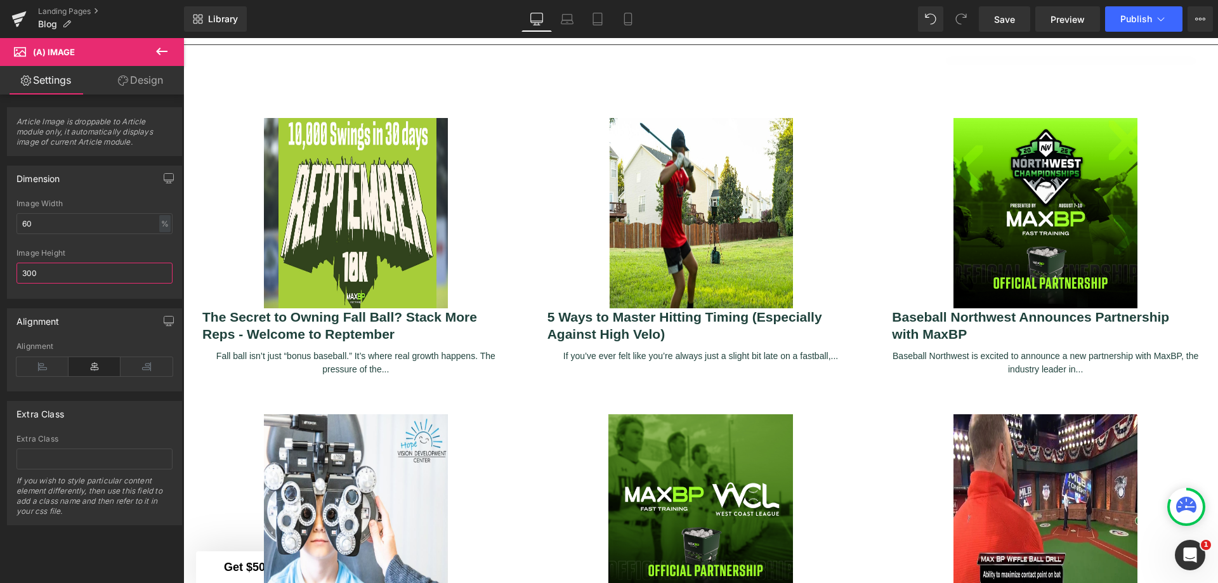
type input "300"
click at [1001, 23] on span "Save" at bounding box center [1004, 19] width 21 height 13
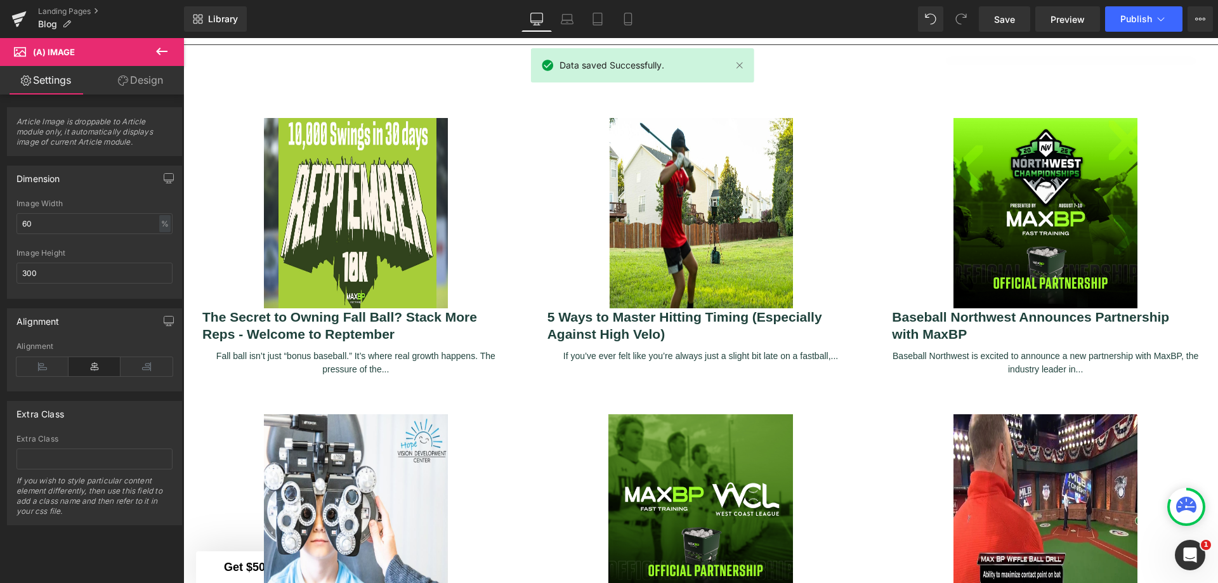
click at [1051, 18] on span "Preview" at bounding box center [1067, 19] width 34 height 13
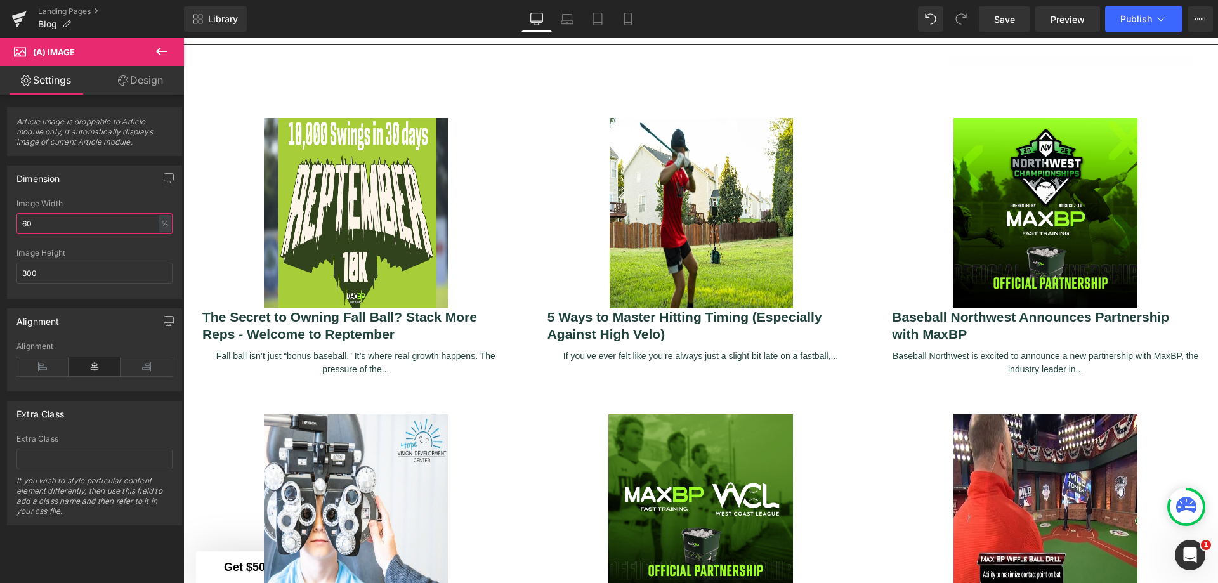
drag, startPoint x: 105, startPoint y: 229, endPoint x: 0, endPoint y: 229, distance: 105.3
click at [0, 229] on div "Dimension 60% Image Width 60 % % px 300px Image Height 300" at bounding box center [95, 227] width 190 height 143
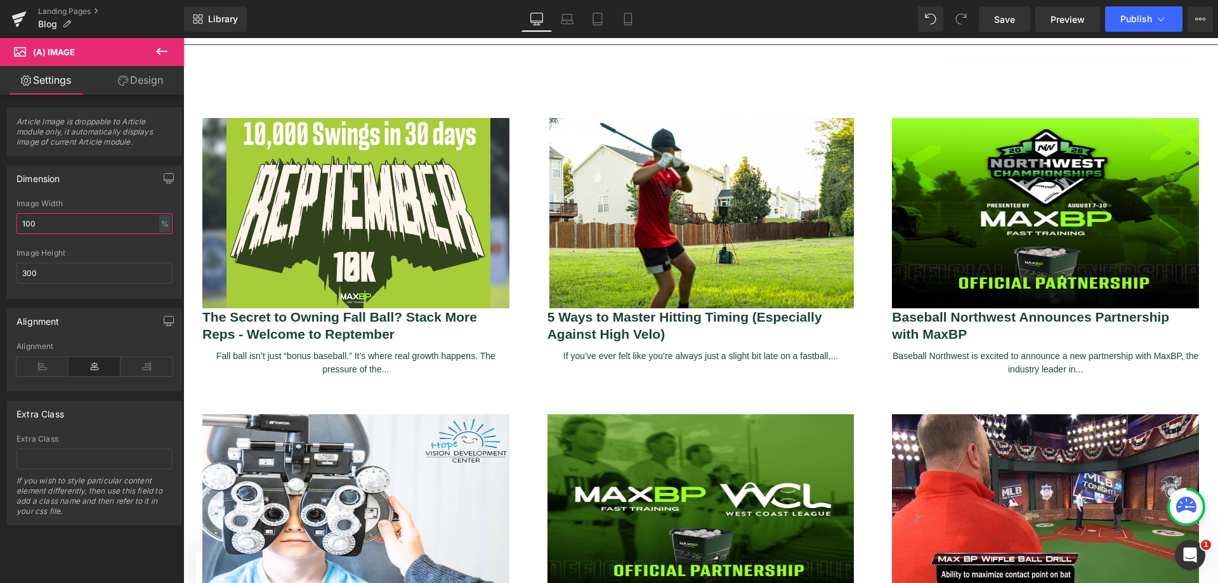
type input "100"
click at [1017, 17] on link "Save" at bounding box center [1004, 18] width 51 height 25
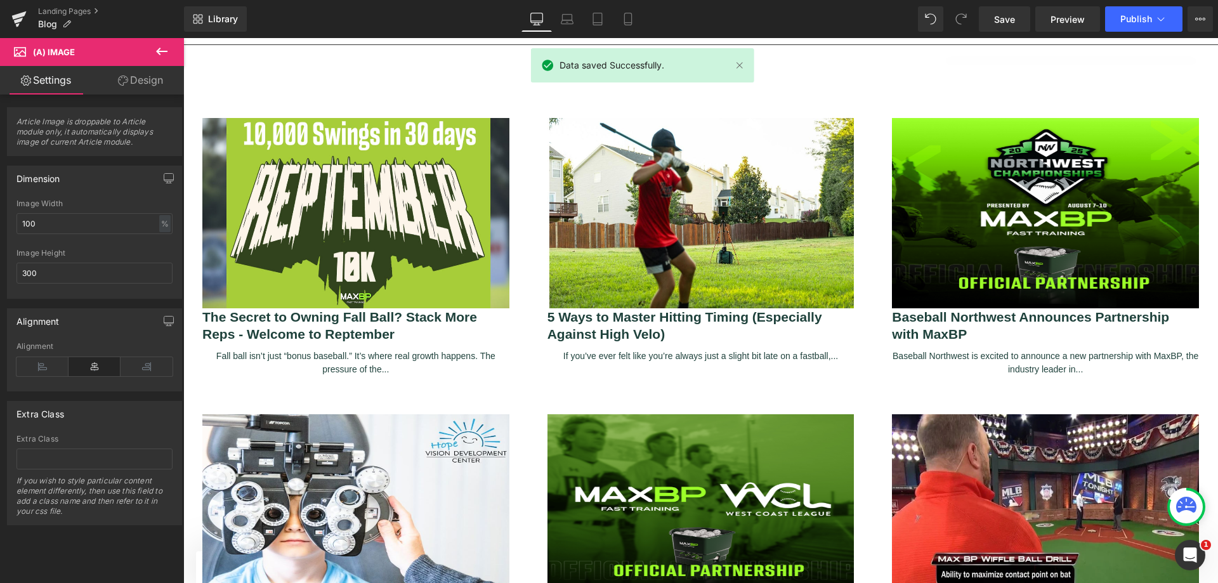
click at [1053, 16] on span "Preview" at bounding box center [1067, 19] width 34 height 13
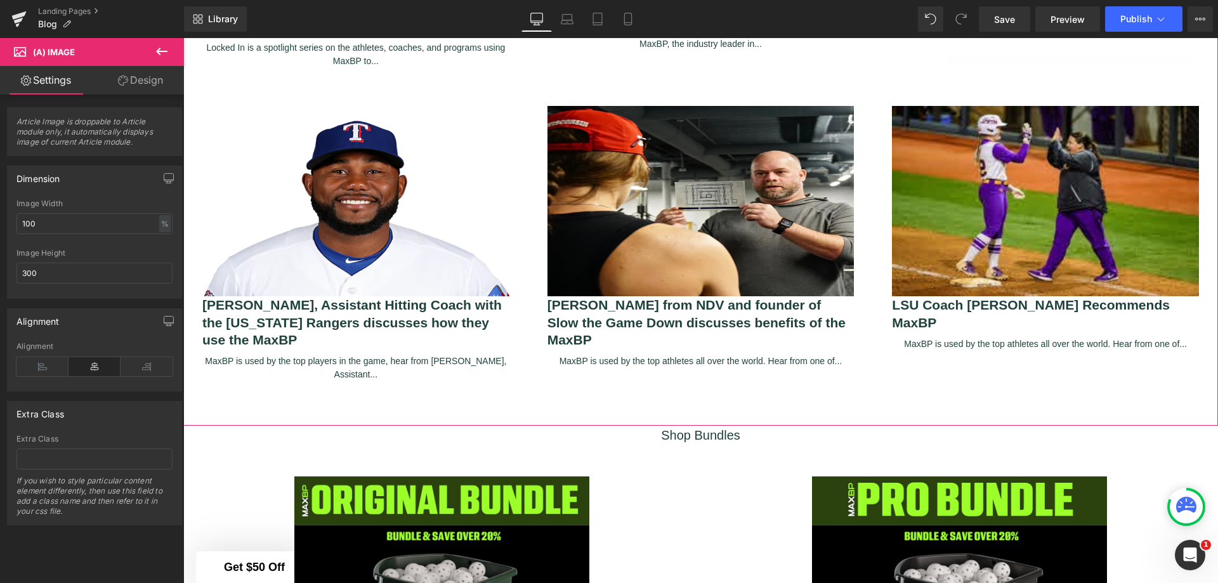
scroll to position [972, 0]
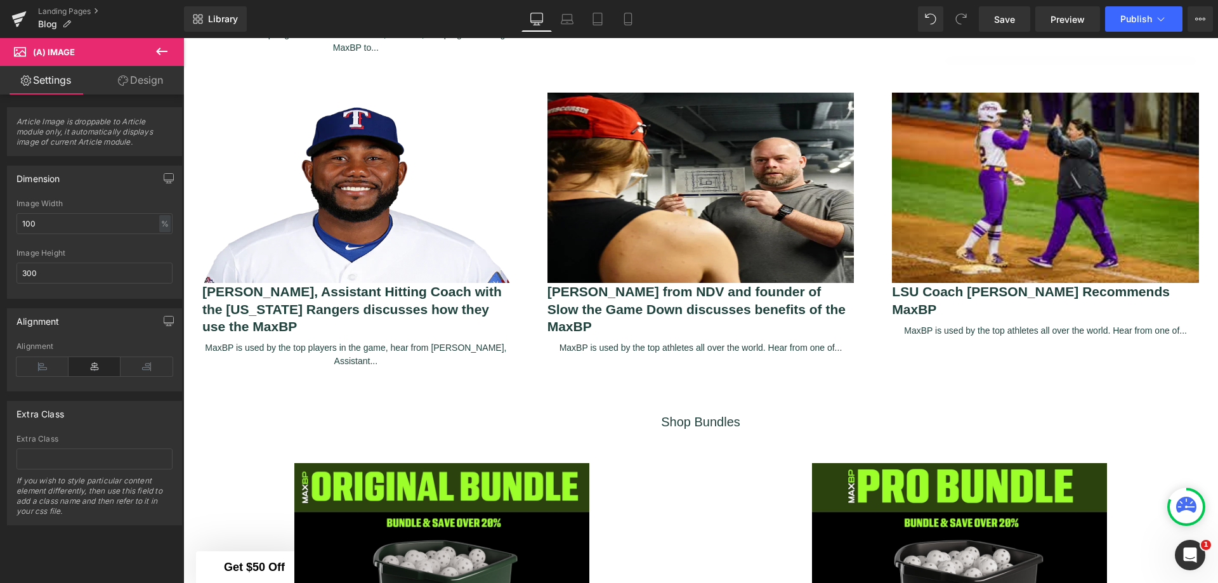
click at [162, 51] on icon at bounding box center [161, 52] width 11 height 8
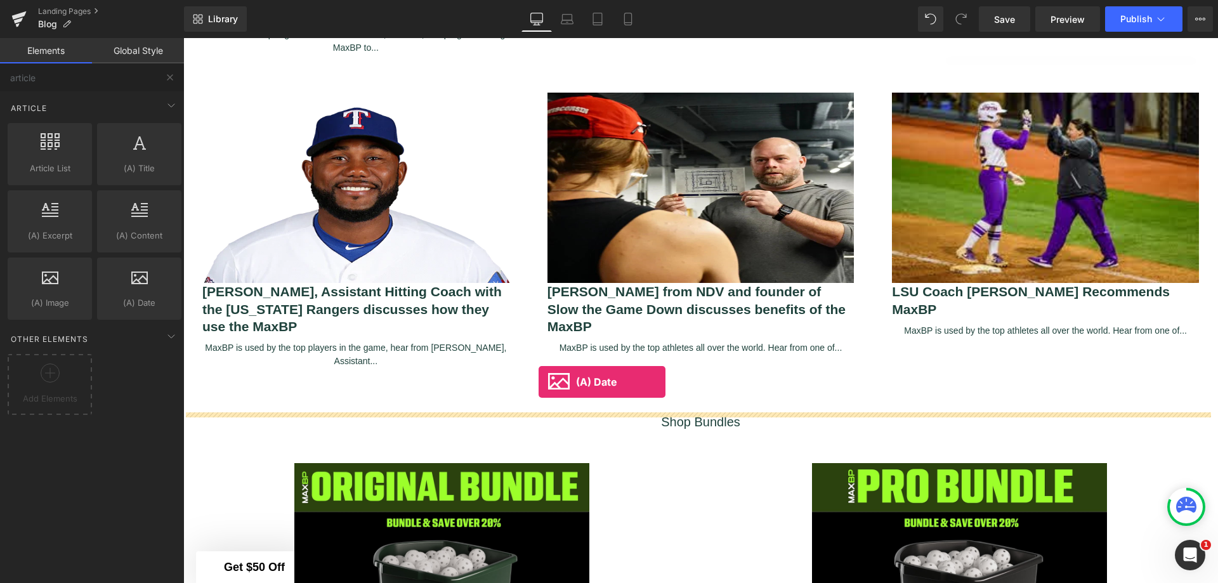
drag, startPoint x: 323, startPoint y: 336, endPoint x: 538, endPoint y: 384, distance: 220.2
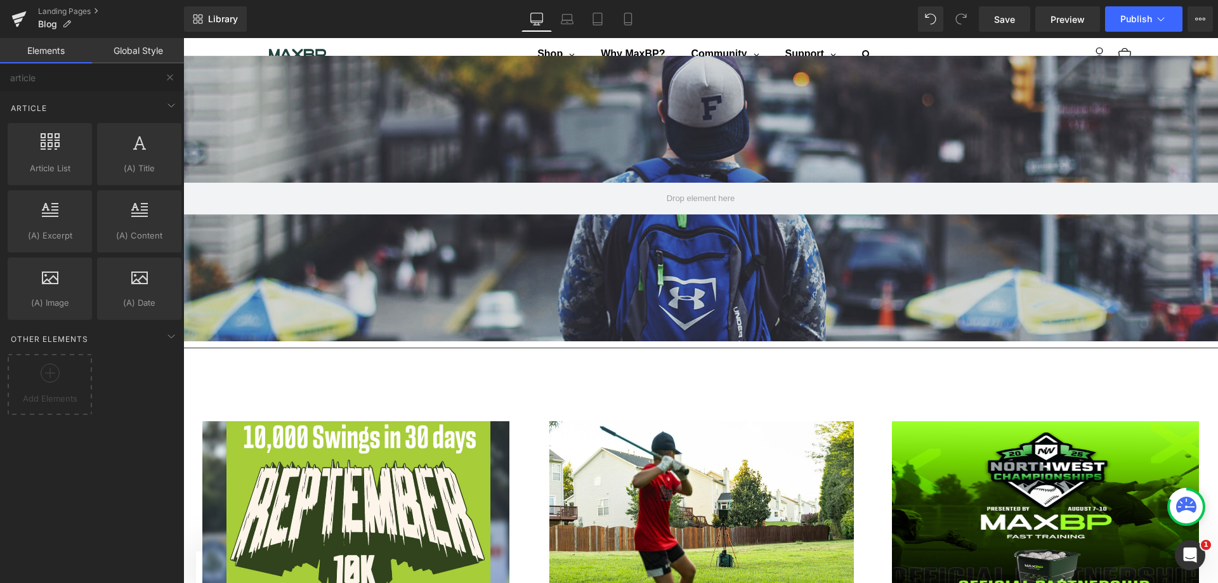
scroll to position [20, 0]
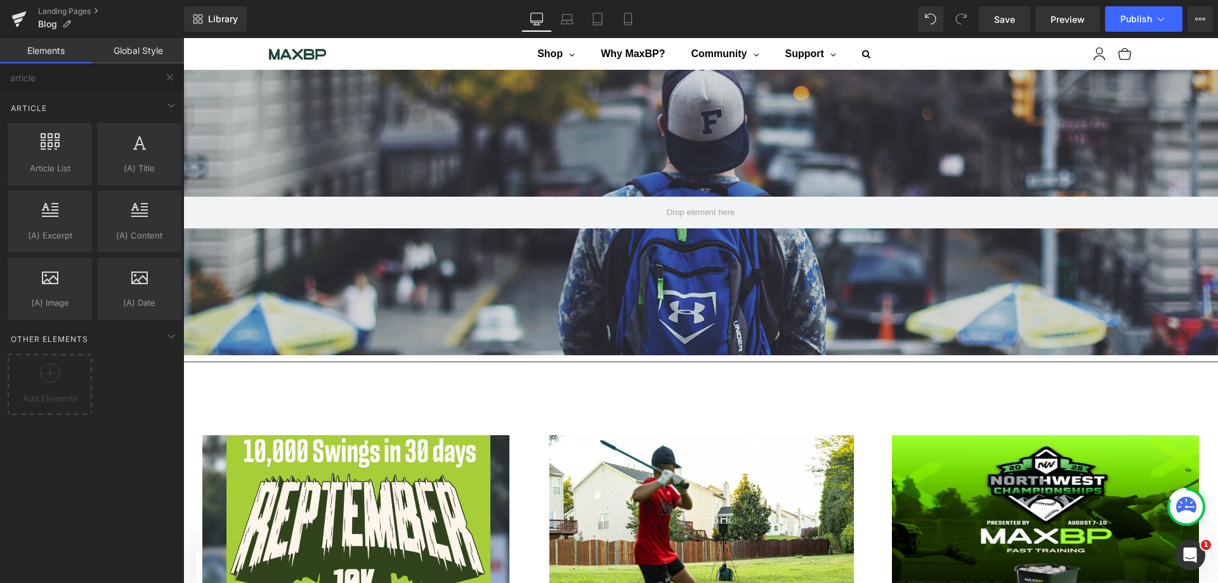
click at [112, 107] on div "Article" at bounding box center [94, 107] width 179 height 25
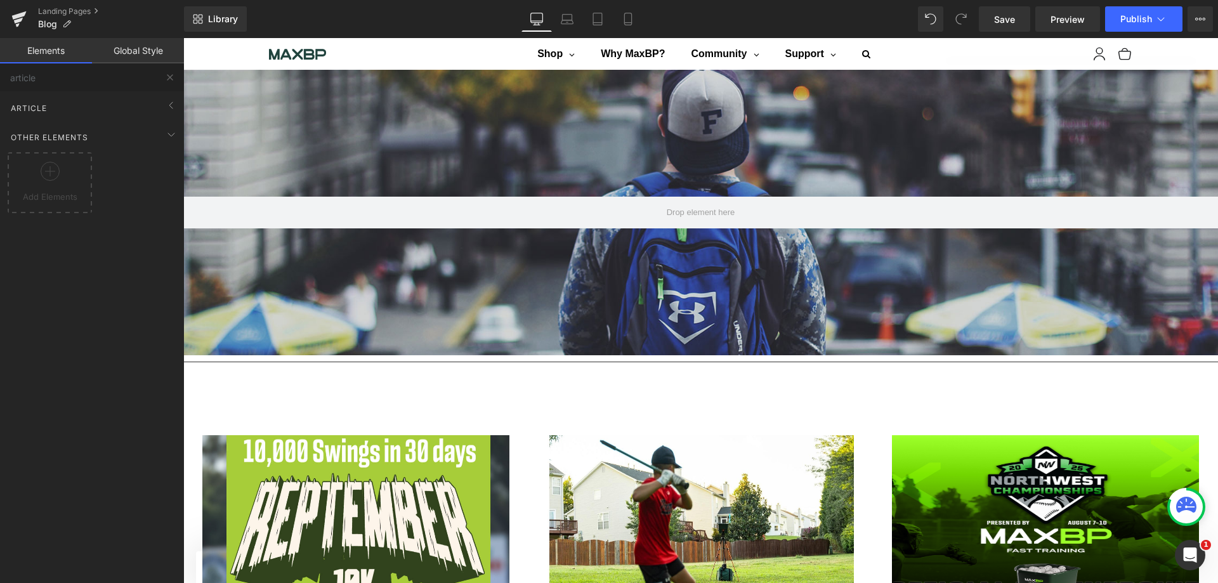
click at [112, 107] on div "Article" at bounding box center [94, 107] width 179 height 25
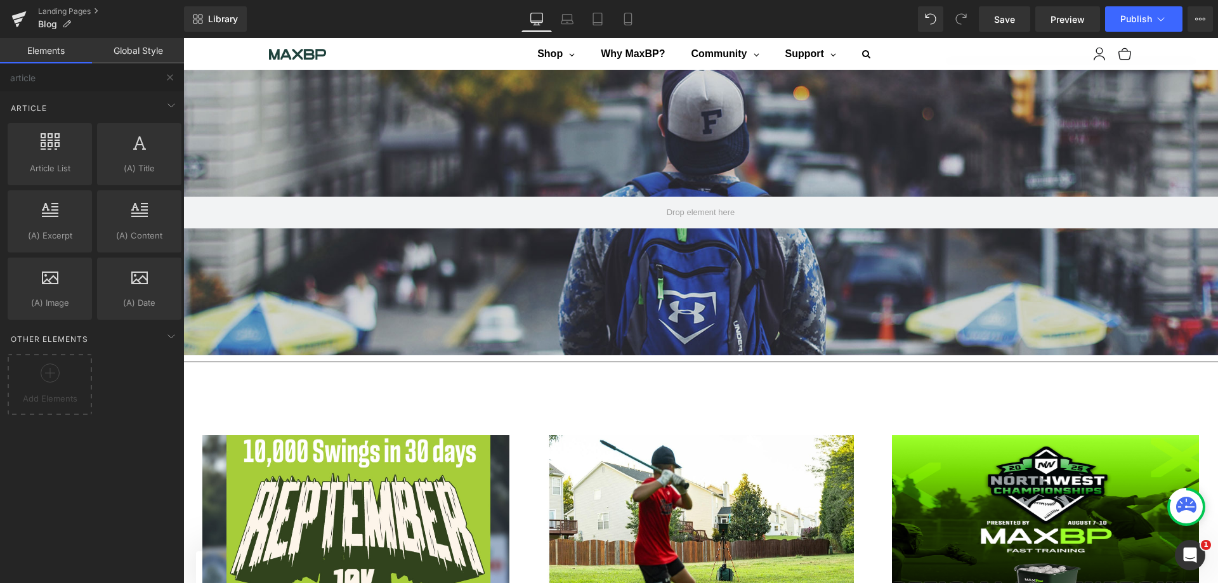
click at [49, 147] on icon at bounding box center [50, 141] width 19 height 16
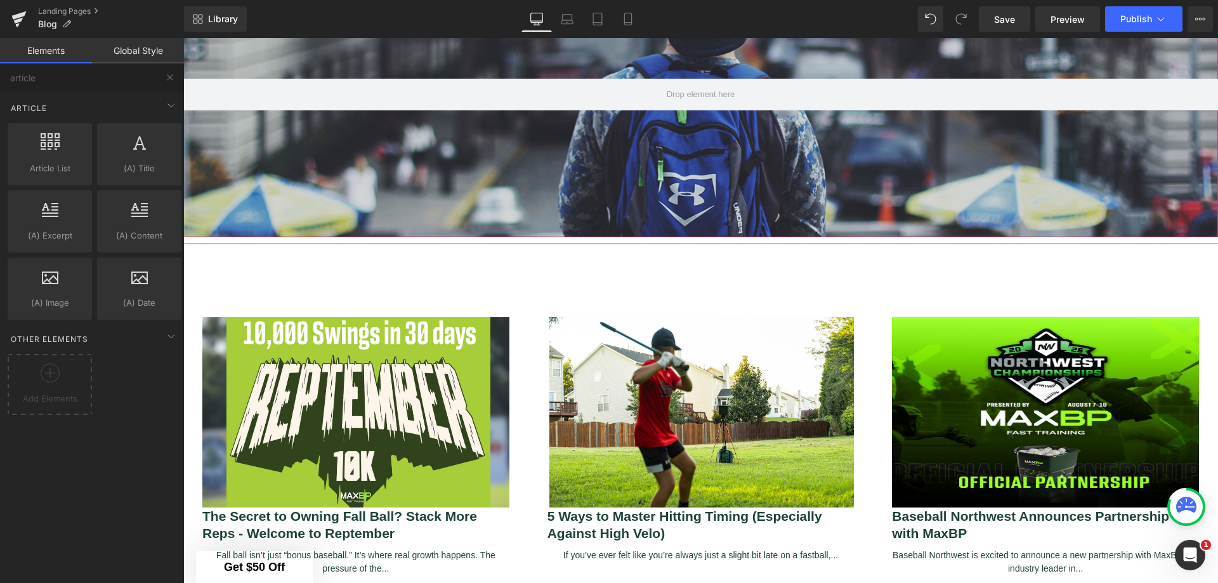
scroll to position [269, 0]
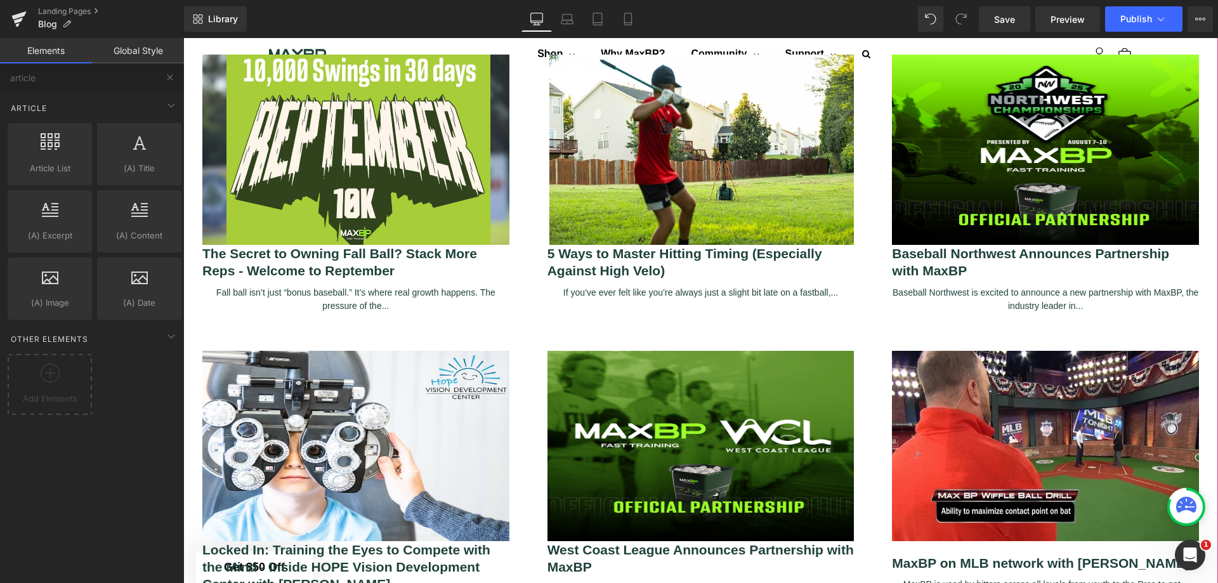
scroll to position [337, 0]
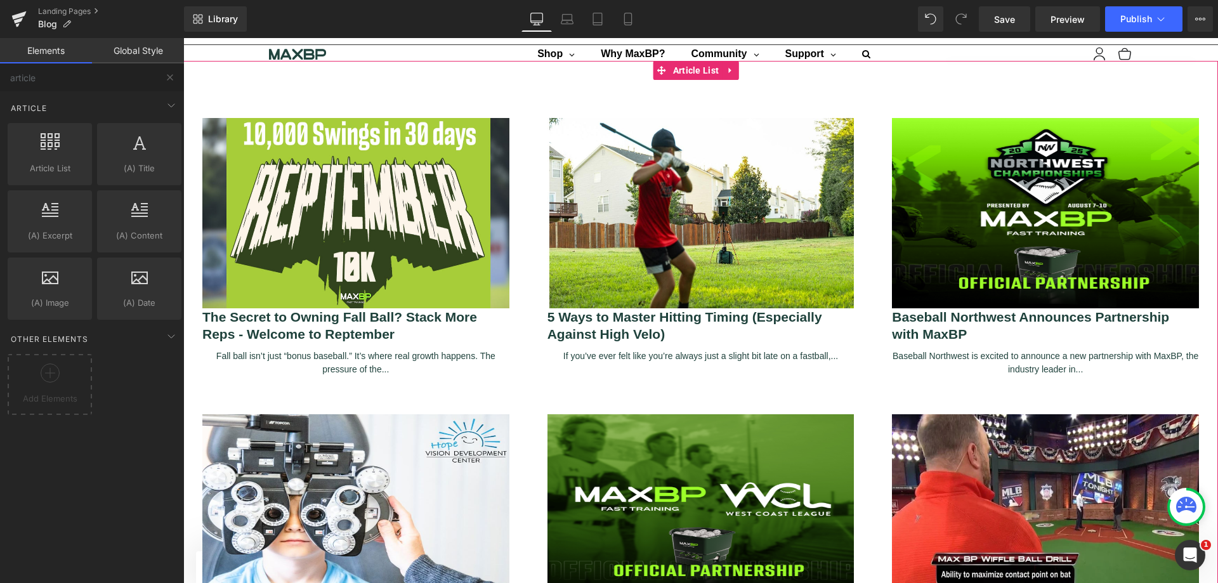
click at [709, 70] on span "Article List" at bounding box center [696, 70] width 53 height 19
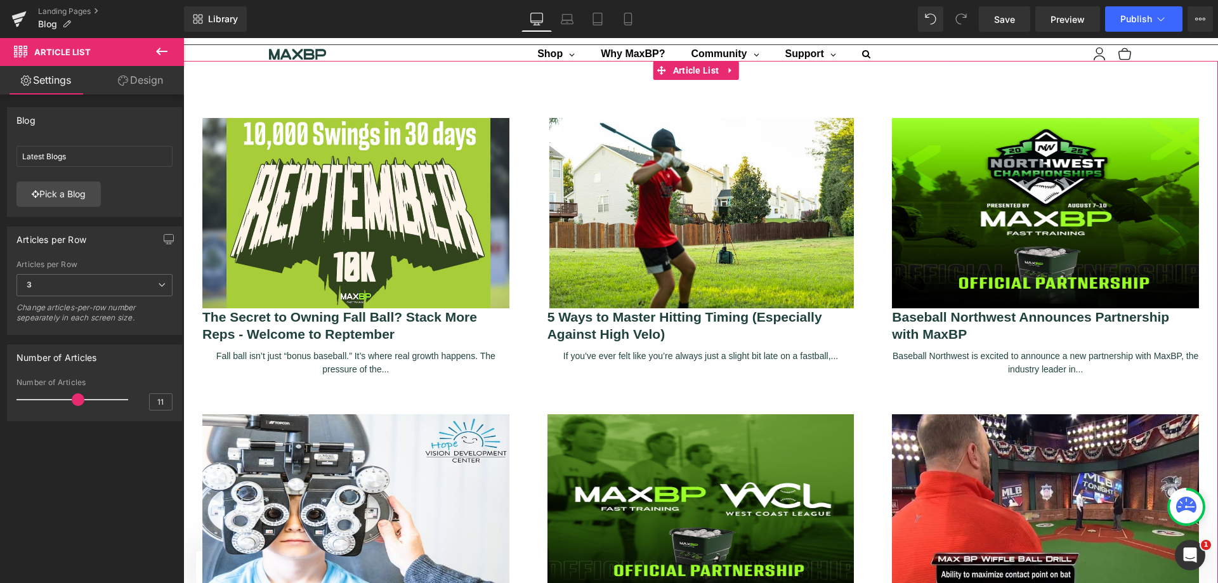
type input "12"
drag, startPoint x: 67, startPoint y: 396, endPoint x: 82, endPoint y: 396, distance: 15.9
click at [82, 396] on span at bounding box center [83, 399] width 13 height 13
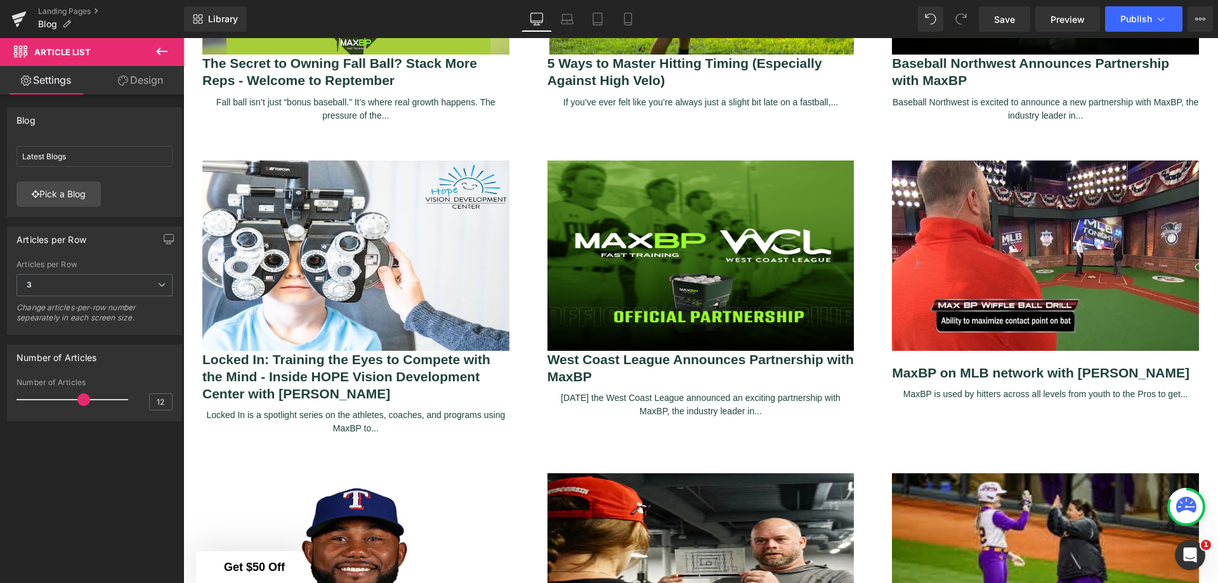
scroll to position [962, 0]
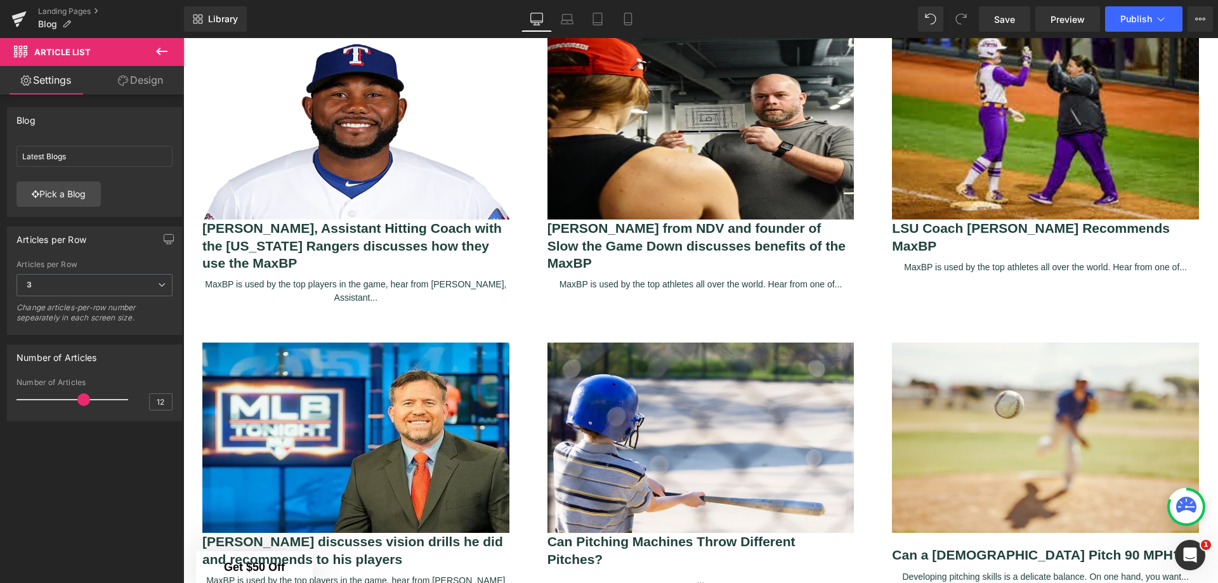
click at [997, 18] on span "Save" at bounding box center [1004, 19] width 21 height 13
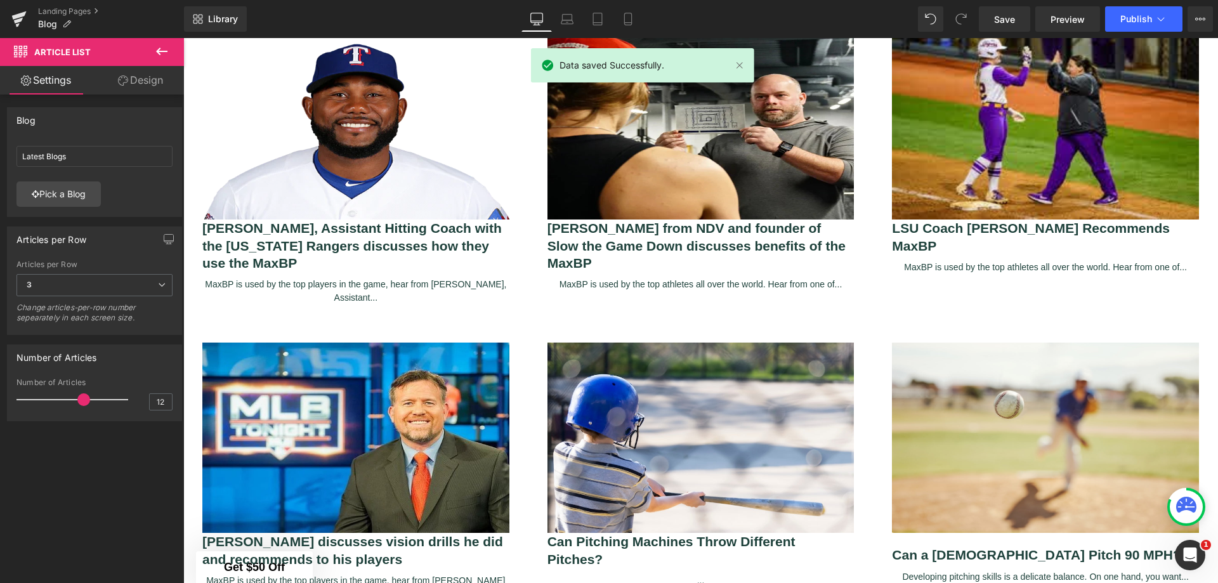
click at [1062, 16] on span "Preview" at bounding box center [1067, 19] width 34 height 13
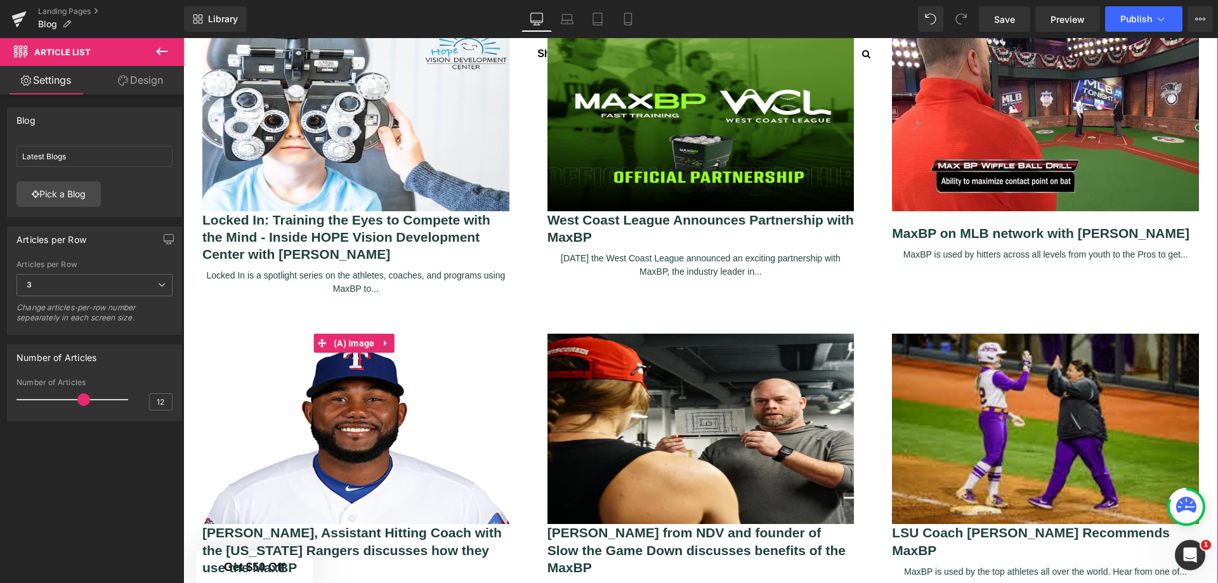
scroll to position [591, 0]
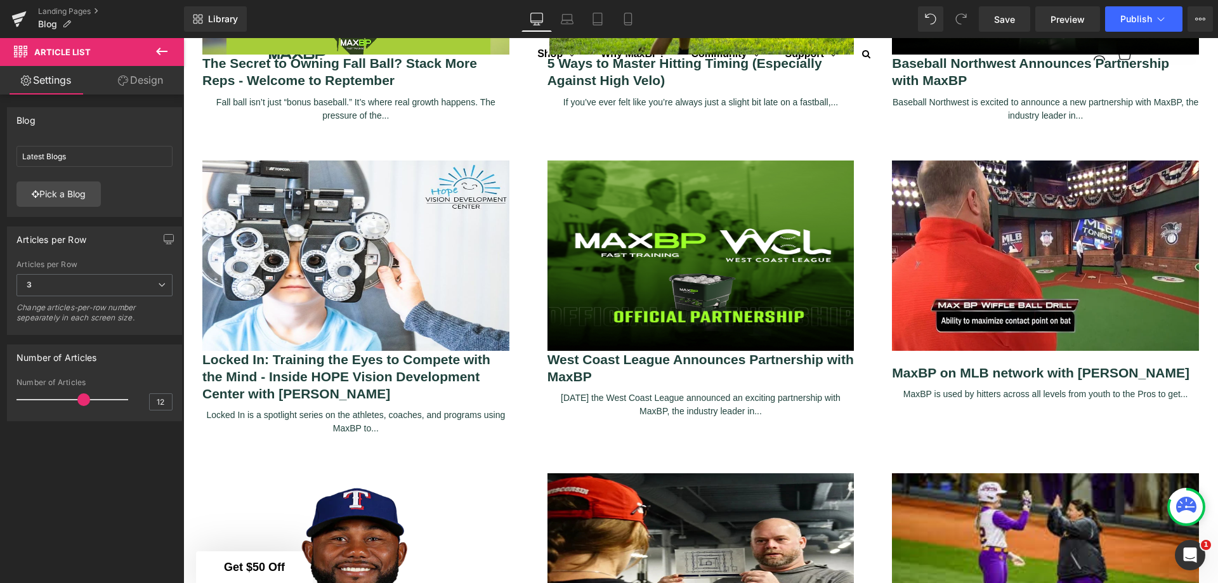
click at [168, 48] on icon at bounding box center [161, 51] width 15 height 15
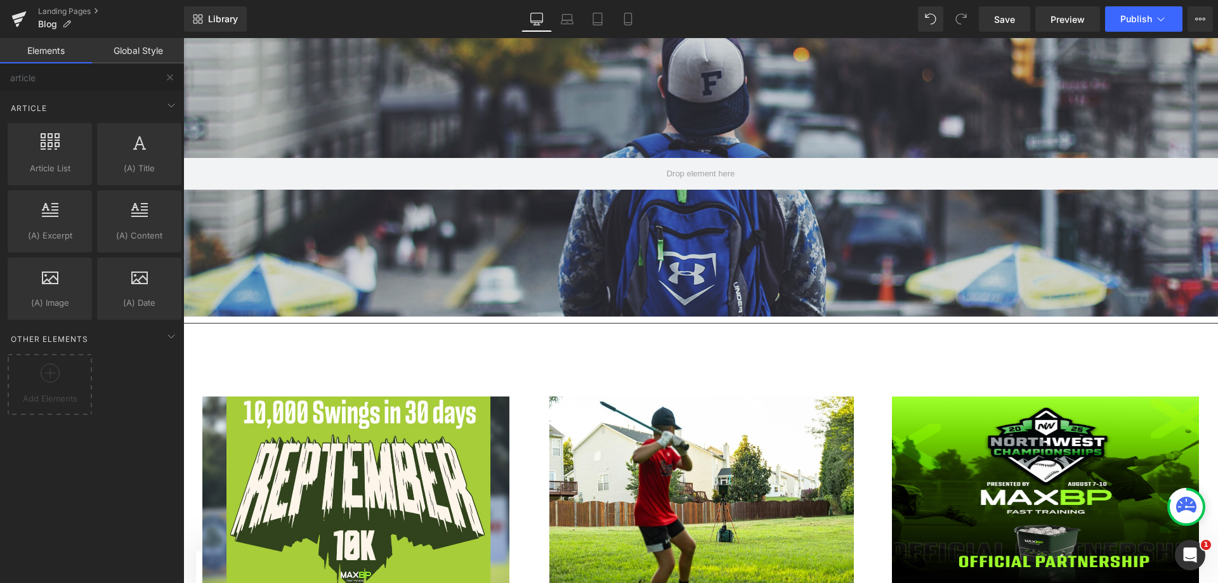
scroll to position [0, 0]
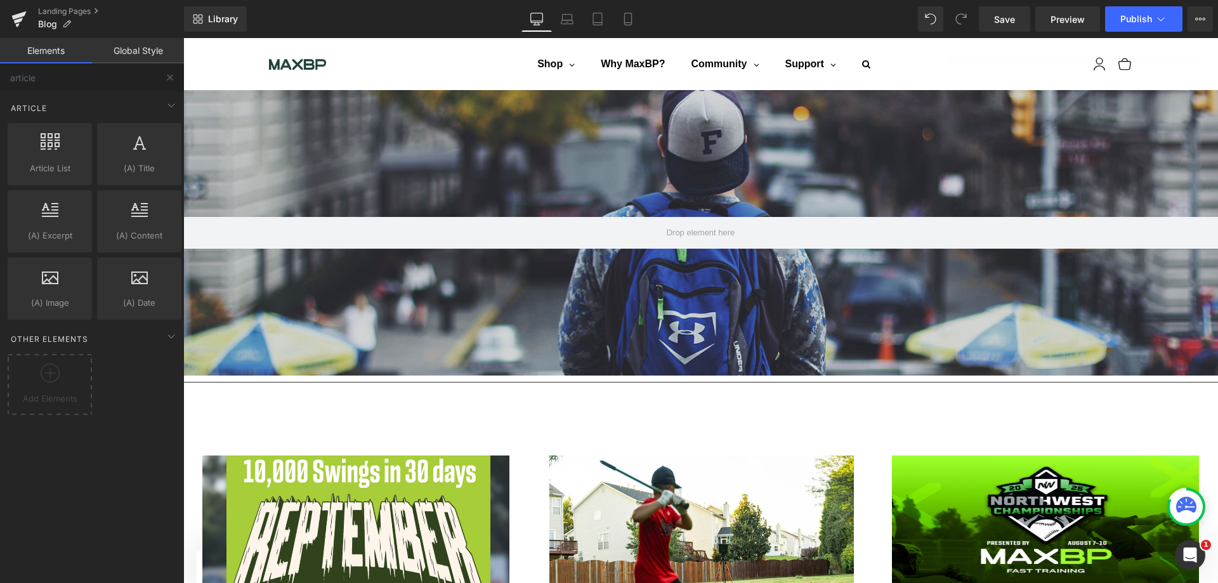
click at [603, 143] on div "Hero Banner 200px 200px" at bounding box center [700, 232] width 1034 height 285
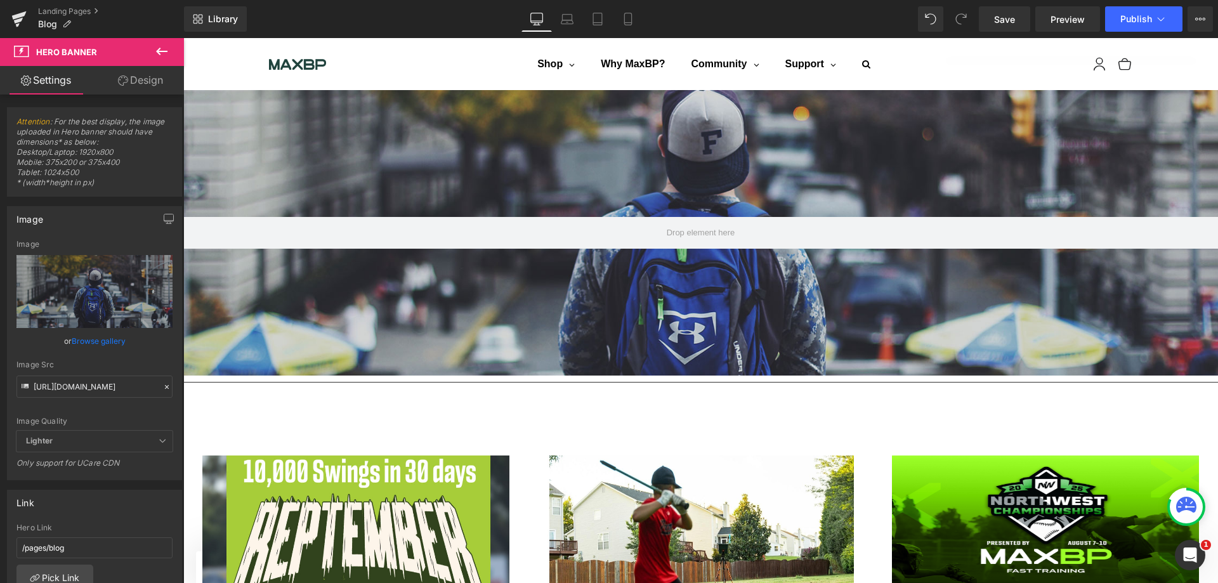
click at [162, 48] on icon at bounding box center [161, 51] width 15 height 15
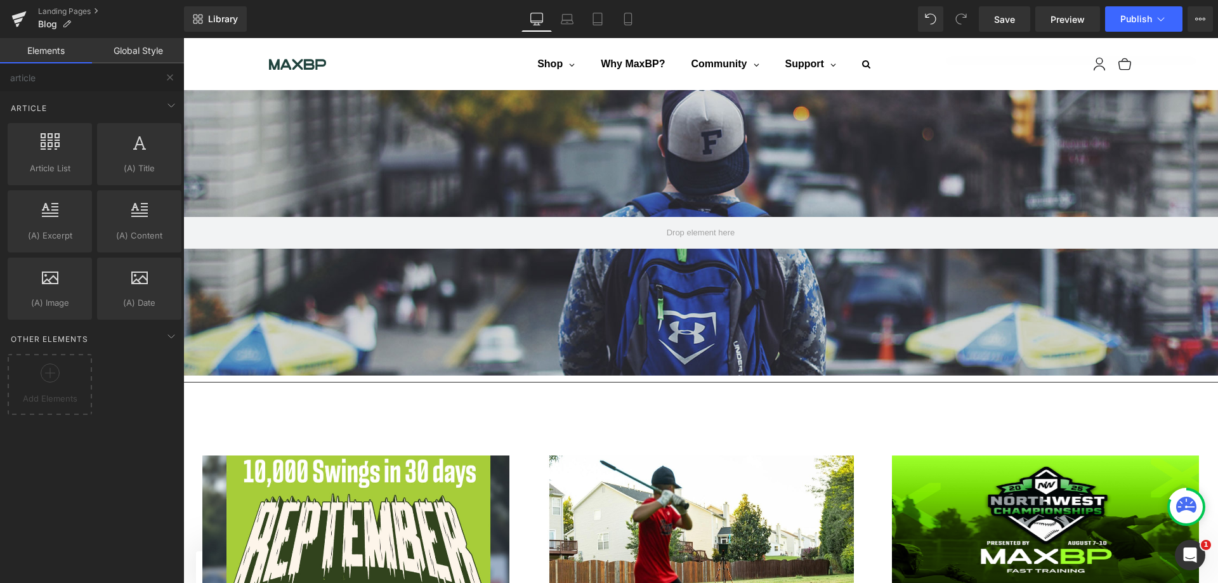
click at [171, 105] on icon at bounding box center [171, 105] width 15 height 15
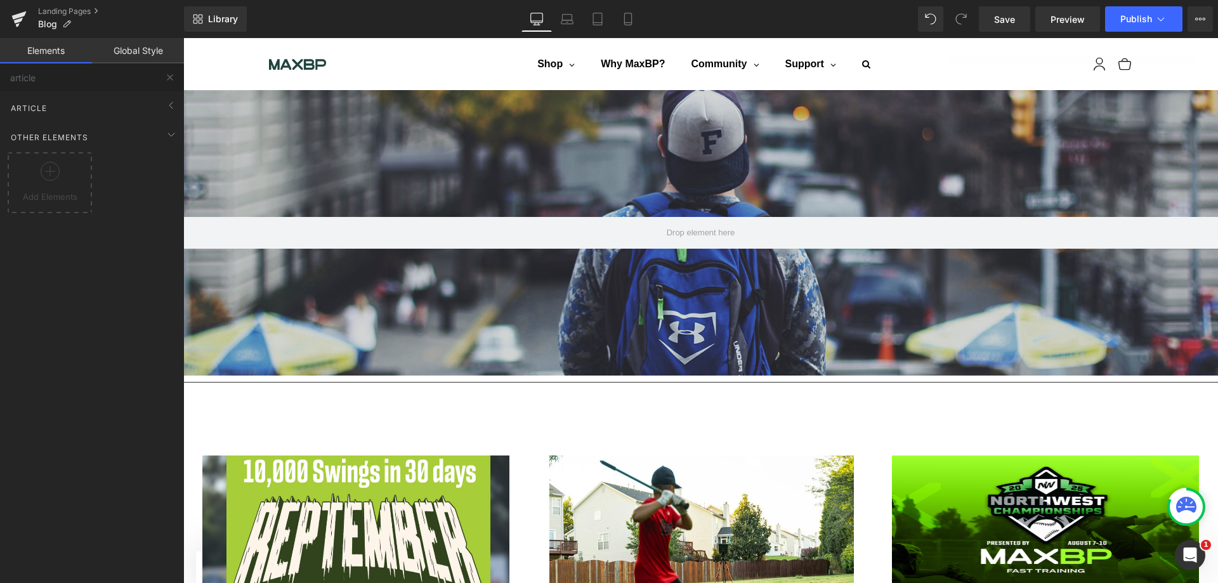
click at [170, 104] on icon at bounding box center [171, 105] width 15 height 15
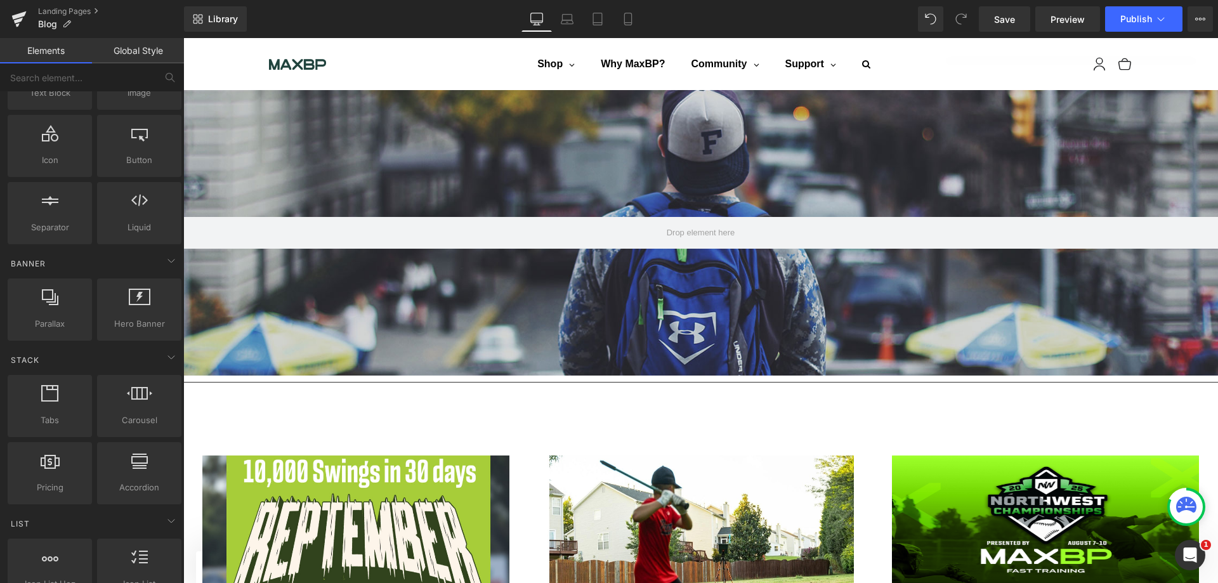
scroll to position [190, 0]
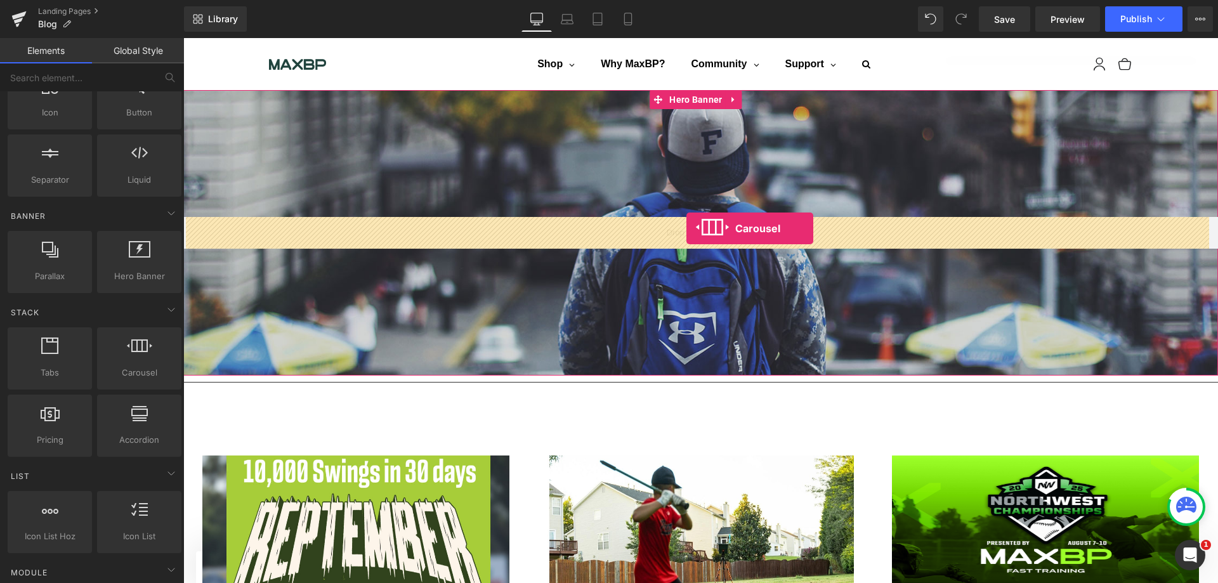
drag, startPoint x: 318, startPoint y: 406, endPoint x: 686, endPoint y: 228, distance: 408.5
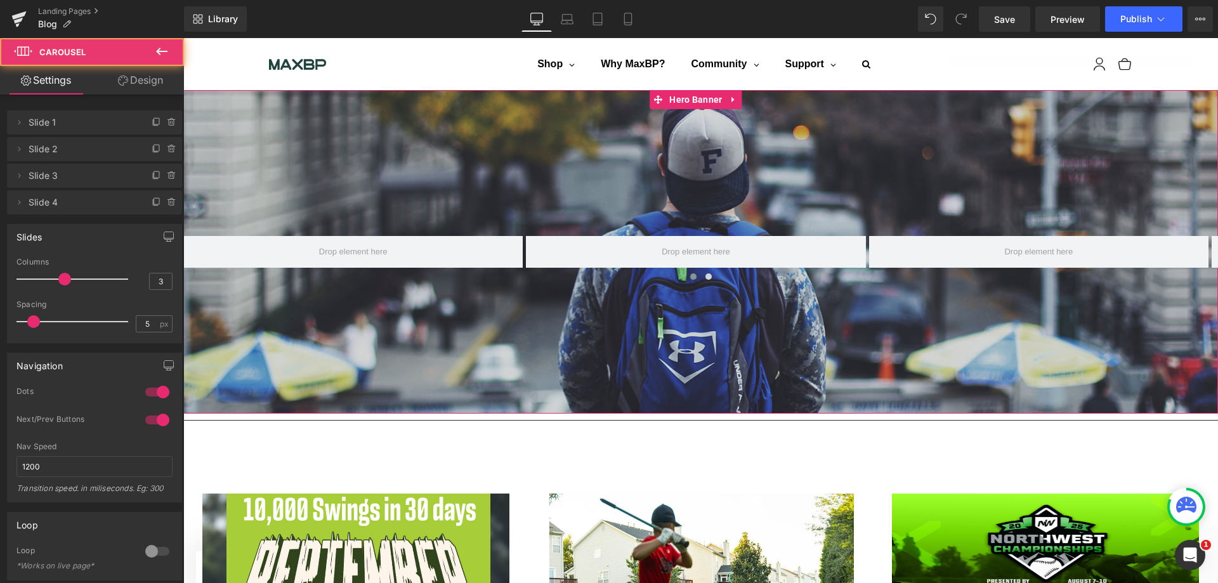
scroll to position [3372, 1025]
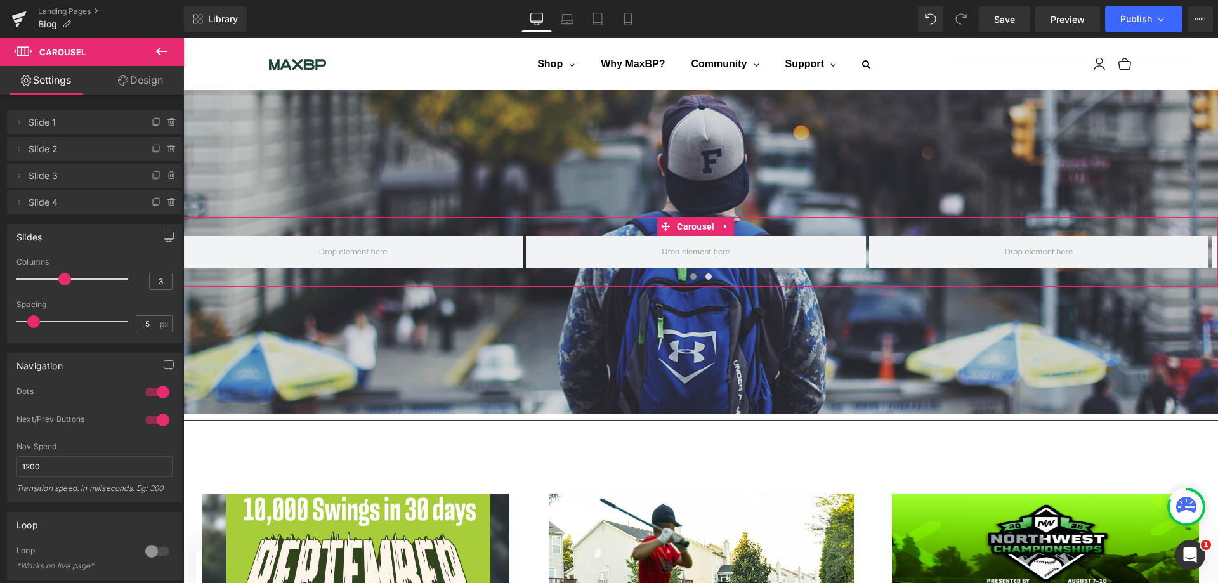
click at [167, 204] on icon at bounding box center [172, 202] width 10 height 10
click at [164, 199] on button "Delete" at bounding box center [158, 203] width 40 height 16
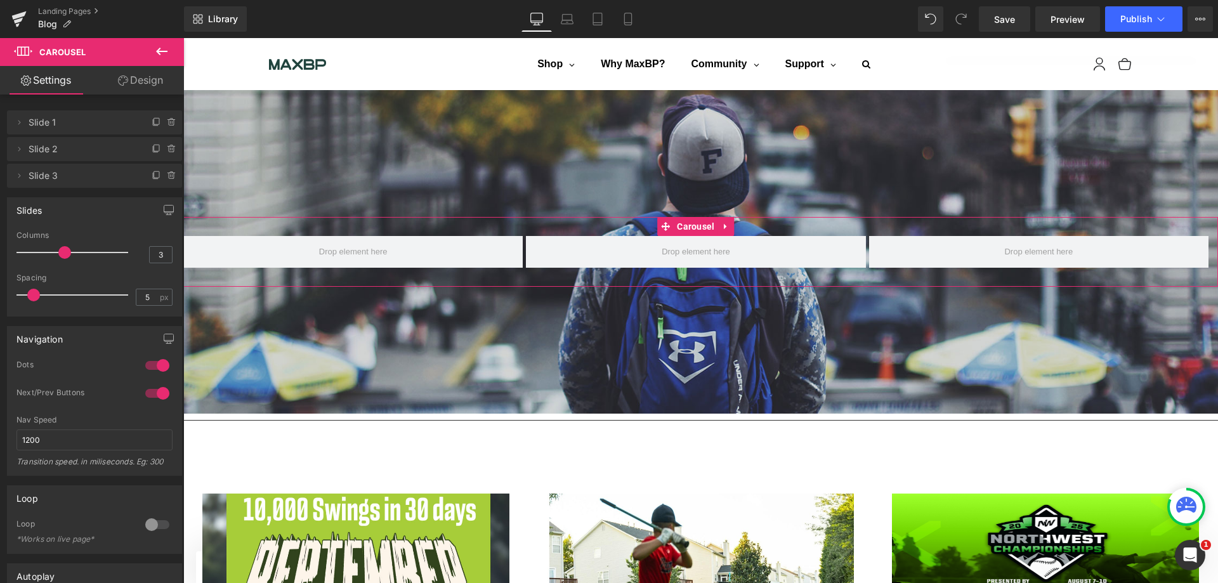
click at [169, 176] on icon at bounding box center [171, 176] width 5 height 6
click at [166, 178] on button "Delete" at bounding box center [158, 176] width 40 height 16
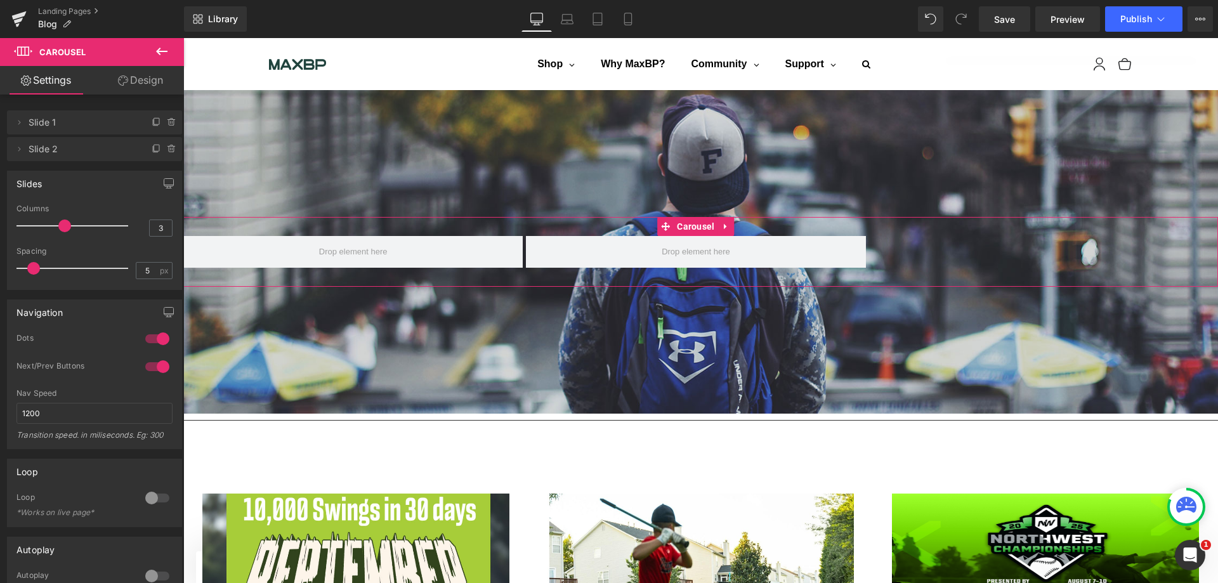
click at [170, 146] on icon at bounding box center [171, 145] width 3 height 1
click at [160, 150] on button "Delete" at bounding box center [158, 149] width 40 height 16
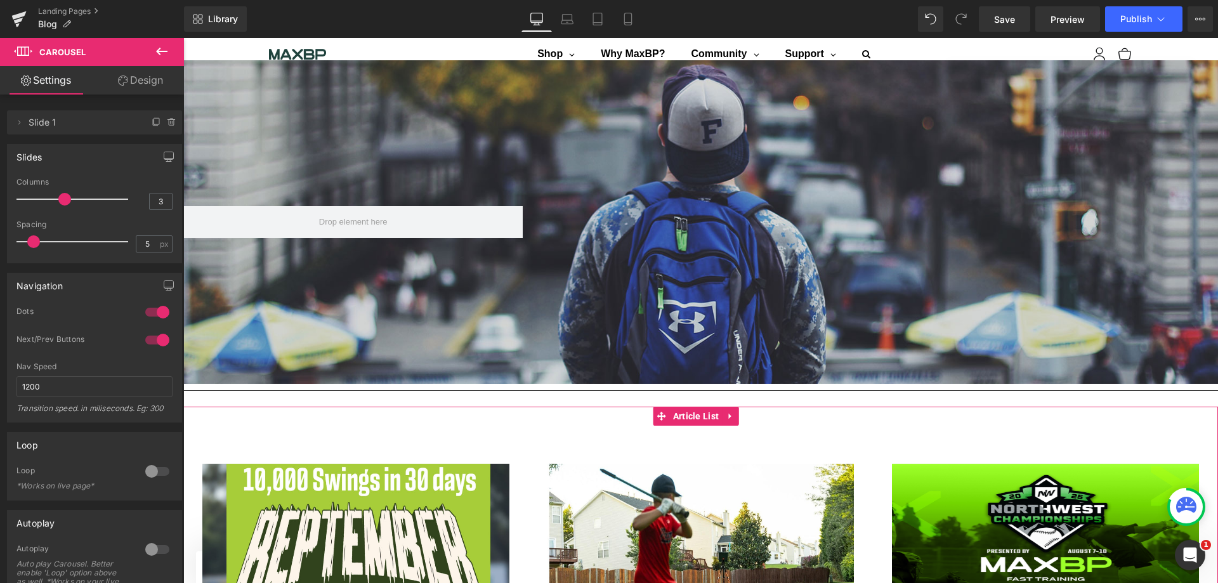
scroll to position [20, 0]
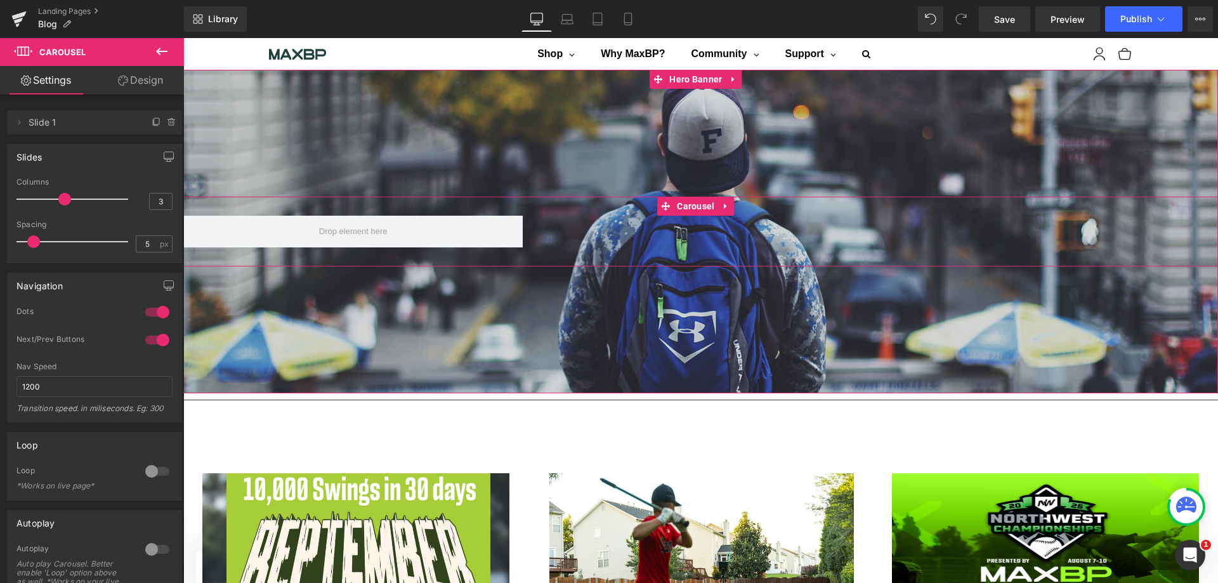
click at [726, 202] on icon at bounding box center [726, 207] width 9 height 10
click at [731, 208] on icon at bounding box center [734, 206] width 9 height 9
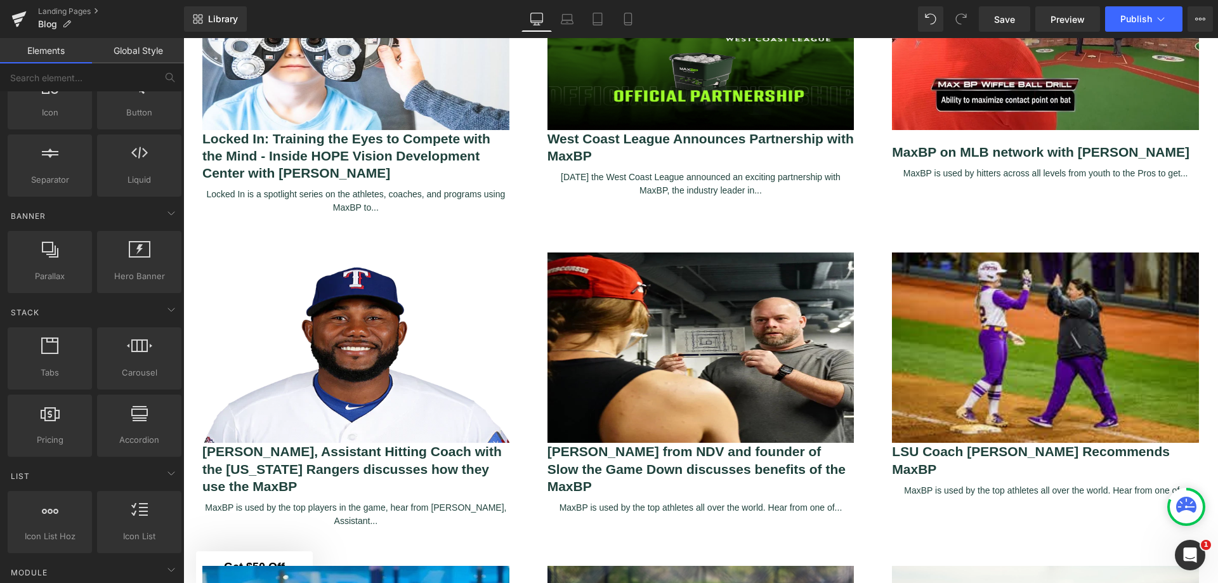
scroll to position [655, 0]
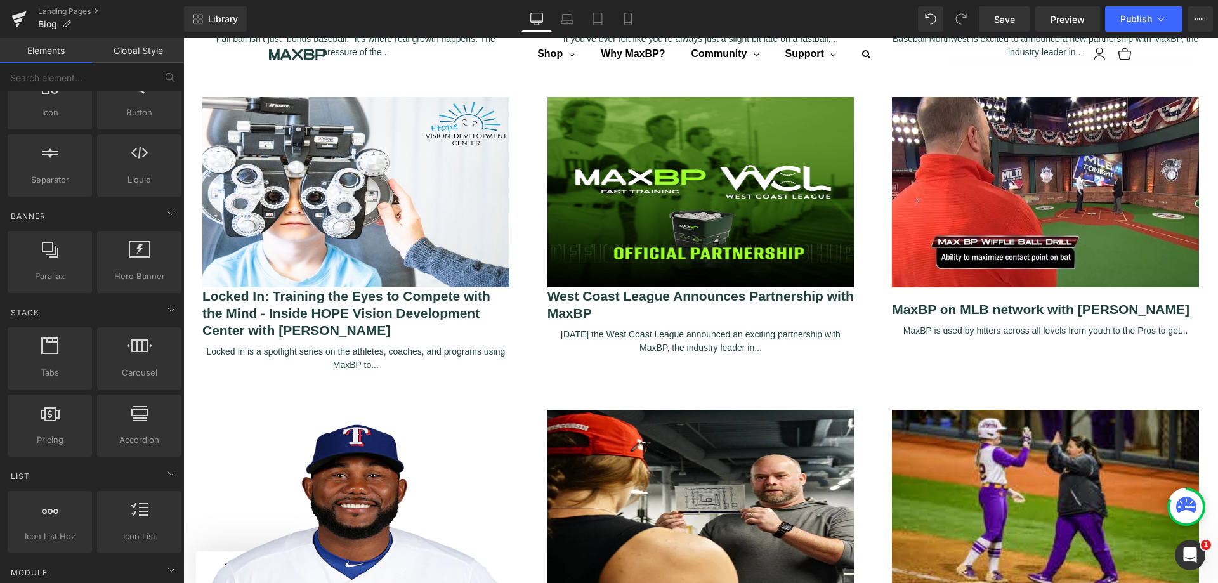
click at [80, 8] on link "Landing Pages" at bounding box center [111, 11] width 146 height 10
drag, startPoint x: 993, startPoint y: 18, endPoint x: 207, endPoint y: 188, distance: 804.1
click at [993, 18] on link "Save" at bounding box center [1004, 18] width 51 height 25
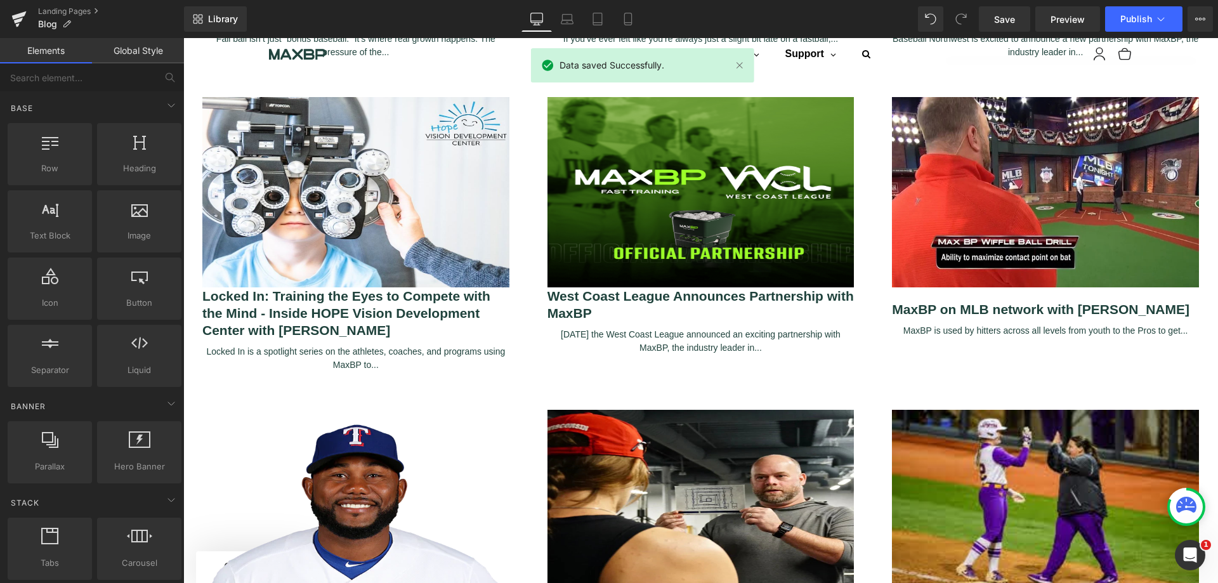
click at [66, 8] on link "Landing Pages" at bounding box center [111, 11] width 146 height 10
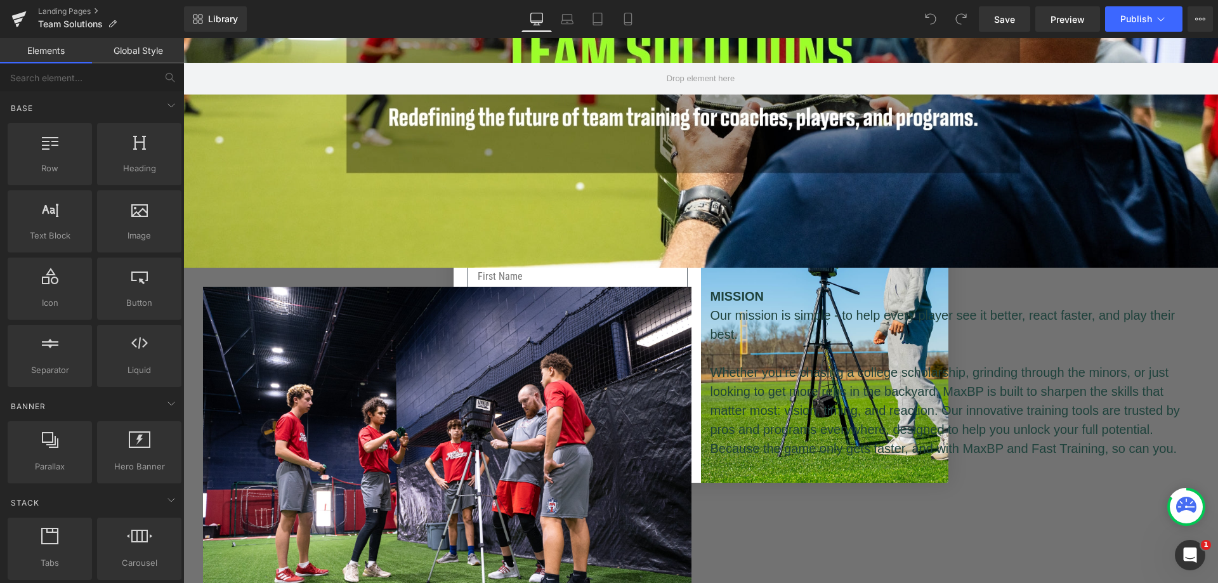
scroll to position [211, 0]
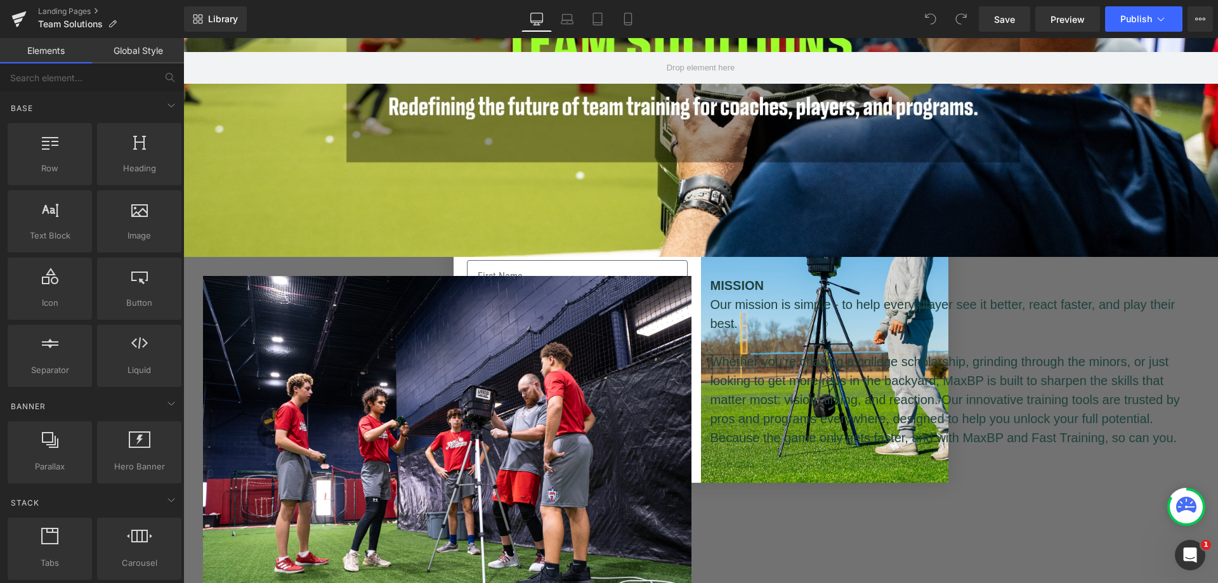
click at [789, 278] on p "MISSION" at bounding box center [954, 285] width 488 height 19
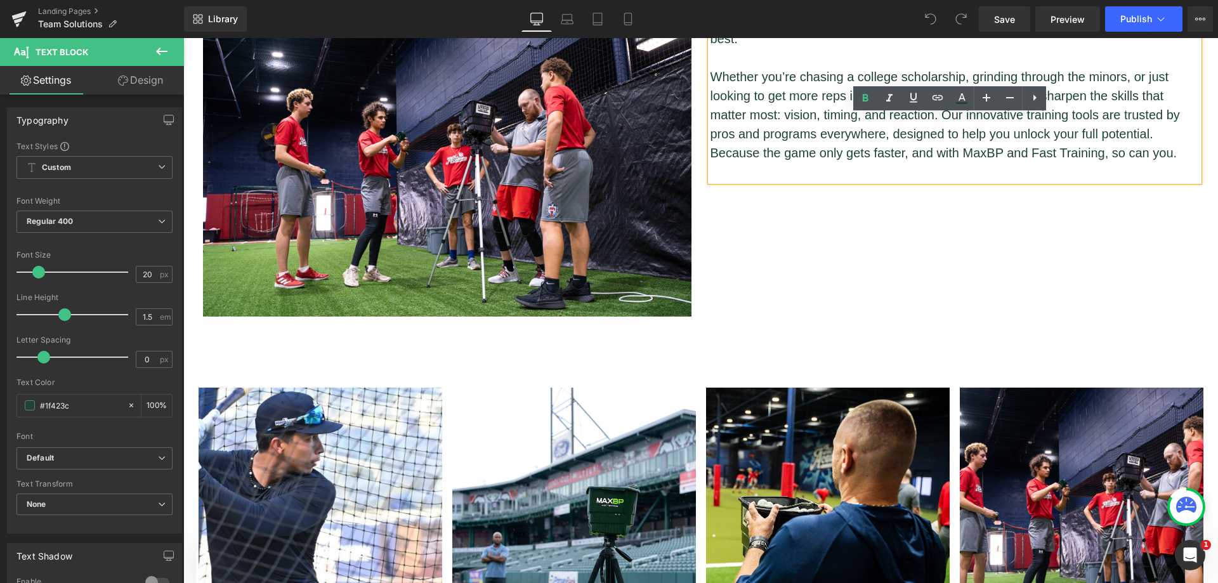
scroll to position [528, 0]
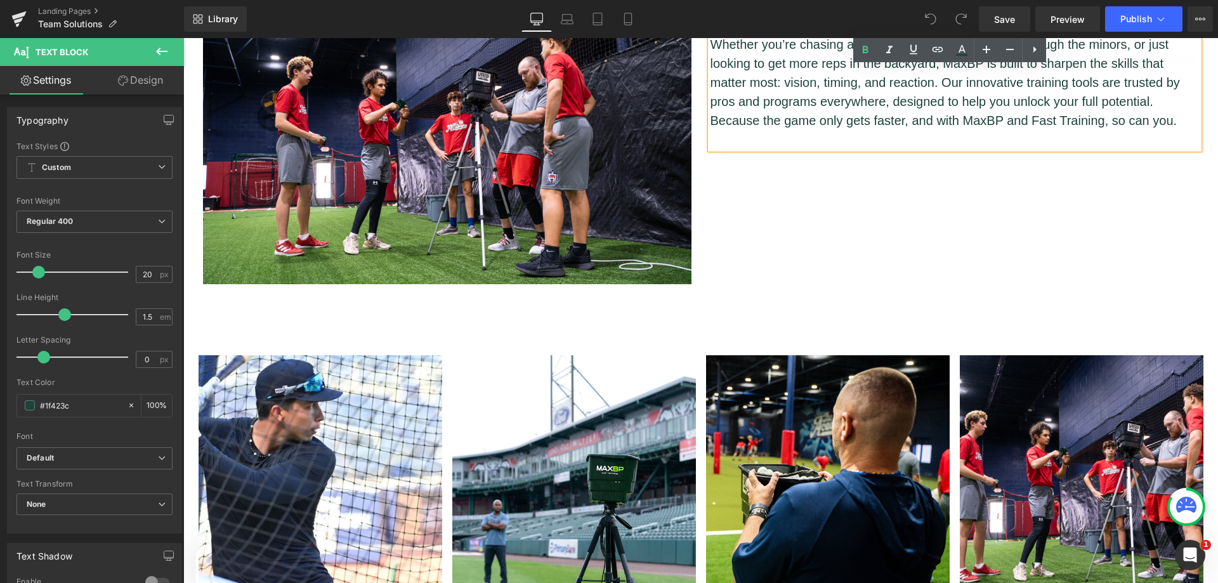
click at [982, 279] on div "Image MISSION Our mission is simple - to help every player see it better, react…" at bounding box center [700, 115] width 1015 height 351
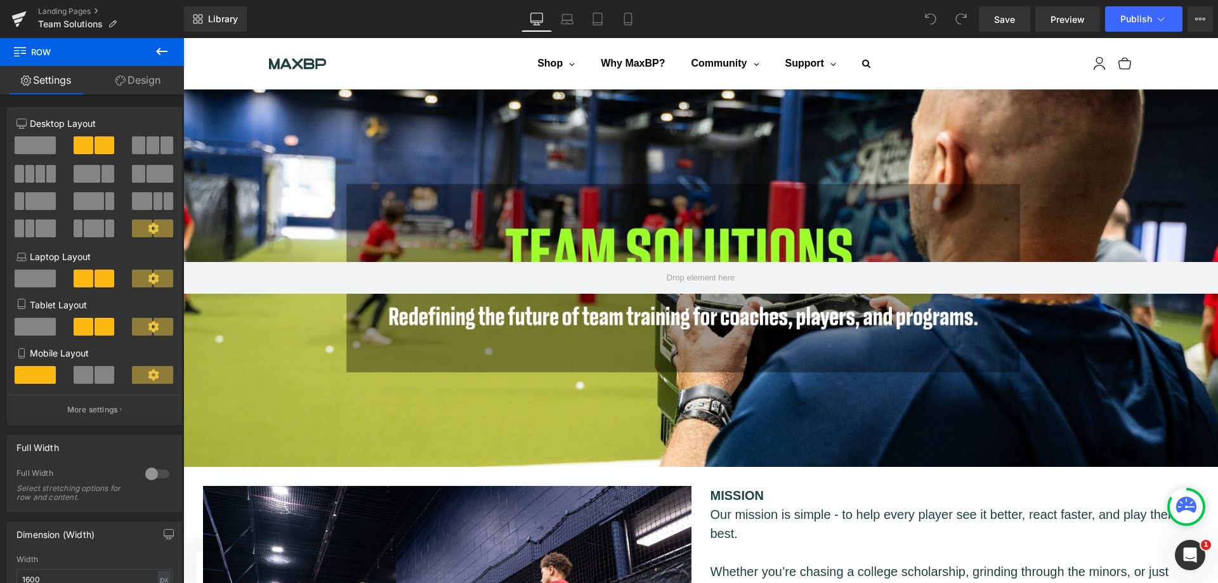
scroll to position [0, 0]
